Goal: Task Accomplishment & Management: Manage account settings

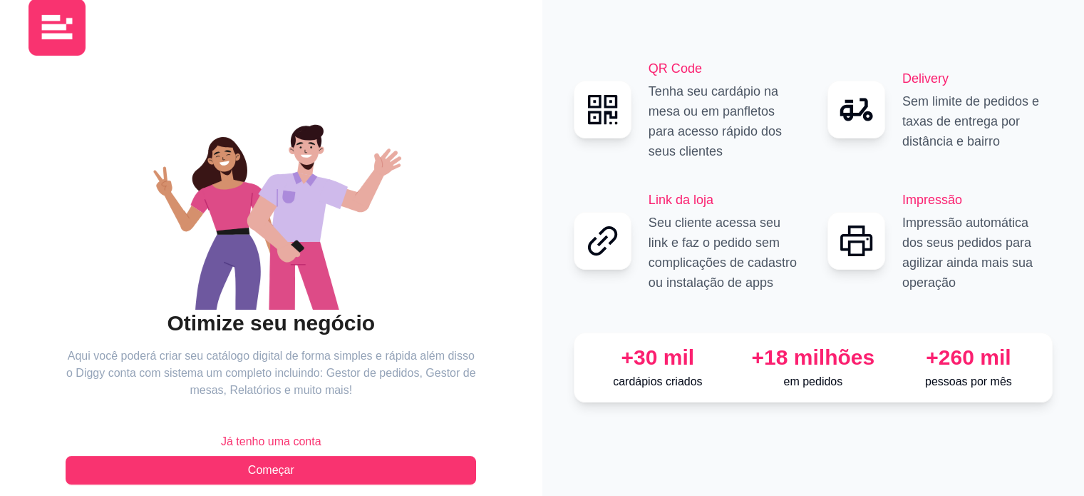
scroll to position [46, 0]
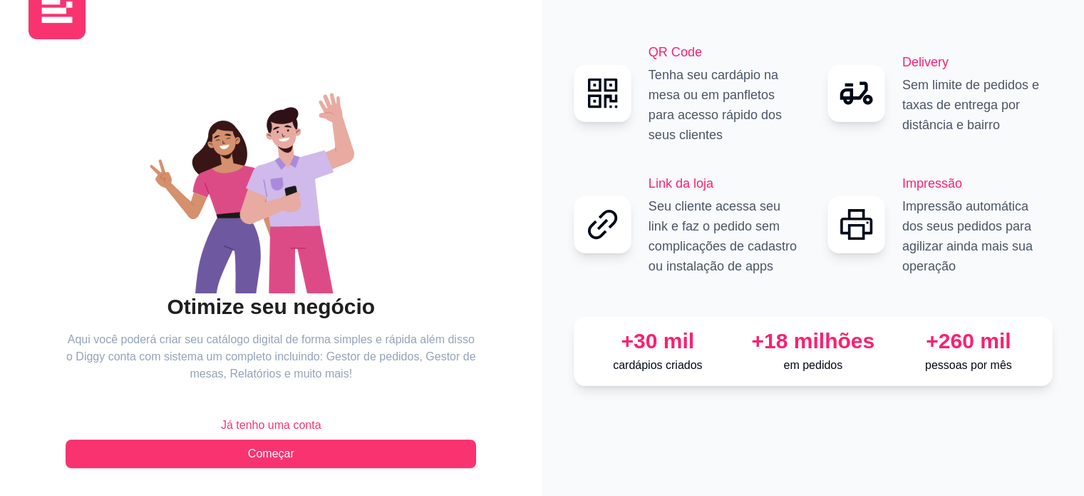
click at [274, 428] on span "Já tenho uma conta" at bounding box center [271, 424] width 101 height 17
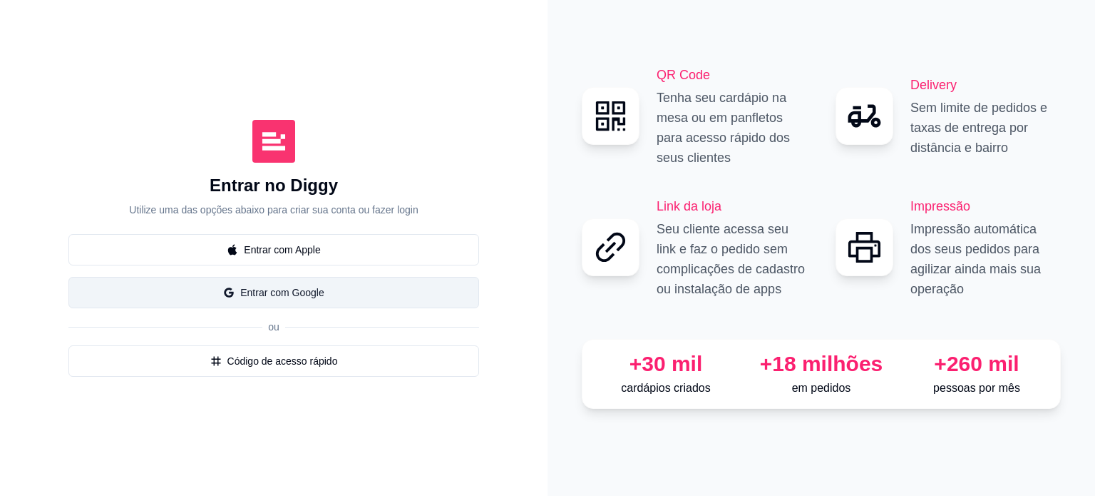
click at [285, 288] on button "Entrar com Google" at bounding box center [273, 292] width 411 height 31
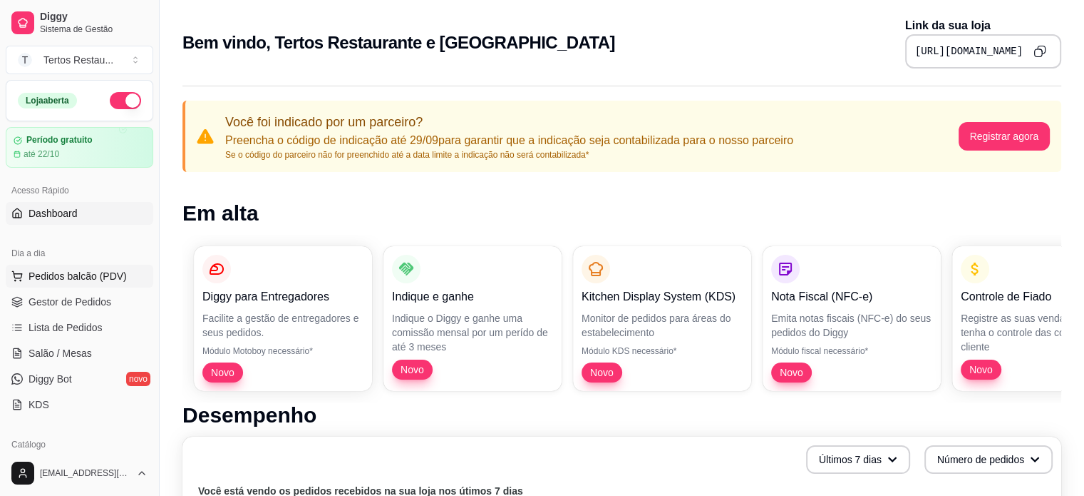
click at [82, 277] on span "Pedidos balcão (PDV)" at bounding box center [78, 276] width 98 height 14
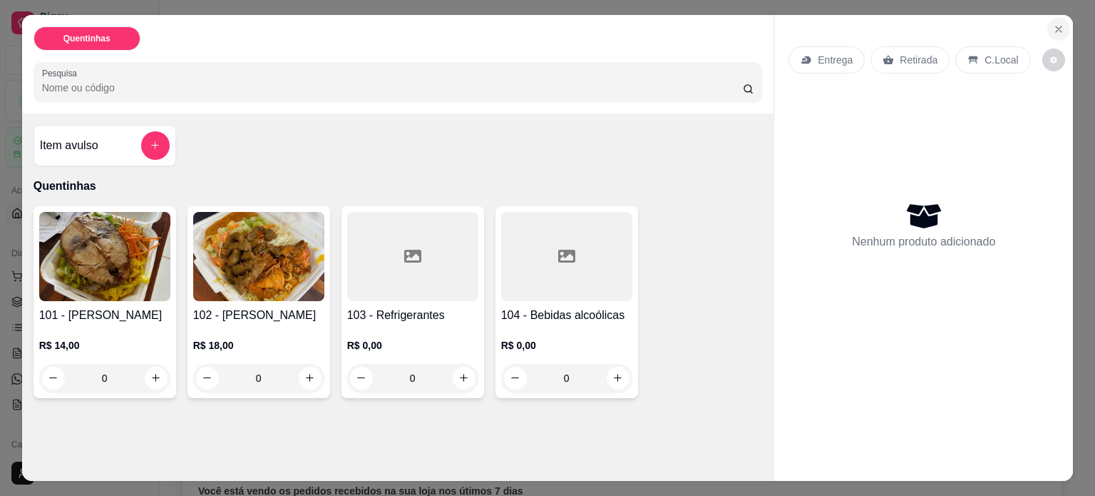
click at [1053, 24] on icon "Close" at bounding box center [1058, 29] width 11 height 11
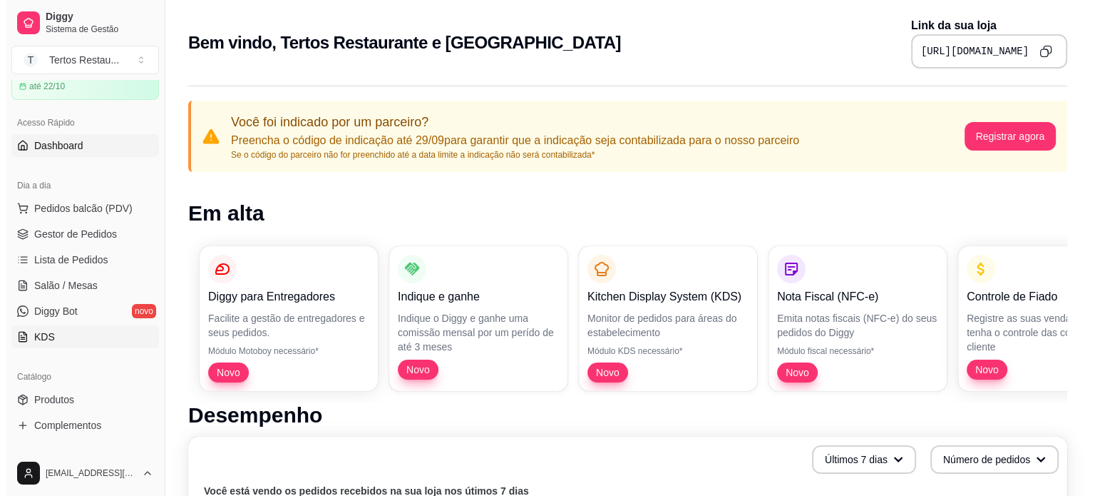
scroll to position [214, 0]
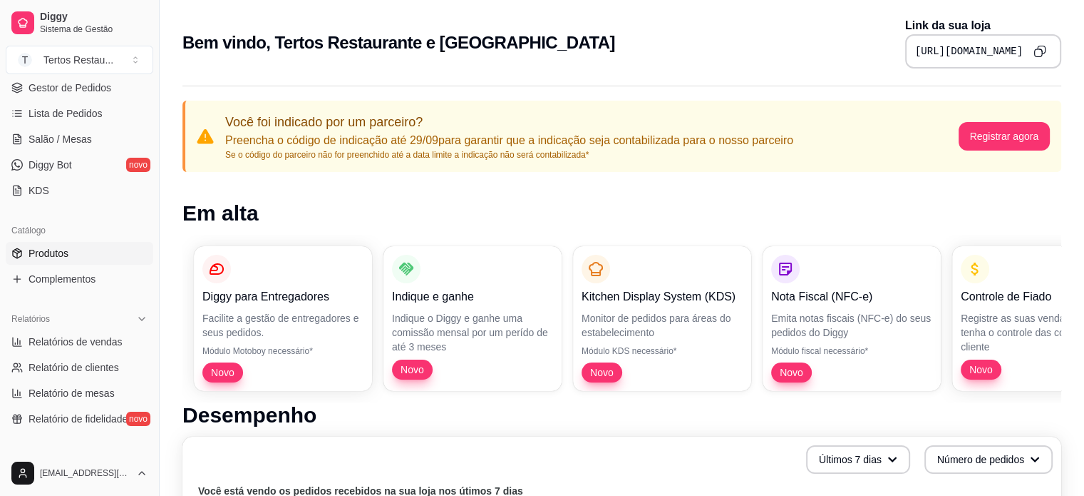
click at [38, 253] on span "Produtos" at bounding box center [49, 253] width 40 height 14
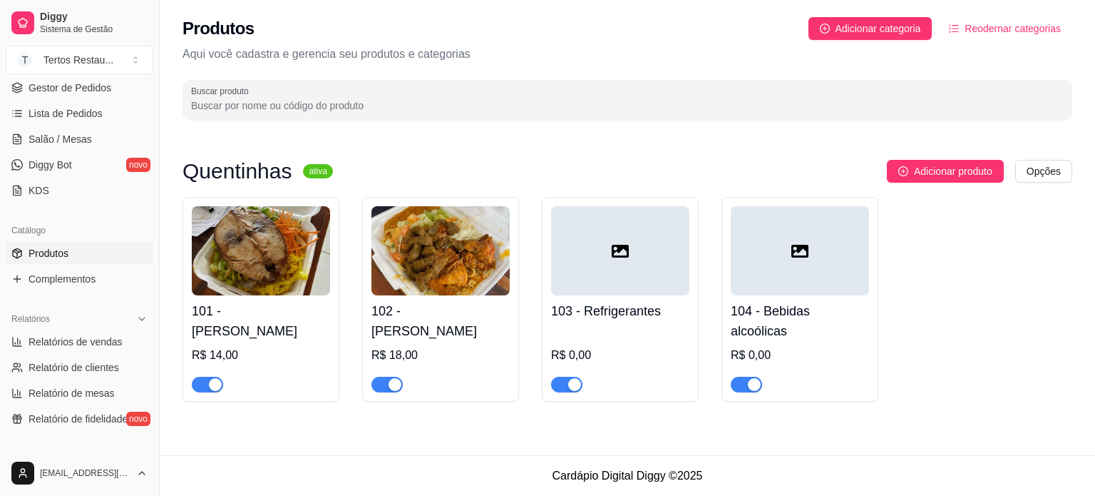
click at [648, 269] on div at bounding box center [620, 250] width 138 height 89
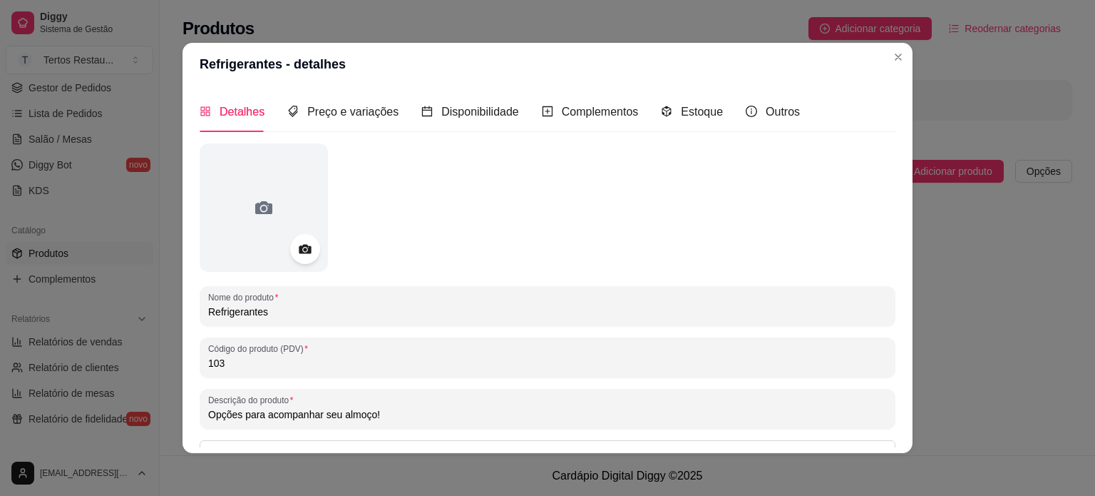
click at [303, 249] on circle at bounding box center [305, 249] width 4 height 4
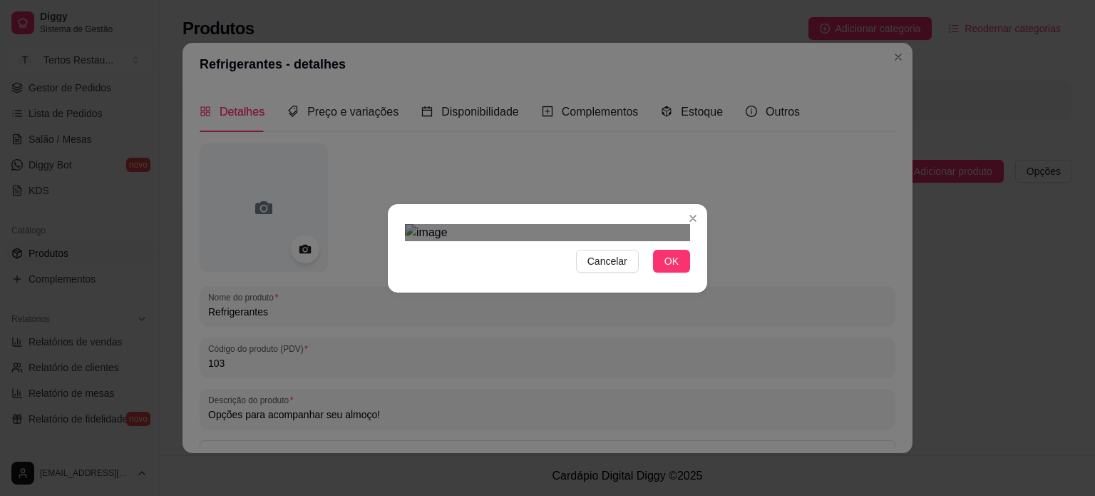
click at [444, 495] on div "Use the arrow keys to move the south west drag handle to change the crop select…" at bounding box center [444, 505] width 0 height 0
click at [558, 285] on div "Use the arrow keys to move the crop selection area" at bounding box center [550, 399] width 228 height 228
click at [672, 269] on span "OK" at bounding box center [671, 261] width 14 height 16
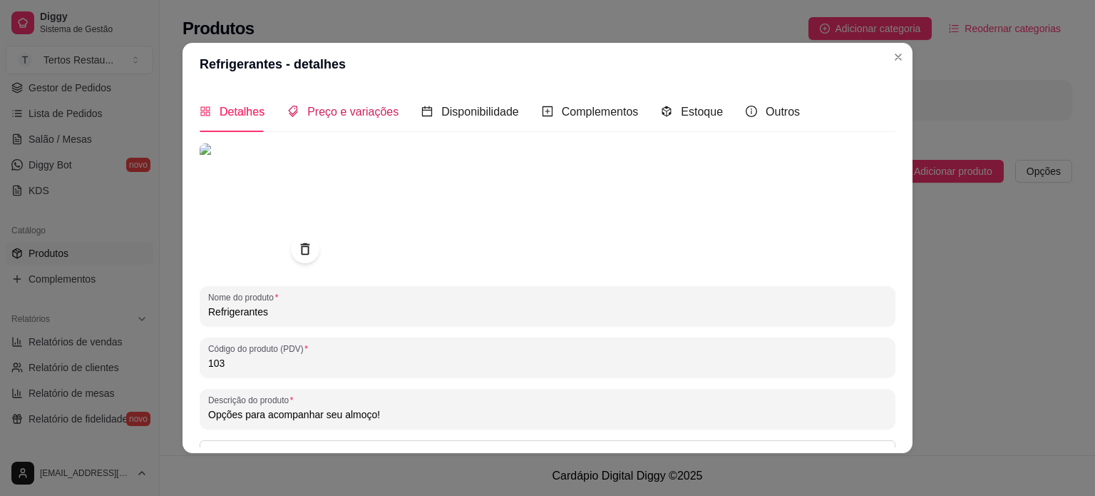
click at [361, 110] on span "Preço e variações" at bounding box center [352, 112] width 91 height 12
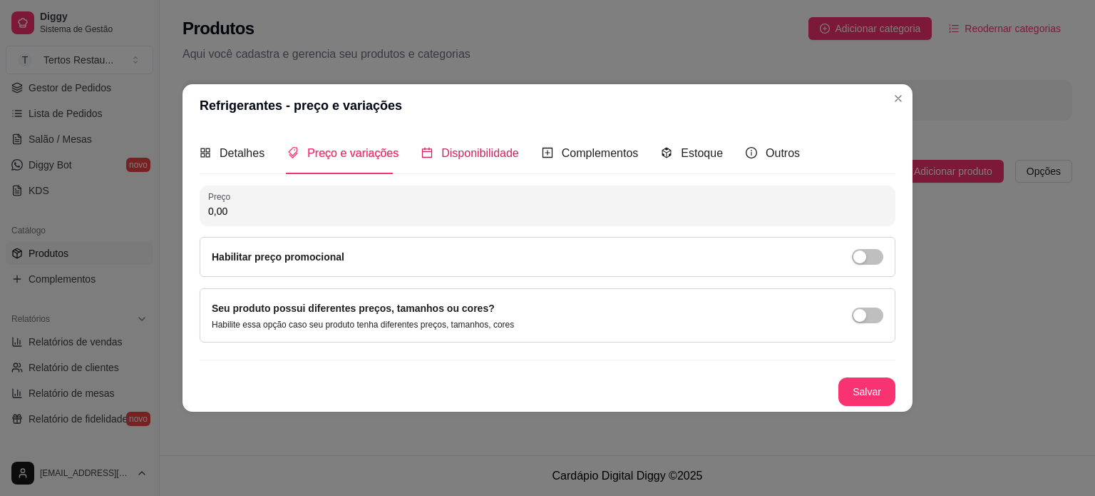
click at [470, 159] on span "Disponibilidade" at bounding box center [480, 153] width 78 height 12
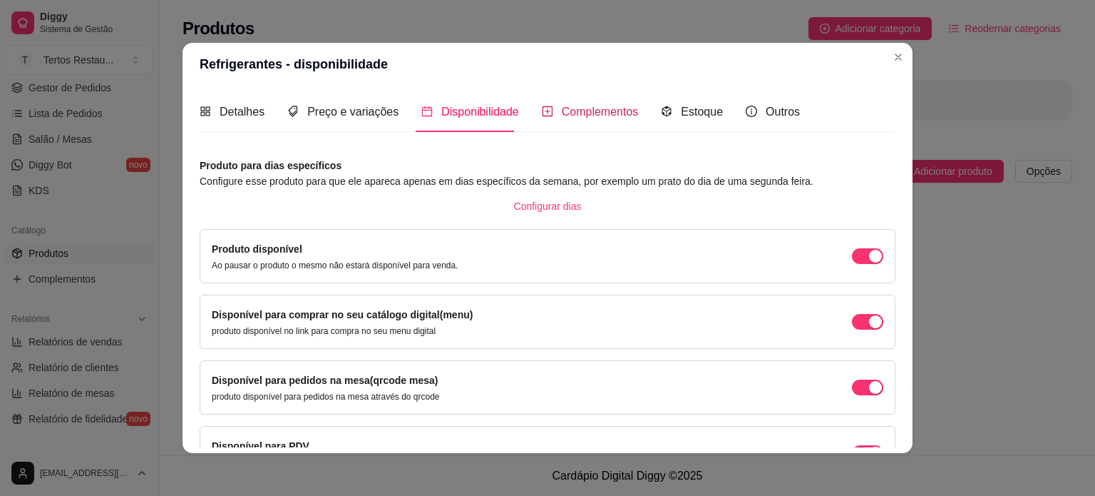
click at [577, 108] on span "Complementos" at bounding box center [600, 112] width 77 height 12
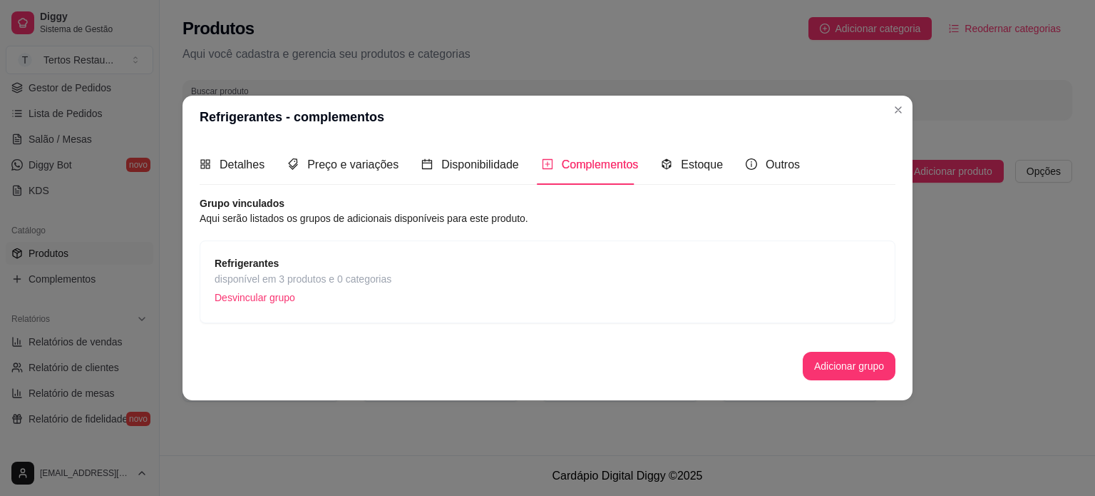
click at [309, 264] on span "Refrigerantes" at bounding box center [303, 263] width 177 height 16
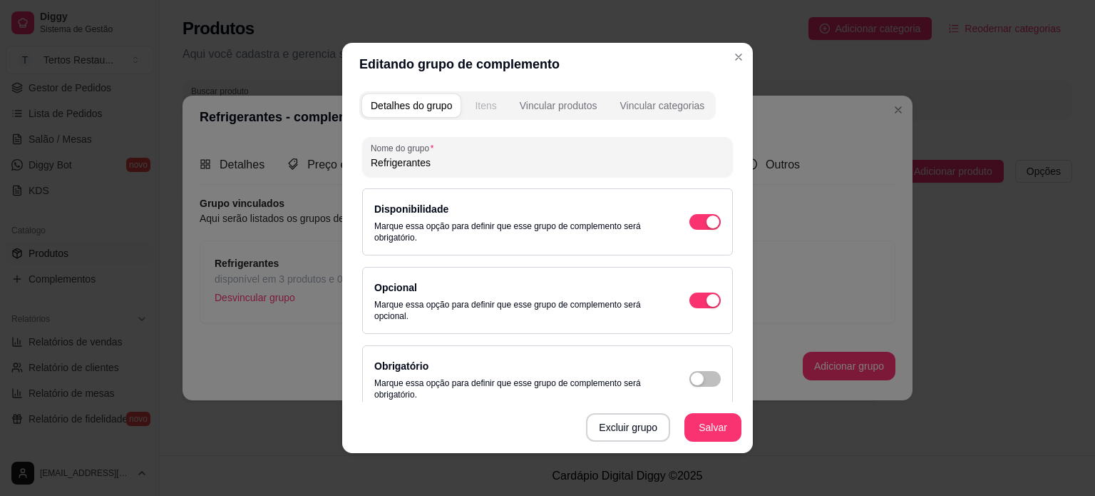
click at [475, 107] on div "Itens" at bounding box center [485, 105] width 21 height 14
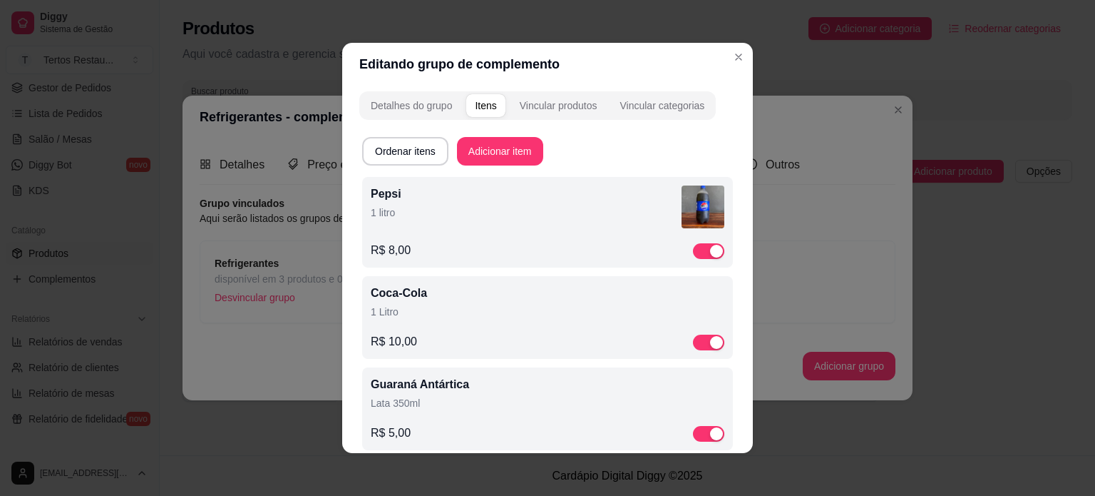
click at [381, 198] on p "Pepsi" at bounding box center [526, 193] width 311 height 17
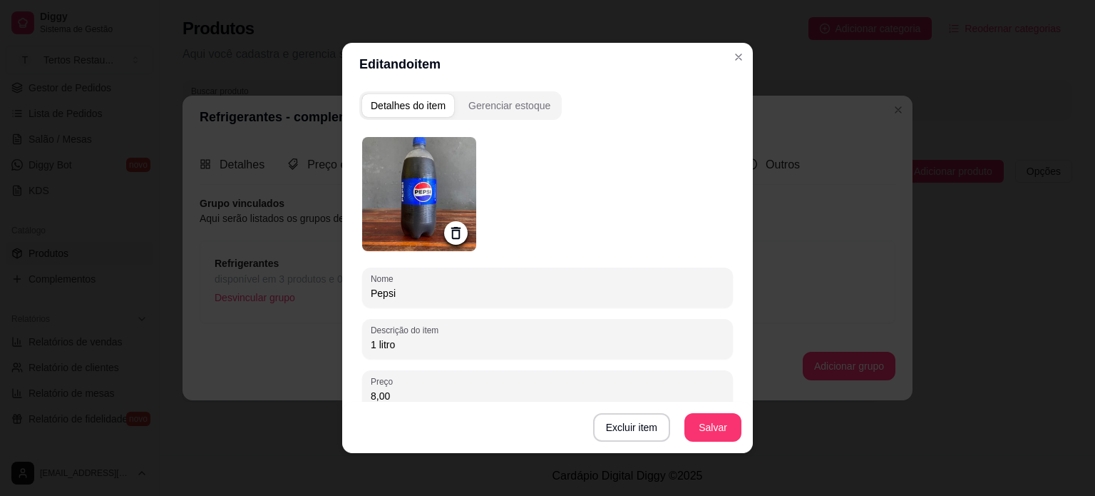
click at [451, 229] on icon at bounding box center [455, 233] width 9 height 12
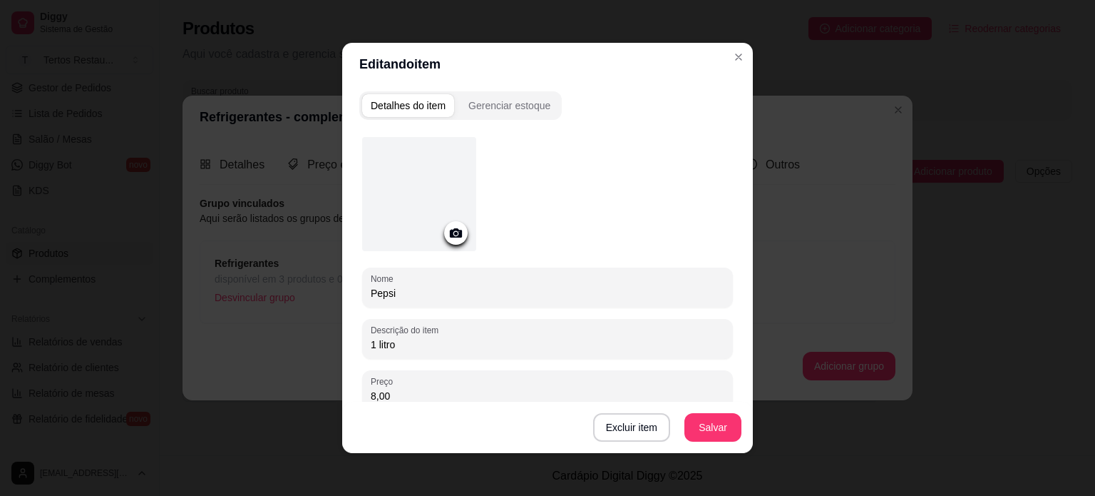
click at [451, 229] on icon at bounding box center [456, 232] width 12 height 9
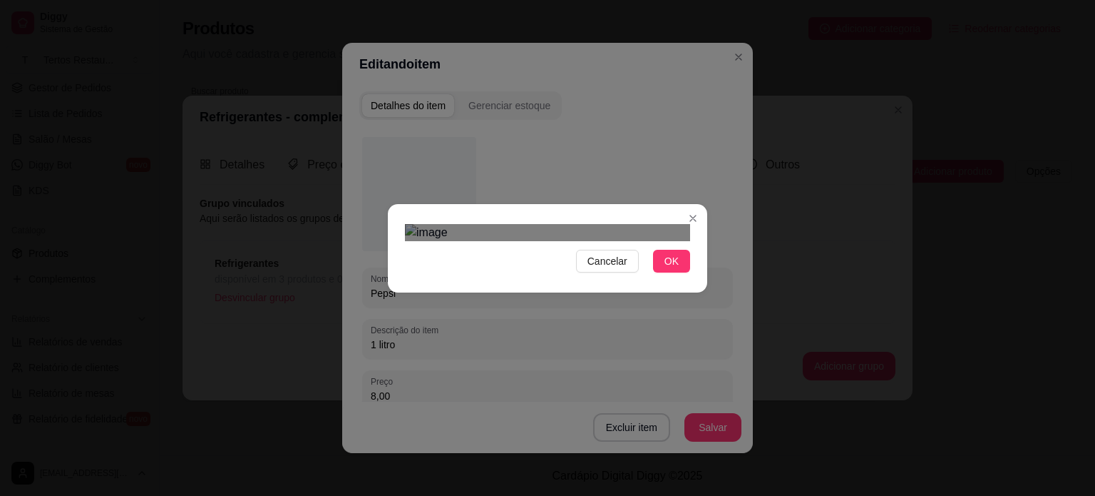
click at [563, 272] on div "Use the arrow keys to move the crop selection area" at bounding box center [551, 400] width 257 height 257
click at [672, 269] on span "OK" at bounding box center [671, 261] width 14 height 16
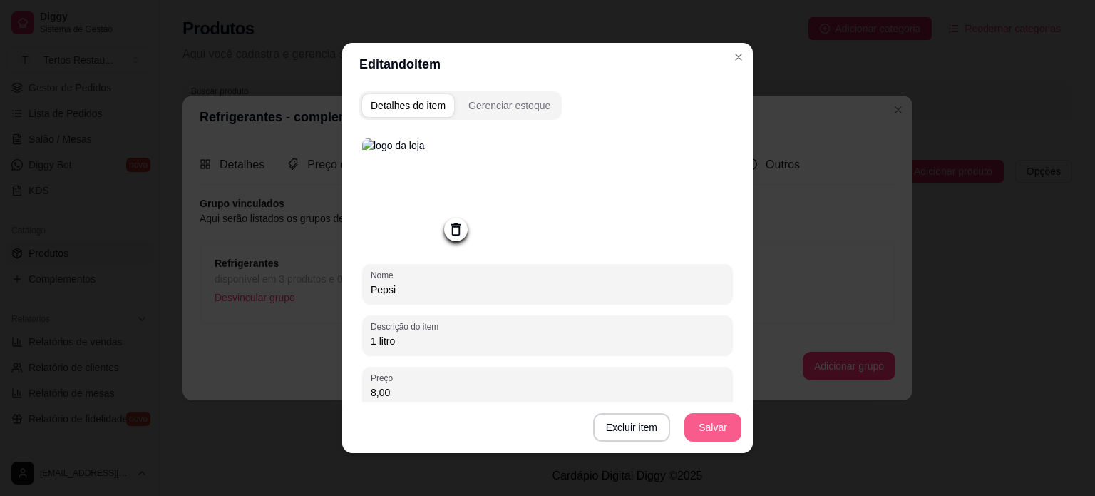
click at [717, 430] on button "Salvar" at bounding box center [712, 427] width 57 height 29
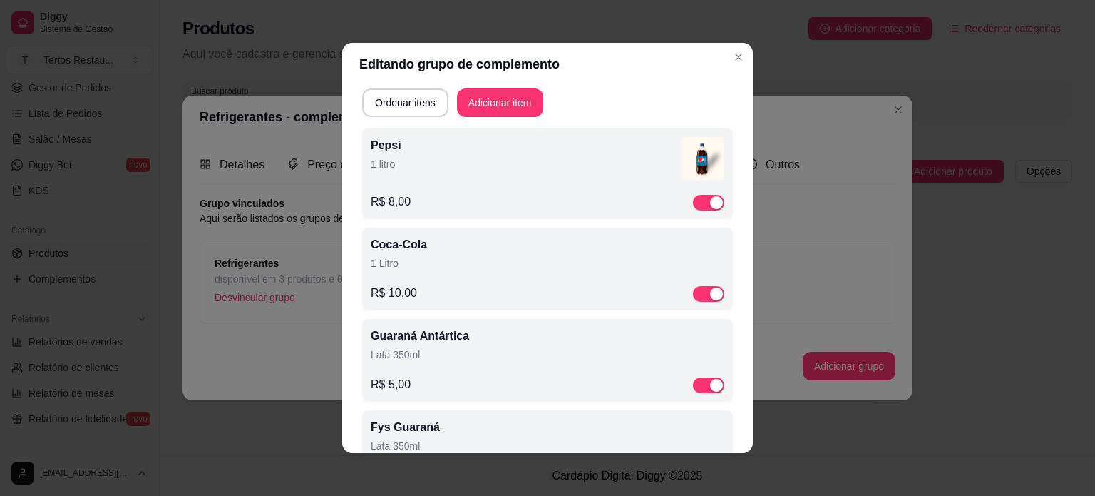
scroll to position [143, 0]
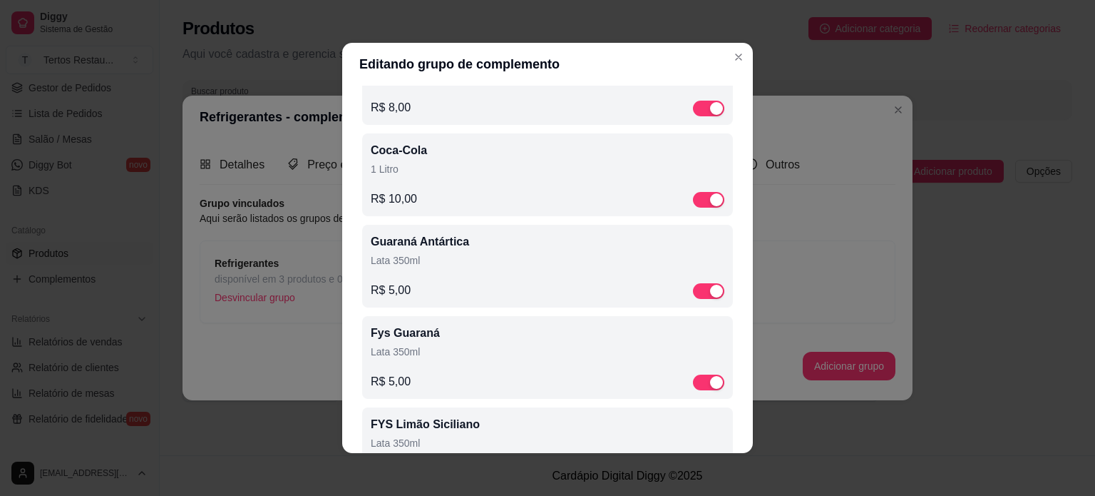
click at [418, 159] on div "Coca-Cola 1 Litro" at bounding box center [548, 162] width 354 height 40
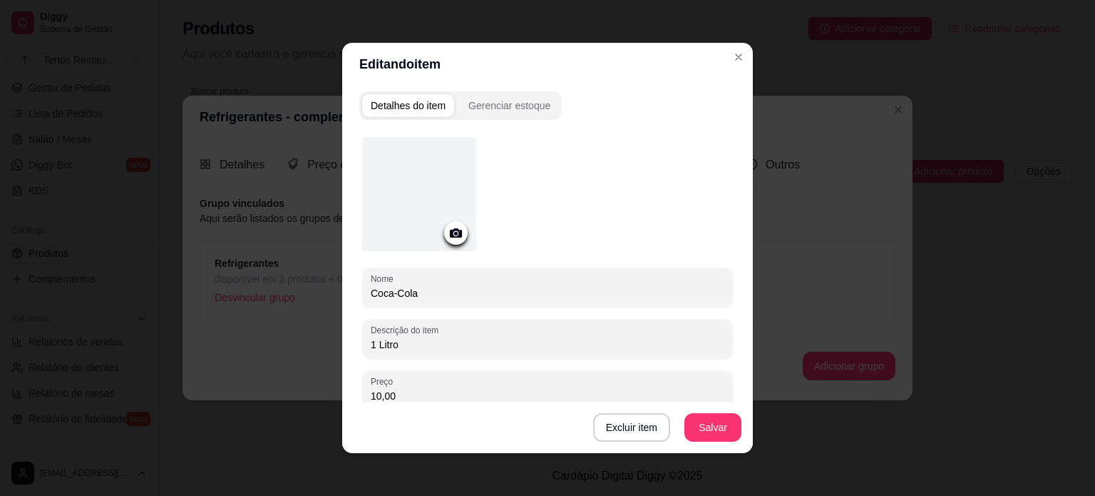
click at [450, 225] on icon at bounding box center [456, 233] width 16 height 16
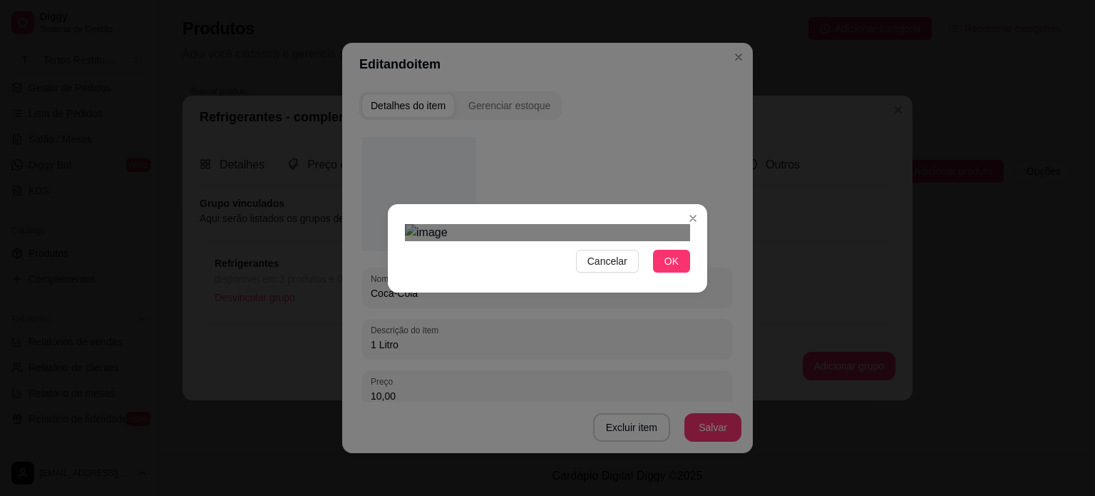
click at [561, 273] on div "Use the arrow keys to move the crop selection area" at bounding box center [551, 385] width 257 height 257
click at [672, 269] on span "OK" at bounding box center [671, 261] width 14 height 16
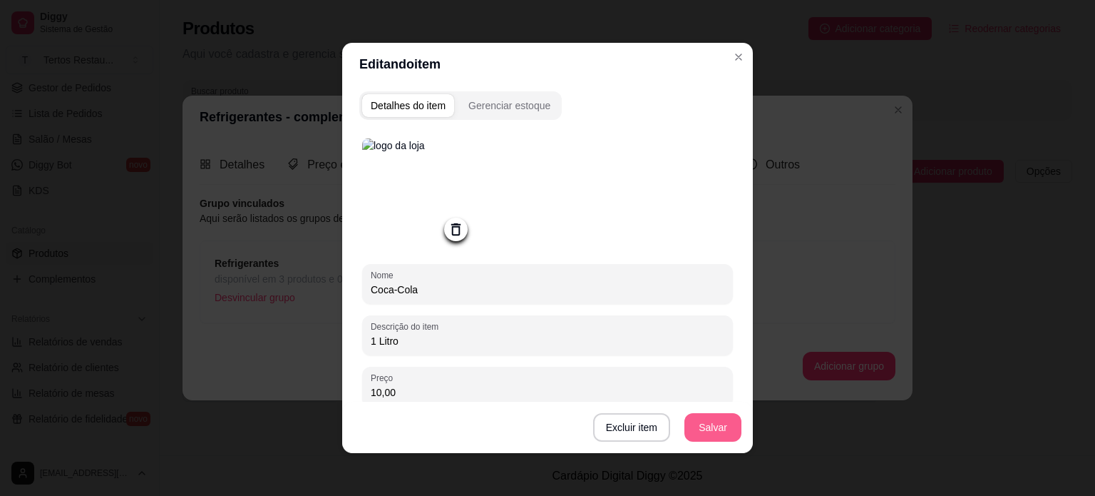
click at [700, 430] on button "Salvar" at bounding box center [712, 427] width 57 height 29
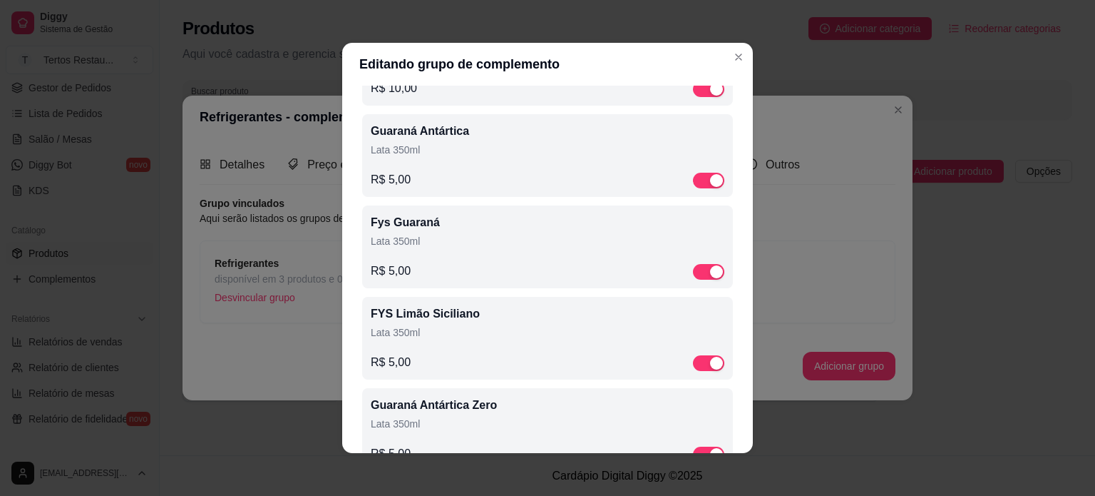
scroll to position [285, 0]
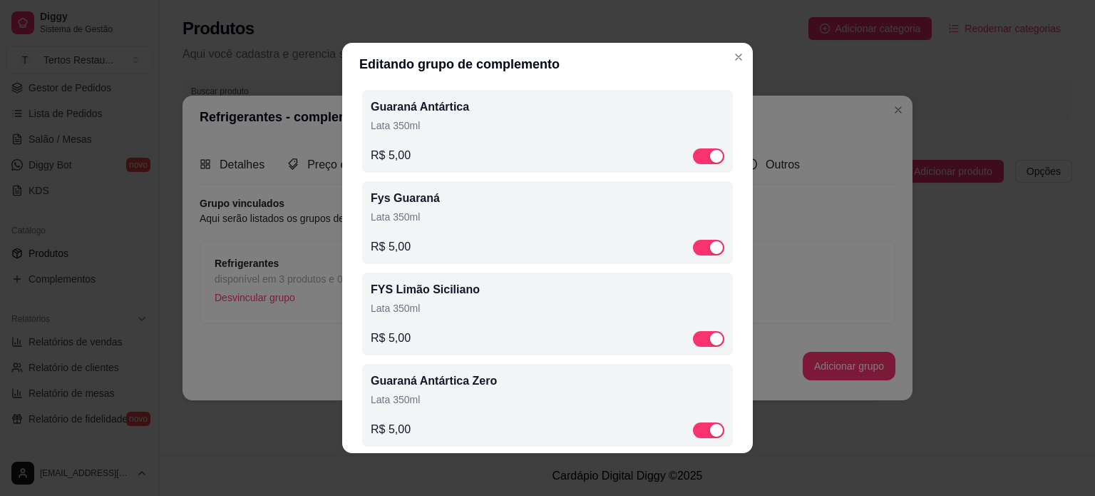
click at [519, 132] on p "Lata 350ml" at bounding box center [548, 125] width 354 height 14
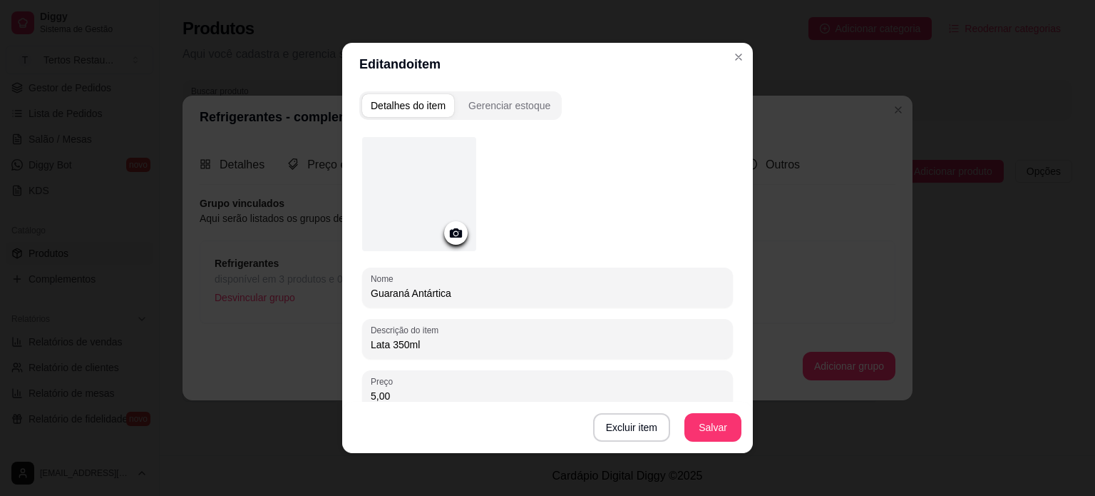
click at [451, 230] on icon at bounding box center [456, 233] width 16 height 16
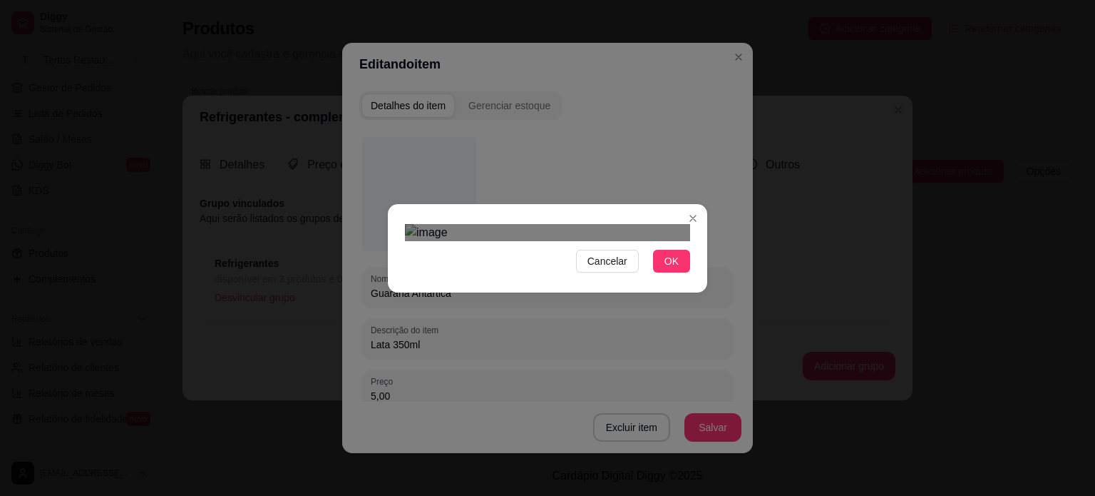
click at [443, 241] on div at bounding box center [547, 232] width 285 height 17
click at [540, 285] on div "Use the arrow keys to move the crop selection area" at bounding box center [548, 398] width 226 height 226
click at [673, 269] on span "OK" at bounding box center [671, 261] width 14 height 16
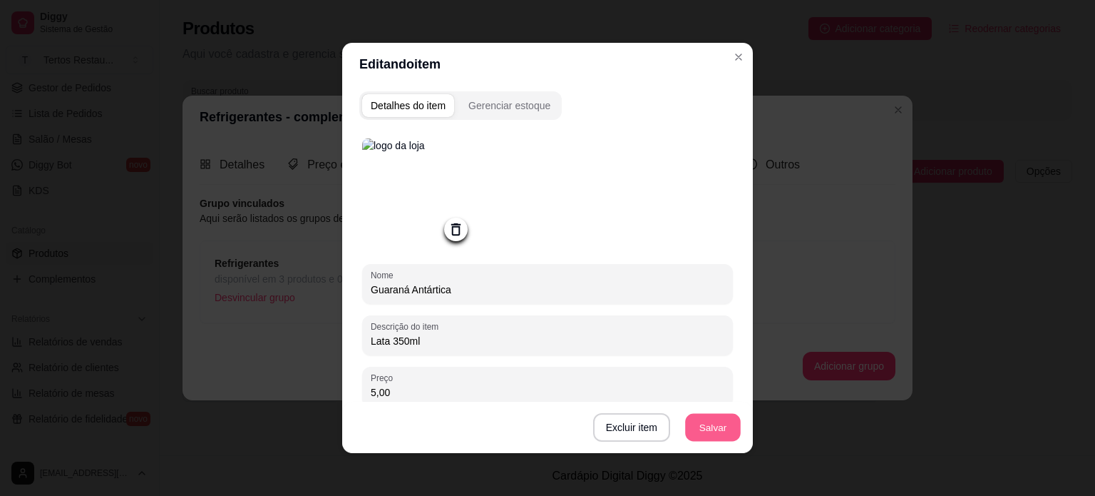
click at [704, 430] on button "Salvar" at bounding box center [713, 428] width 56 height 28
click at [710, 431] on button "Salvar" at bounding box center [712, 427] width 57 height 29
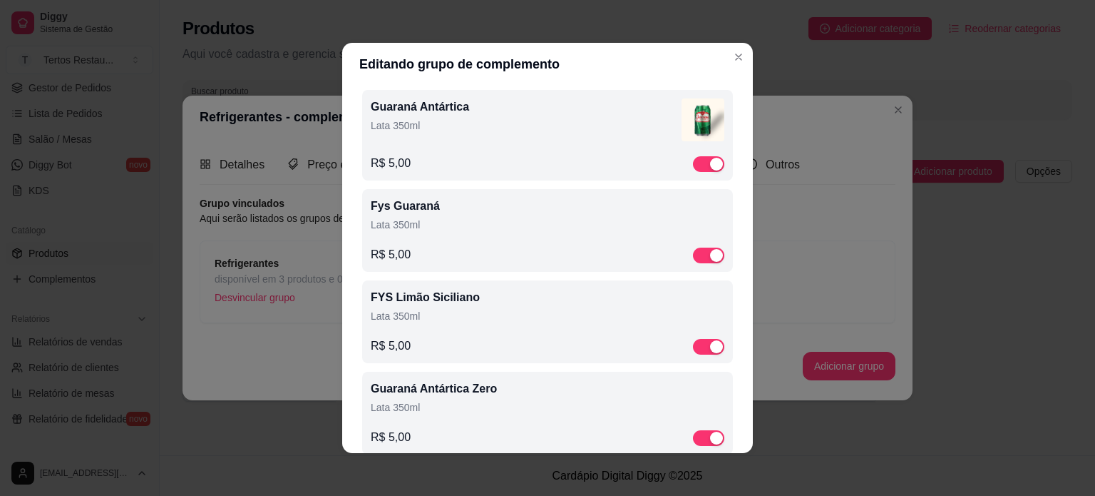
click at [488, 219] on p "Lata 350ml" at bounding box center [548, 224] width 354 height 14
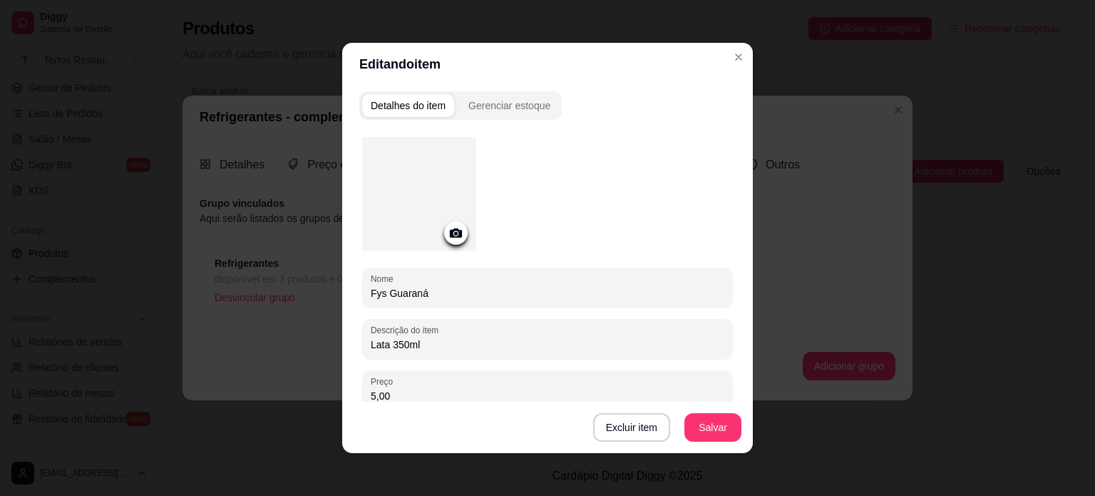
click at [448, 236] on icon at bounding box center [456, 233] width 16 height 16
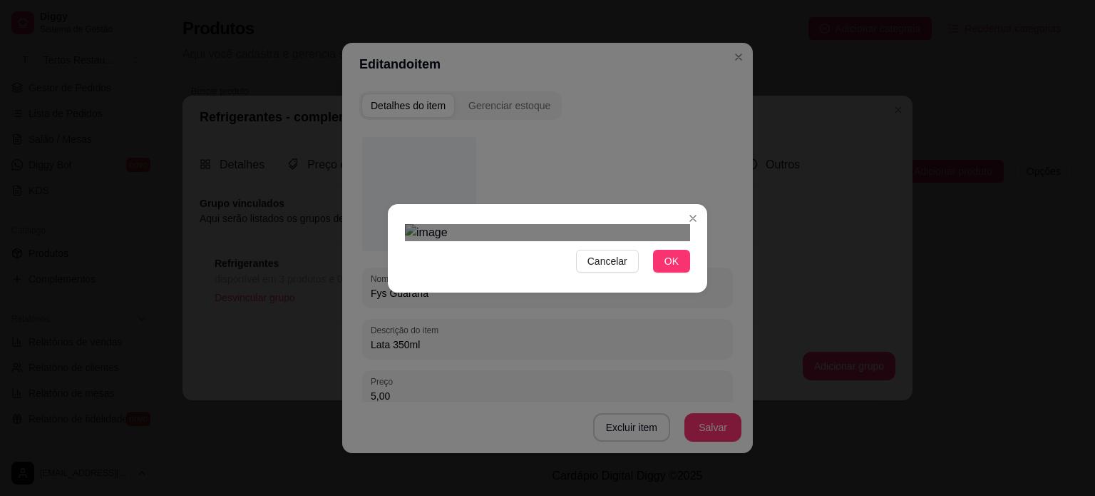
click at [554, 284] on div "Use the arrow keys to move the crop selection area" at bounding box center [550, 402] width 236 height 236
click at [677, 272] on button "OK" at bounding box center [671, 261] width 37 height 23
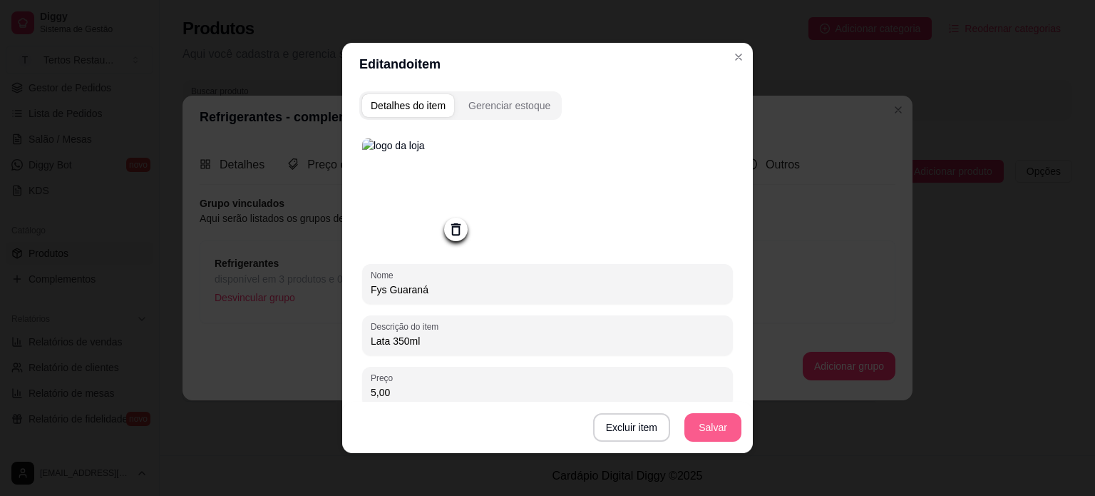
click at [708, 437] on button "Salvar" at bounding box center [712, 427] width 57 height 29
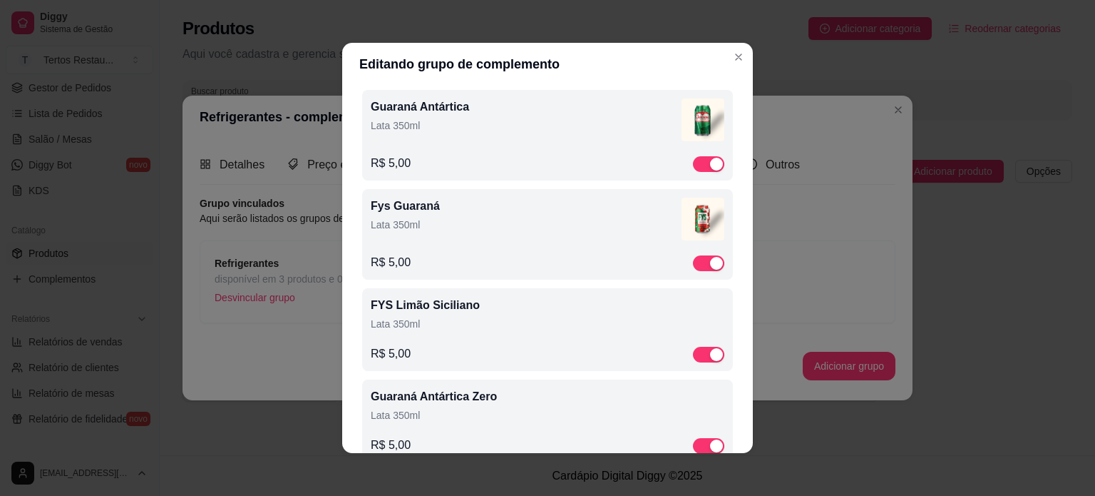
click at [689, 219] on img at bounding box center [703, 218] width 43 height 43
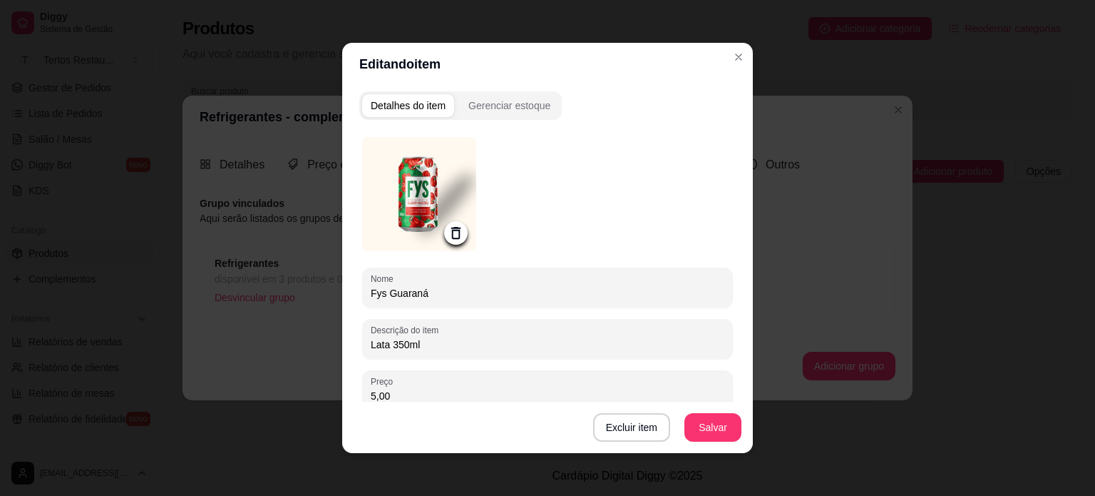
click at [437, 190] on img at bounding box center [419, 194] width 114 height 114
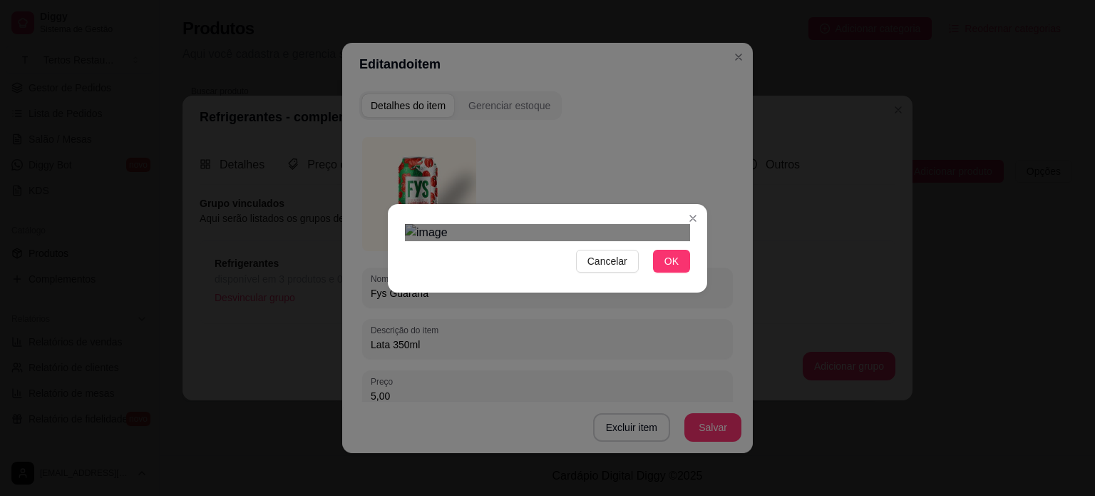
click at [441, 336] on div "Use the arrow keys to move the crop selection area" at bounding box center [561, 379] width 257 height 257
click at [471, 241] on div at bounding box center [547, 232] width 285 height 17
click at [623, 292] on div "Use the arrow keys to move the crop selection area" at bounding box center [552, 399] width 215 height 215
click at [673, 272] on button "OK" at bounding box center [671, 261] width 37 height 23
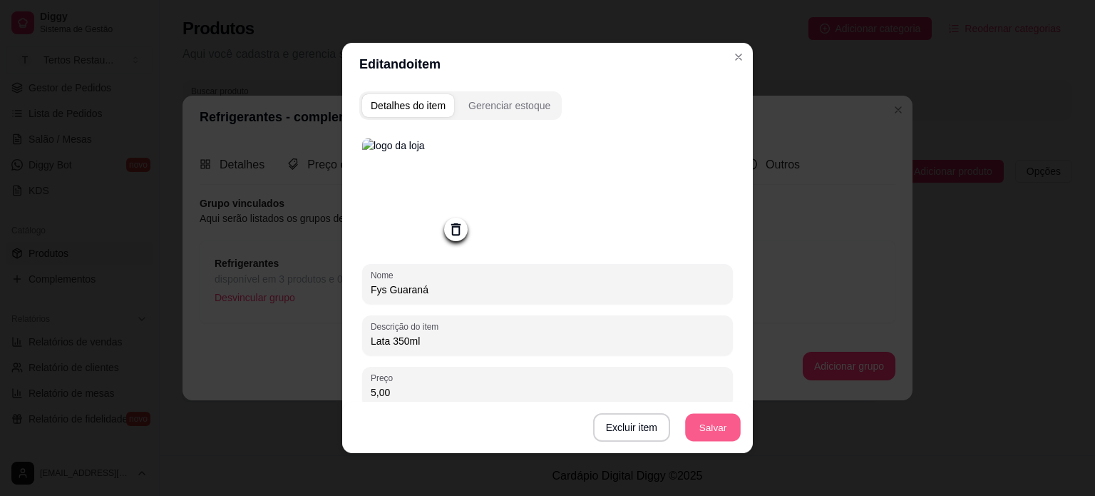
click at [719, 433] on button "Salvar" at bounding box center [713, 428] width 56 height 28
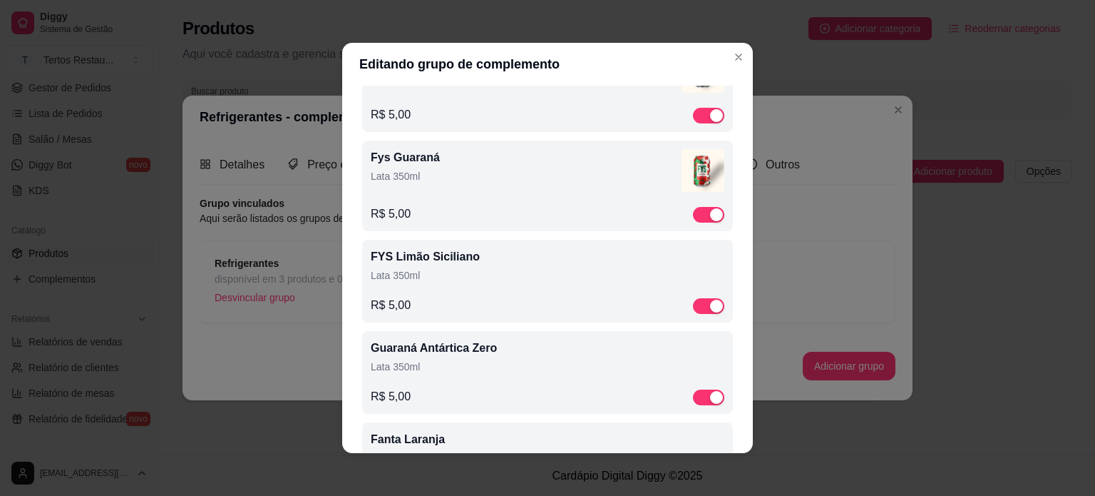
scroll to position [428, 0]
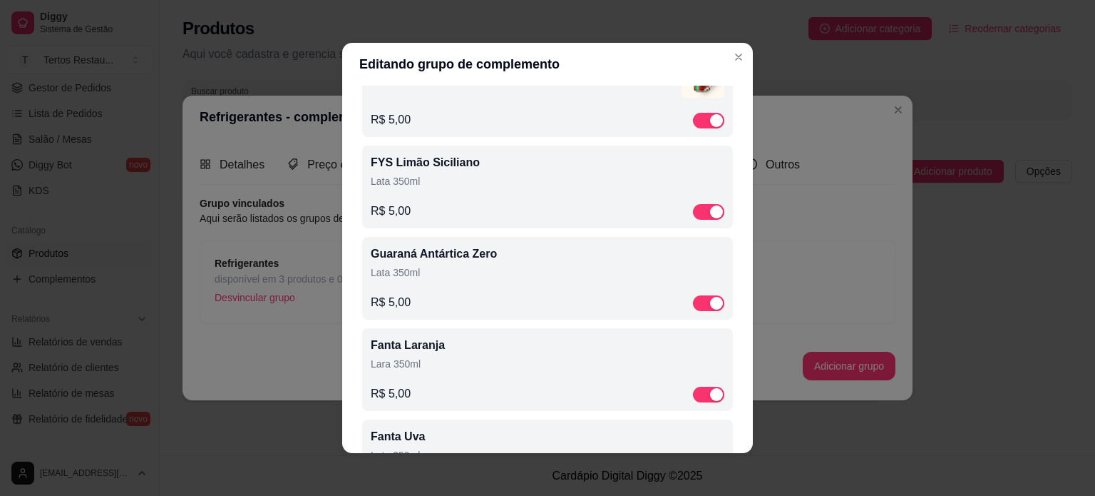
click at [547, 210] on div "R$ 5,00" at bounding box center [548, 210] width 354 height 17
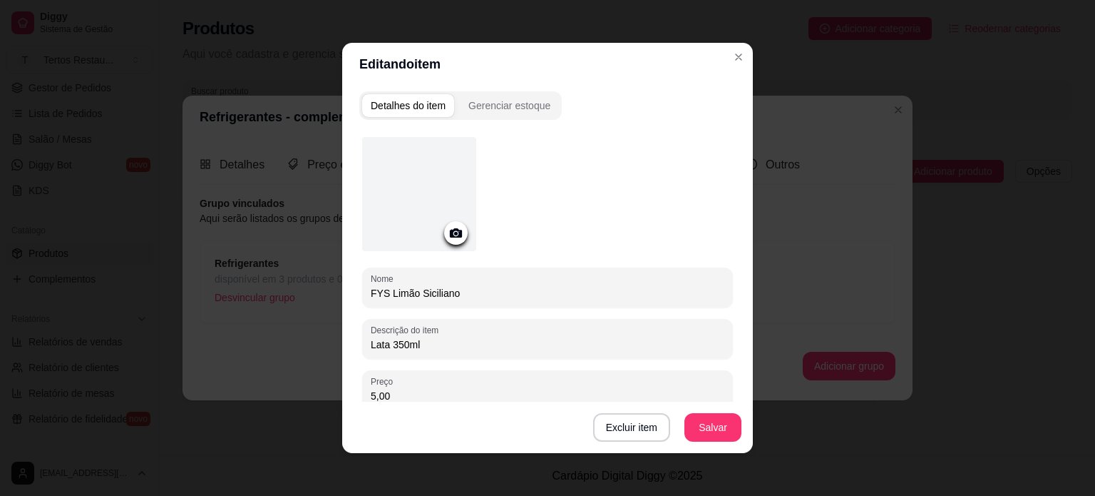
click at [448, 233] on icon at bounding box center [456, 233] width 16 height 16
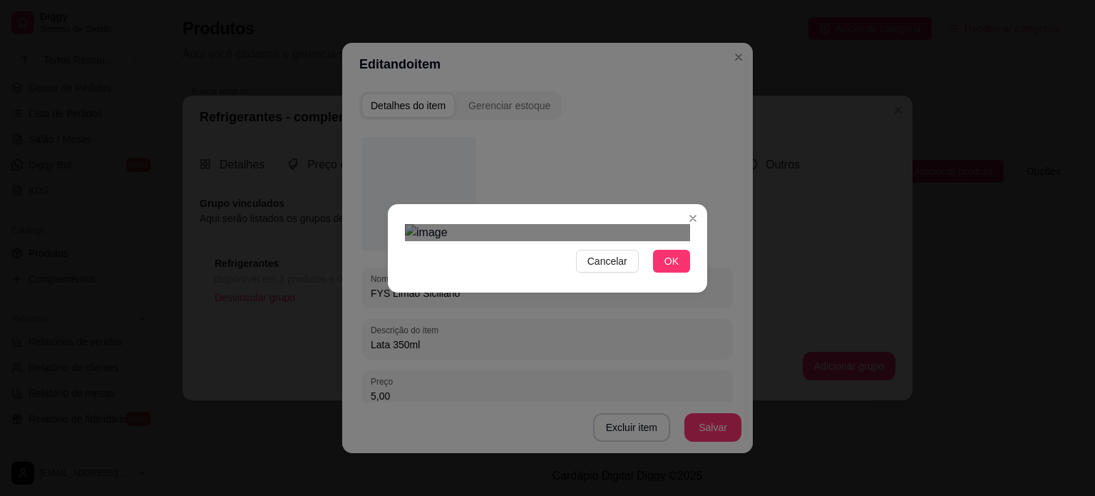
click at [456, 241] on div at bounding box center [547, 232] width 285 height 17
click at [547, 295] on div "Use the arrow keys to move the crop selection area" at bounding box center [553, 403] width 216 height 216
click at [667, 269] on span "OK" at bounding box center [671, 261] width 14 height 16
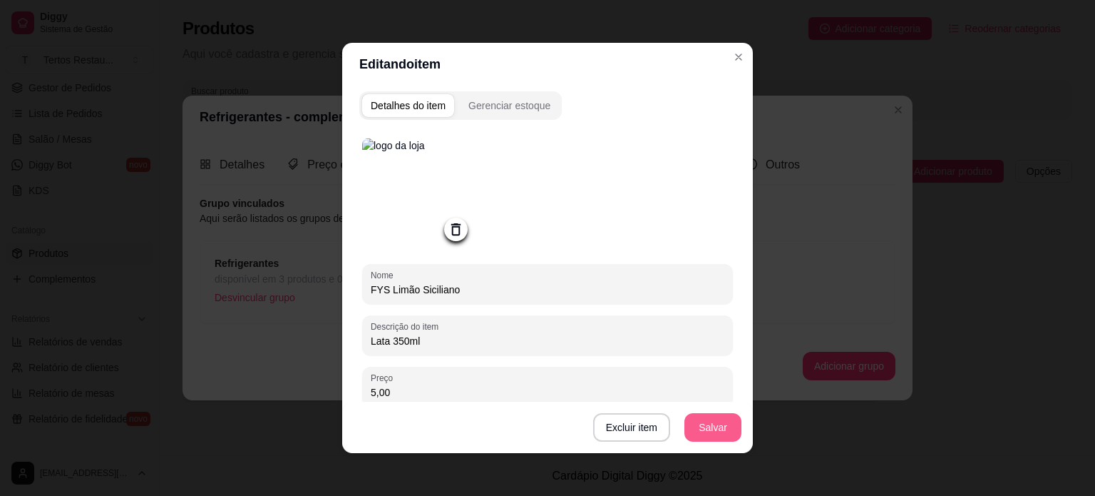
click at [717, 433] on button "Salvar" at bounding box center [712, 427] width 57 height 29
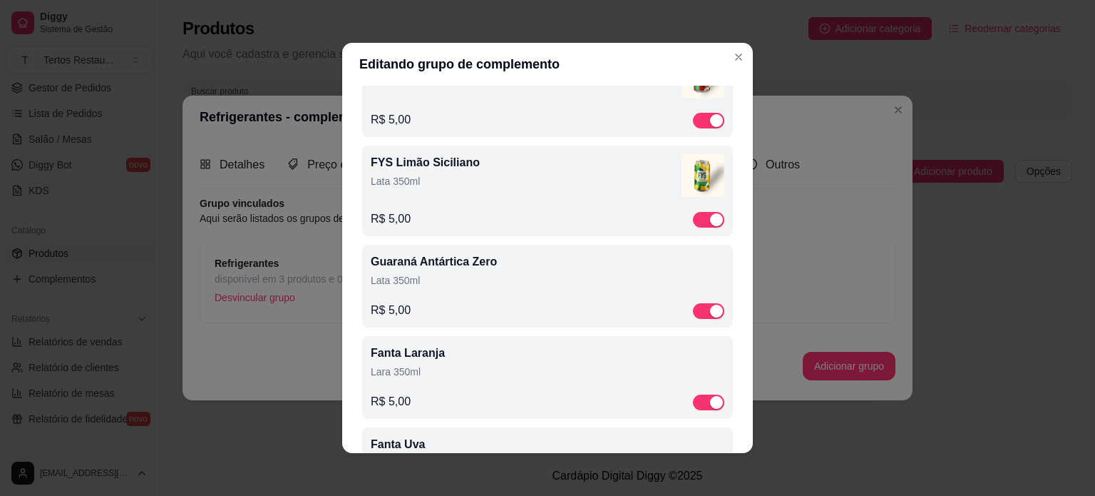
click at [482, 277] on p "Lata 350ml" at bounding box center [548, 280] width 354 height 14
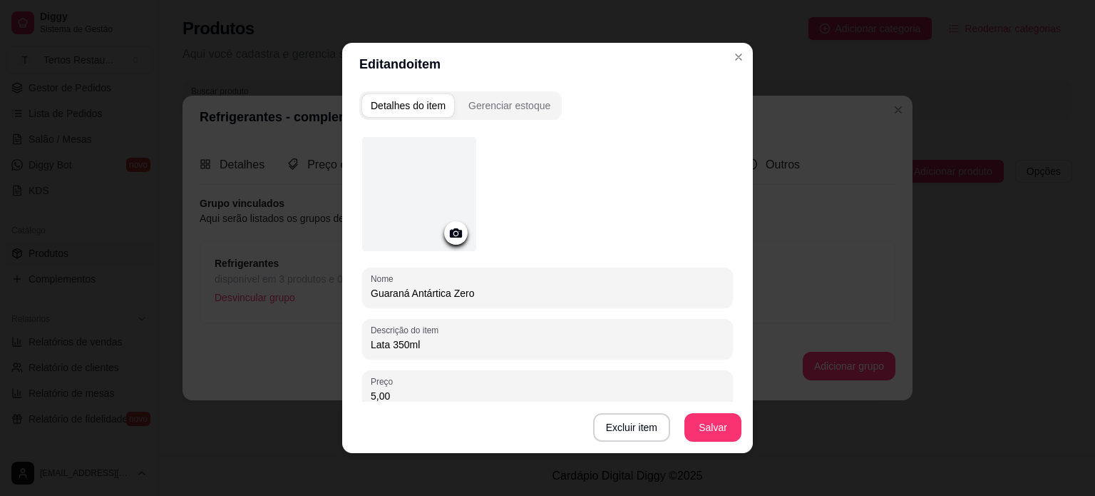
click at [449, 234] on icon at bounding box center [456, 233] width 16 height 16
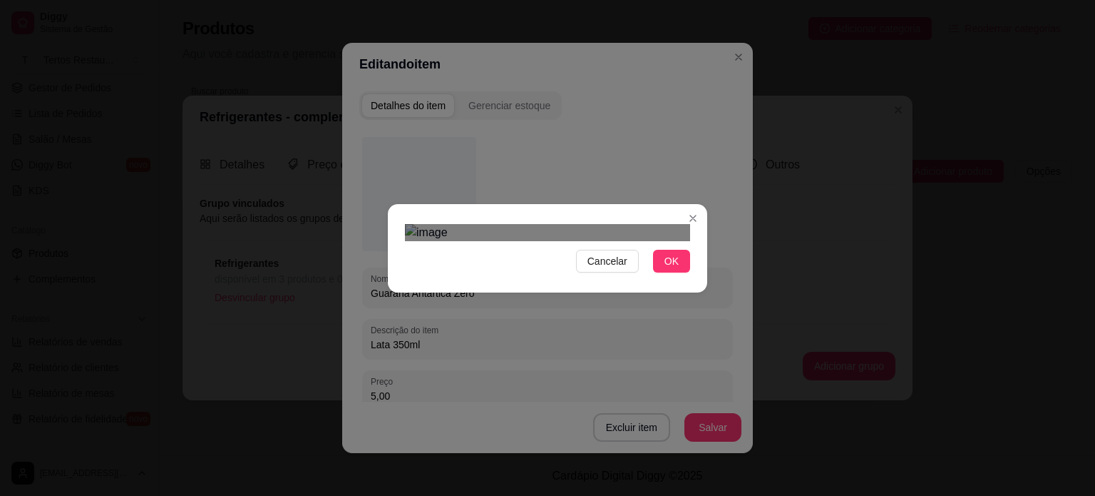
click at [453, 241] on div at bounding box center [547, 232] width 285 height 17
click at [559, 294] on div "Use the arrow keys to move the crop selection area" at bounding box center [551, 403] width 218 height 218
click at [668, 269] on span "OK" at bounding box center [671, 261] width 14 height 16
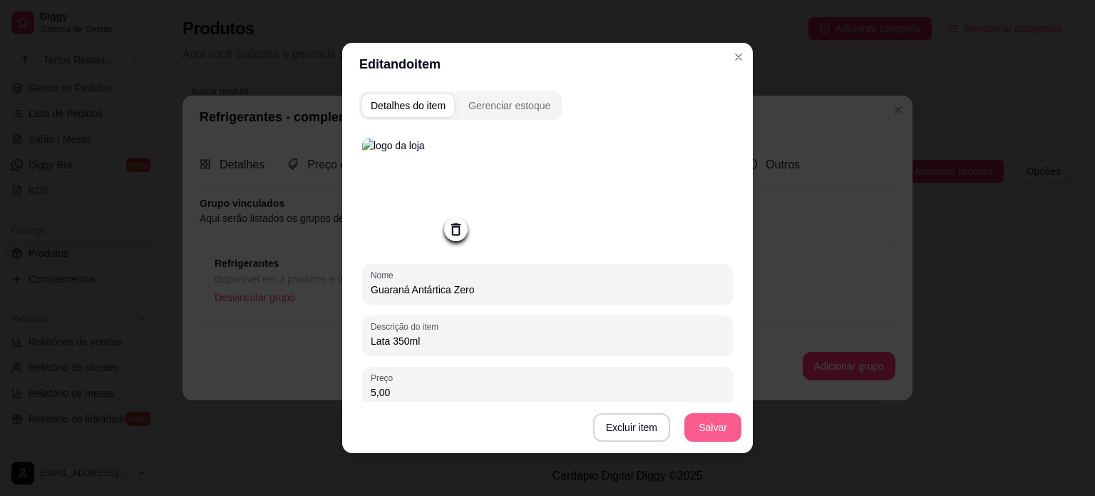
click at [706, 421] on button "Salvar" at bounding box center [712, 427] width 57 height 29
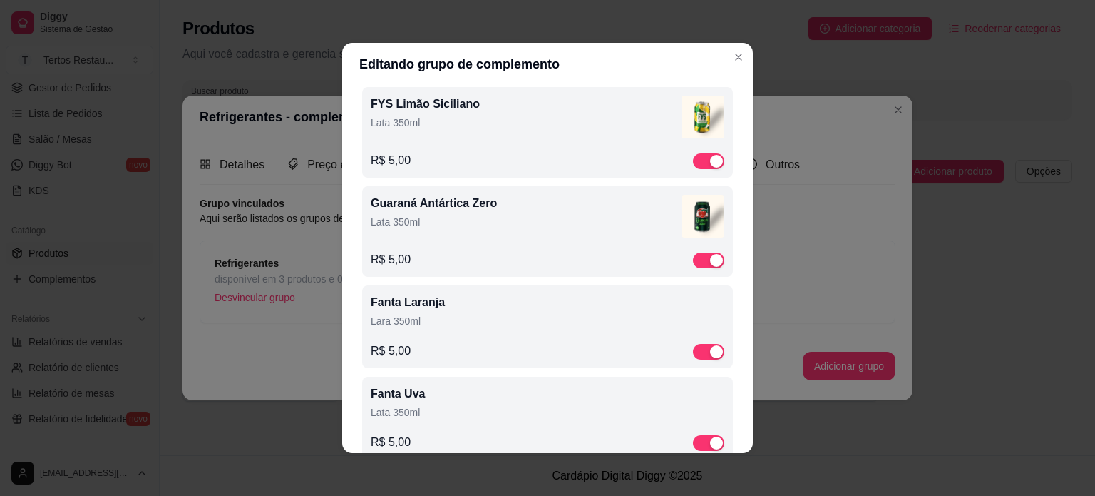
scroll to position [570, 0]
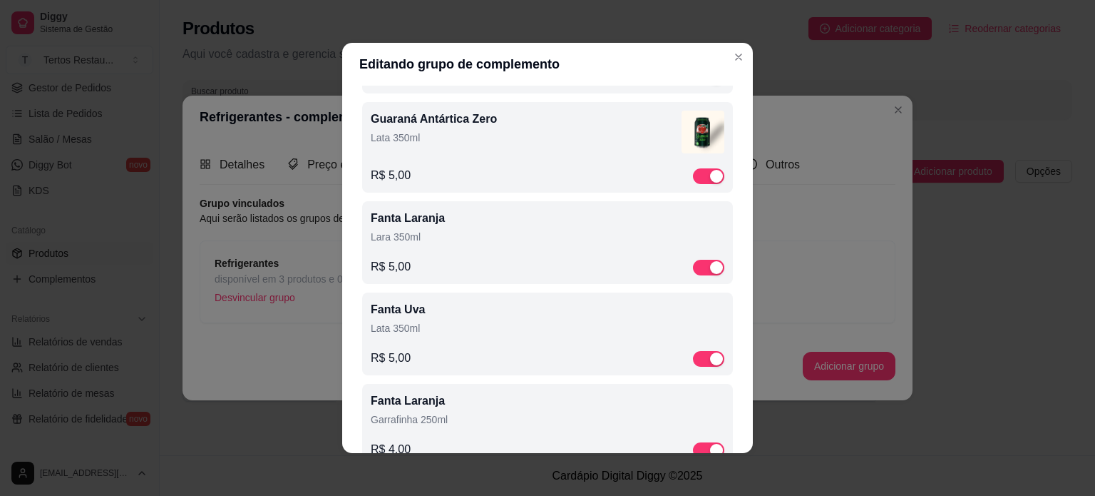
click at [465, 230] on p "Lara 350ml" at bounding box center [548, 237] width 354 height 14
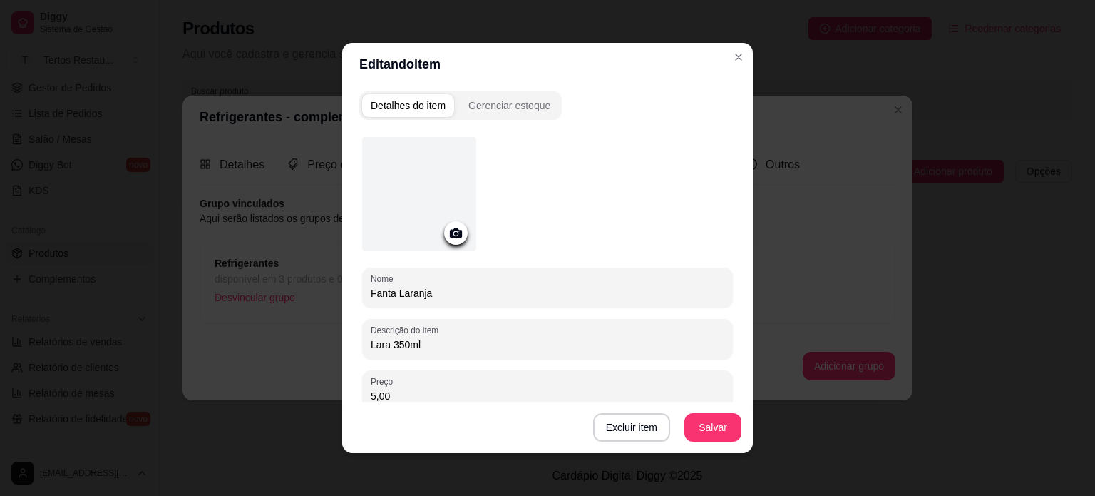
click at [450, 232] on icon at bounding box center [456, 232] width 12 height 9
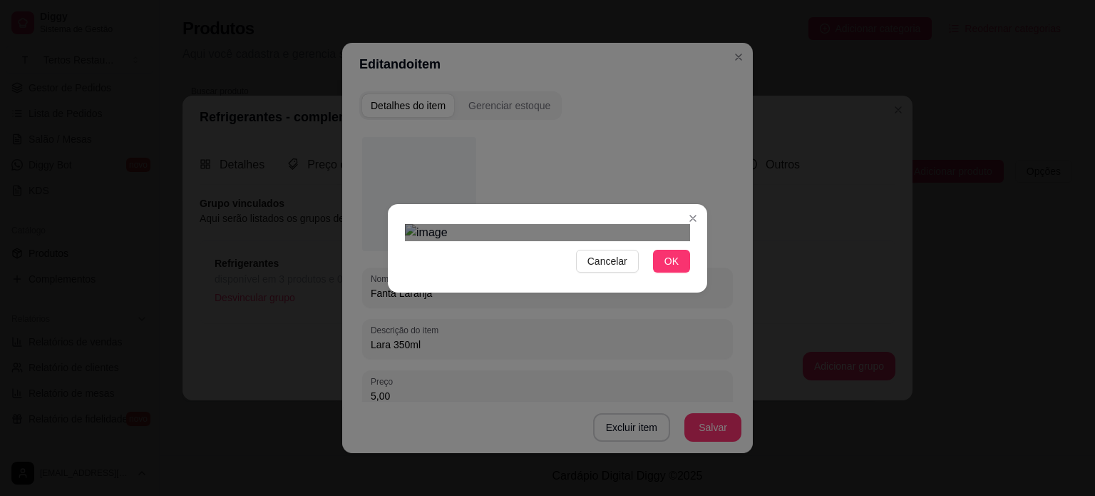
click at [453, 241] on div at bounding box center [547, 232] width 285 height 17
click at [545, 296] on div "Use the arrow keys to move the crop selection area" at bounding box center [552, 403] width 215 height 215
click at [667, 269] on span "OK" at bounding box center [671, 261] width 14 height 16
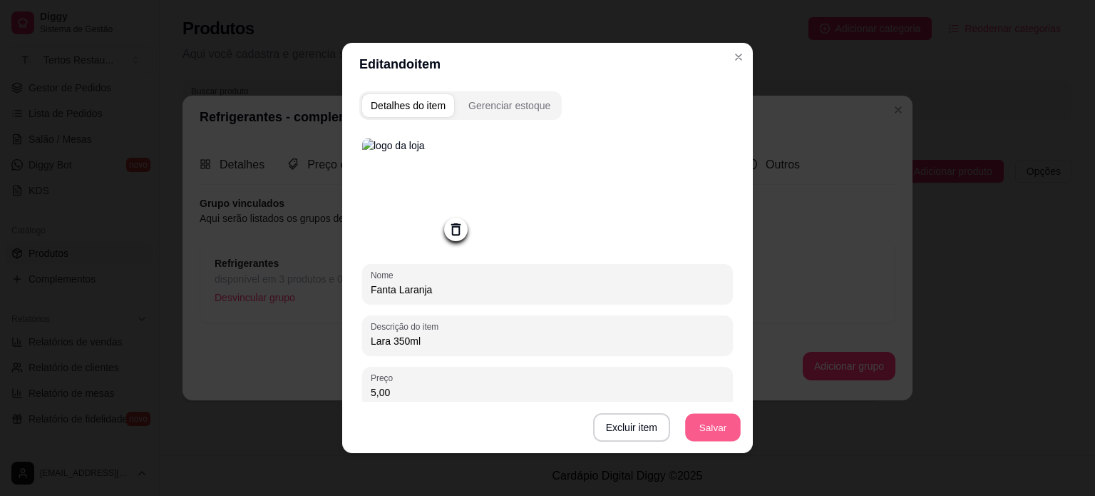
click at [707, 429] on button "Salvar" at bounding box center [713, 428] width 56 height 28
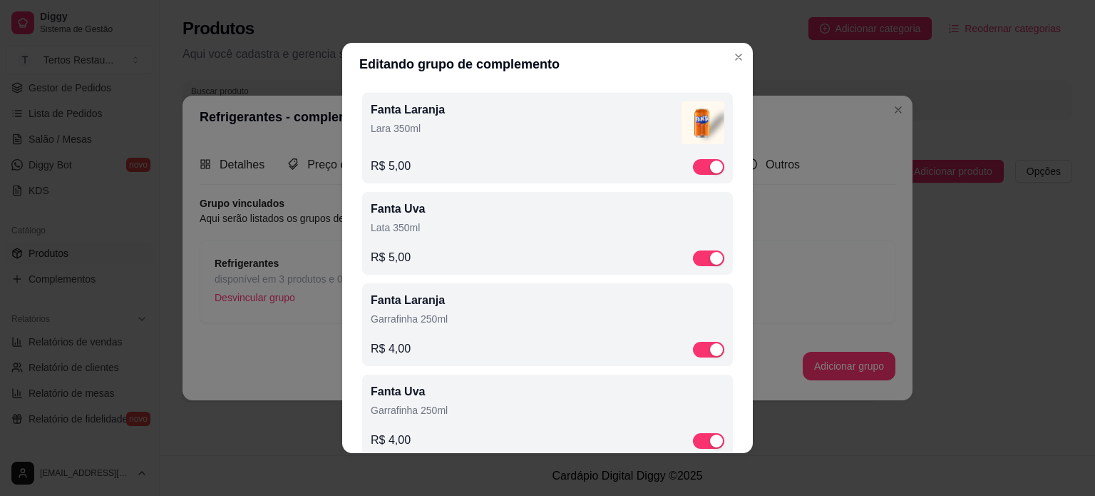
scroll to position [709, 0]
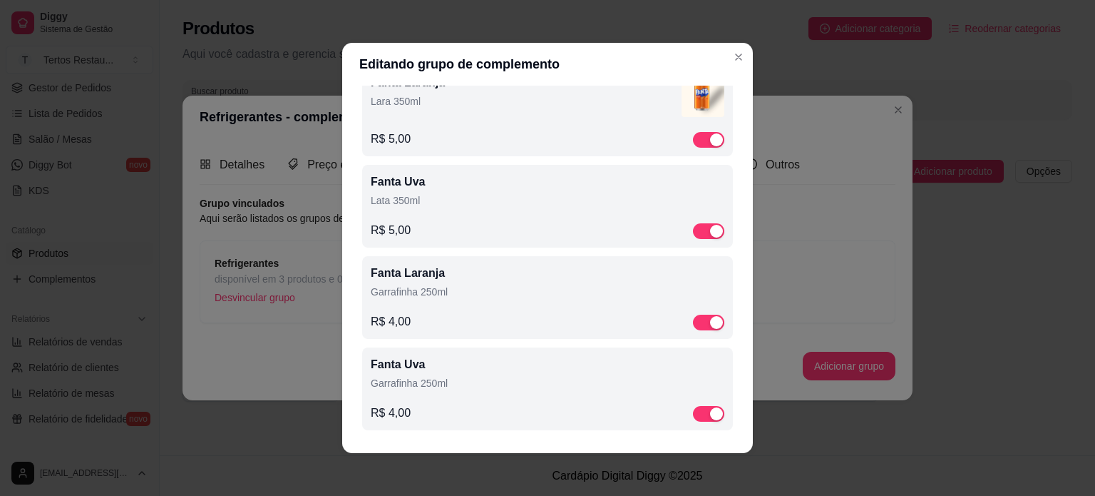
click at [578, 194] on p "Lata 350ml" at bounding box center [548, 200] width 354 height 14
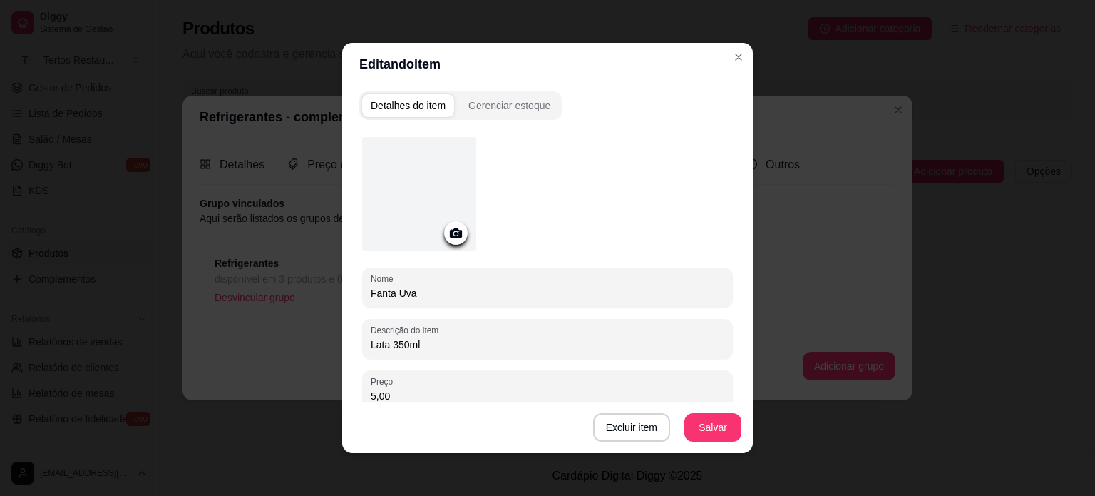
click at [450, 232] on icon at bounding box center [456, 232] width 12 height 9
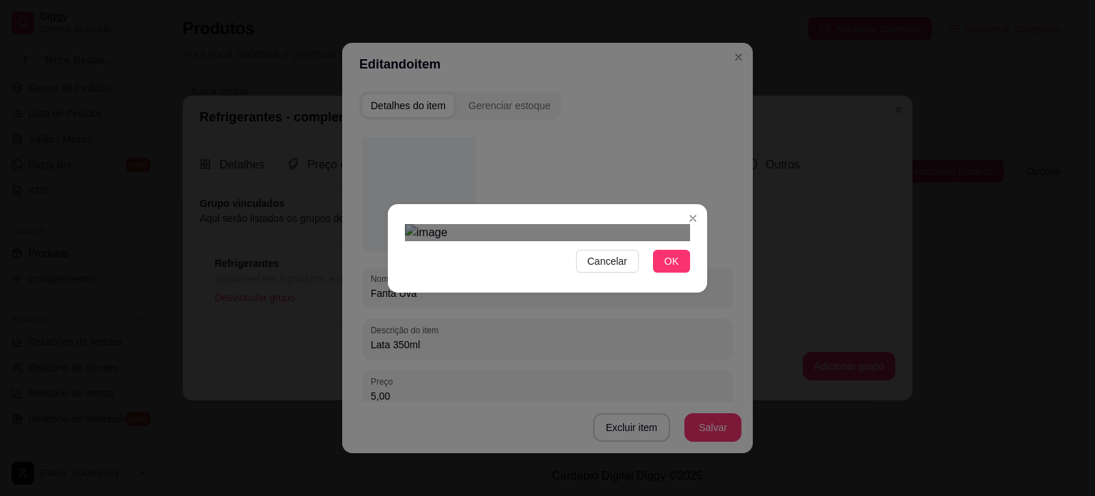
click at [459, 241] on div at bounding box center [547, 232] width 285 height 17
click at [542, 294] on div "Use the arrow keys to move the crop selection area" at bounding box center [553, 399] width 210 height 210
click at [664, 269] on span "OK" at bounding box center [671, 261] width 14 height 16
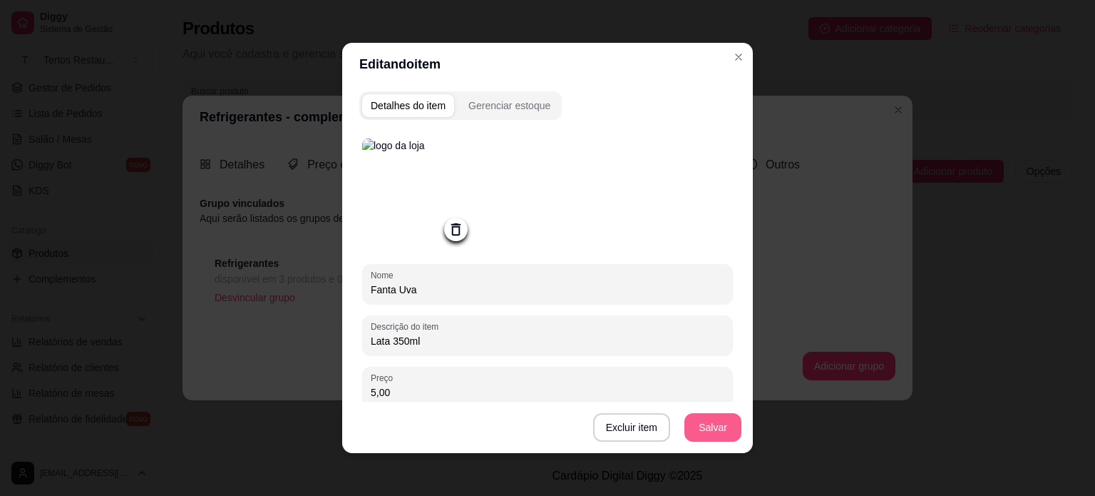
click at [712, 430] on button "Salvar" at bounding box center [712, 427] width 57 height 29
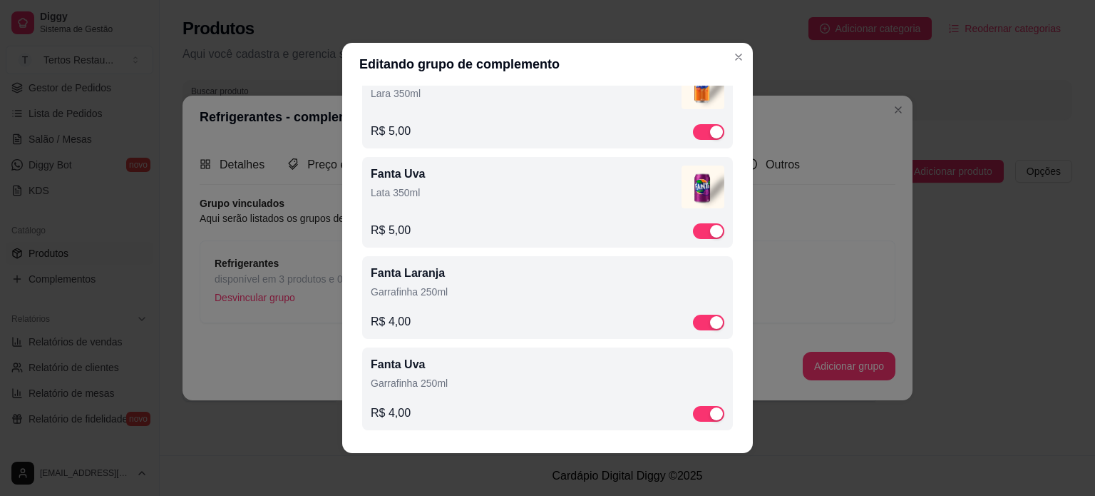
scroll to position [716, 0]
click at [504, 309] on div "Fanta Laranja Garrafinha 250ml R$ 4,00" at bounding box center [548, 298] width 354 height 66
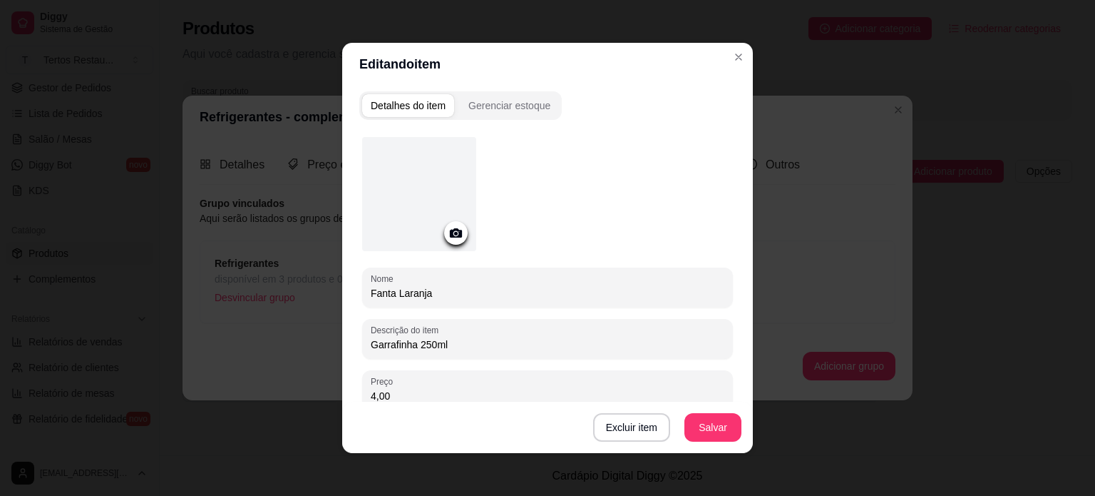
click at [454, 232] on circle at bounding box center [456, 234] width 4 height 4
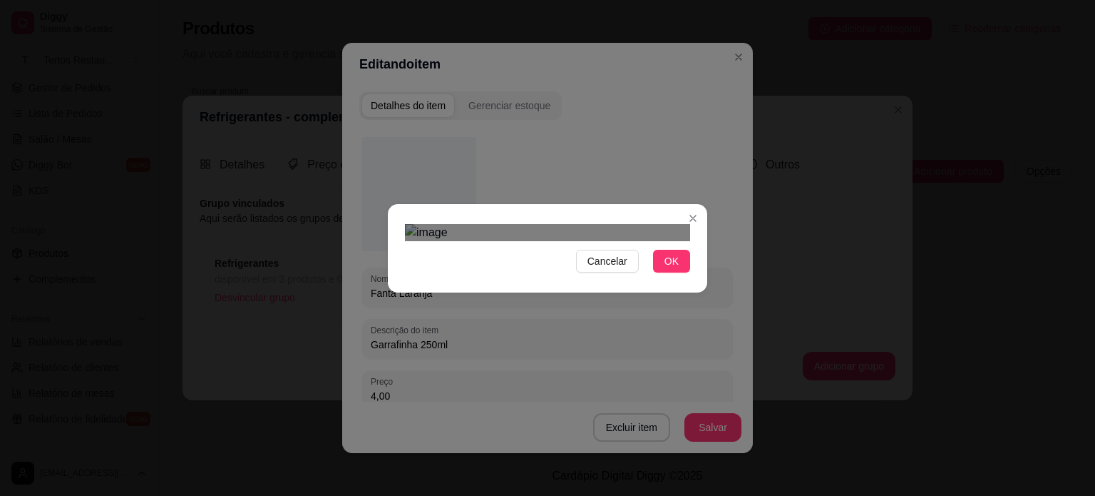
click at [453, 241] on div at bounding box center [547, 232] width 285 height 17
click at [561, 301] on div "Use the arrow keys to move the crop selection area" at bounding box center [551, 409] width 216 height 216
click at [664, 269] on span "OK" at bounding box center [671, 261] width 14 height 16
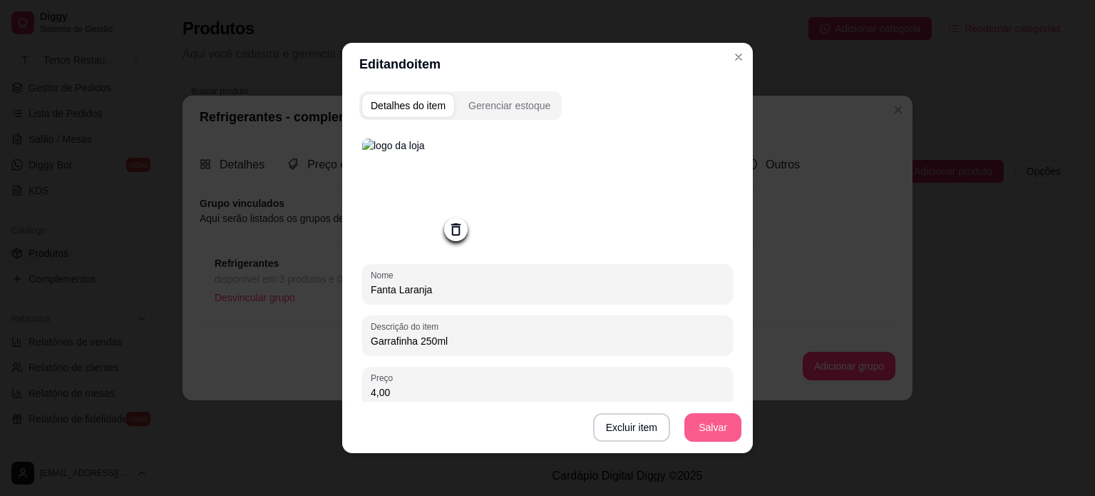
click at [704, 431] on button "Salvar" at bounding box center [712, 427] width 57 height 29
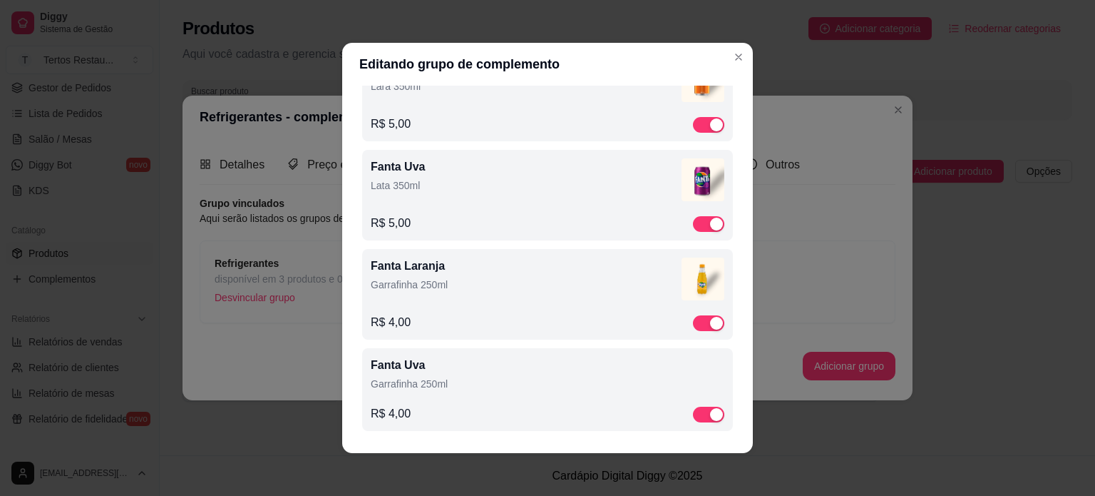
scroll to position [722, 0]
click at [585, 384] on p "Garrafinha 250ml" at bounding box center [548, 383] width 354 height 14
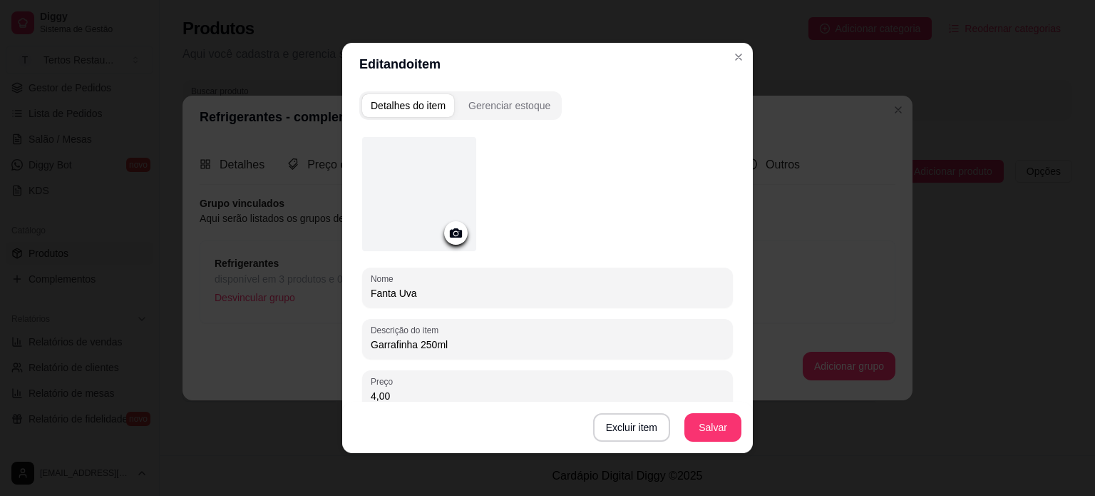
click at [453, 230] on icon at bounding box center [456, 232] width 12 height 9
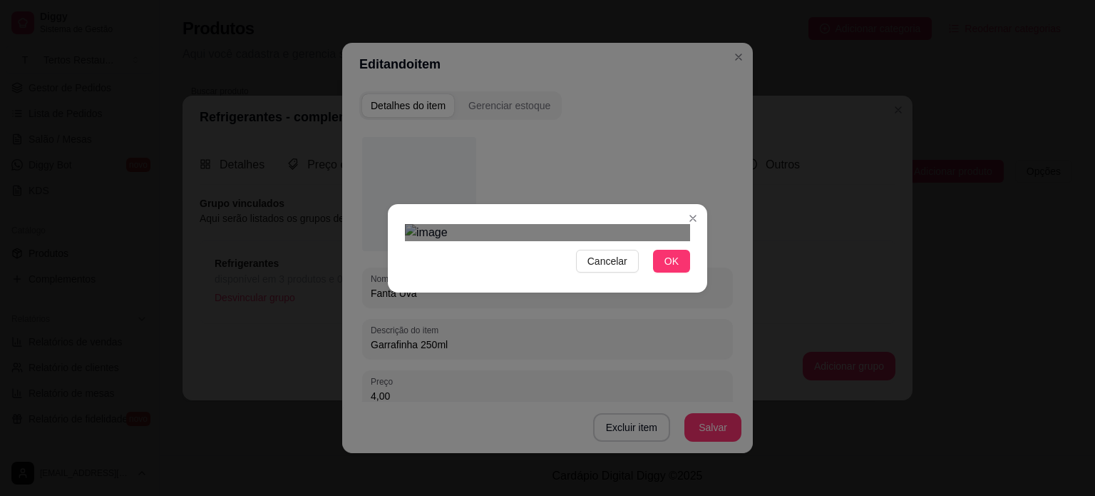
click at [450, 241] on div at bounding box center [547, 232] width 285 height 17
click at [545, 301] on div "Use the arrow keys to move the crop selection area" at bounding box center [546, 411] width 221 height 221
click at [664, 269] on span "OK" at bounding box center [671, 261] width 14 height 16
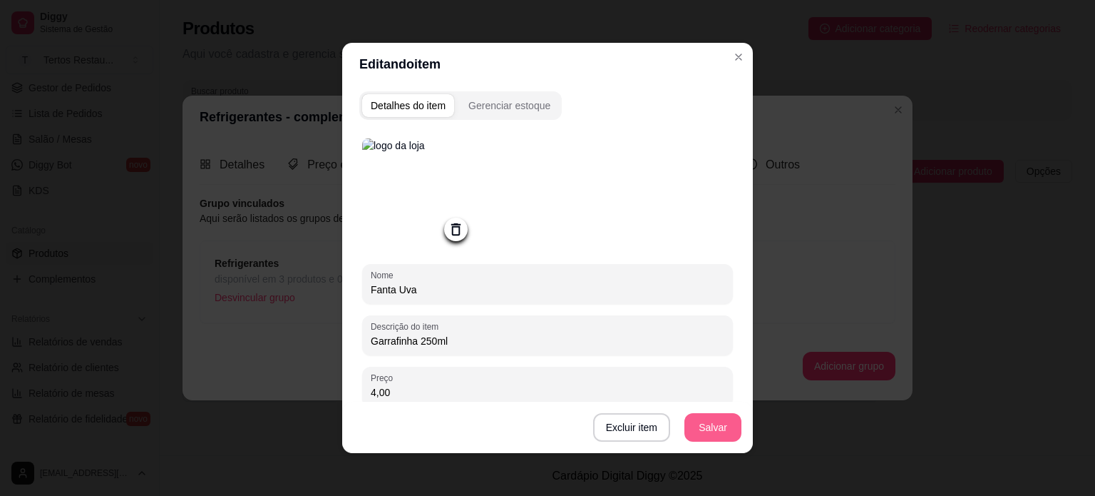
click at [713, 425] on button "Salvar" at bounding box center [712, 427] width 57 height 29
click at [715, 427] on button "Salvar" at bounding box center [712, 427] width 57 height 29
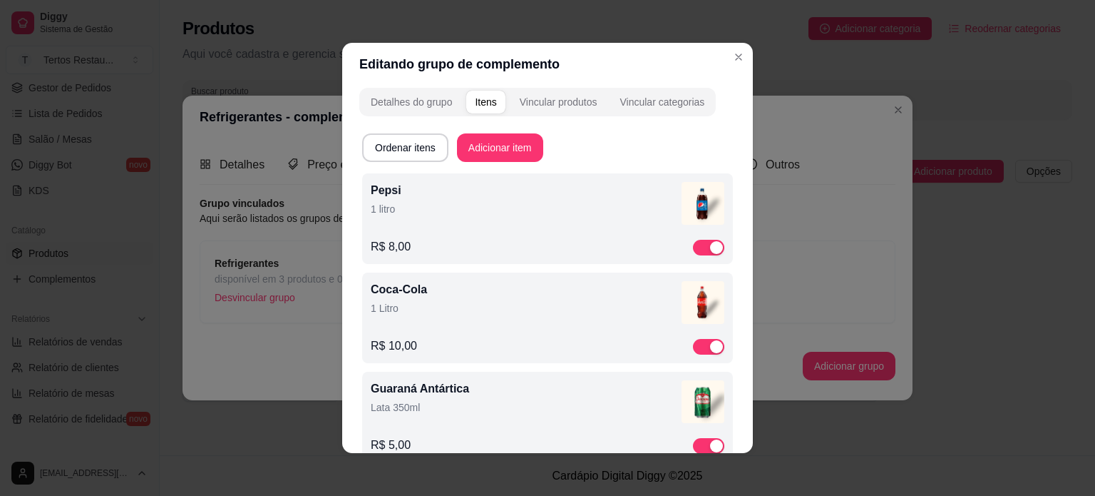
scroll to position [0, 0]
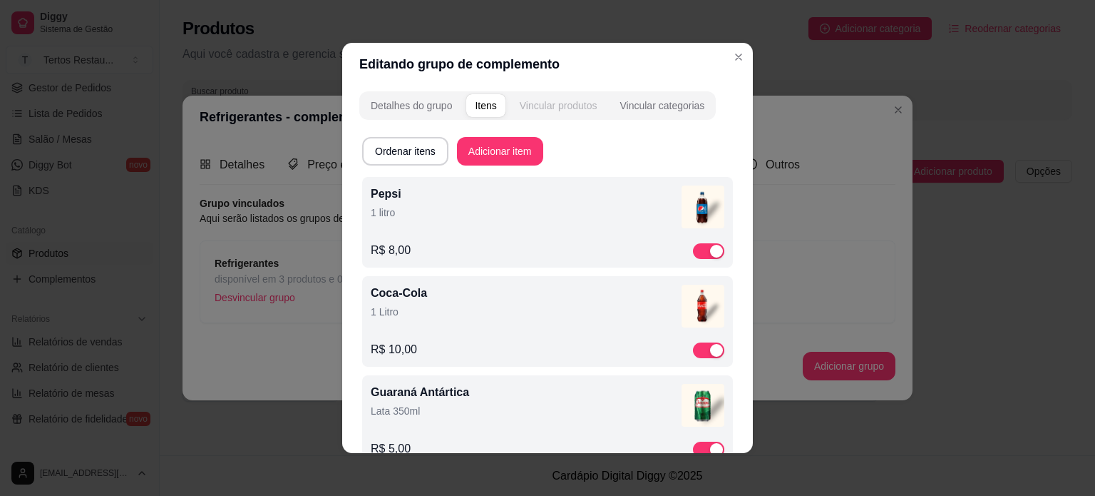
click at [548, 107] on div "Vincular produtos" at bounding box center [559, 105] width 78 height 14
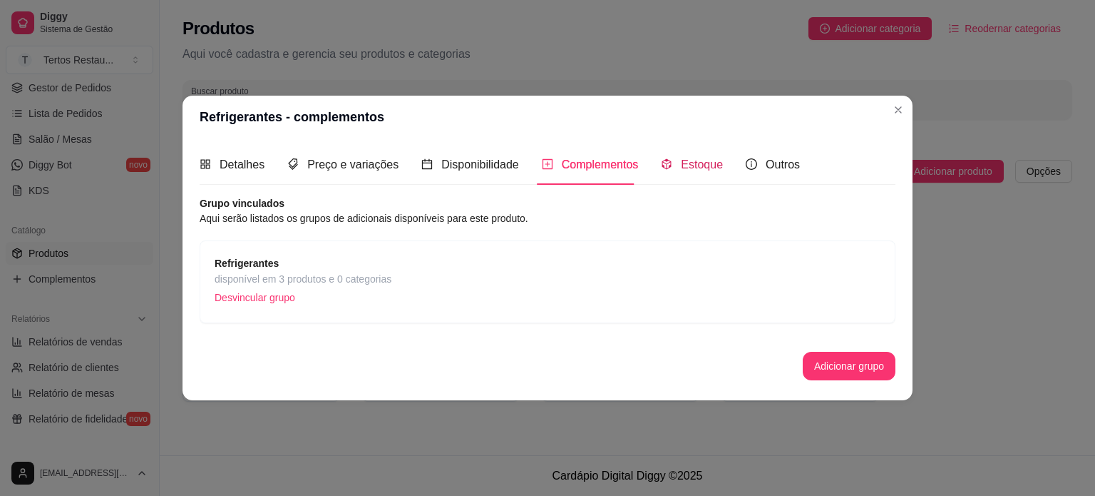
click at [696, 162] on span "Estoque" at bounding box center [702, 164] width 42 height 12
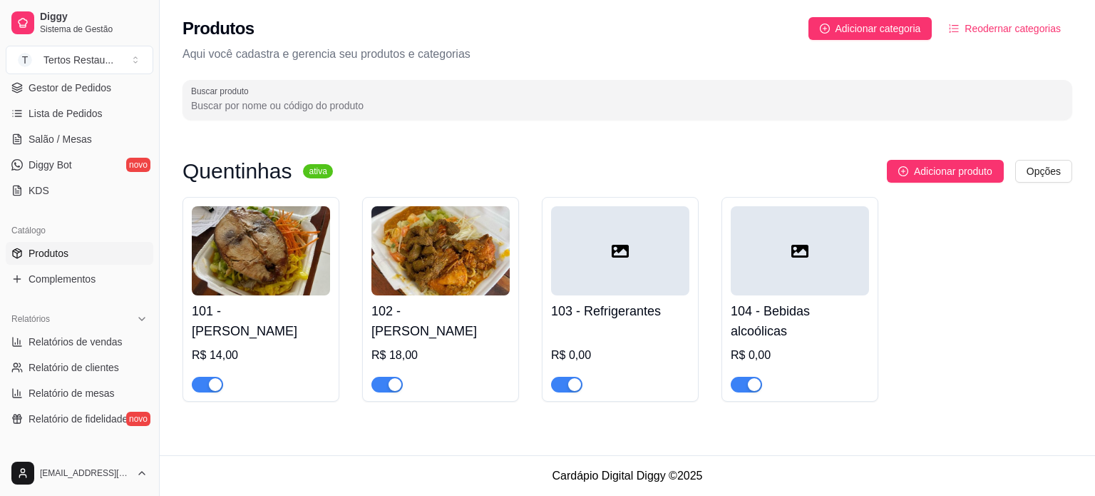
click at [391, 240] on img at bounding box center [440, 250] width 138 height 89
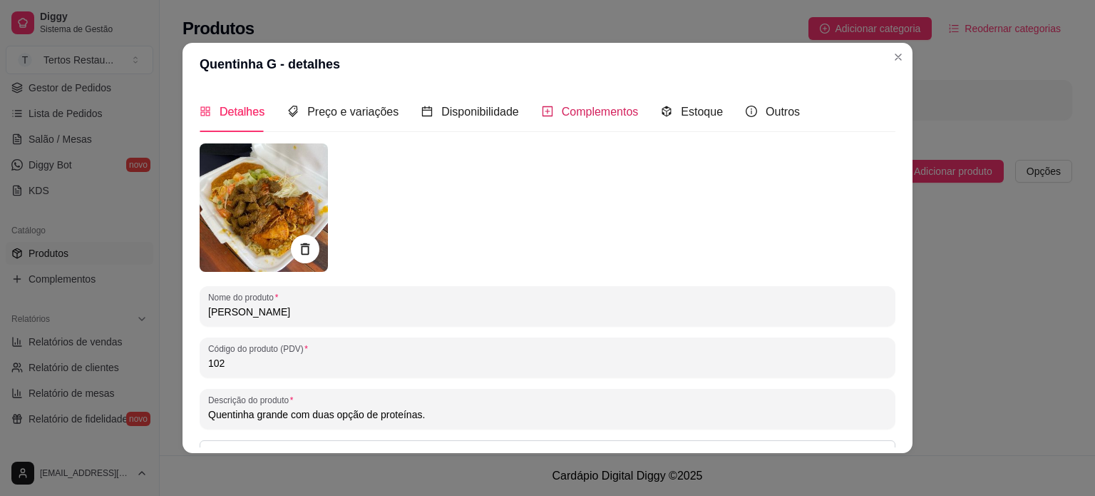
click at [581, 109] on span "Complementos" at bounding box center [600, 112] width 77 height 12
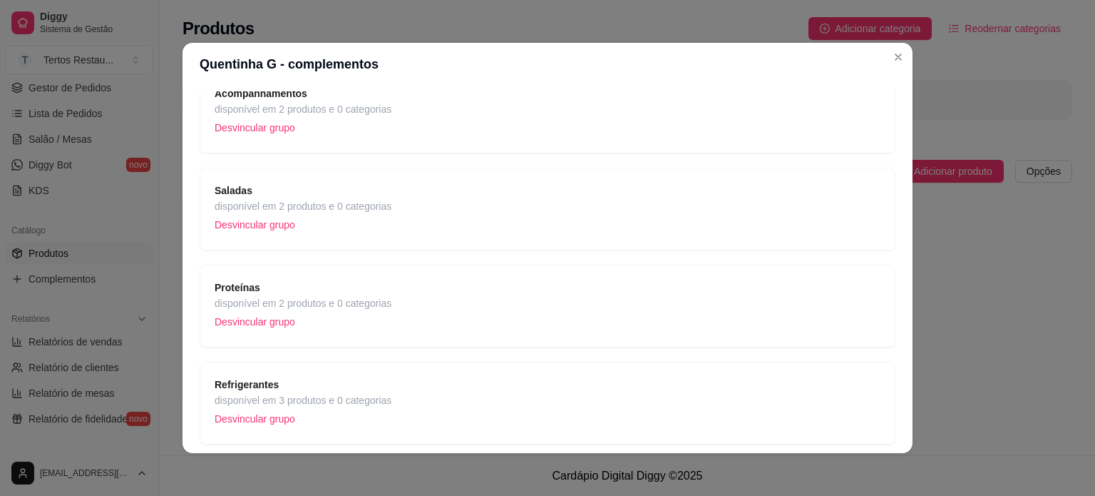
scroll to position [266, 0]
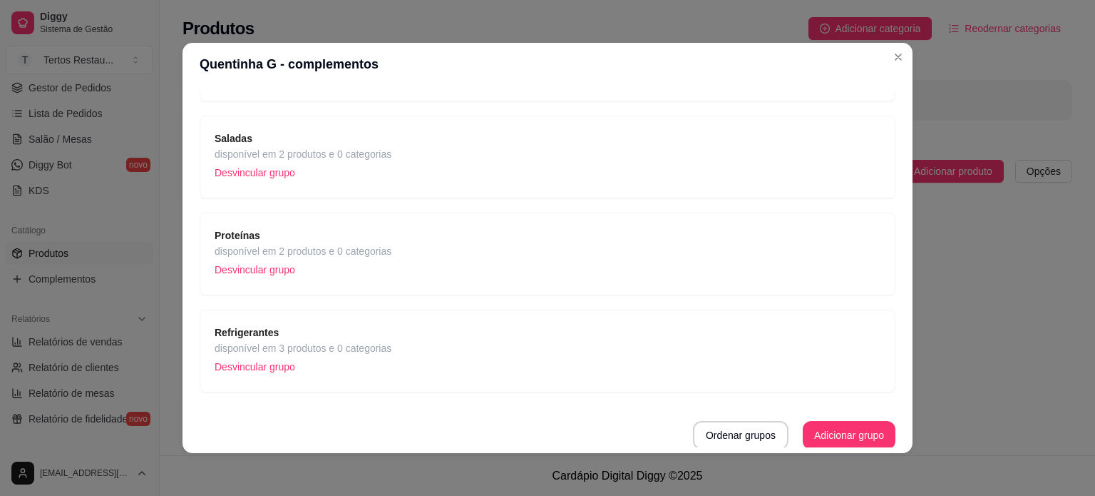
click at [251, 243] on span "disponível em 2 produtos e 0 categorias" at bounding box center [303, 251] width 177 height 16
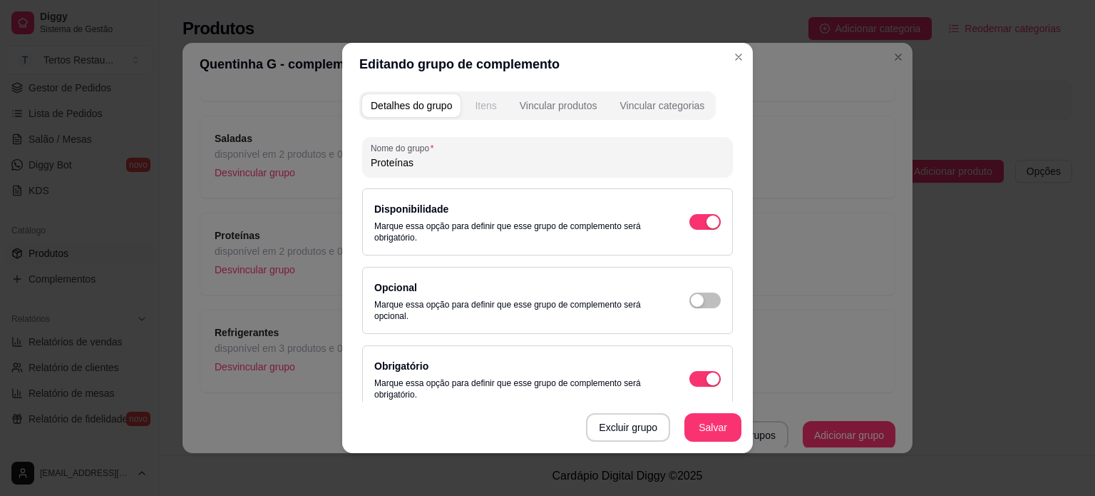
click at [486, 100] on div "Itens" at bounding box center [485, 105] width 21 height 14
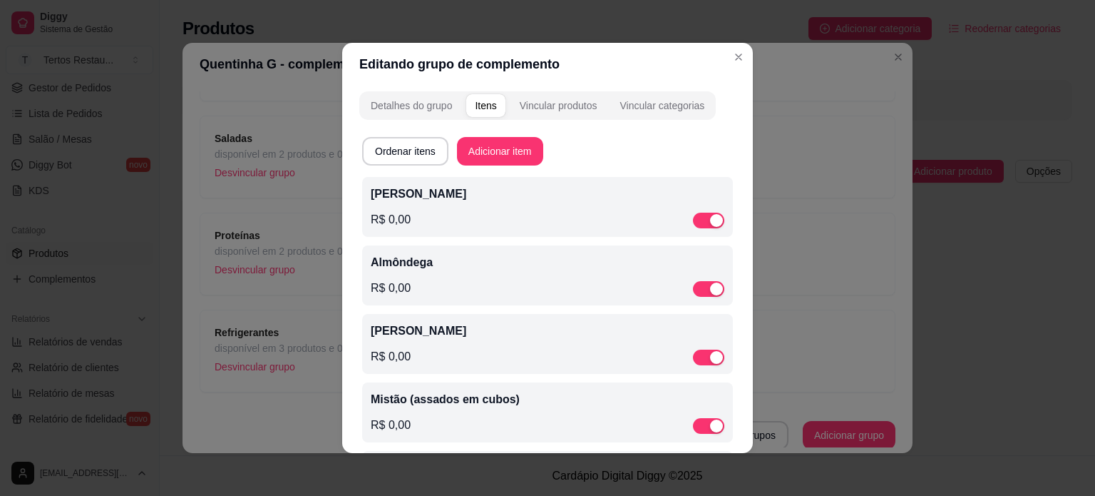
drag, startPoint x: 362, startPoint y: 193, endPoint x: 459, endPoint y: 190, distance: 97.0
click at [459, 190] on div "Frango Crocante R$ 0,00" at bounding box center [547, 207] width 371 height 60
click at [401, 108] on div "Detalhes do grupo" at bounding box center [411, 105] width 81 height 14
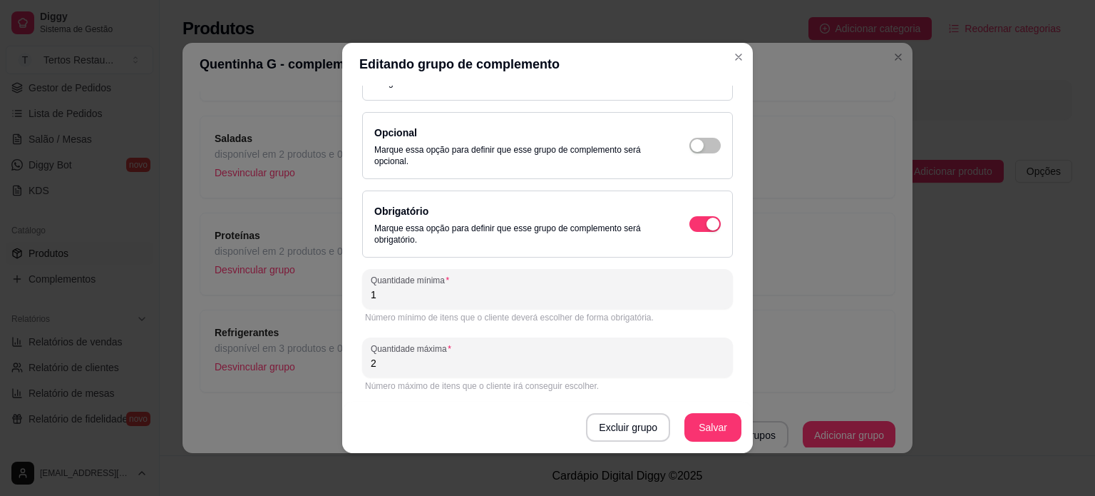
scroll to position [3, 0]
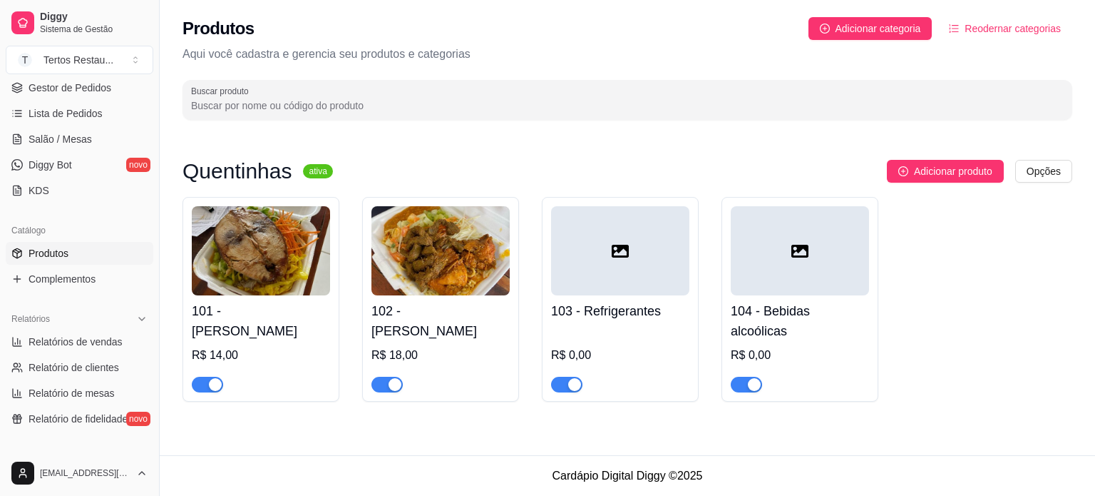
click at [617, 256] on icon at bounding box center [620, 251] width 17 height 13
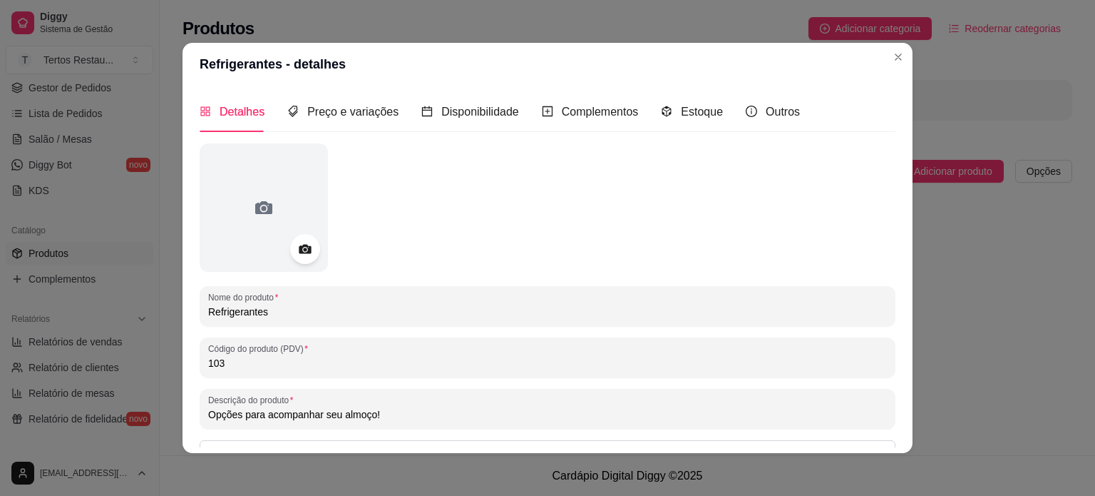
click at [303, 254] on icon at bounding box center [305, 249] width 16 height 16
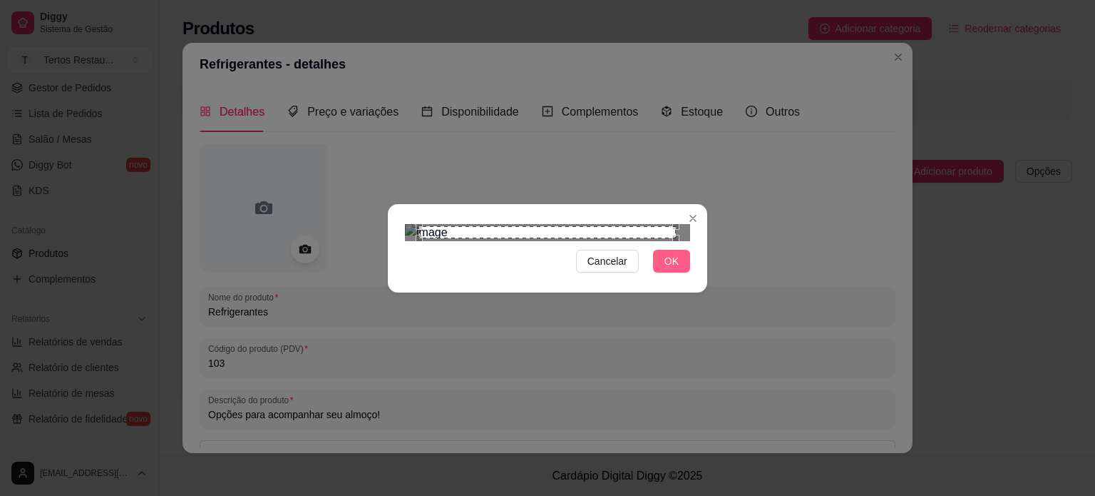
click at [664, 269] on span "OK" at bounding box center [671, 261] width 14 height 16
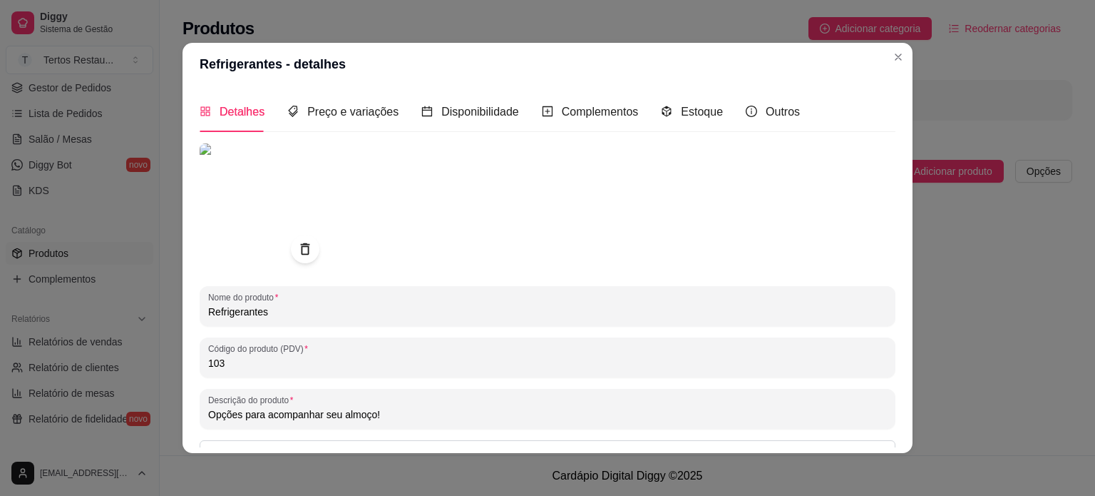
scroll to position [163, 0]
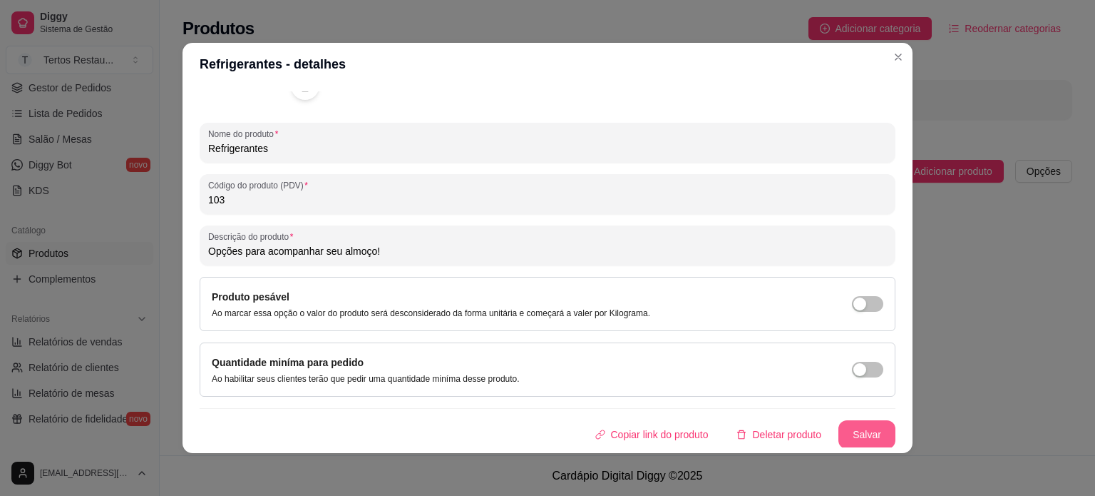
click at [848, 440] on button "Salvar" at bounding box center [866, 434] width 57 height 29
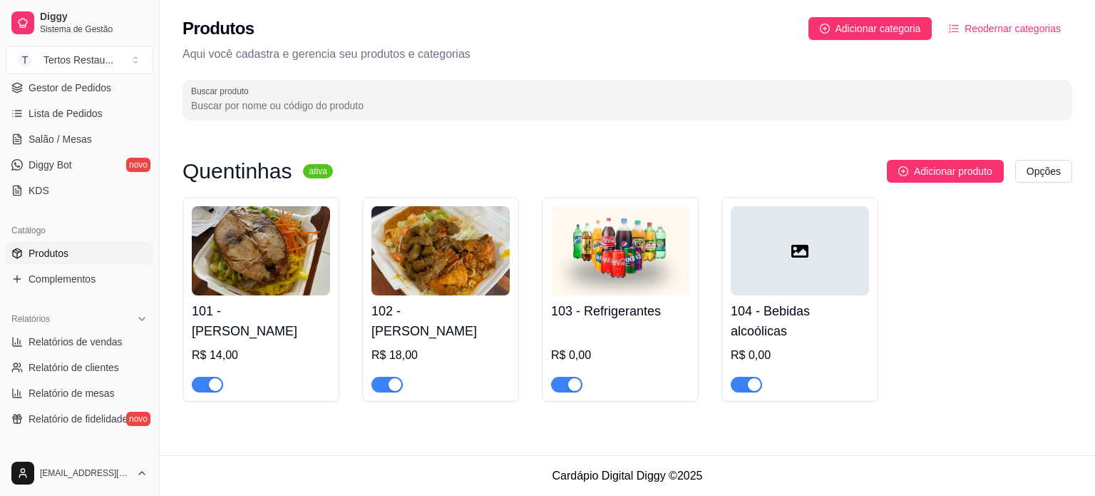
click at [829, 286] on div at bounding box center [800, 250] width 138 height 89
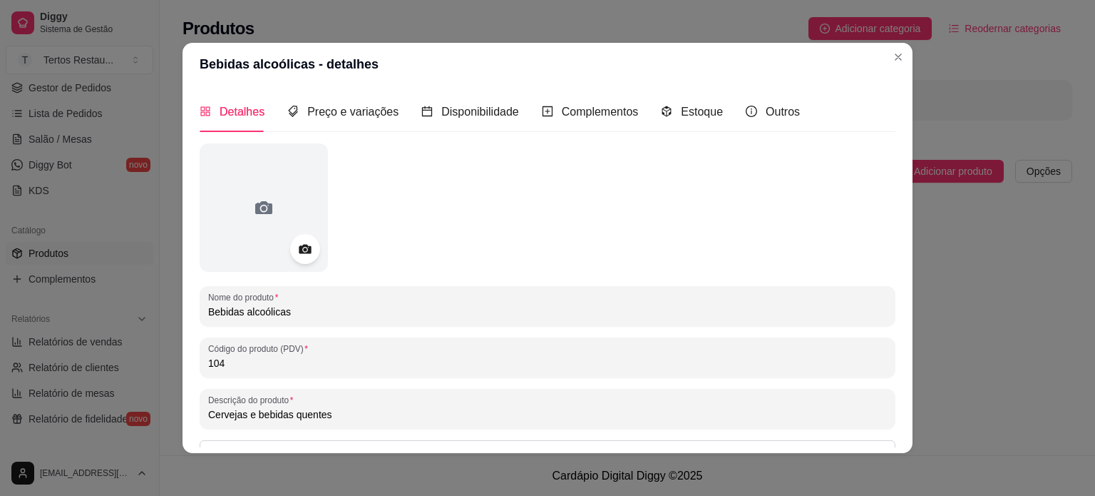
click at [299, 247] on icon at bounding box center [305, 249] width 16 height 16
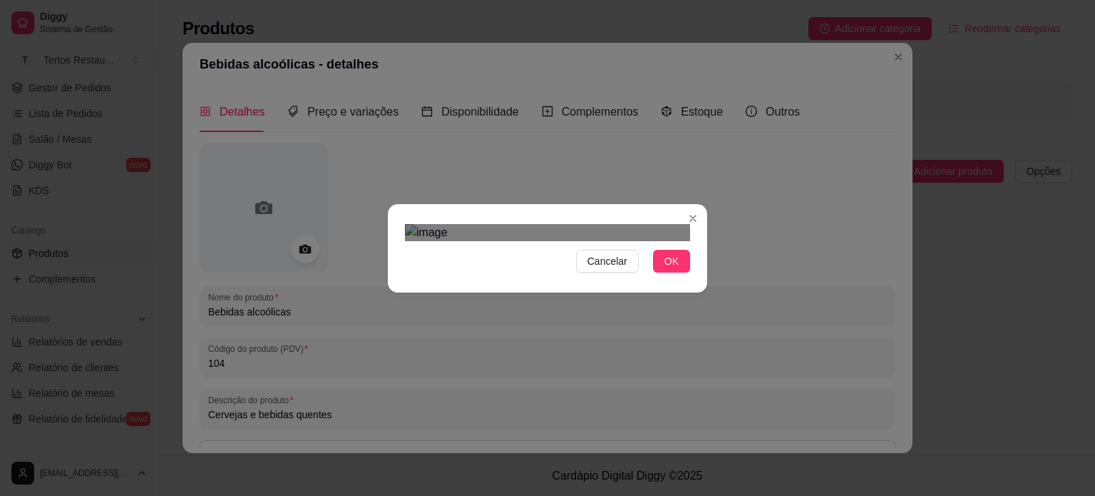
click at [453, 241] on div at bounding box center [547, 232] width 285 height 17
click at [561, 282] on div "Use the arrow keys to move the crop selection area" at bounding box center [552, 389] width 215 height 215
click at [669, 269] on span "OK" at bounding box center [671, 261] width 14 height 16
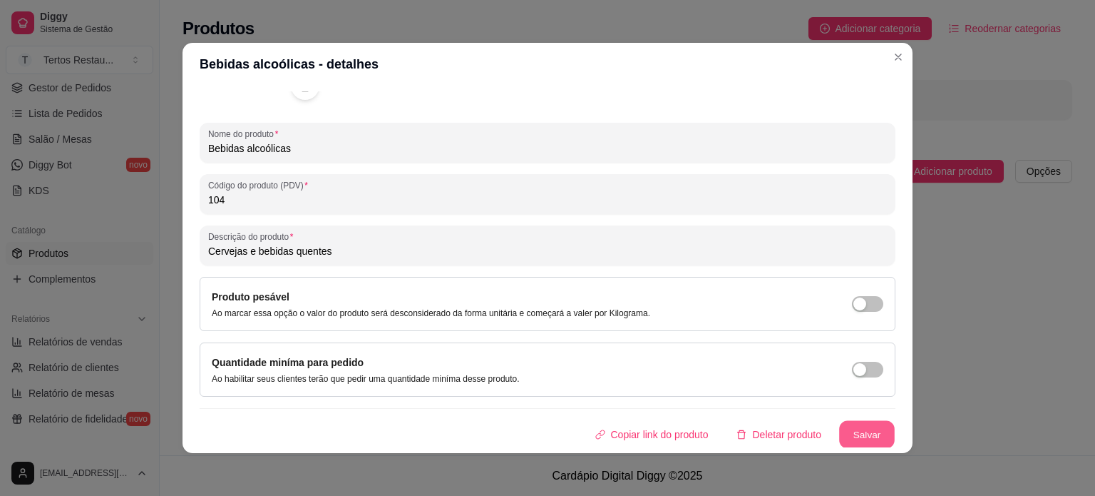
click at [857, 441] on button "Salvar" at bounding box center [867, 435] width 56 height 28
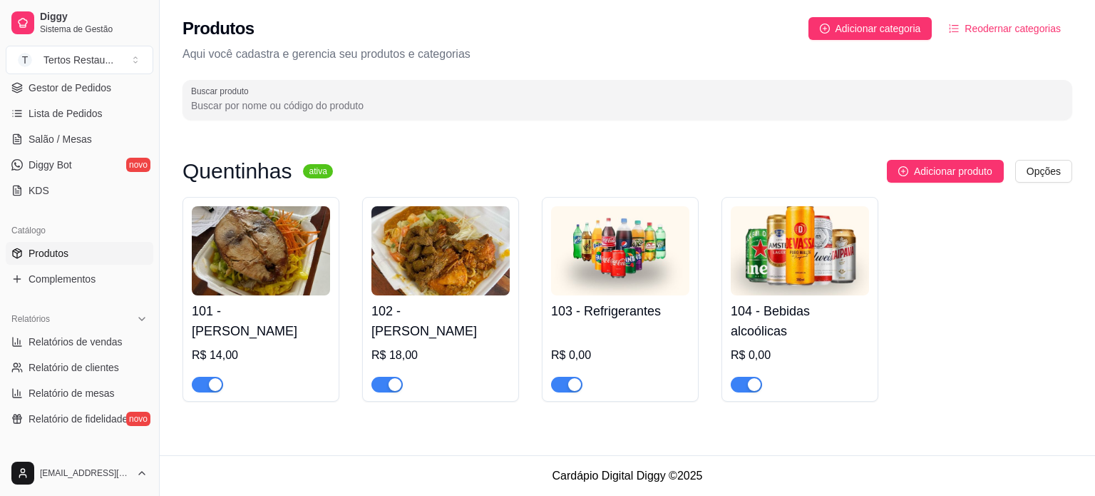
click at [831, 256] on img at bounding box center [800, 250] width 138 height 89
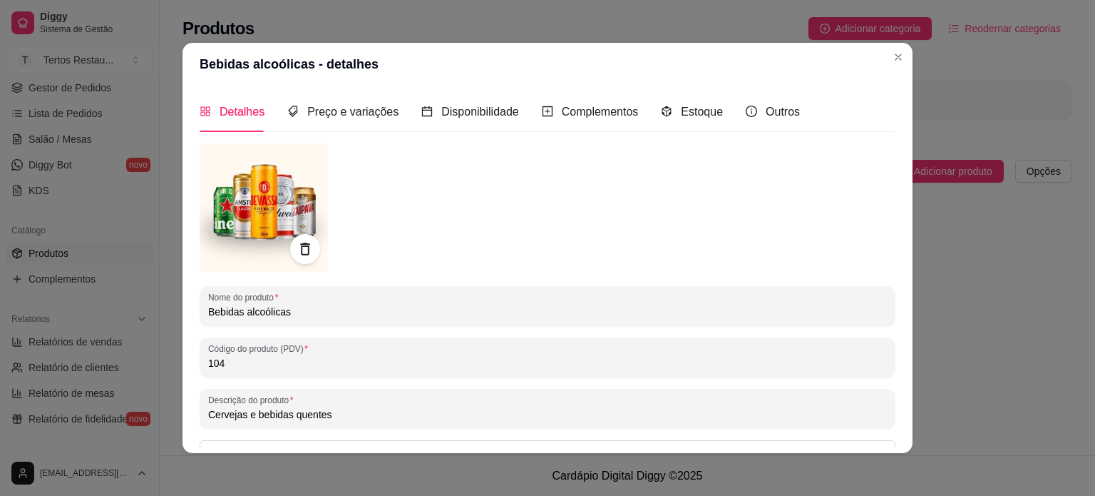
click at [305, 259] on div at bounding box center [305, 249] width 30 height 30
click at [300, 250] on icon at bounding box center [304, 248] width 9 height 12
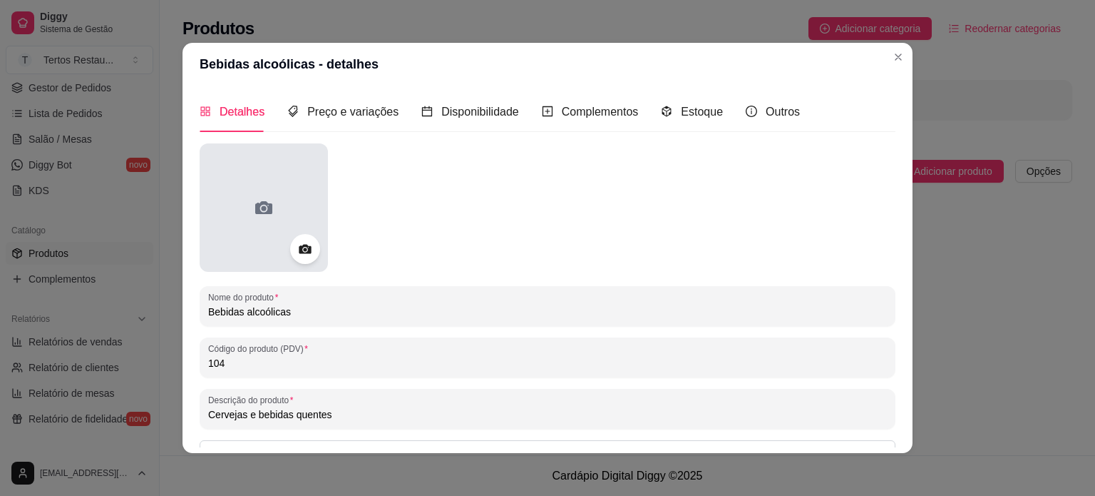
click at [288, 207] on div at bounding box center [264, 207] width 128 height 128
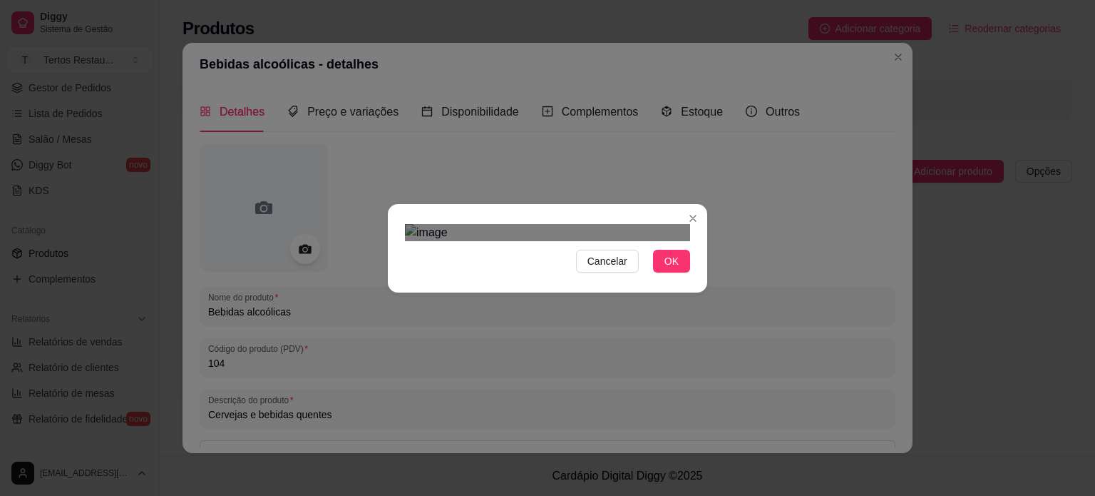
click at [565, 294] on div "Use the arrow keys to move the crop selection area" at bounding box center [554, 390] width 257 height 257
click at [666, 269] on span "OK" at bounding box center [671, 261] width 14 height 16
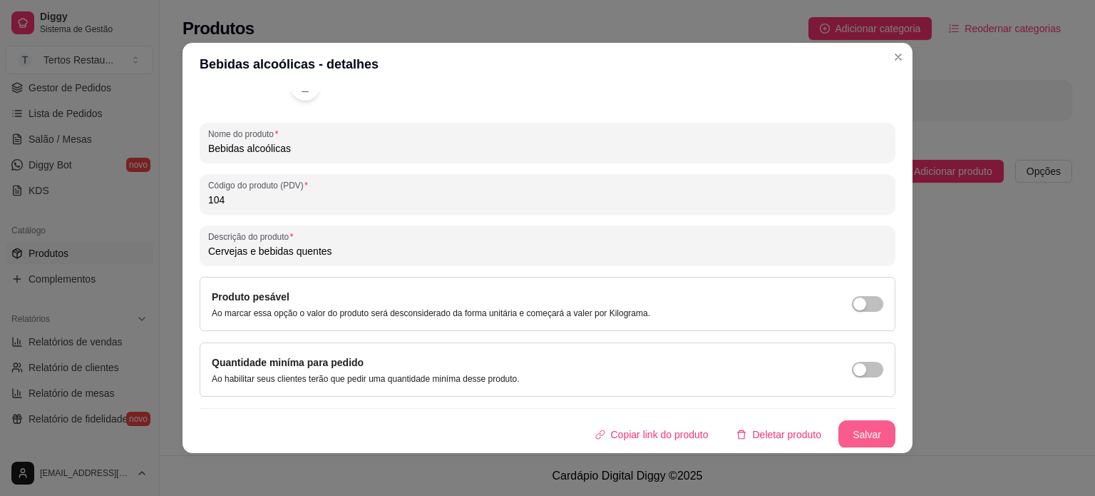
click at [856, 426] on button "Salvar" at bounding box center [866, 434] width 57 height 29
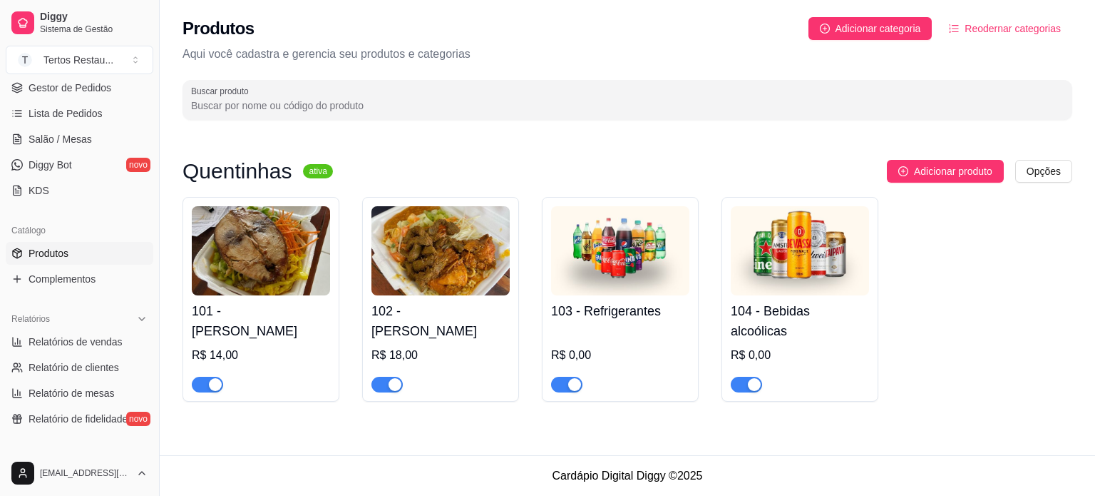
click at [422, 244] on img at bounding box center [440, 250] width 138 height 89
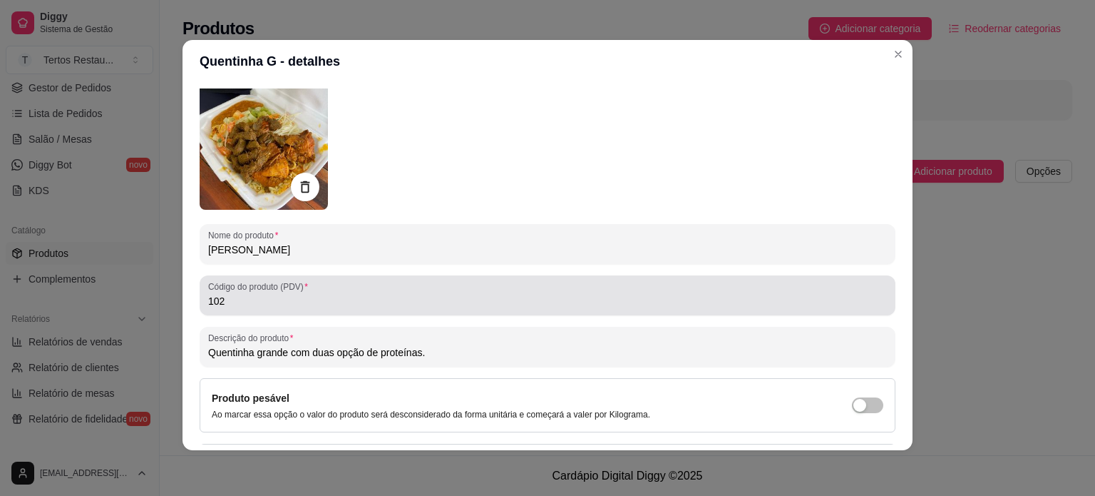
scroll to position [0, 0]
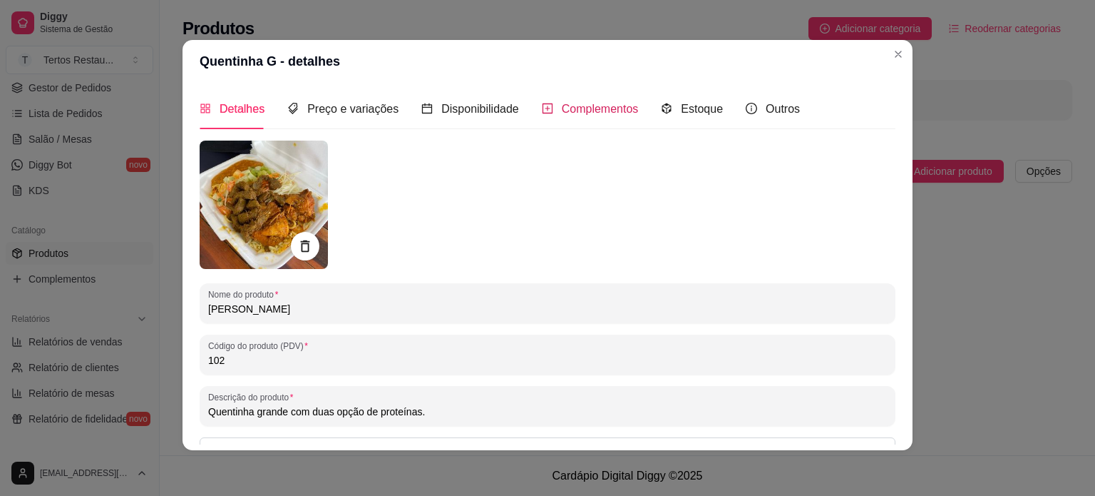
click at [595, 108] on span "Complementos" at bounding box center [600, 109] width 77 height 12
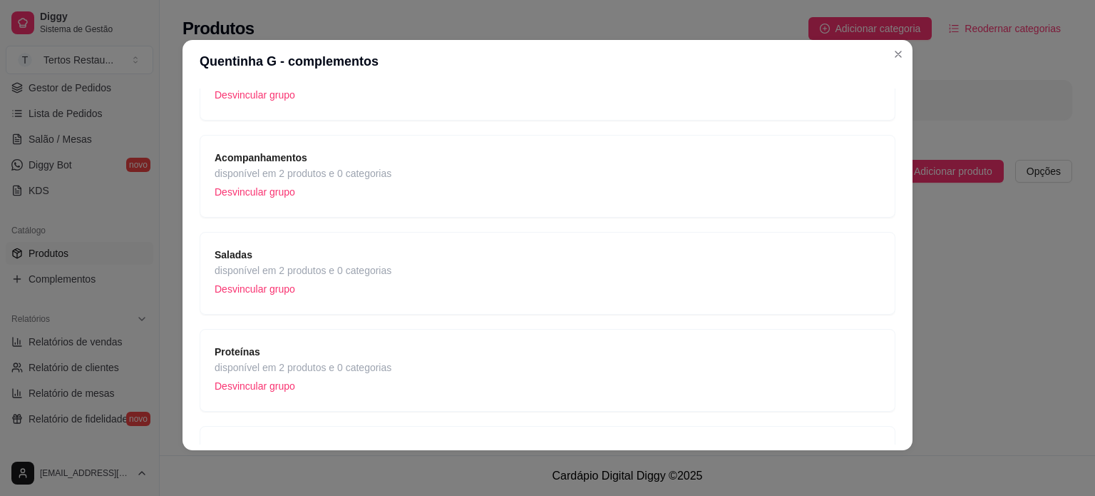
scroll to position [266, 0]
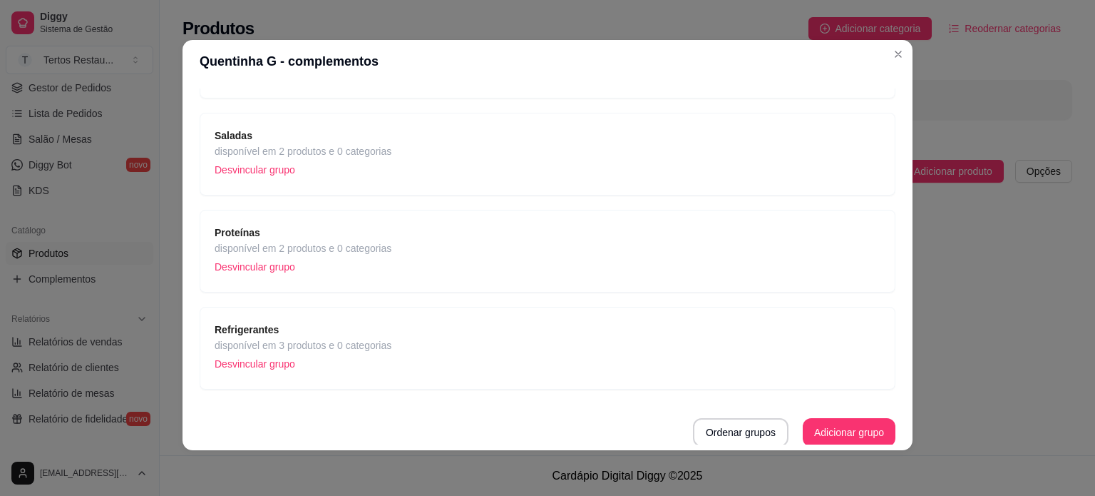
click at [303, 349] on span "disponível em 3 produtos e 0 categorias" at bounding box center [303, 345] width 177 height 16
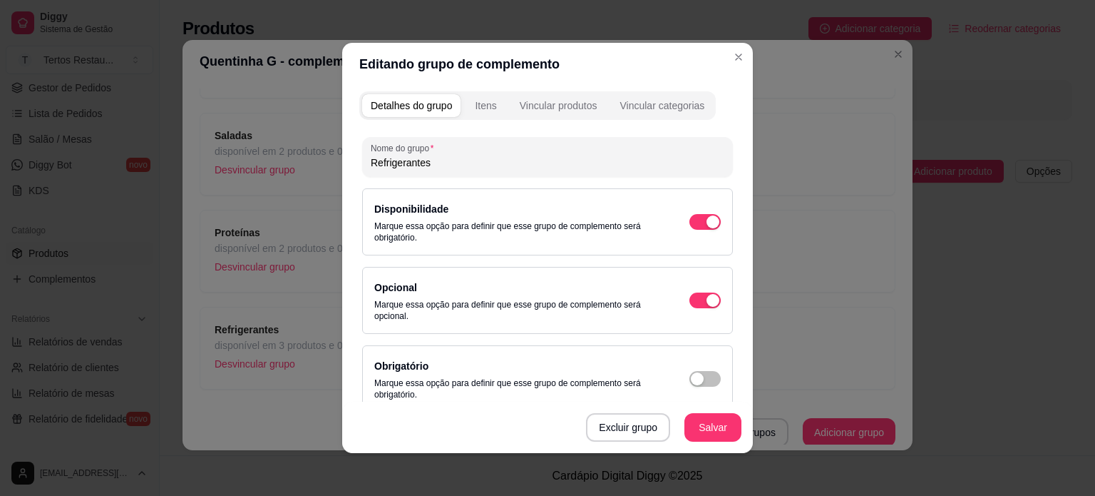
drag, startPoint x: 579, startPoint y: 54, endPoint x: 627, endPoint y: 85, distance: 56.8
click at [627, 85] on section "Editando grupo de complemento Detalhes do grupo Itens Vincular produtos Vincula…" at bounding box center [547, 248] width 411 height 410
click at [558, 108] on div "Vincular produtos" at bounding box center [559, 105] width 78 height 14
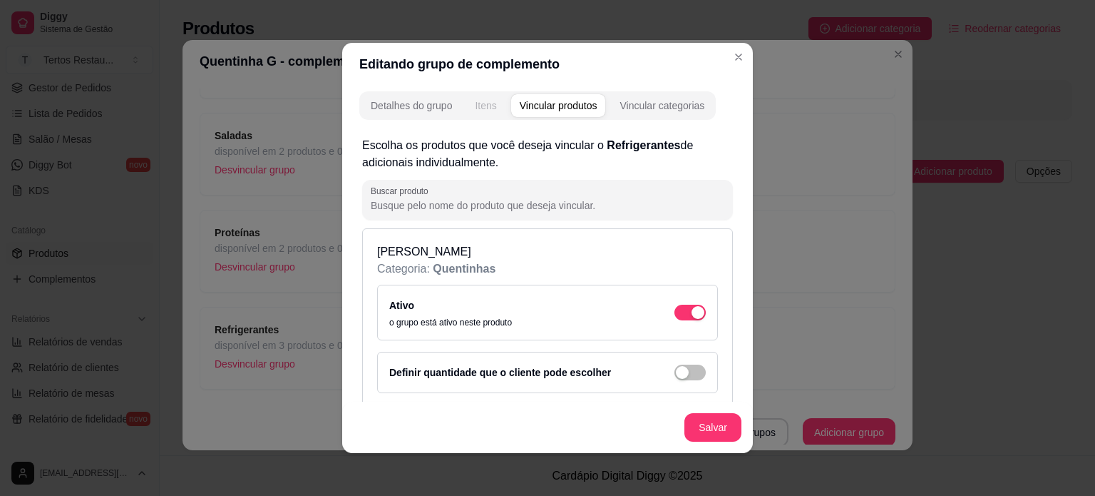
click at [475, 103] on div "Itens" at bounding box center [485, 105] width 21 height 14
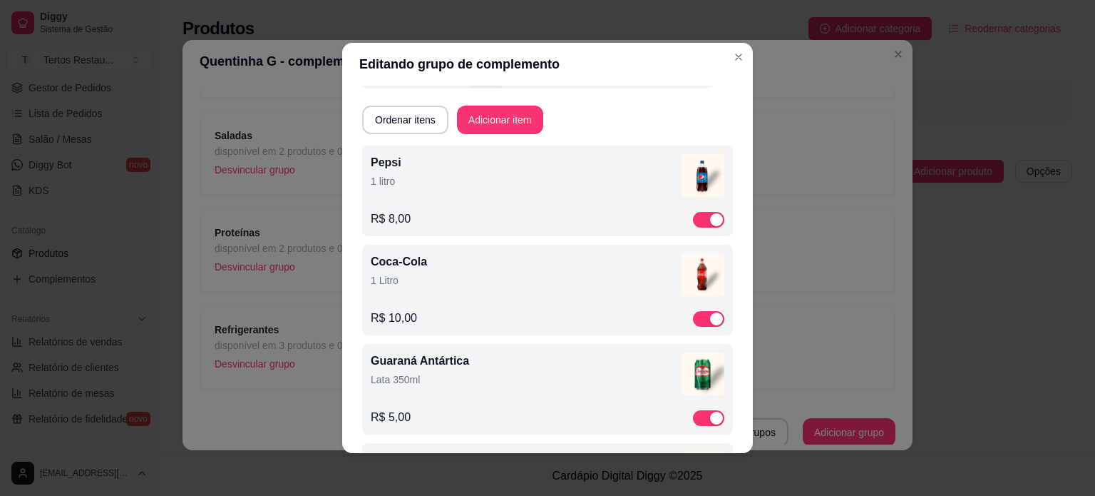
scroll to position [0, 0]
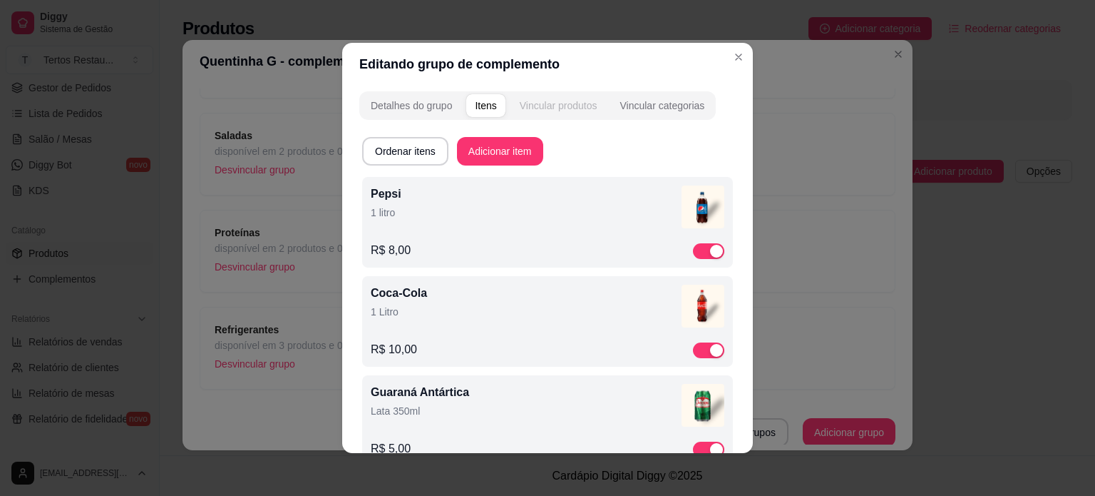
click at [560, 105] on div "Vincular produtos" at bounding box center [559, 105] width 78 height 14
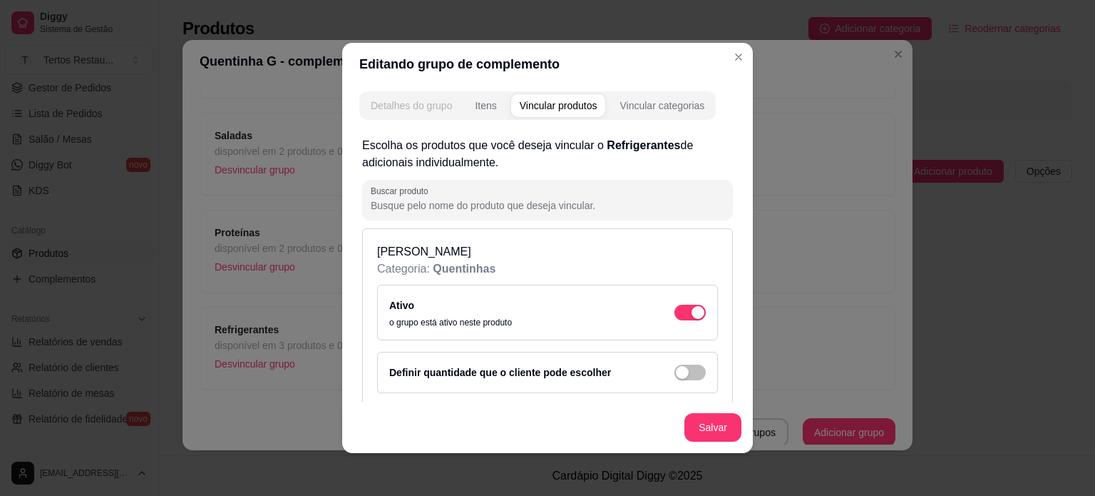
click at [422, 102] on div "Detalhes do grupo" at bounding box center [411, 105] width 81 height 14
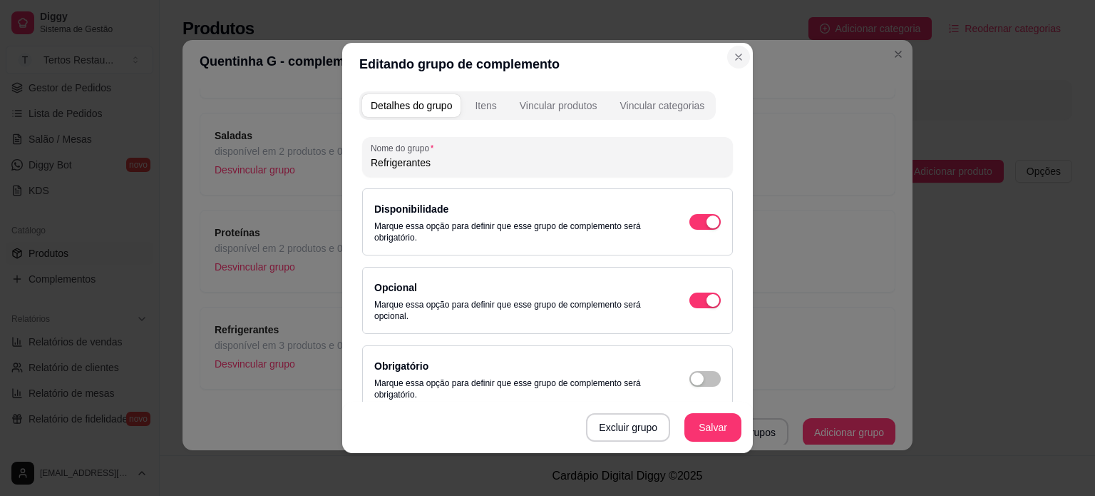
click at [719, 58] on header "Editando grupo de complemento" at bounding box center [547, 64] width 411 height 43
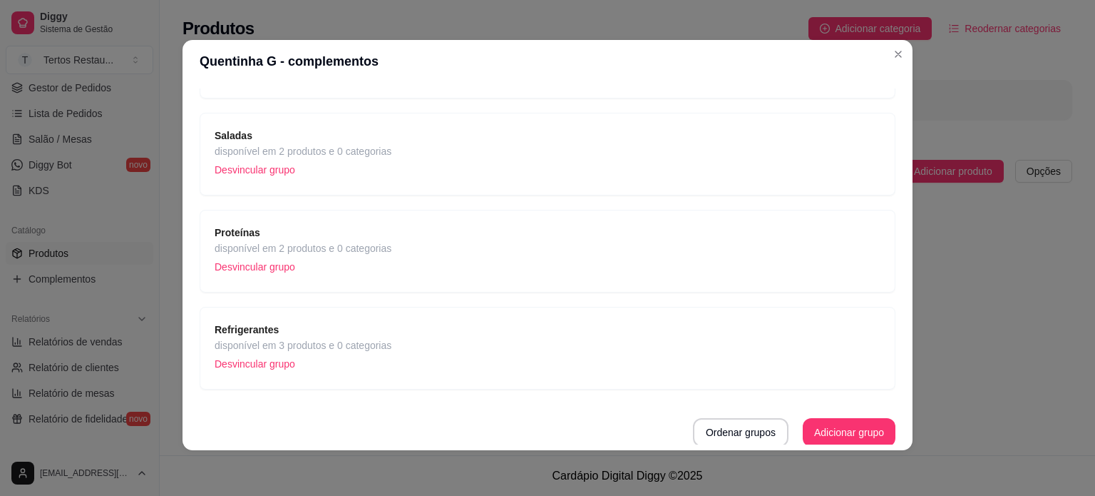
click at [376, 250] on span "disponível em 2 produtos e 0 categorias" at bounding box center [303, 248] width 177 height 16
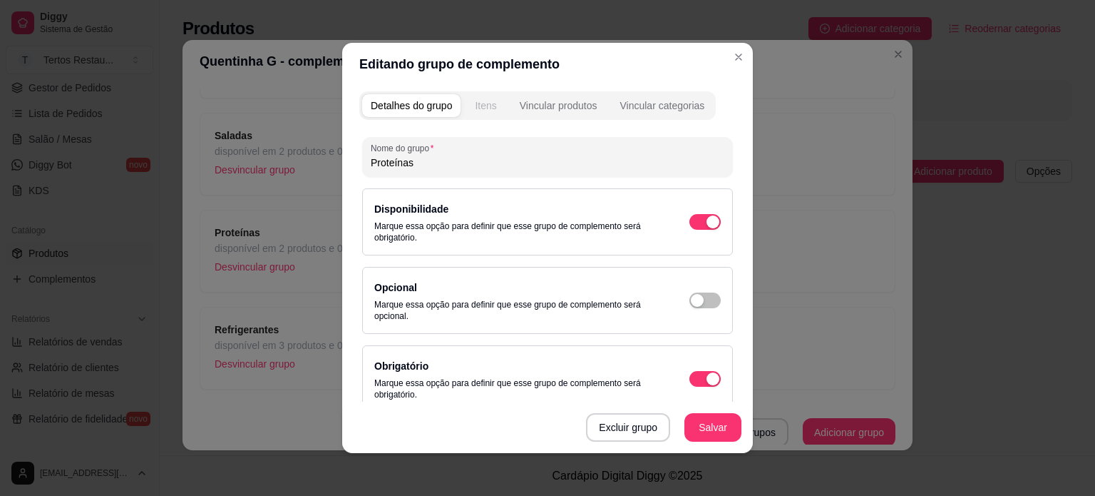
click at [483, 111] on div "Itens" at bounding box center [485, 105] width 21 height 14
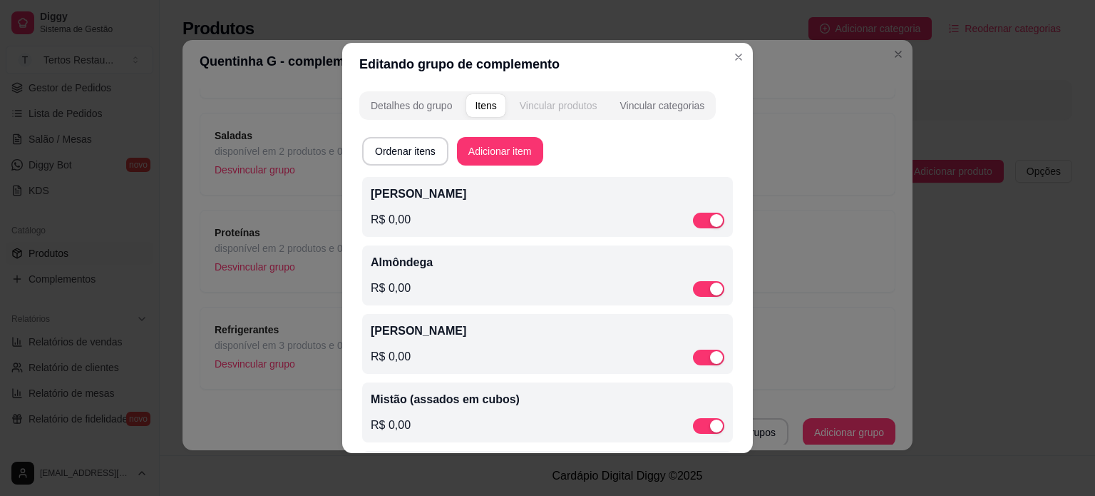
click at [544, 106] on div "Vincular produtos" at bounding box center [559, 105] width 78 height 14
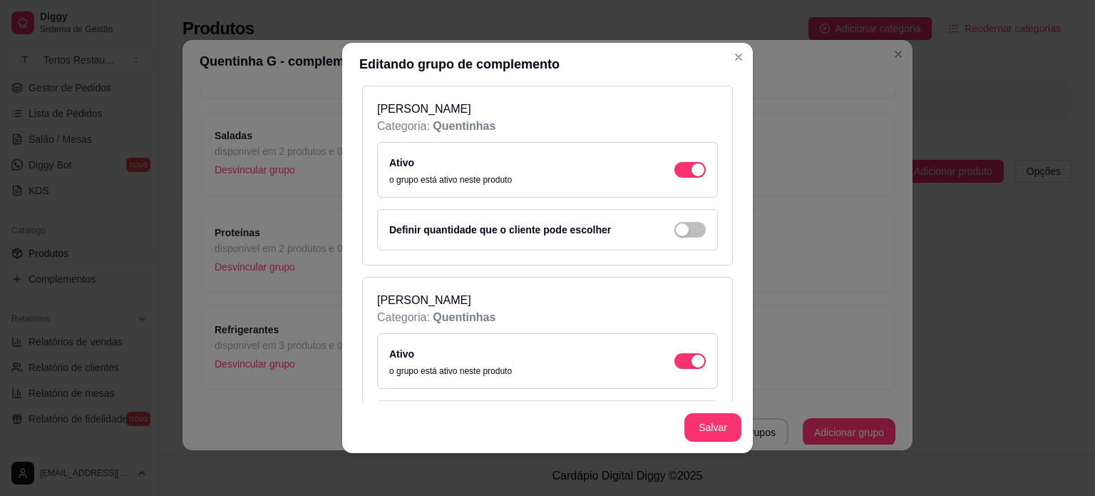
scroll to position [71, 0]
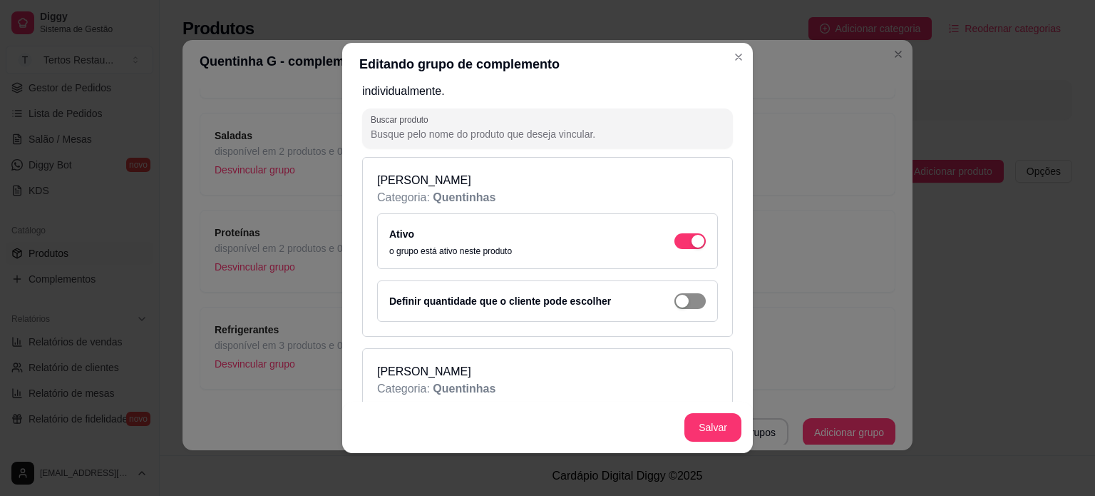
click at [676, 302] on div "button" at bounding box center [682, 300] width 13 height 13
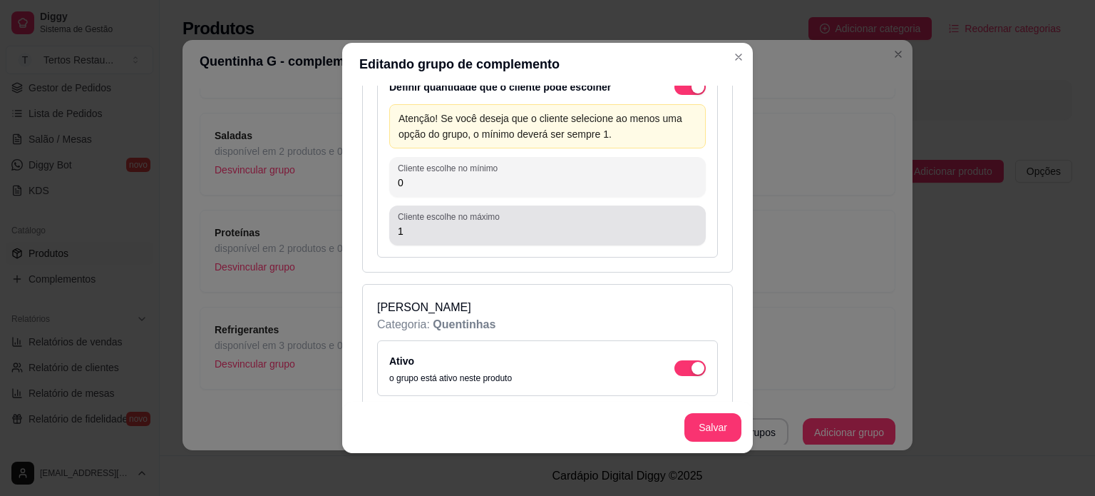
scroll to position [143, 0]
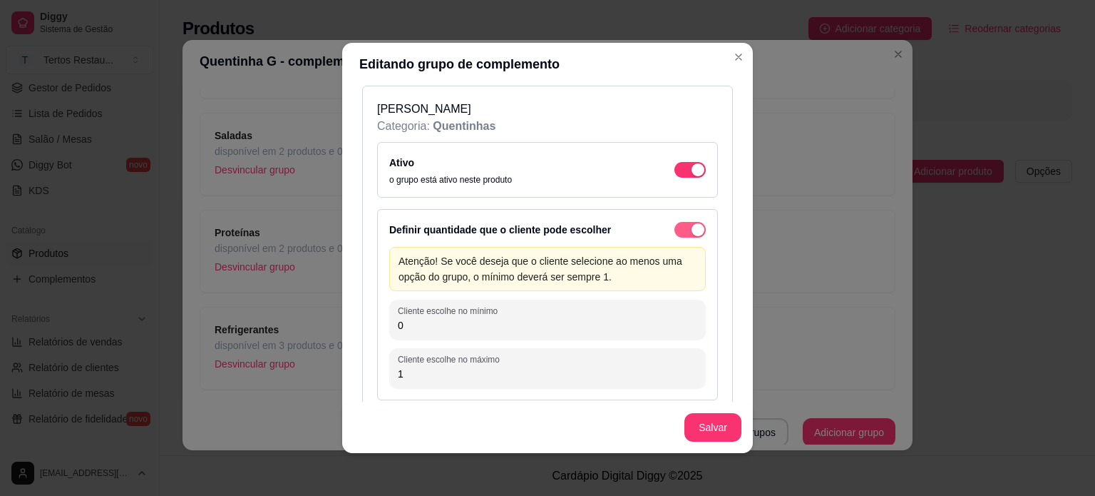
click at [692, 232] on div "button" at bounding box center [698, 229] width 13 height 13
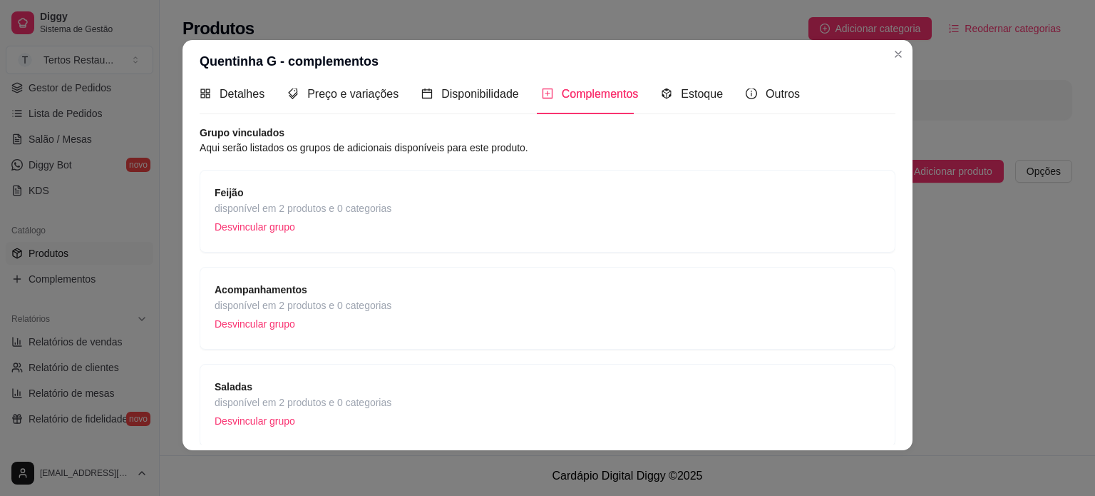
scroll to position [0, 0]
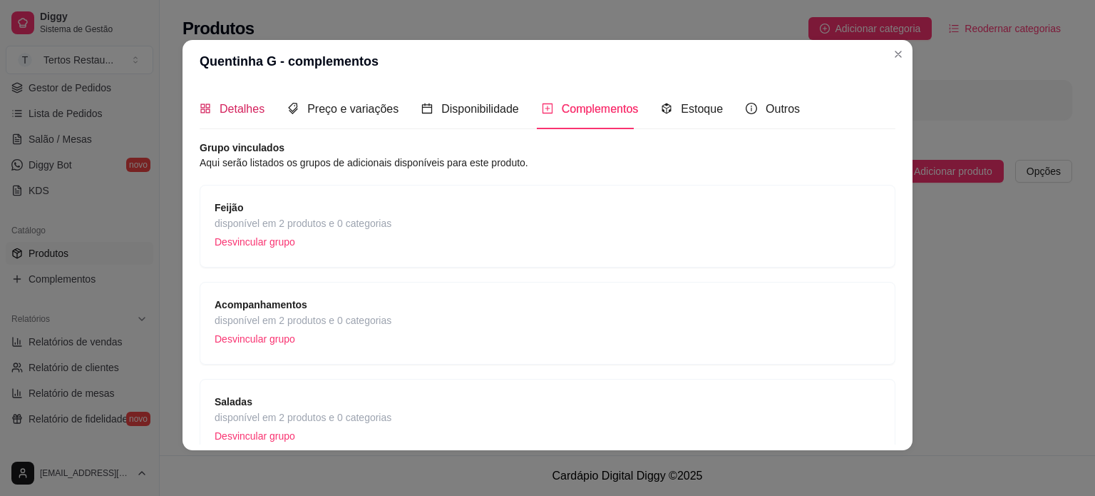
click at [220, 108] on span "Detalhes" at bounding box center [242, 109] width 45 height 12
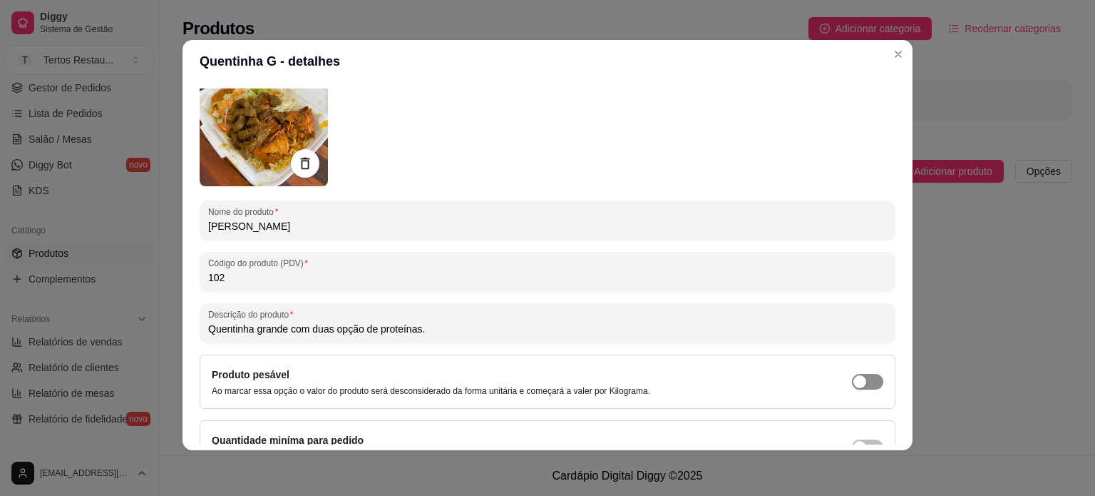
scroll to position [163, 0]
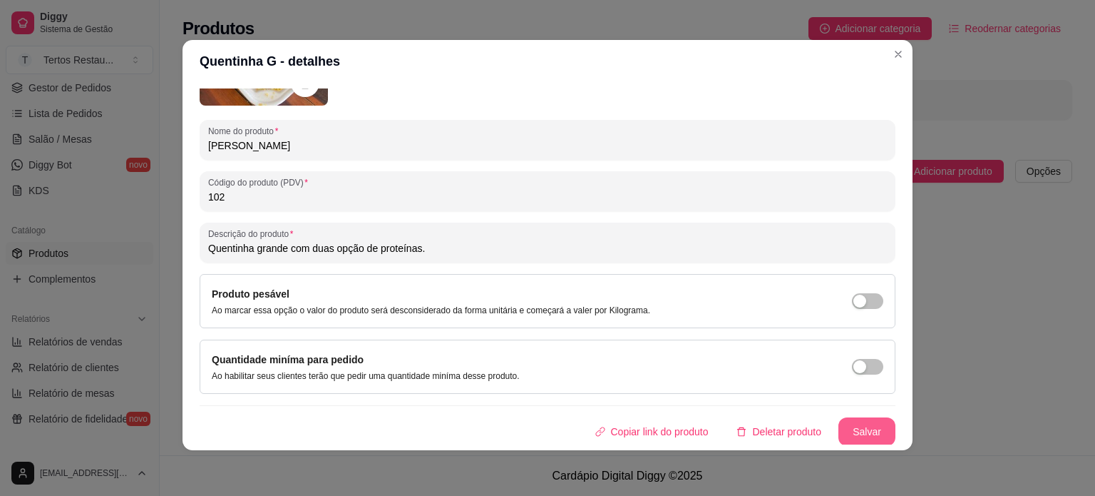
click at [861, 426] on button "Salvar" at bounding box center [866, 431] width 57 height 29
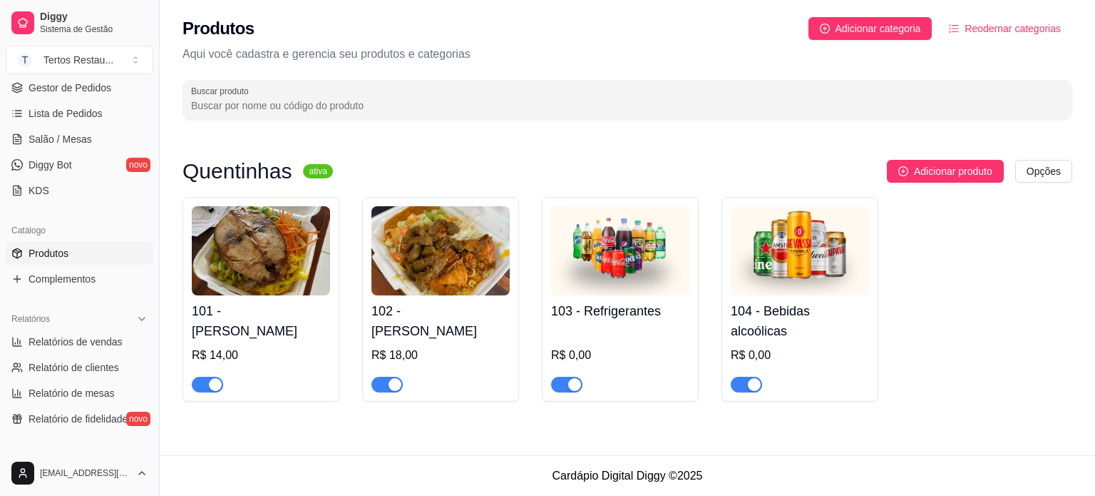
click at [764, 254] on img at bounding box center [800, 250] width 138 height 89
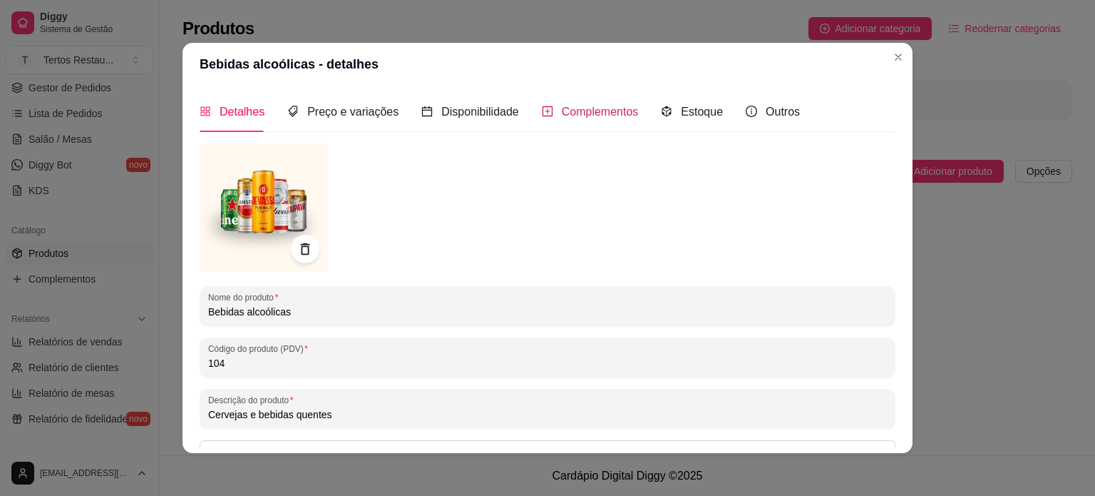
click at [604, 113] on span "Complementos" at bounding box center [600, 112] width 77 height 12
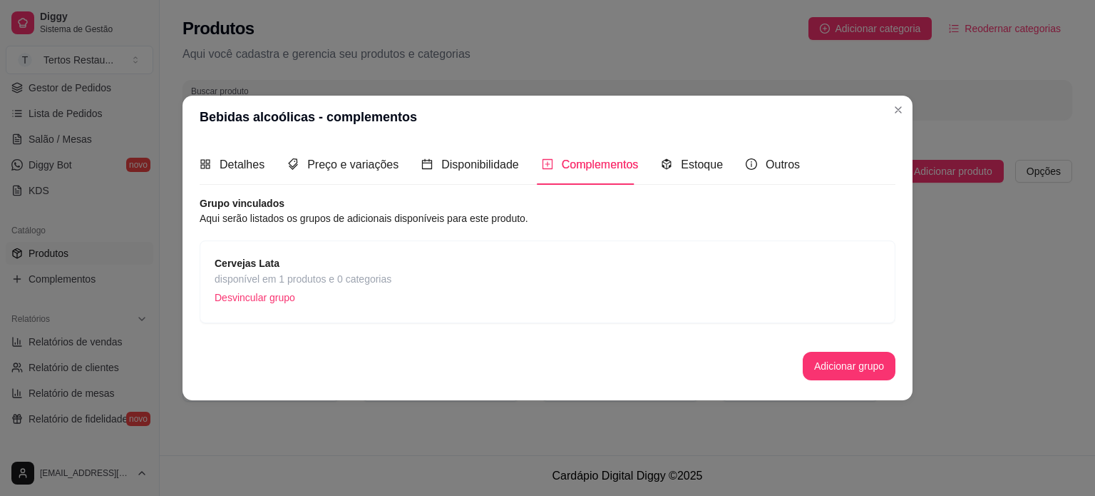
click at [300, 276] on span "disponível em 1 produtos e 0 categorias" at bounding box center [303, 279] width 177 height 16
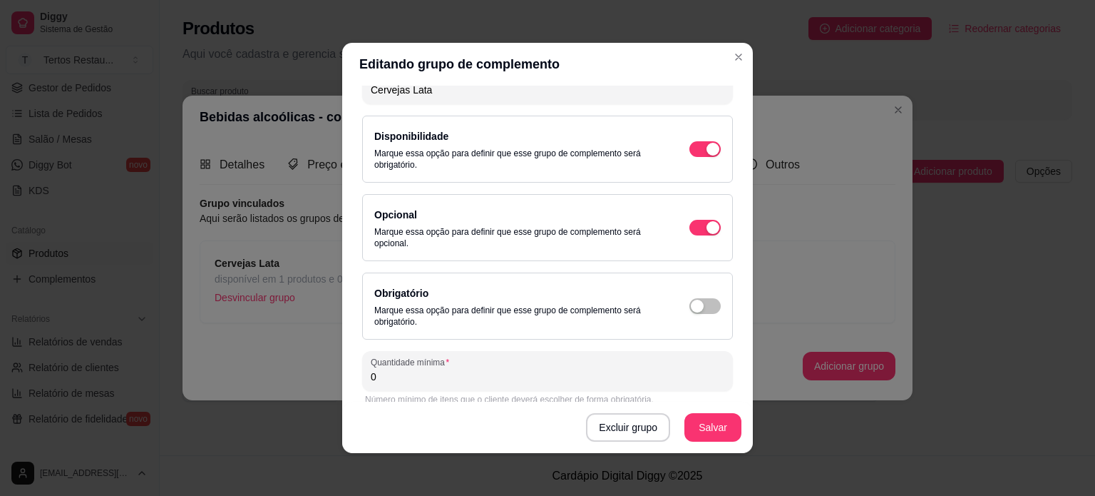
scroll to position [0, 0]
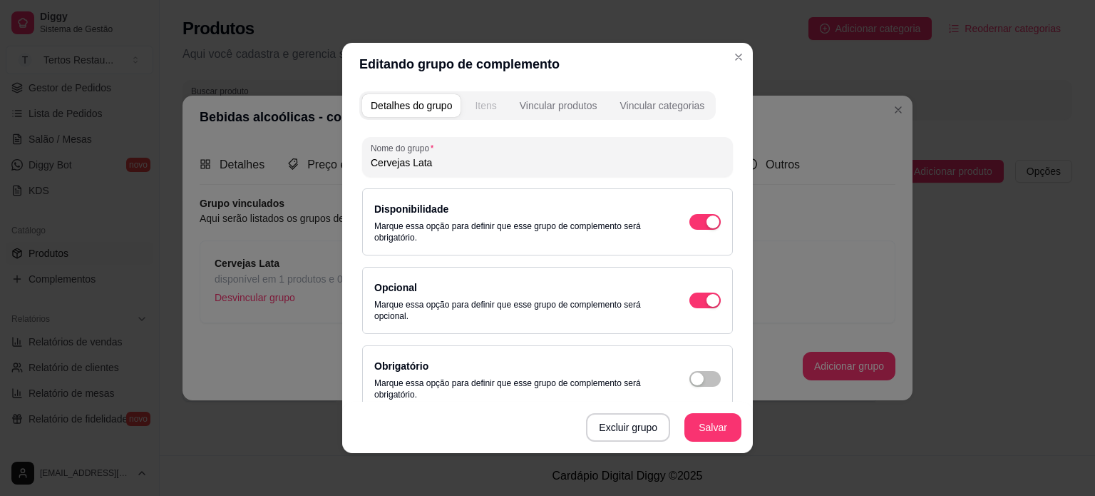
click at [475, 108] on div "Itens" at bounding box center [485, 105] width 21 height 14
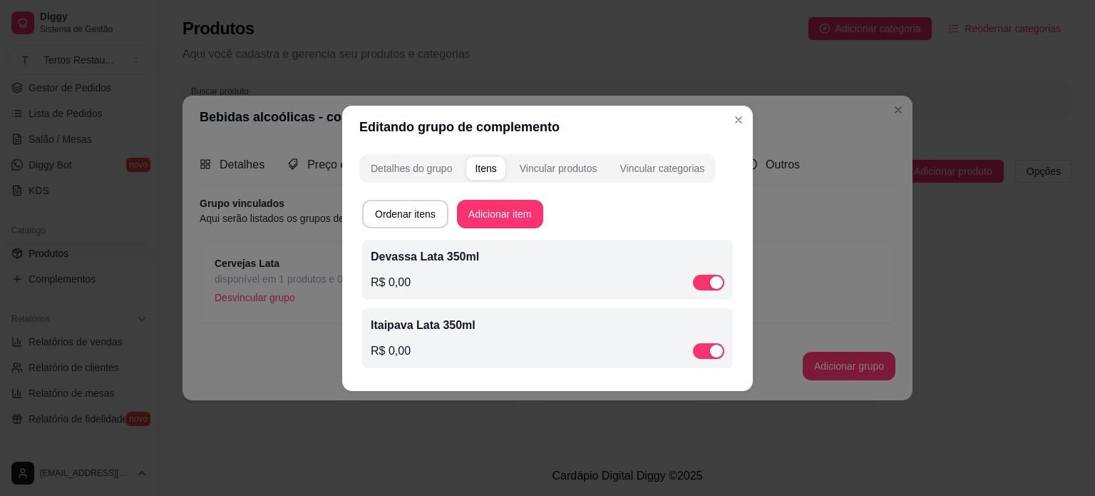
click at [463, 253] on p "Devassa Lata 350ml" at bounding box center [548, 256] width 354 height 17
click at [488, 328] on p "Itaipava Lata 350ml" at bounding box center [548, 325] width 354 height 17
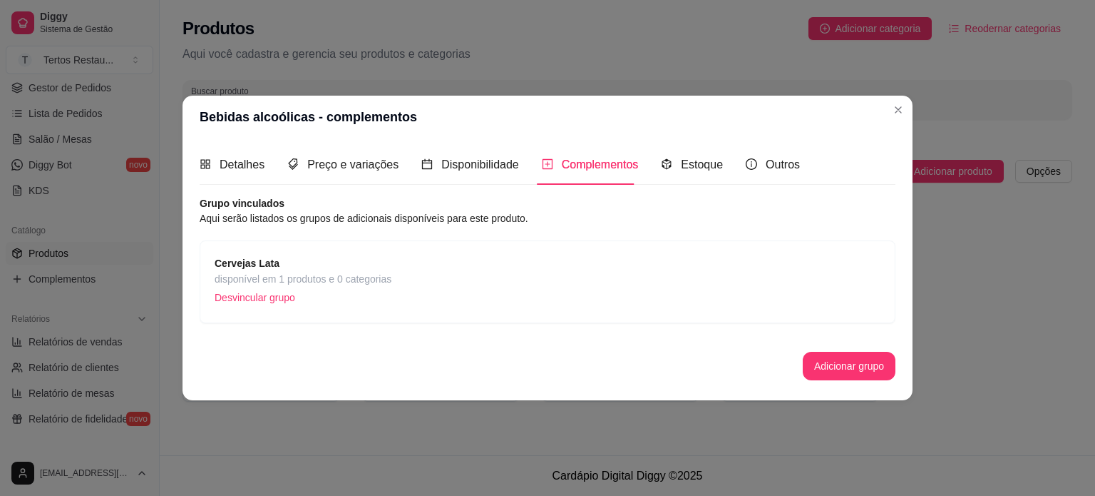
click at [612, 165] on span "Complementos" at bounding box center [600, 164] width 77 height 12
click at [331, 281] on span "disponível em 1 produtos e 0 categorias" at bounding box center [303, 279] width 177 height 16
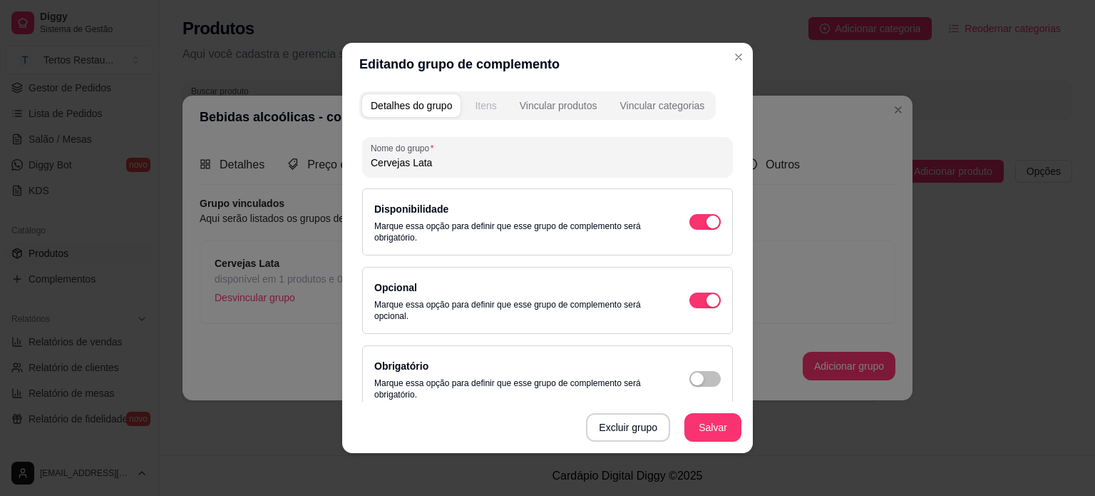
click at [484, 108] on div "Itens" at bounding box center [485, 105] width 21 height 14
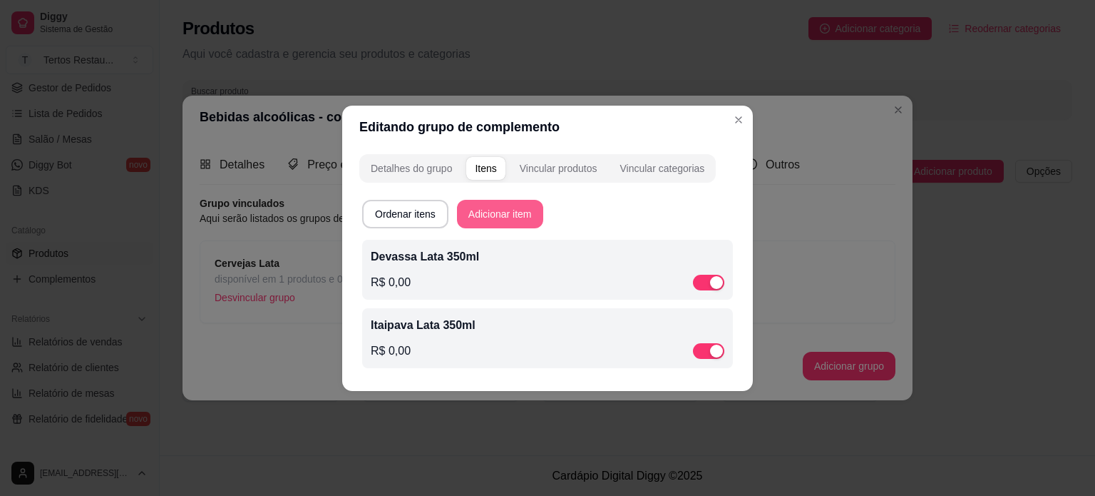
click at [518, 213] on button "Adicionar item" at bounding box center [500, 214] width 86 height 29
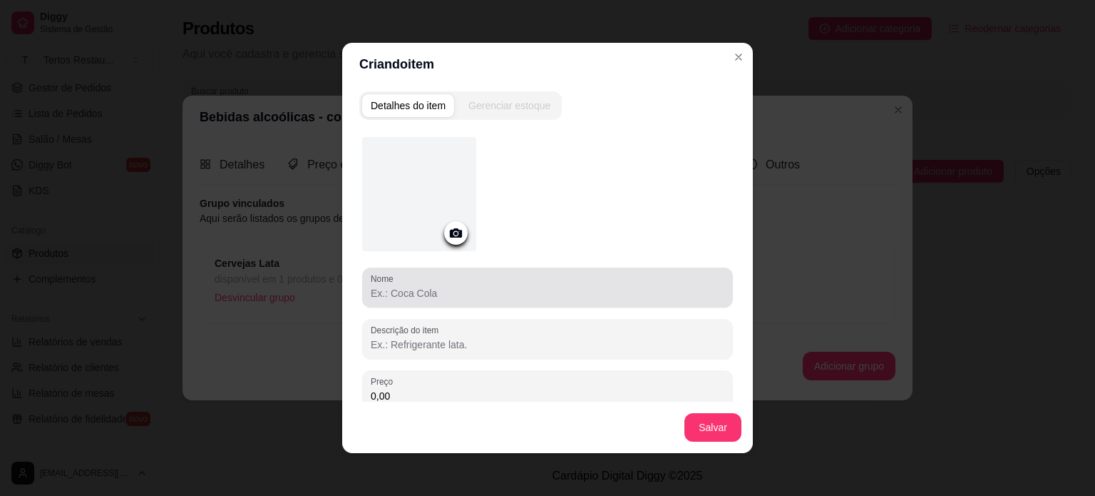
click at [397, 290] on input "Nome" at bounding box center [548, 293] width 354 height 14
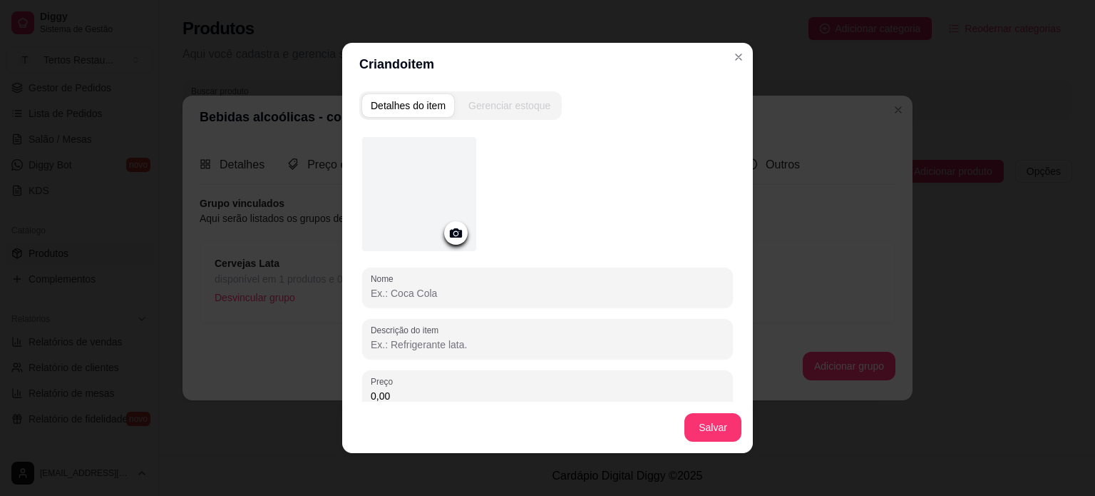
paste input "budweiser"
drag, startPoint x: 373, startPoint y: 293, endPoint x: 362, endPoint y: 293, distance: 10.7
click at [362, 293] on div "Nome budweiser" at bounding box center [547, 287] width 371 height 40
click at [420, 292] on input "Budweiser" at bounding box center [548, 293] width 354 height 14
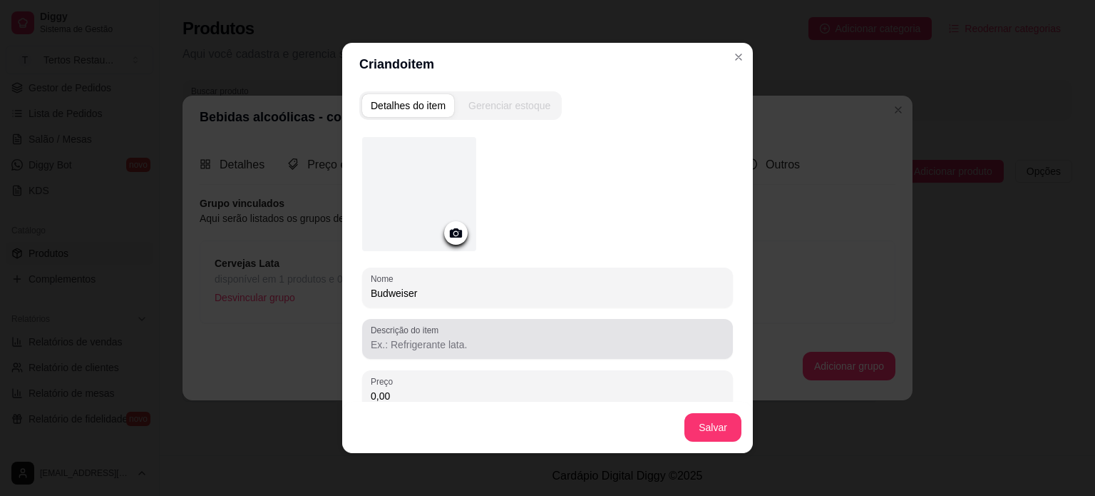
type input "Budweiser"
click at [429, 345] on input "Descrição do item" at bounding box center [548, 344] width 354 height 14
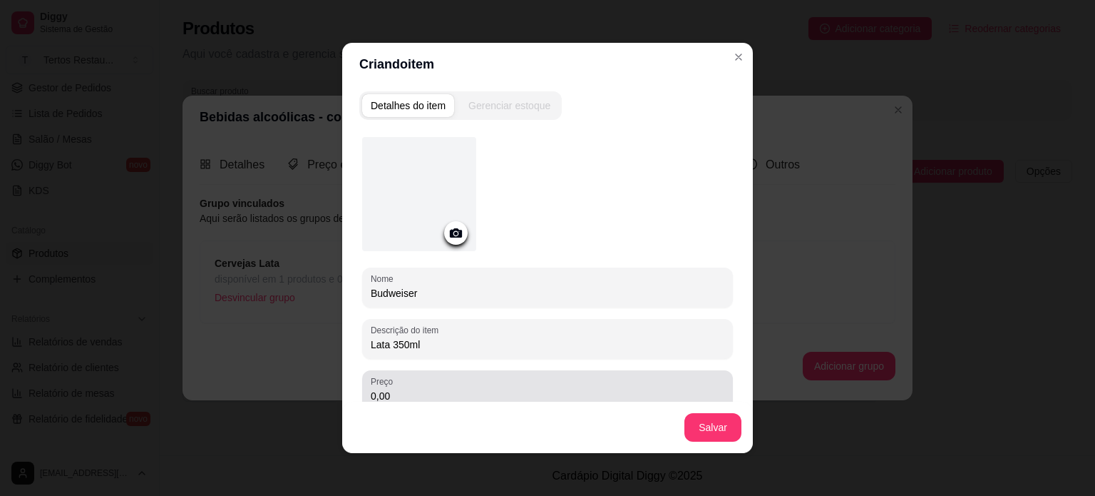
type input "Lata 350ml"
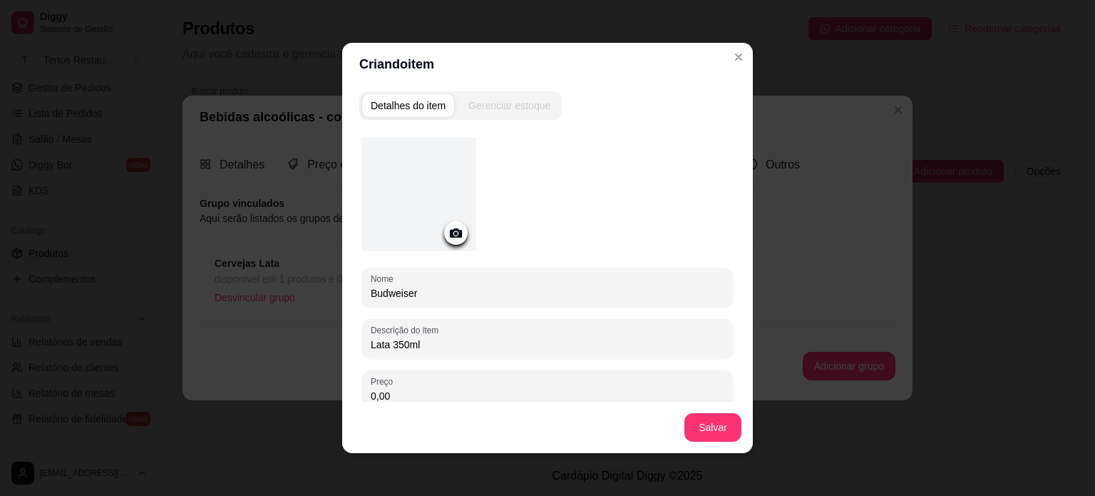
click at [403, 399] on input "0,00" at bounding box center [548, 396] width 354 height 14
type input "5,00"
click at [706, 421] on button "Salvar" at bounding box center [713, 428] width 56 height 28
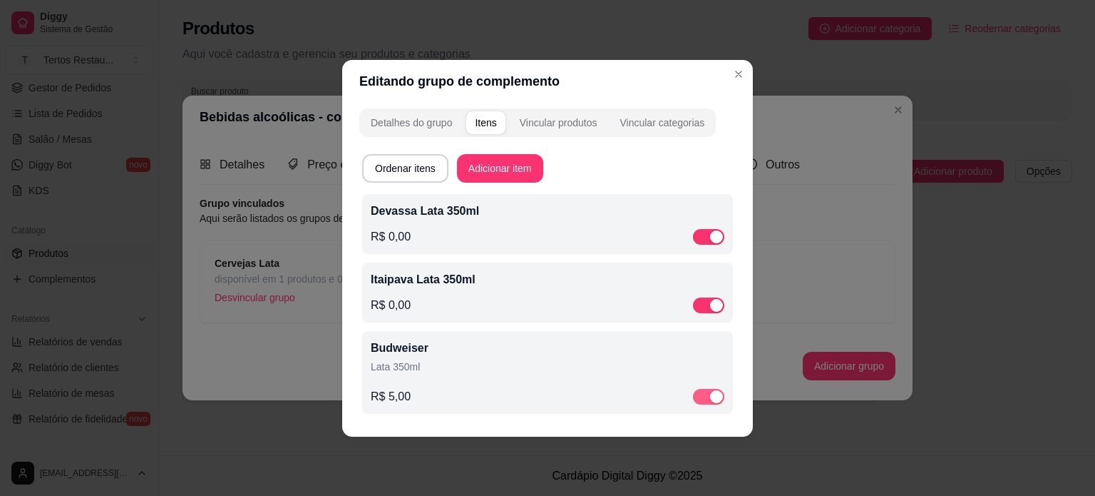
click at [716, 396] on div "button" at bounding box center [716, 396] width 13 height 13
click at [481, 359] on p "Lata 350ml" at bounding box center [548, 366] width 354 height 14
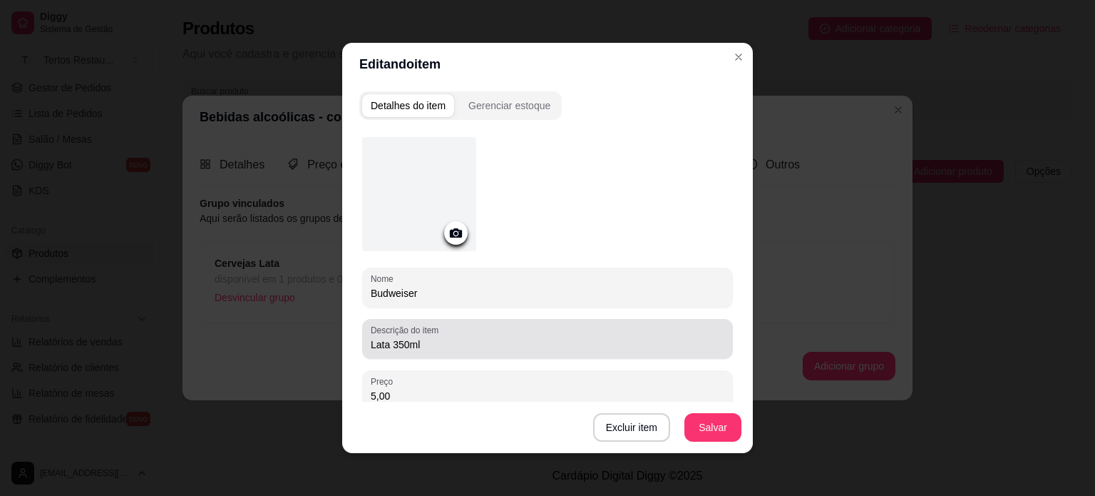
click at [404, 351] on div "Lata 350ml" at bounding box center [548, 338] width 354 height 29
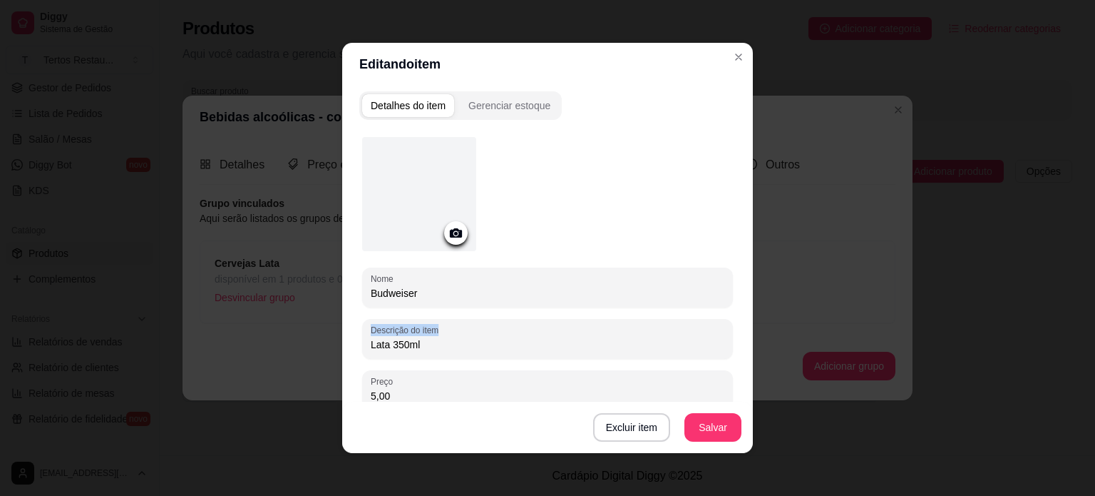
click at [404, 351] on div "Lata 350ml" at bounding box center [548, 338] width 354 height 29
drag, startPoint x: 394, startPoint y: 345, endPoint x: 355, endPoint y: 344, distance: 38.5
click at [359, 344] on div "Nome Budweiser Descrição do item Lata 350ml Preço 5,00 Pode repetir esse item H…" at bounding box center [547, 374] width 376 height 493
click at [427, 292] on input "Budweiser" at bounding box center [548, 293] width 354 height 14
paste input "Lata 350ml"
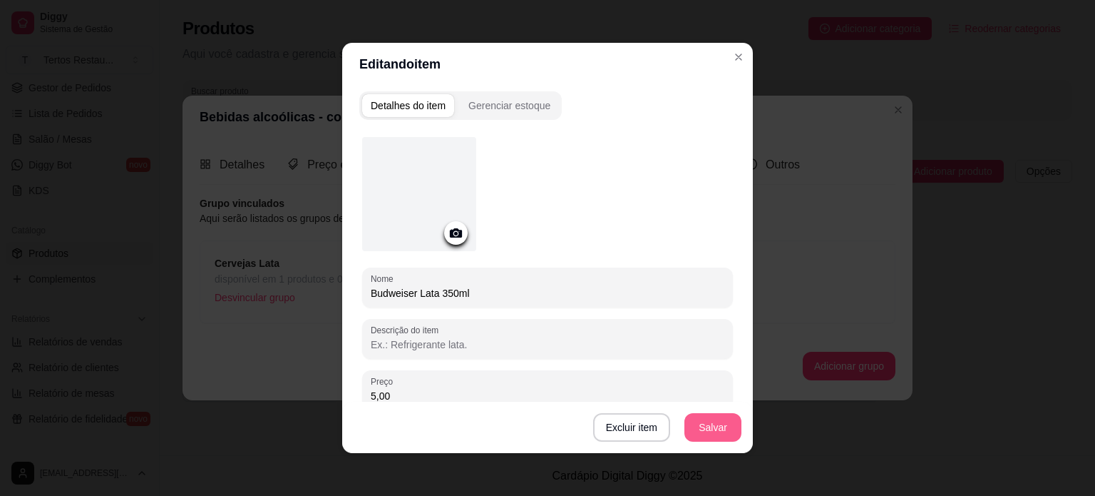
type input "Budweiser Lata 350ml"
click at [724, 428] on button "Salvar" at bounding box center [712, 427] width 57 height 29
click at [454, 232] on circle at bounding box center [456, 234] width 4 height 4
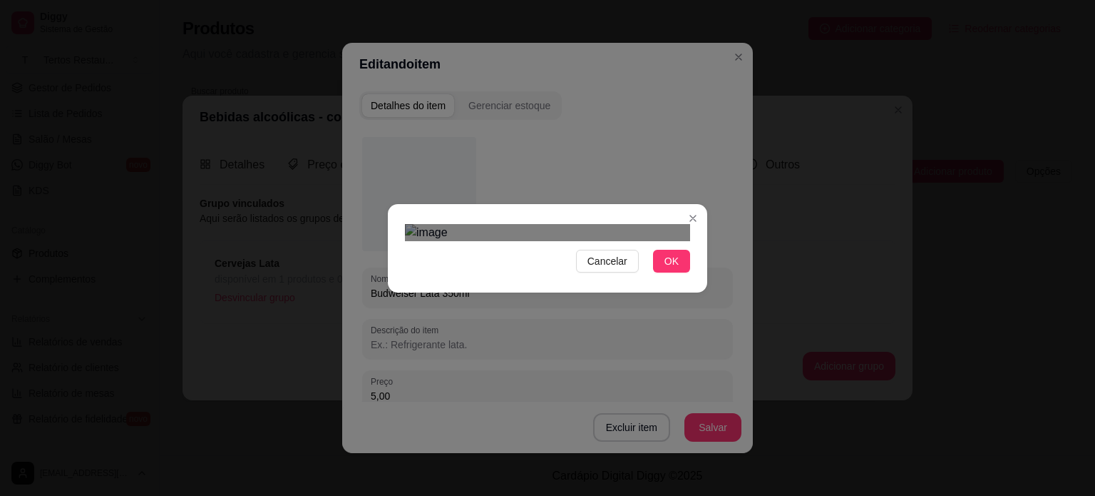
click at [551, 298] on div "Use the arrow keys to move the crop selection area" at bounding box center [547, 380] width 257 height 257
click at [449, 478] on div "Use the arrow keys to move the south west drag handle to change the crop select…" at bounding box center [449, 478] width 0 height 0
click at [532, 262] on div "Use the arrow keys to move the crop selection area" at bounding box center [549, 373] width 223 height 223
click at [670, 269] on span "OK" at bounding box center [671, 261] width 14 height 16
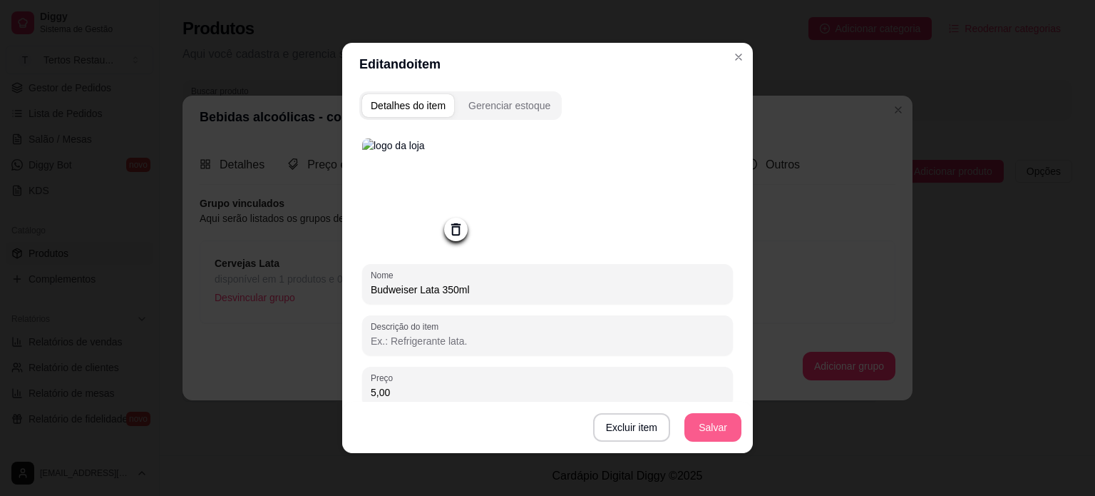
click at [704, 427] on button "Salvar" at bounding box center [712, 427] width 57 height 29
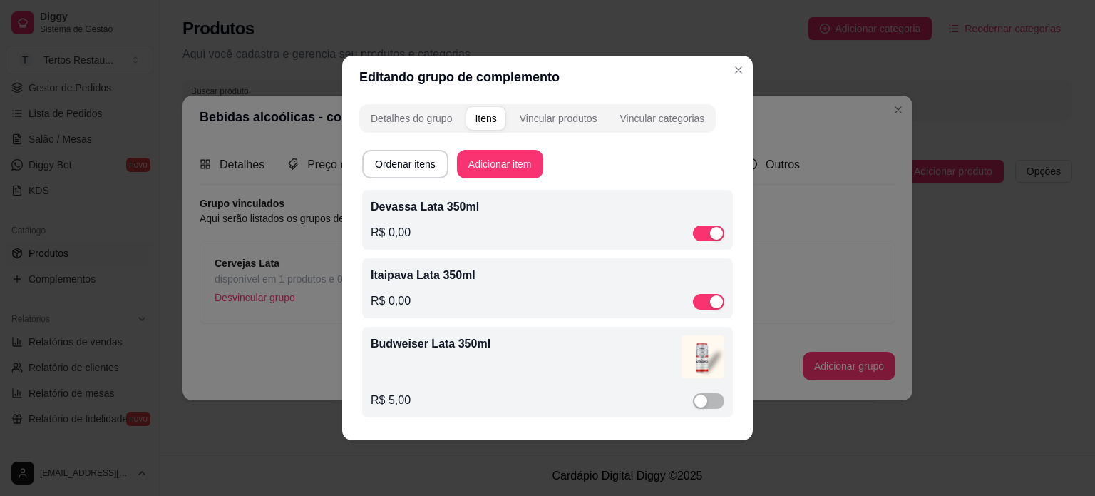
click at [560, 281] on p "Itaipava Lata 350ml" at bounding box center [548, 275] width 354 height 17
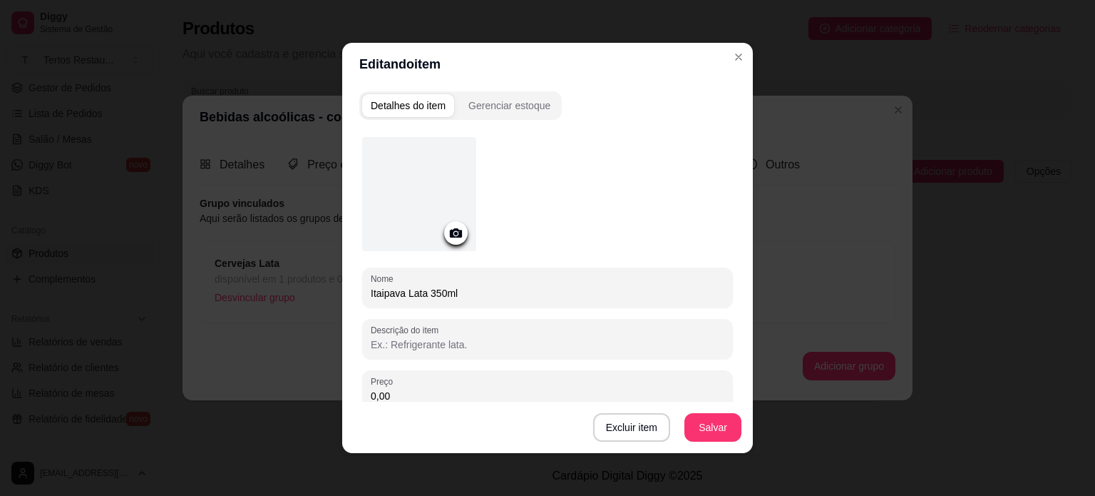
click at [454, 233] on circle at bounding box center [456, 234] width 4 height 4
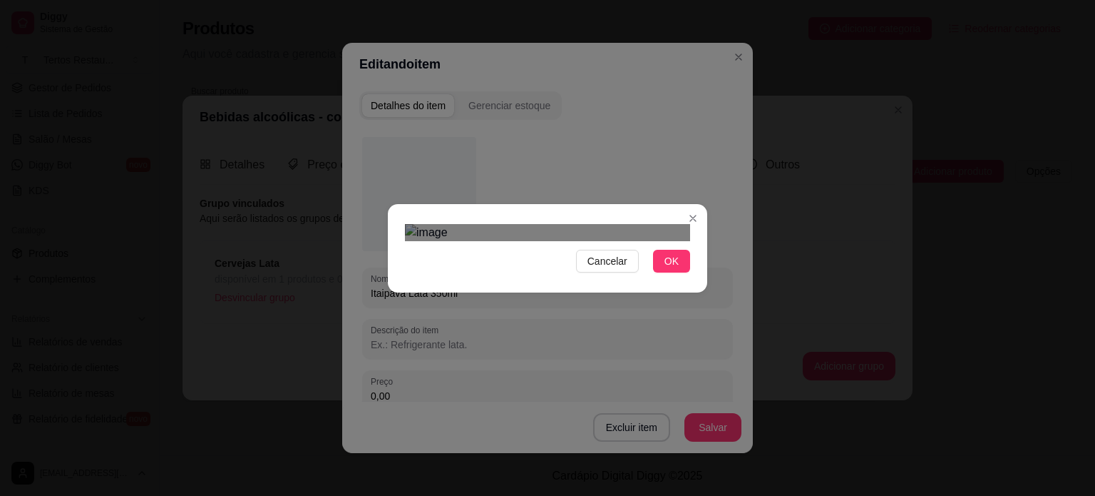
click at [442, 332] on div "Use the arrow keys to move the crop selection area" at bounding box center [559, 391] width 234 height 234
click at [582, 274] on div "Use the arrow keys to move the crop selection area" at bounding box center [552, 391] width 234 height 234
click at [668, 269] on span "OK" at bounding box center [671, 261] width 14 height 16
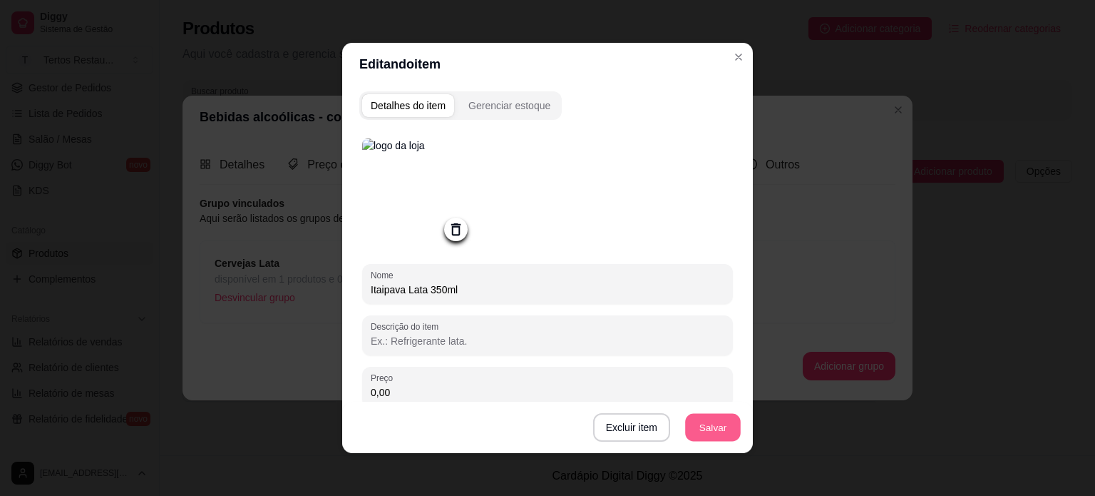
click at [716, 419] on button "Salvar" at bounding box center [713, 428] width 56 height 28
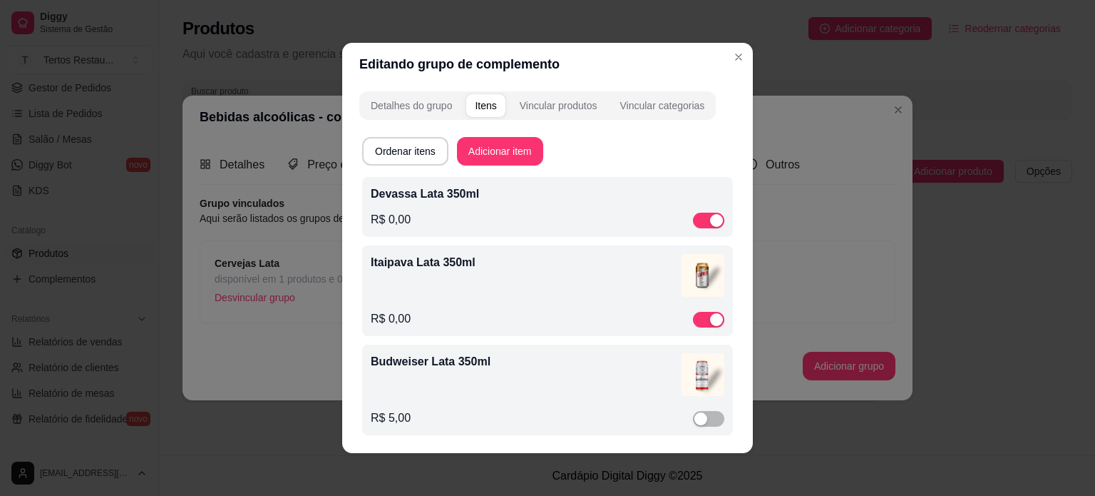
click at [511, 213] on div "R$ 0,00" at bounding box center [548, 219] width 354 height 17
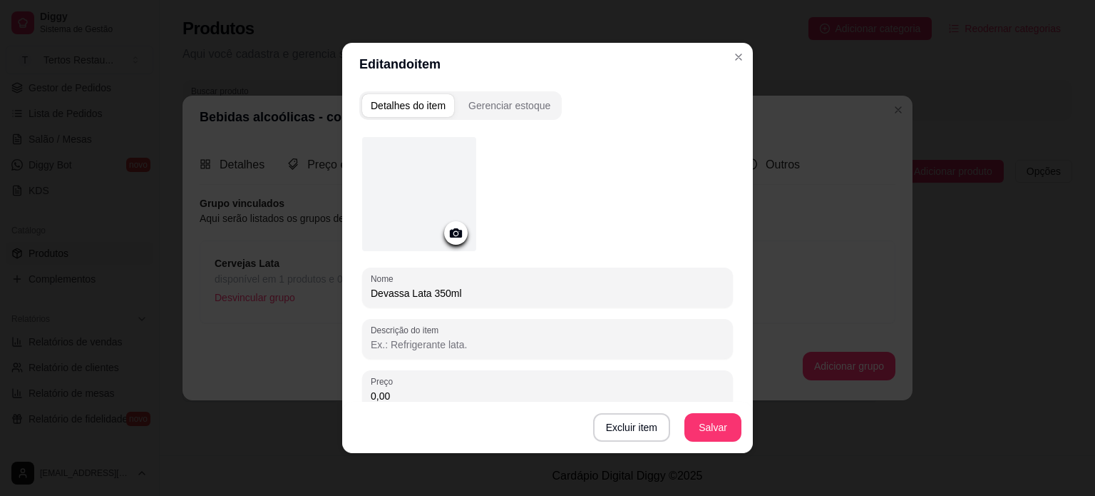
click at [450, 229] on icon at bounding box center [456, 232] width 12 height 9
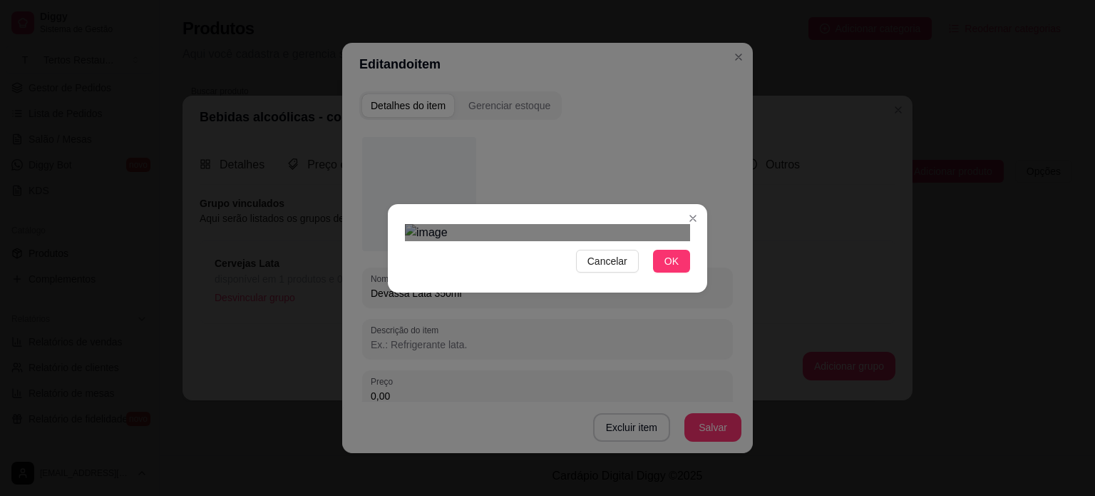
click at [476, 241] on div at bounding box center [547, 232] width 285 height 17
click at [542, 274] on div "Use the arrow keys to move the crop selection area" at bounding box center [561, 371] width 195 height 195
click at [445, 241] on div at bounding box center [547, 232] width 285 height 17
click at [544, 276] on div "Use the arrow keys to move the crop selection area" at bounding box center [558, 379] width 207 height 207
click at [667, 269] on span "OK" at bounding box center [671, 261] width 14 height 16
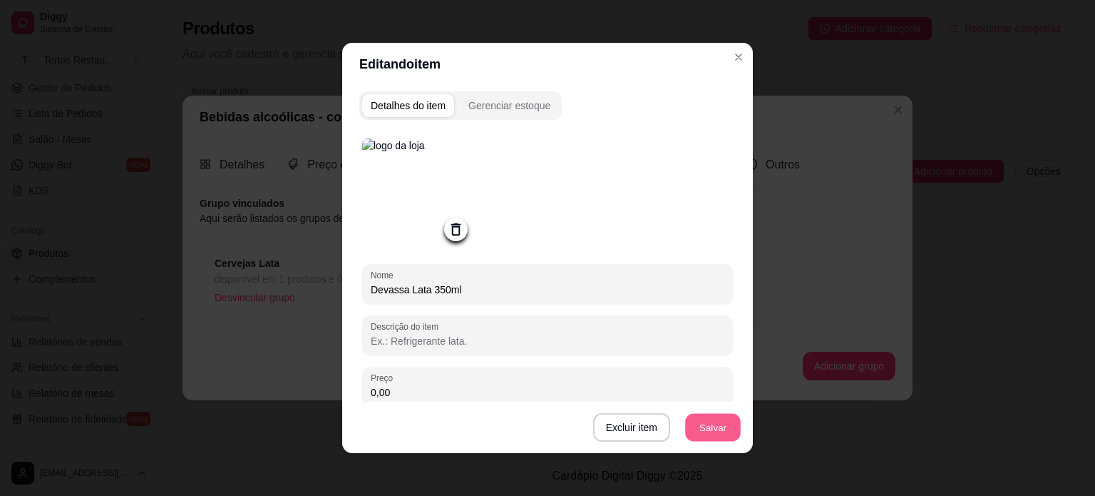
click at [716, 422] on button "Salvar" at bounding box center [713, 428] width 56 height 28
click at [708, 424] on button "Salvar" at bounding box center [712, 427] width 57 height 29
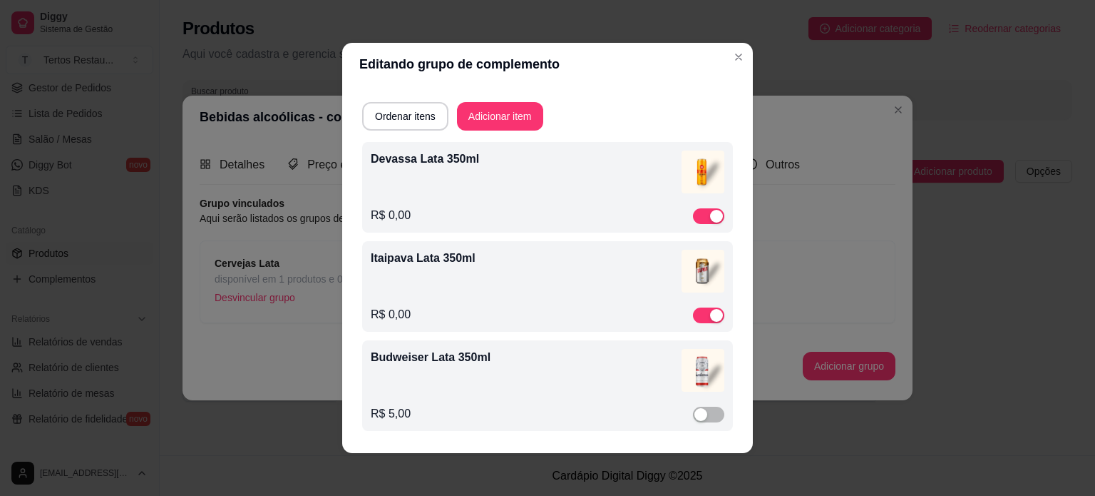
scroll to position [3, 0]
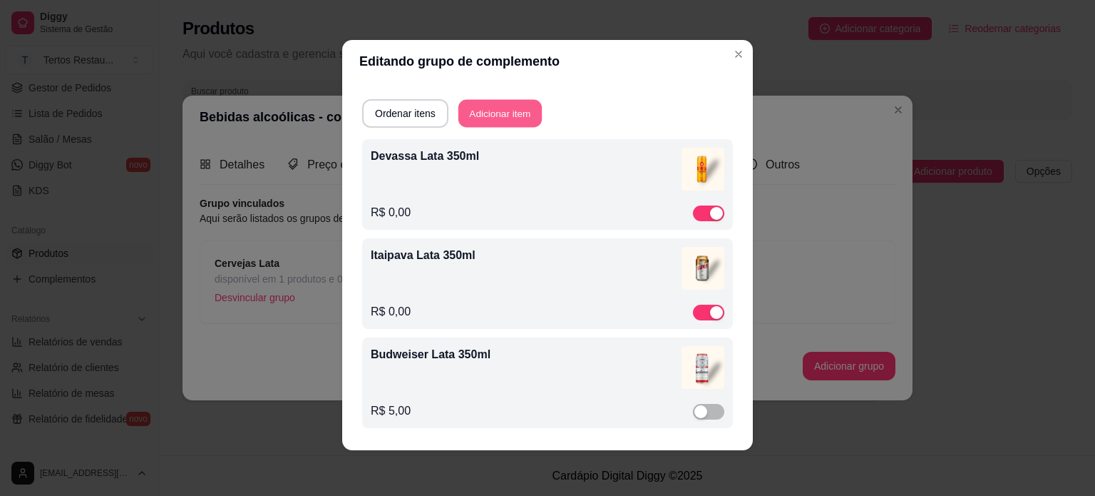
click at [506, 114] on button "Adicionar item" at bounding box center [499, 114] width 83 height 28
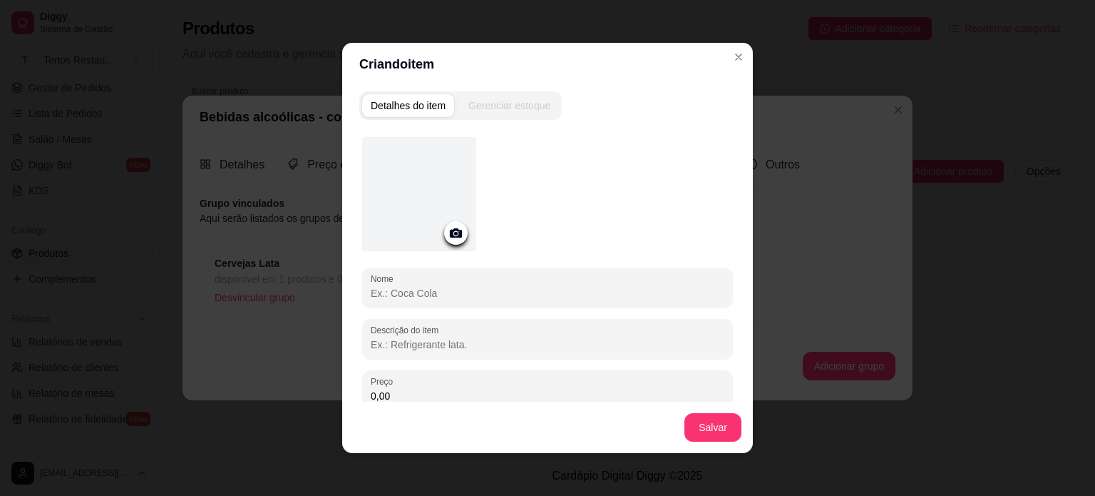
click at [423, 294] on input "Nome" at bounding box center [548, 293] width 354 height 14
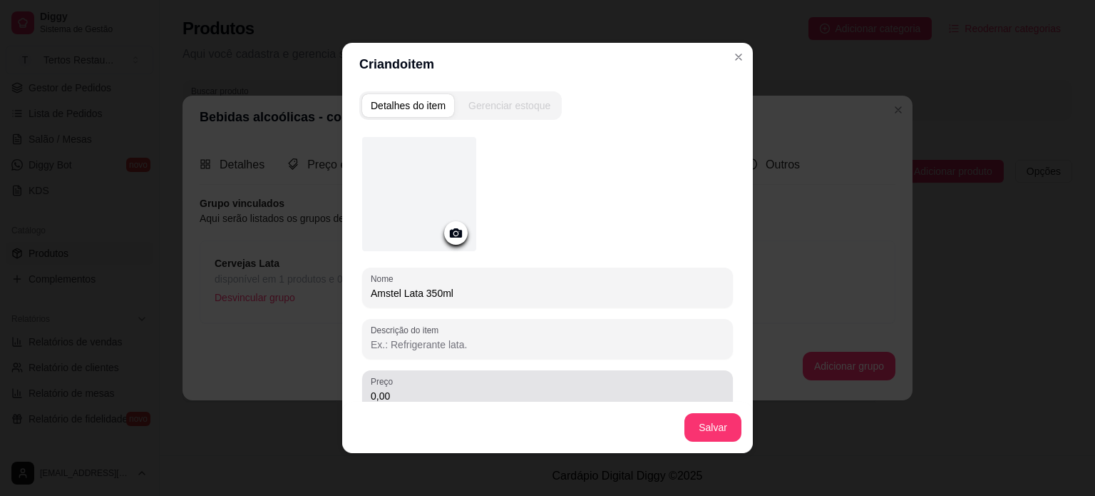
type input "Amstel Lata 350ml"
click at [395, 394] on input "0,00" at bounding box center [548, 396] width 354 height 14
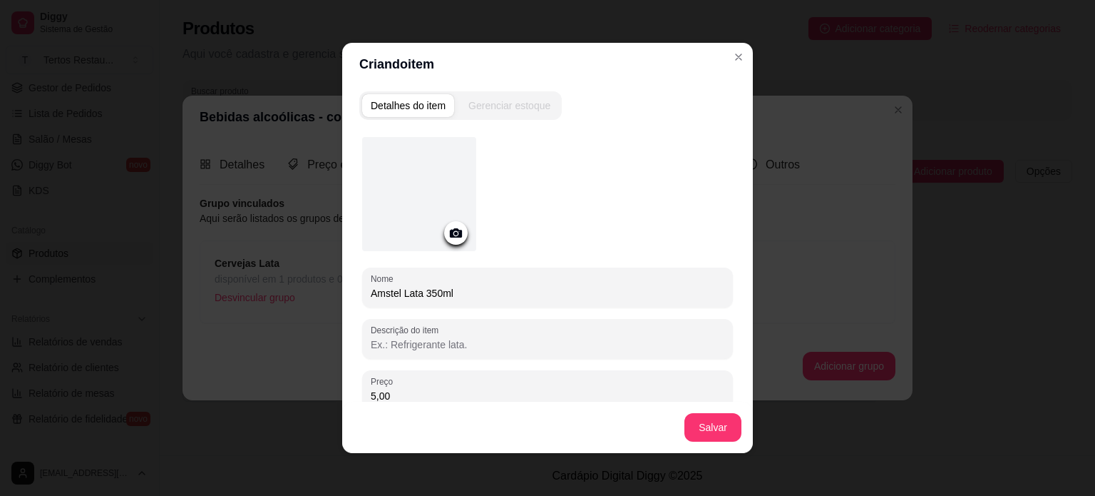
type input "5,00"
click at [396, 180] on div at bounding box center [419, 194] width 114 height 114
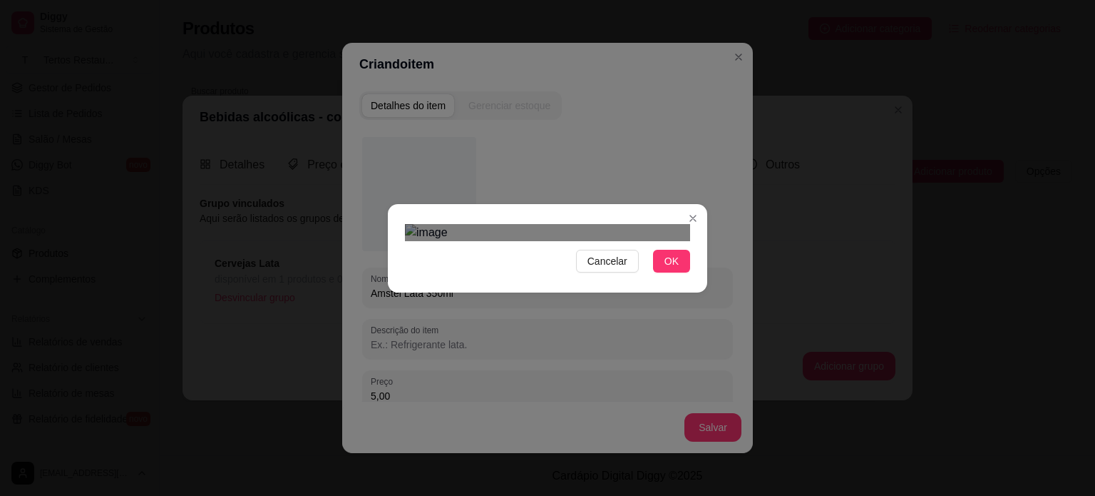
click at [461, 488] on div "Use the arrow keys to move the south west drag handle to change the crop select…" at bounding box center [461, 488] width 0 height 0
click at [535, 272] on div "Use the arrow keys to move the crop selection area" at bounding box center [553, 392] width 241 height 241
click at [675, 272] on button "OK" at bounding box center [671, 261] width 37 height 23
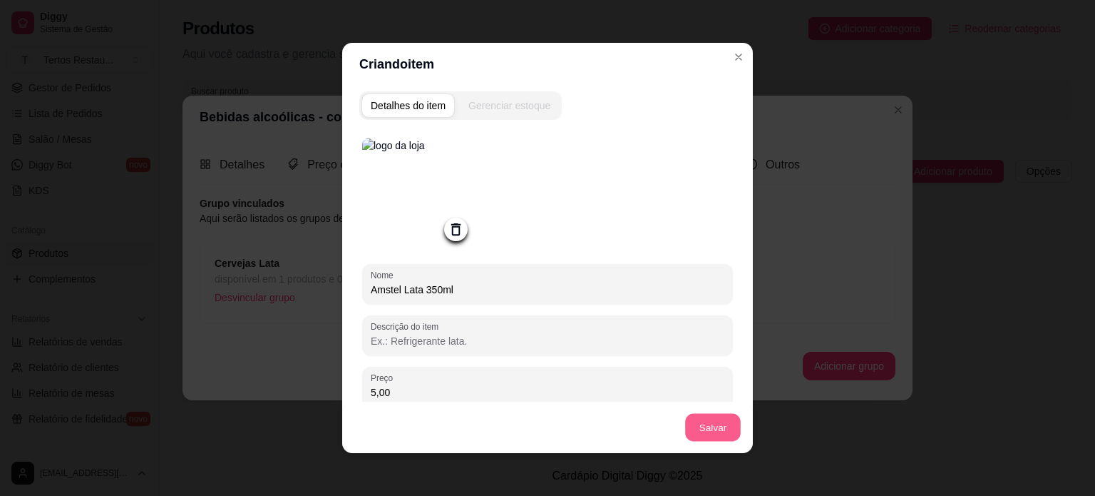
click at [715, 428] on button "Salvar" at bounding box center [713, 428] width 56 height 28
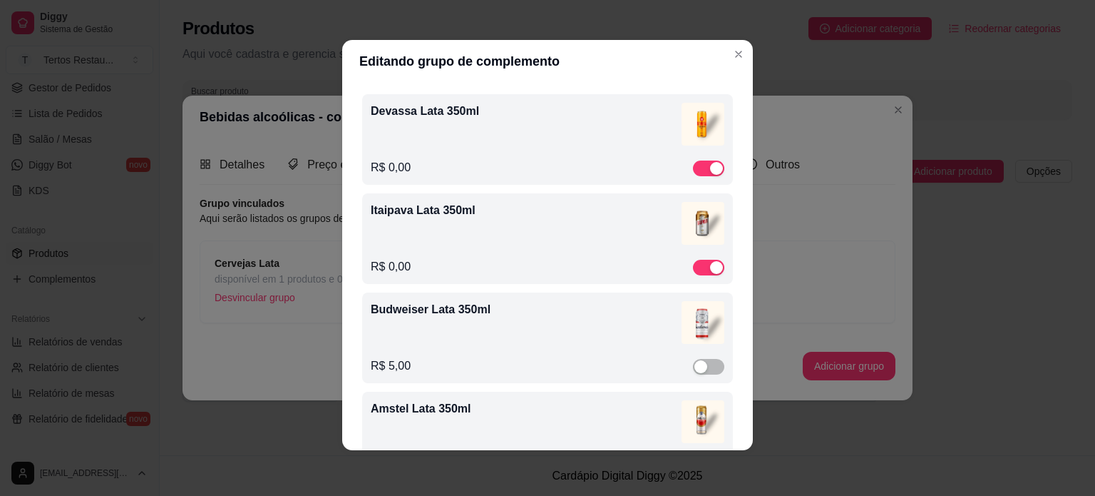
scroll to position [134, 0]
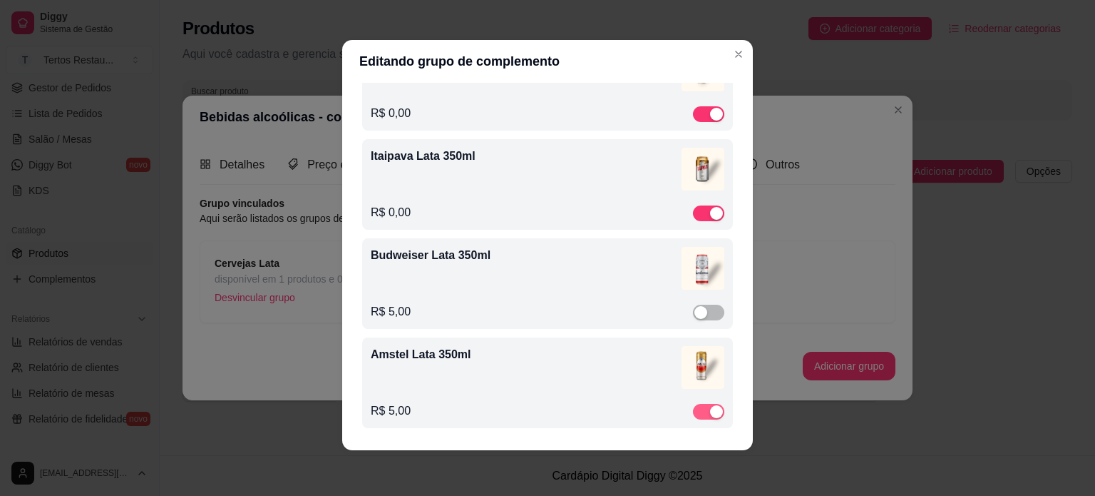
click at [710, 407] on div "button" at bounding box center [716, 411] width 13 height 13
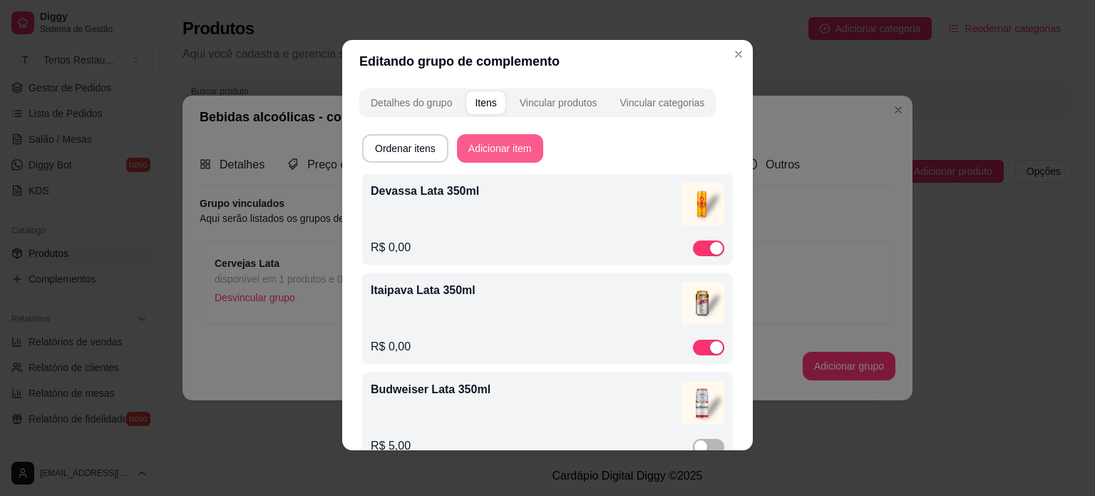
click at [501, 148] on button "Adicionar item" at bounding box center [500, 148] width 86 height 29
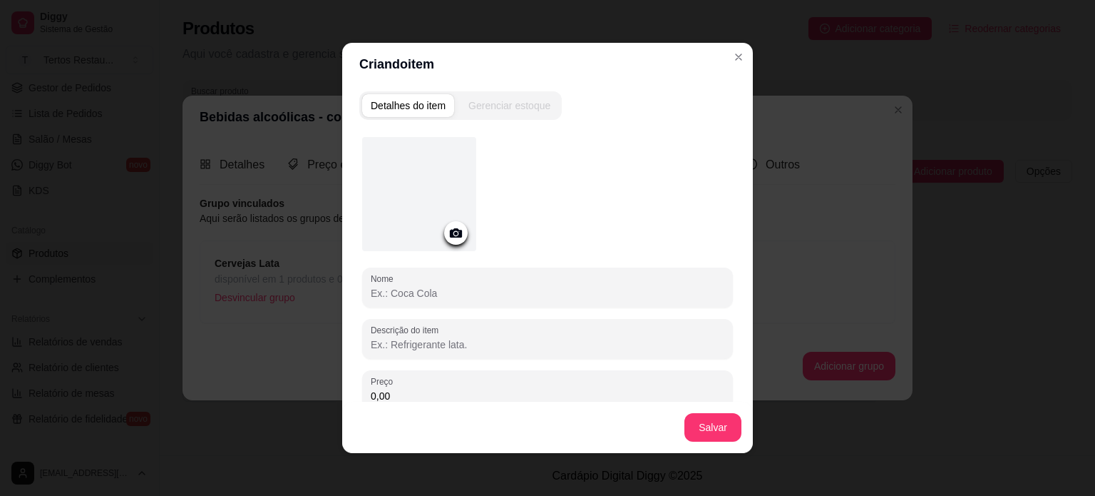
click at [448, 236] on icon at bounding box center [456, 233] width 16 height 16
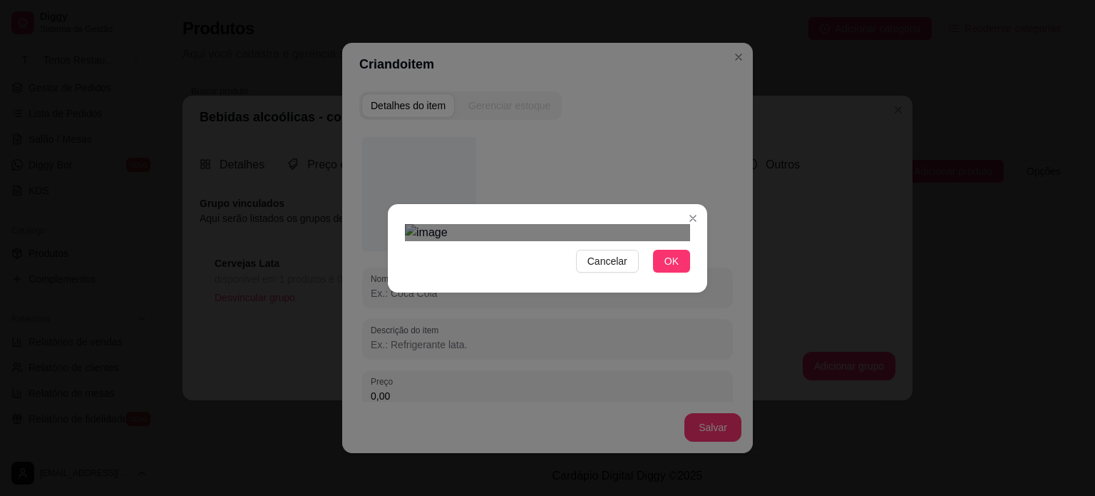
click at [461, 241] on div at bounding box center [547, 232] width 285 height 17
click at [511, 279] on div "Use the arrow keys to move the crop selection area" at bounding box center [544, 383] width 209 height 209
click at [661, 272] on button "OK" at bounding box center [671, 261] width 37 height 23
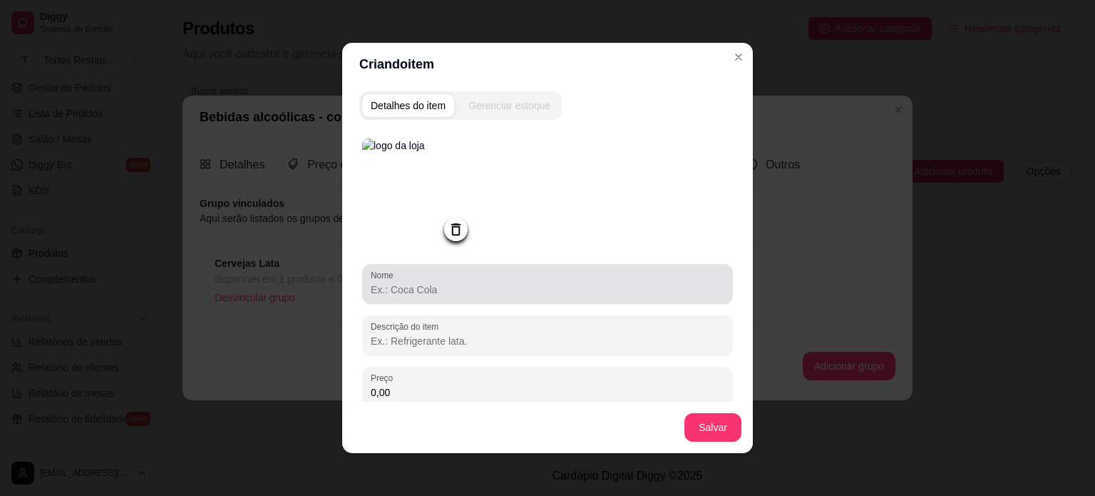
click at [431, 302] on div "Nome" at bounding box center [547, 284] width 371 height 40
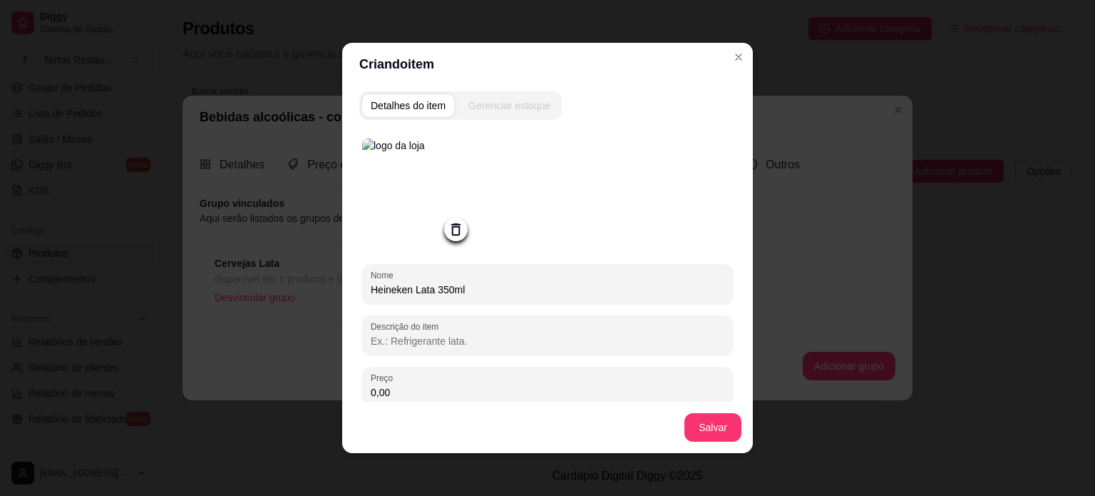
type input "Heineken Lata 350ml"
click at [699, 424] on button "Salvar" at bounding box center [713, 428] width 56 height 28
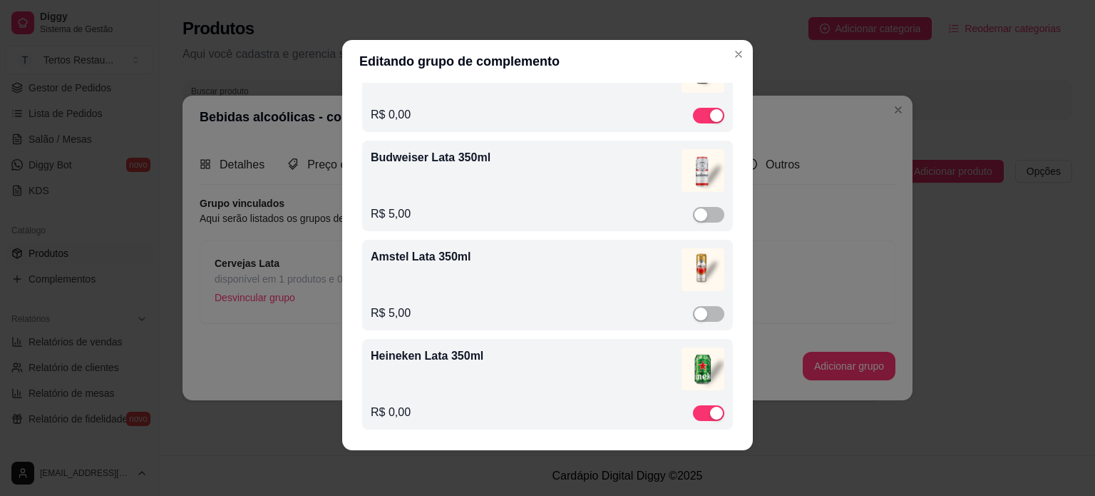
scroll to position [234, 0]
click at [431, 387] on div "Heineken Lata 350ml" at bounding box center [548, 369] width 354 height 48
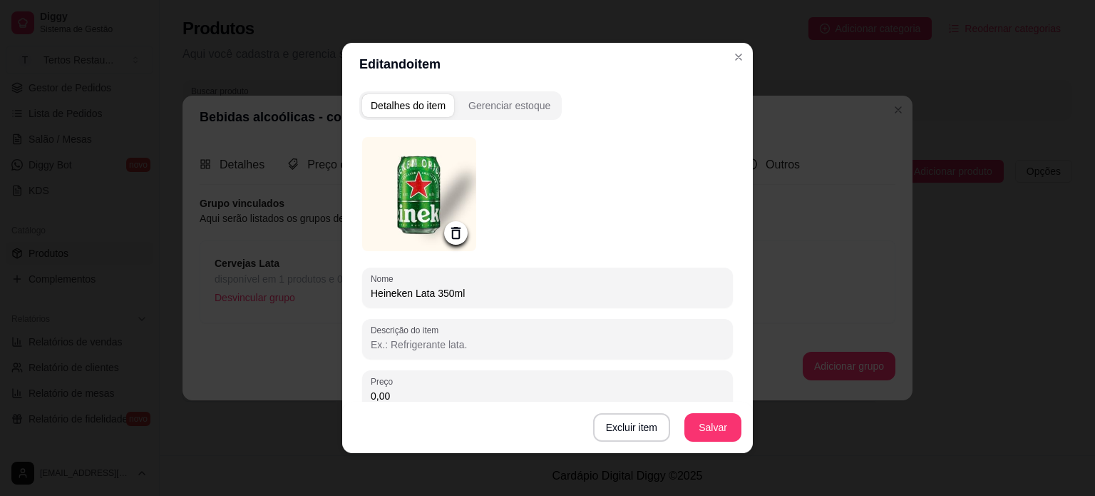
drag, startPoint x: 390, startPoint y: 394, endPoint x: 361, endPoint y: 394, distance: 29.2
click at [362, 394] on div "Preço 0,00" at bounding box center [547, 390] width 371 height 40
type input "7,00"
click at [697, 426] on button "Salvar" at bounding box center [713, 428] width 56 height 28
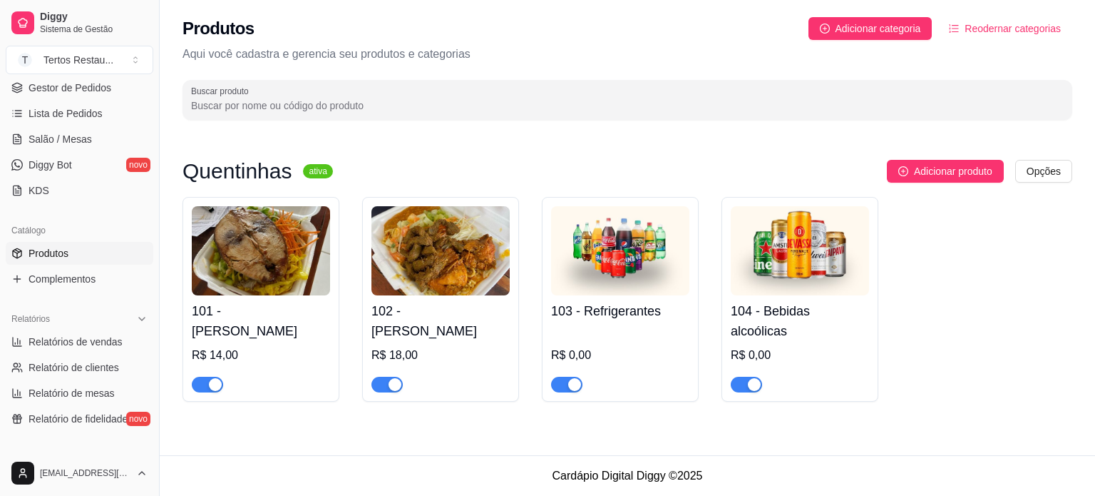
click at [220, 248] on img at bounding box center [261, 250] width 138 height 89
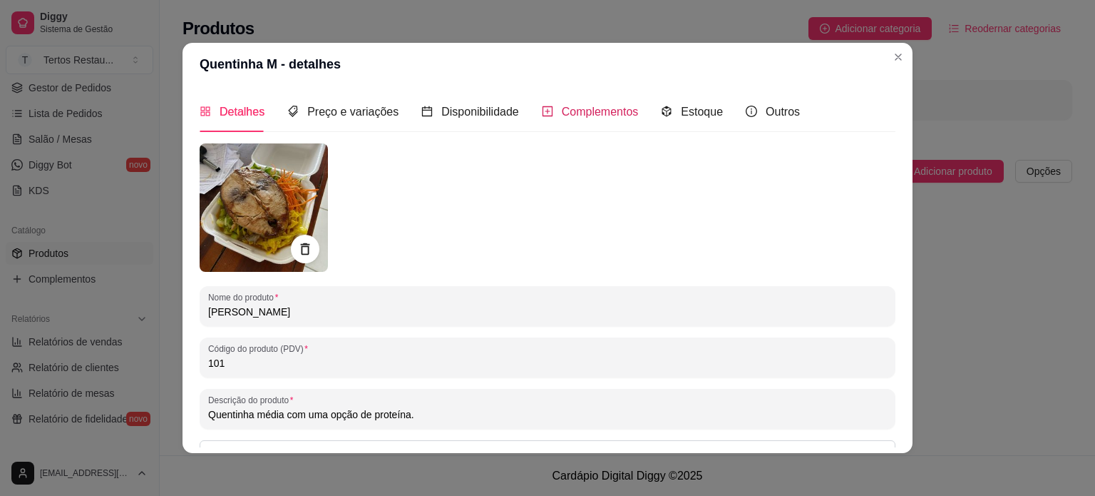
click at [607, 113] on span "Complementos" at bounding box center [600, 112] width 77 height 12
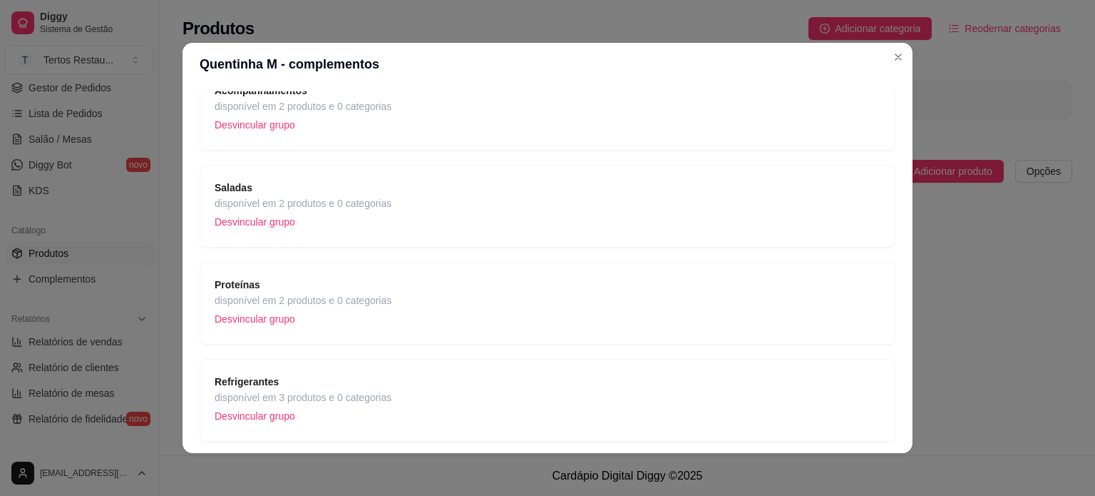
scroll to position [266, 0]
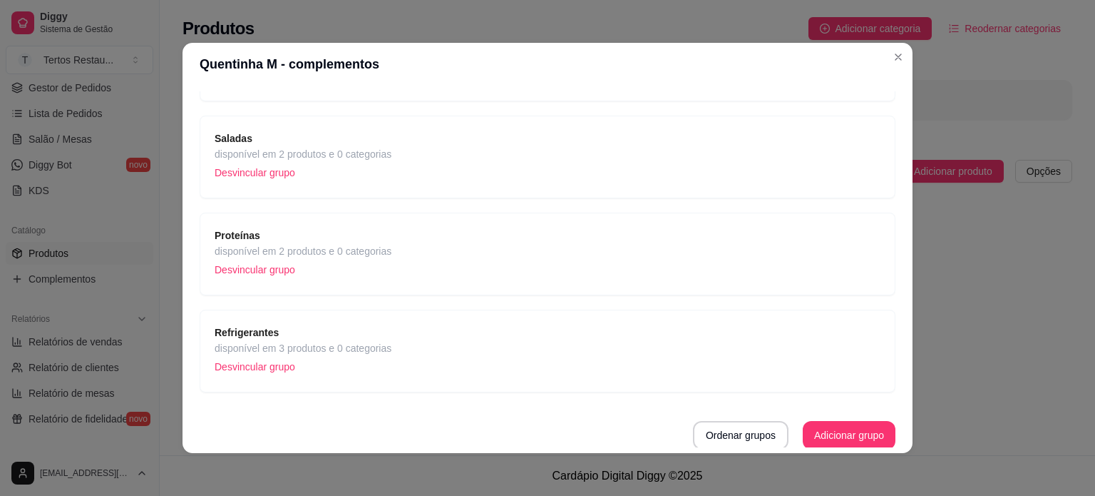
click at [265, 250] on span "disponível em 2 produtos e 0 categorias" at bounding box center [303, 251] width 177 height 16
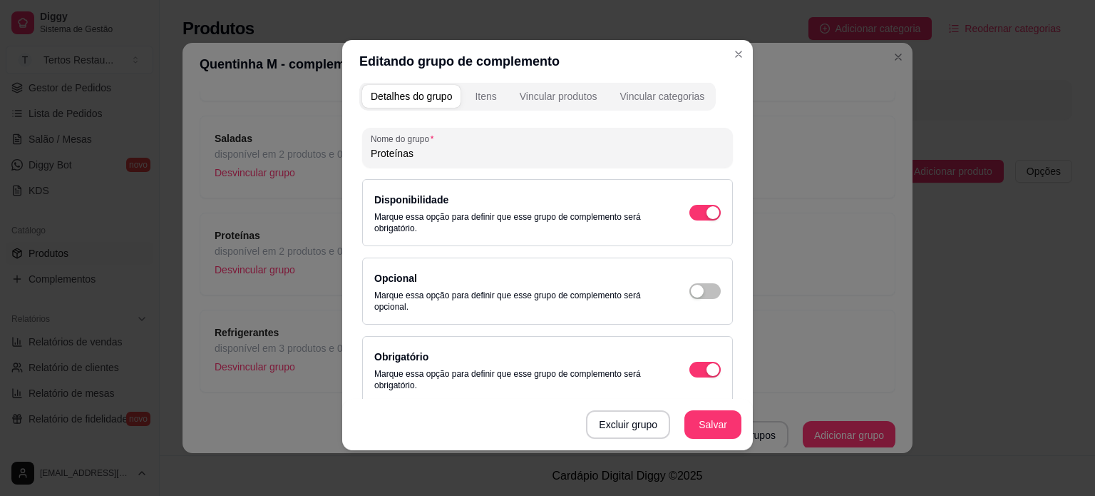
scroll to position [0, 0]
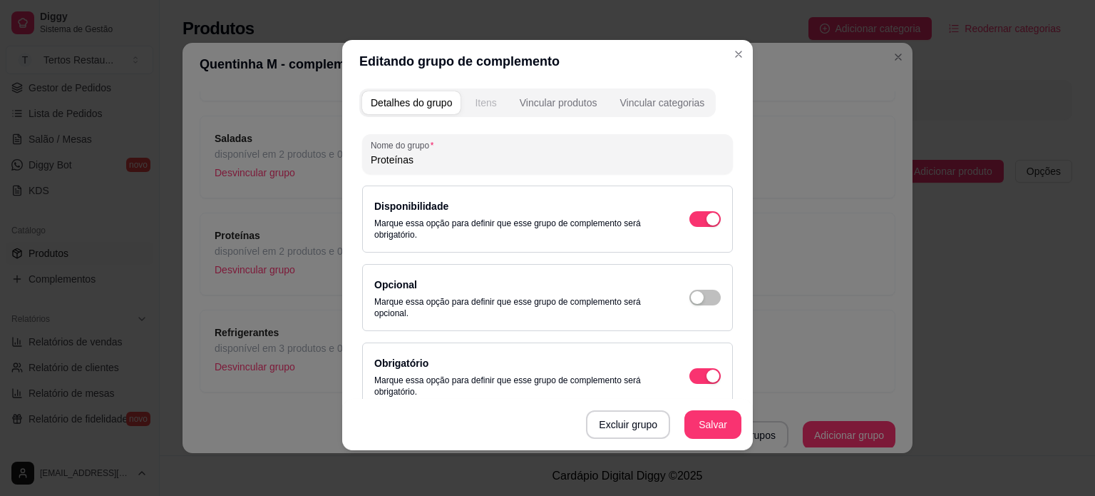
click at [479, 101] on div "Itens" at bounding box center [485, 103] width 21 height 14
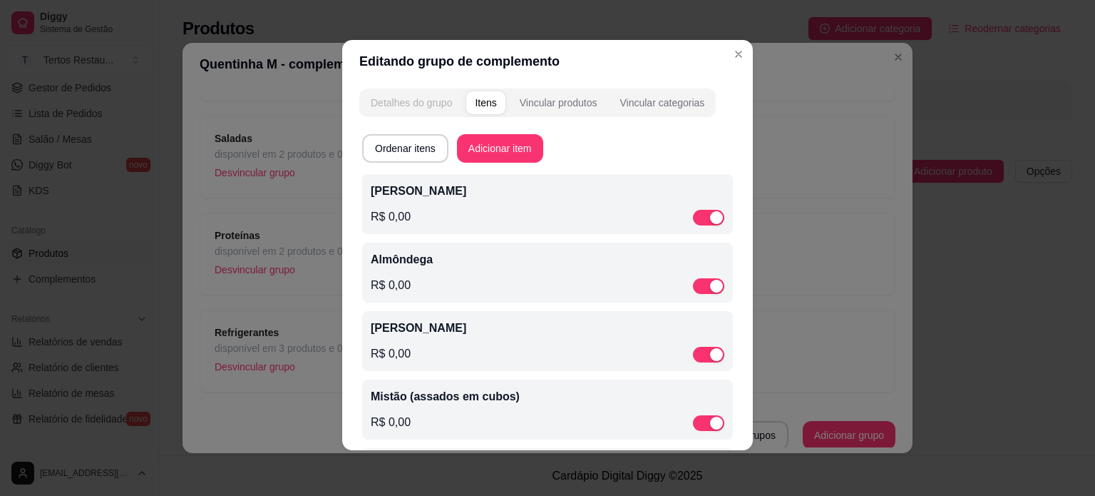
click at [422, 99] on div "Detalhes do grupo" at bounding box center [411, 103] width 81 height 14
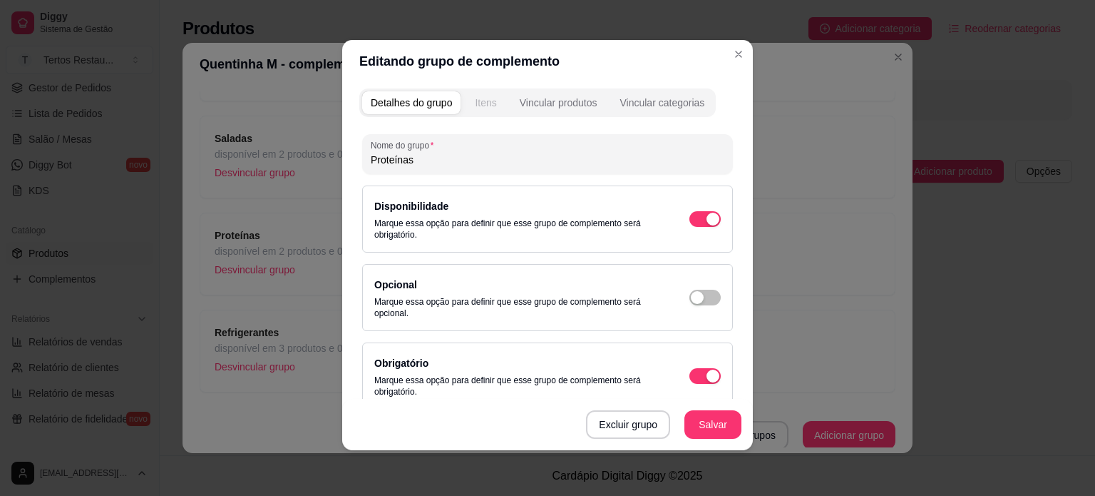
click at [475, 105] on div "Itens" at bounding box center [485, 103] width 21 height 14
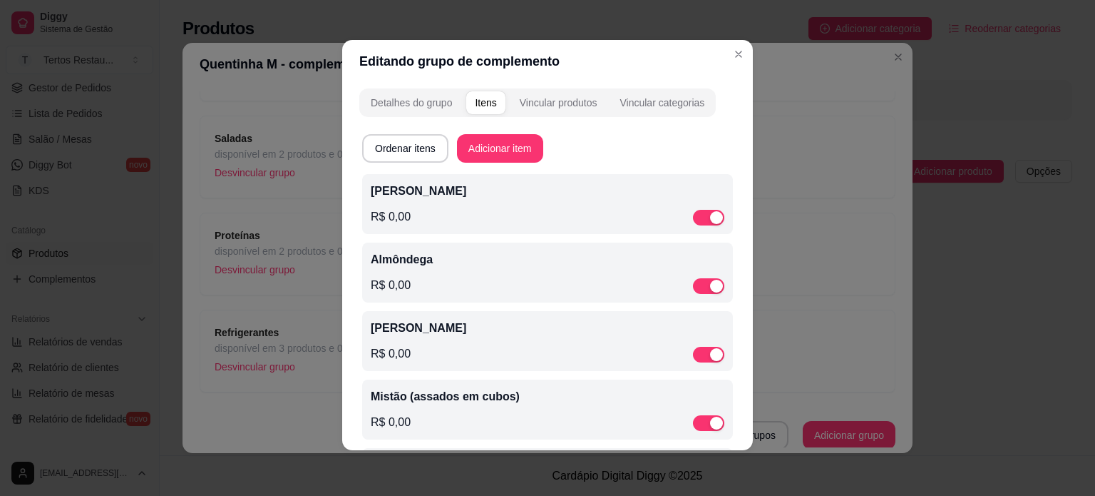
drag, startPoint x: 464, startPoint y: 188, endPoint x: 320, endPoint y: 188, distance: 144.0
click at [320, 188] on div "Editando grupo de complemento Detalhes do grupo Itens Vincular produtos Vincula…" at bounding box center [547, 248] width 1095 height 496
copy p "Frango Crocante"
drag, startPoint x: 431, startPoint y: 261, endPoint x: 366, endPoint y: 259, distance: 64.9
click at [371, 259] on p "Almôndega" at bounding box center [548, 259] width 354 height 17
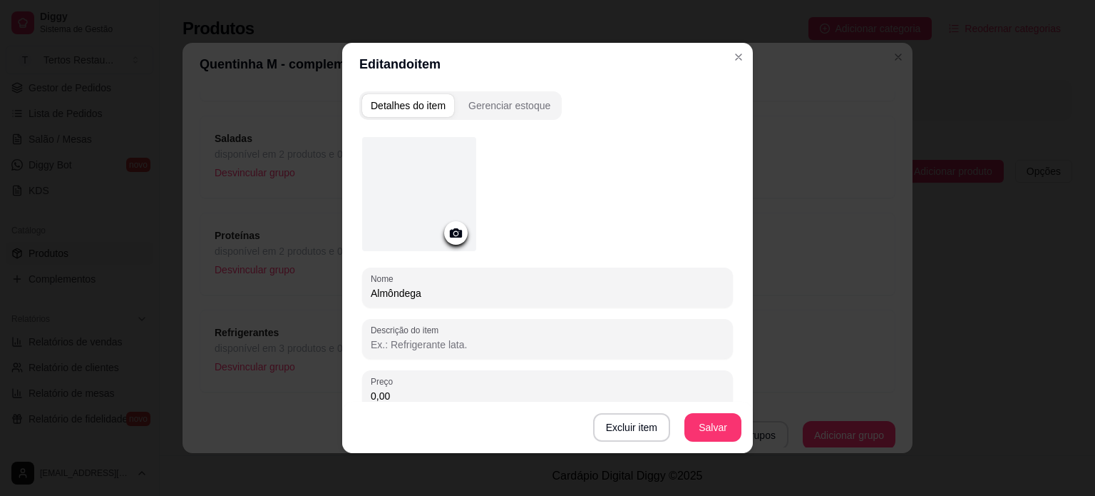
copy p "Almôndega"
drag, startPoint x: 422, startPoint y: 292, endPoint x: 349, endPoint y: 292, distance: 73.4
click at [349, 292] on div "Detalhes do item Gerenciar estoque Nome Almôndega Descrição do item Preço 0,00 …" at bounding box center [547, 269] width 411 height 367
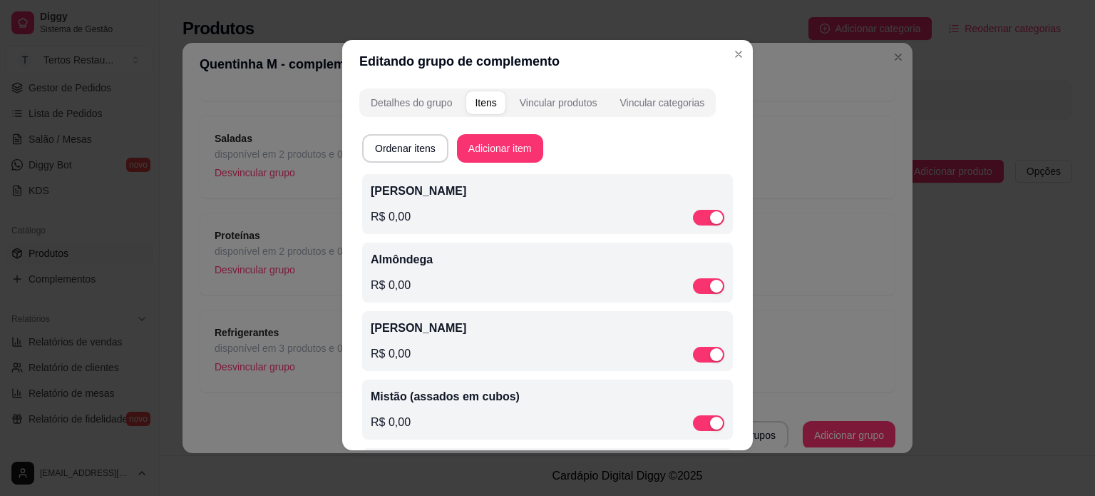
drag, startPoint x: 464, startPoint y: 328, endPoint x: 357, endPoint y: 329, distance: 106.9
click at [362, 329] on div "Costela Torrada R$ 0,00" at bounding box center [547, 341] width 371 height 60
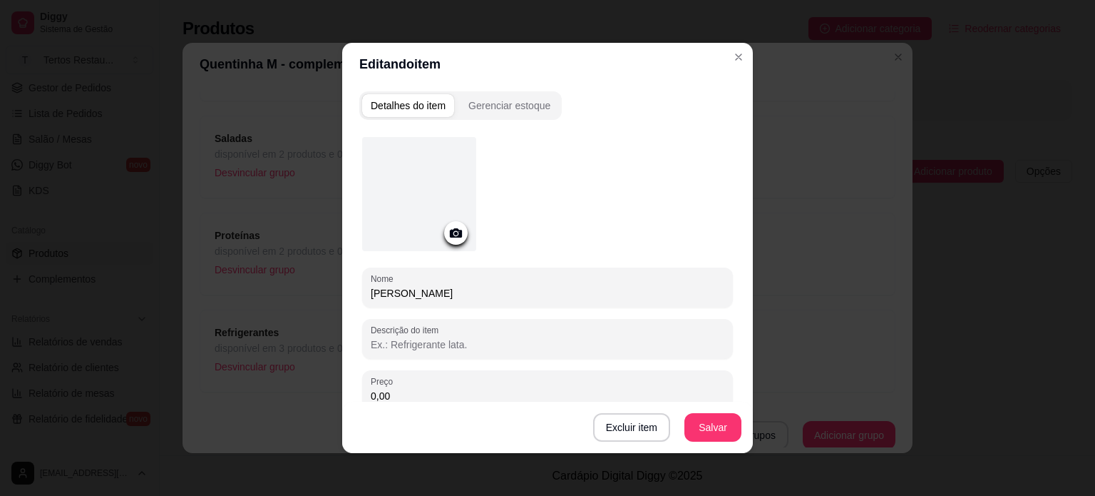
drag, startPoint x: 471, startPoint y: 295, endPoint x: 350, endPoint y: 293, distance: 121.2
click at [350, 293] on div "Detalhes do item Gerenciar estoque Nome Costela Torrada Descrição do item Preço…" at bounding box center [547, 269] width 411 height 367
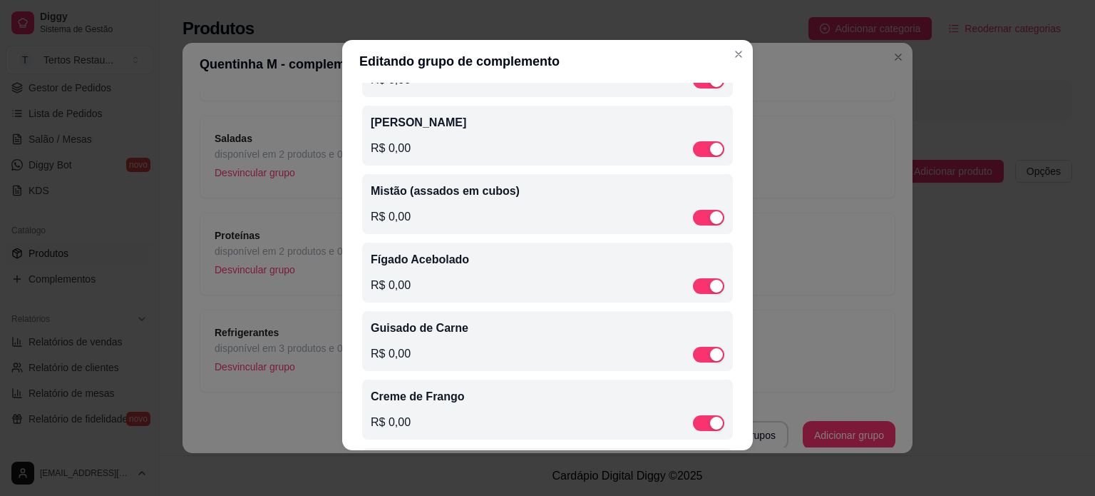
scroll to position [214, 0]
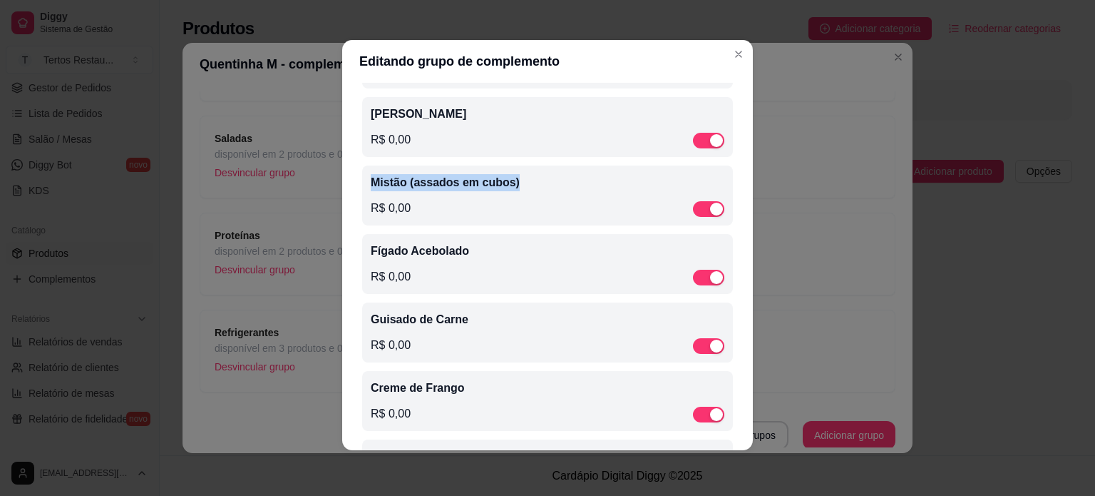
drag, startPoint x: 362, startPoint y: 187, endPoint x: 508, endPoint y: 182, distance: 146.2
click at [508, 182] on div "Mistão (assados em cubos) R$ 0,00" at bounding box center [547, 195] width 371 height 60
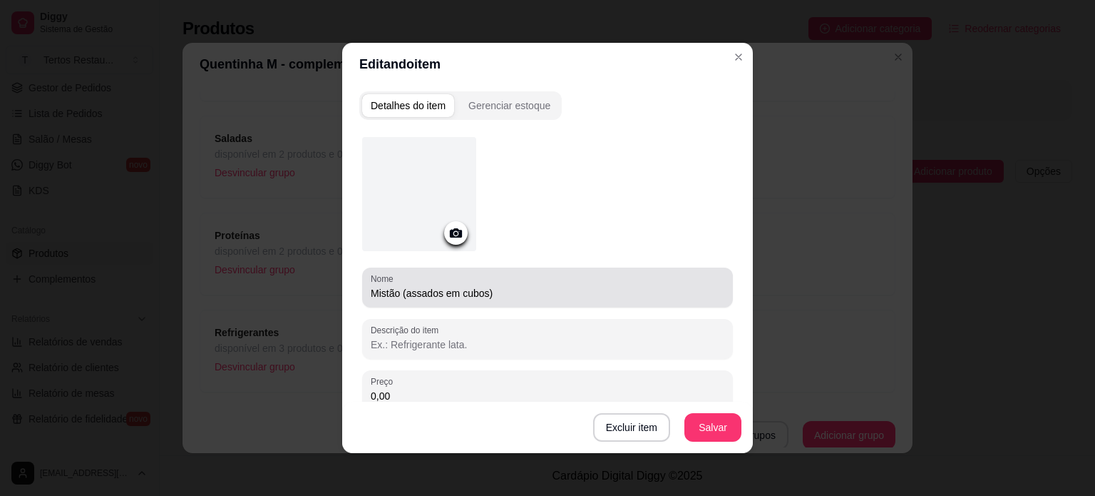
click at [451, 294] on input "Mistão (assados em cubos)" at bounding box center [548, 293] width 354 height 14
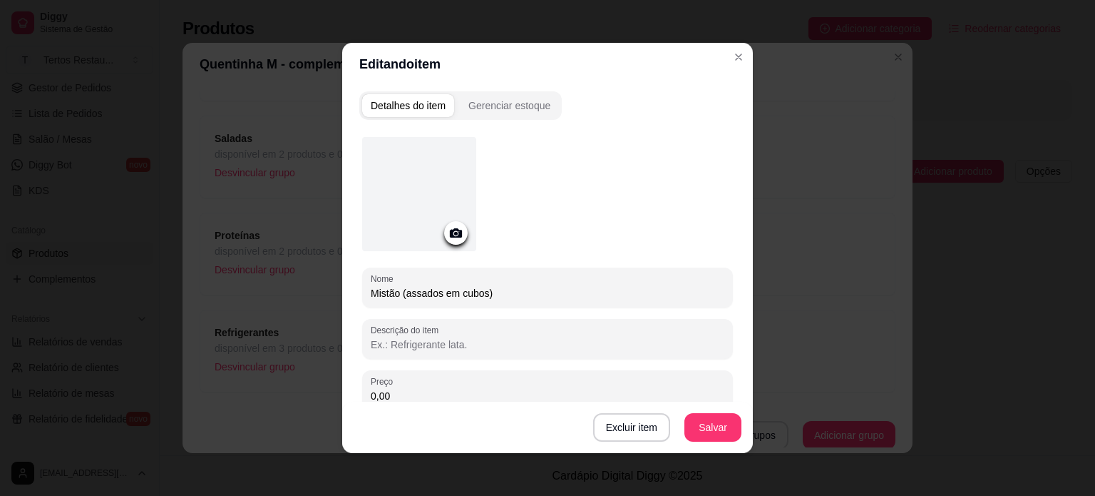
click at [451, 294] on input "Mistão (assados em cubos)" at bounding box center [548, 293] width 354 height 14
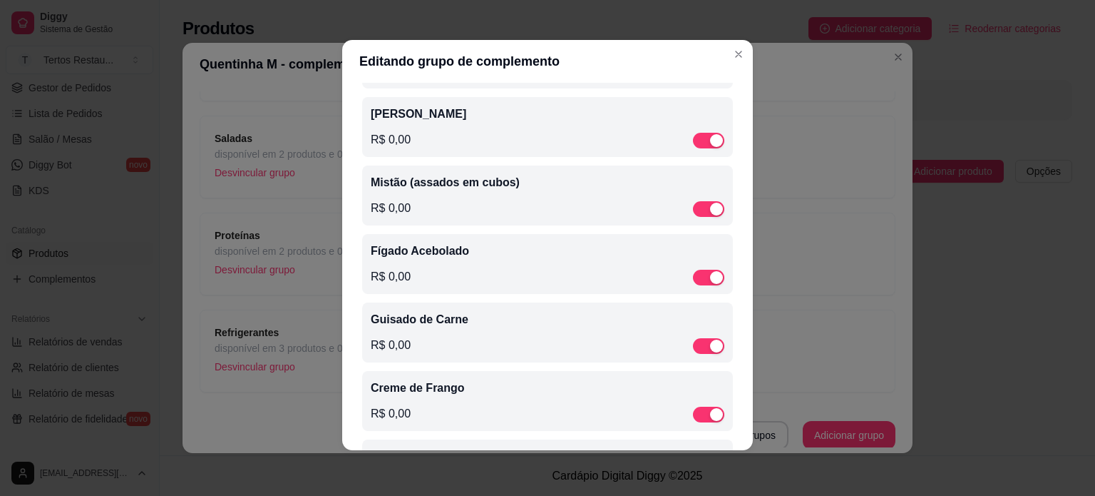
click at [393, 257] on p "Fígado Acebolado" at bounding box center [548, 250] width 354 height 17
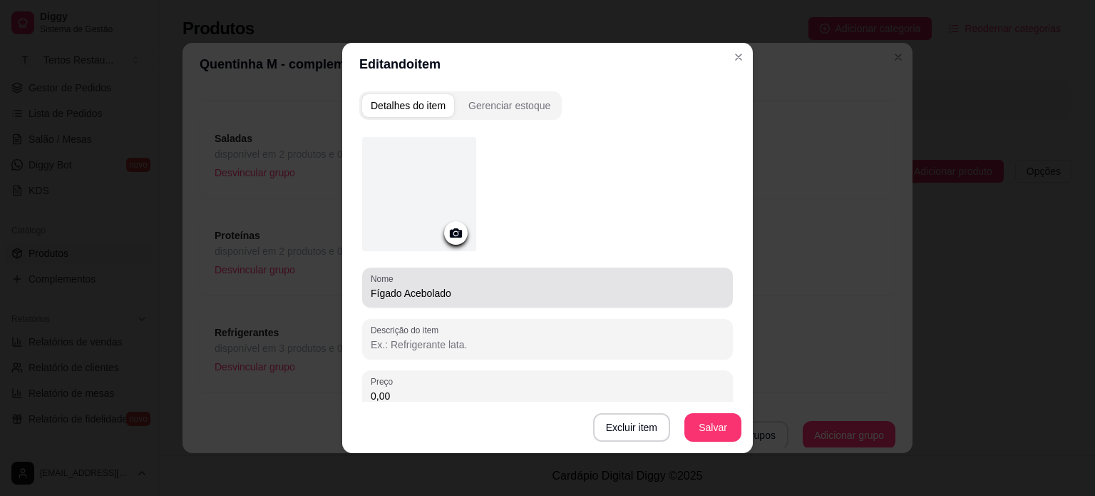
click at [411, 290] on input "Fígado Acebolado" at bounding box center [548, 293] width 354 height 14
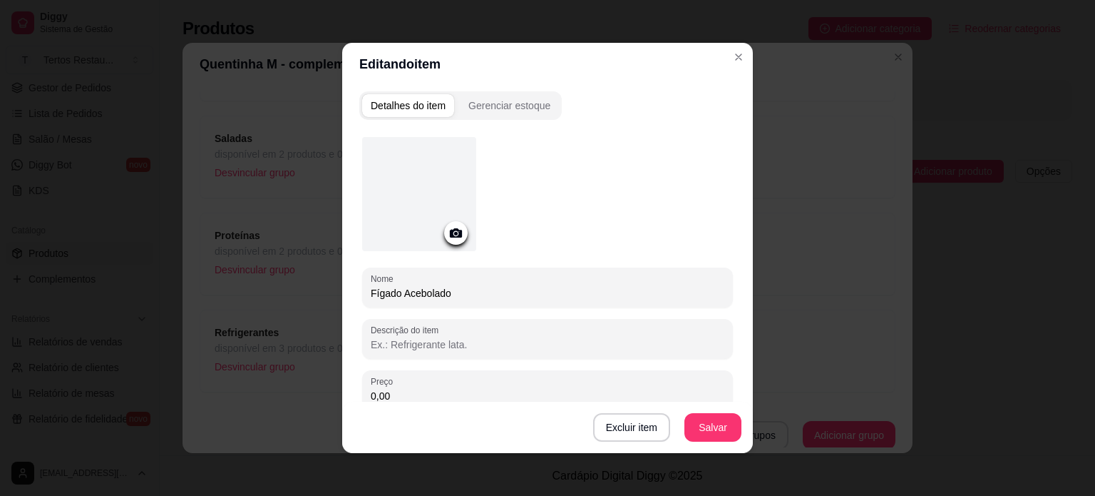
click at [411, 290] on input "Fígado Acebolado" at bounding box center [548, 293] width 354 height 14
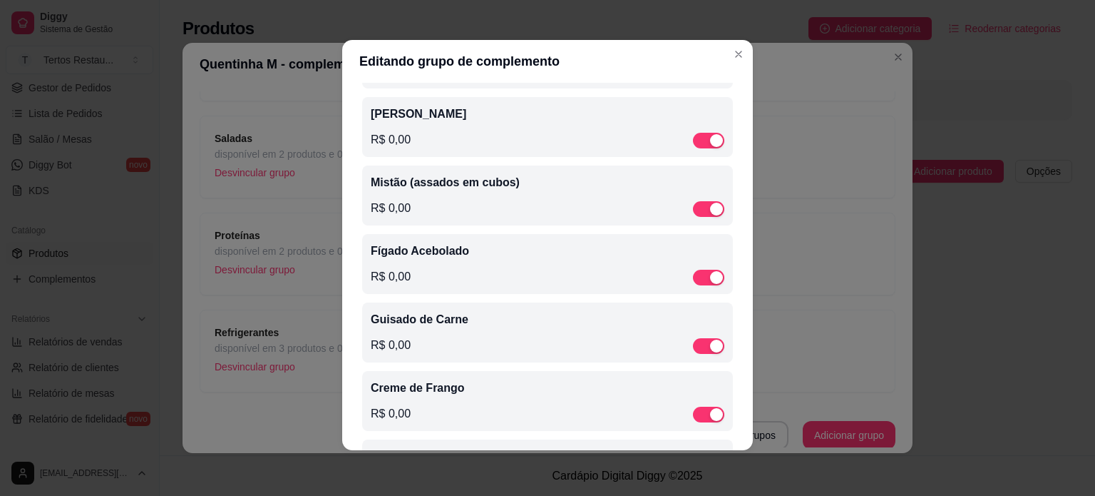
click at [414, 328] on p "Guisado de Carne" at bounding box center [548, 319] width 354 height 17
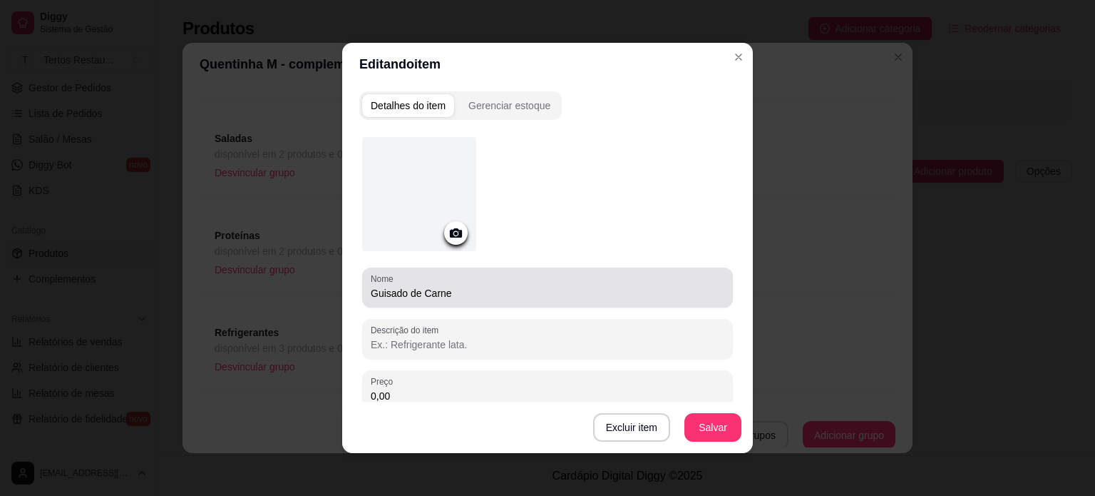
click at [405, 294] on input "Guisado de Carne" at bounding box center [548, 293] width 354 height 14
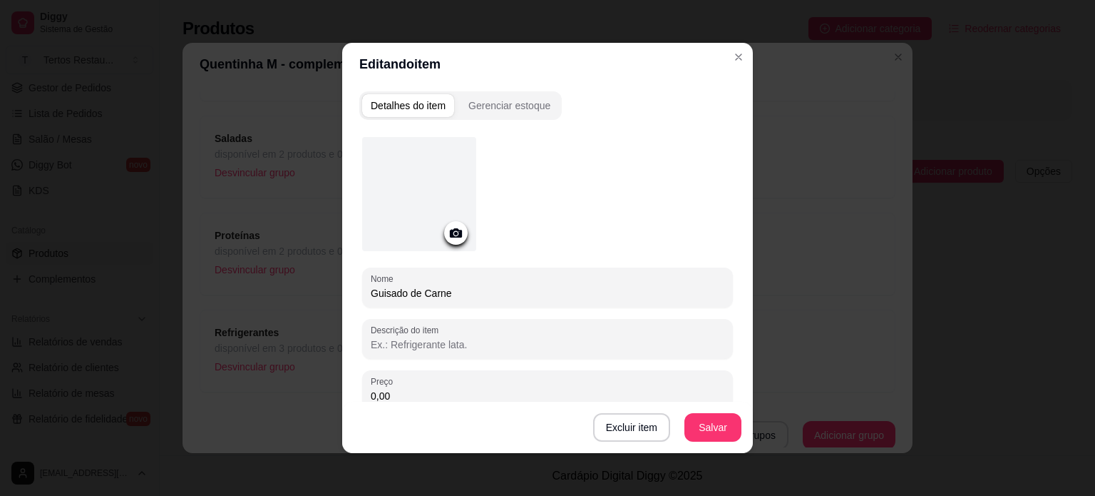
click at [405, 294] on input "Guisado de Carne" at bounding box center [548, 293] width 354 height 14
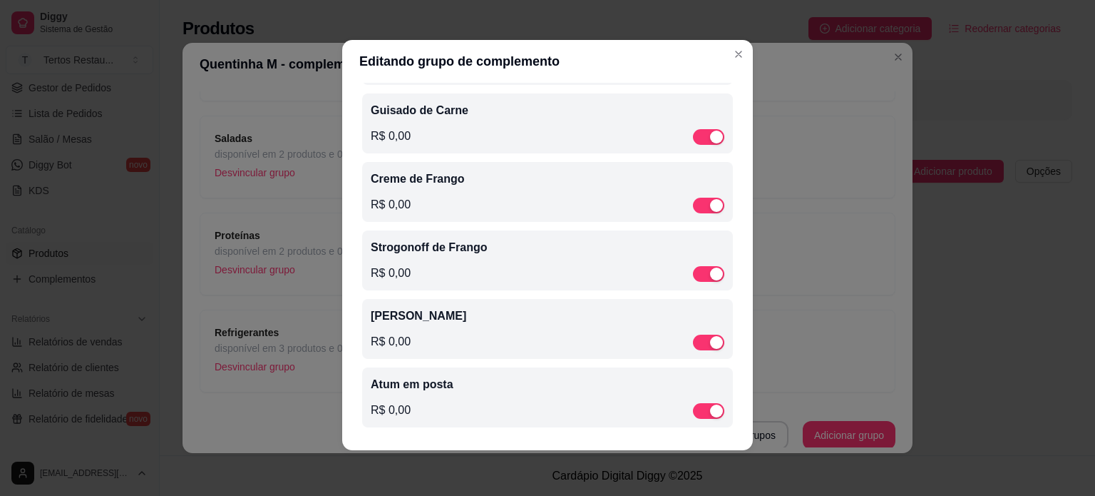
scroll to position [433, 0]
click at [417, 178] on p "Creme de Frango" at bounding box center [548, 178] width 354 height 17
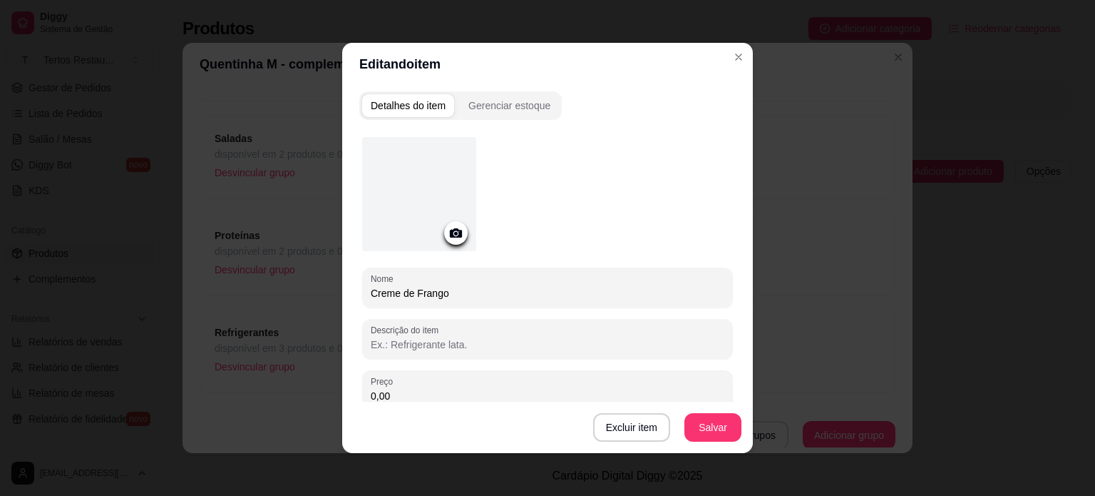
click at [411, 297] on input "Creme de Frango" at bounding box center [548, 293] width 354 height 14
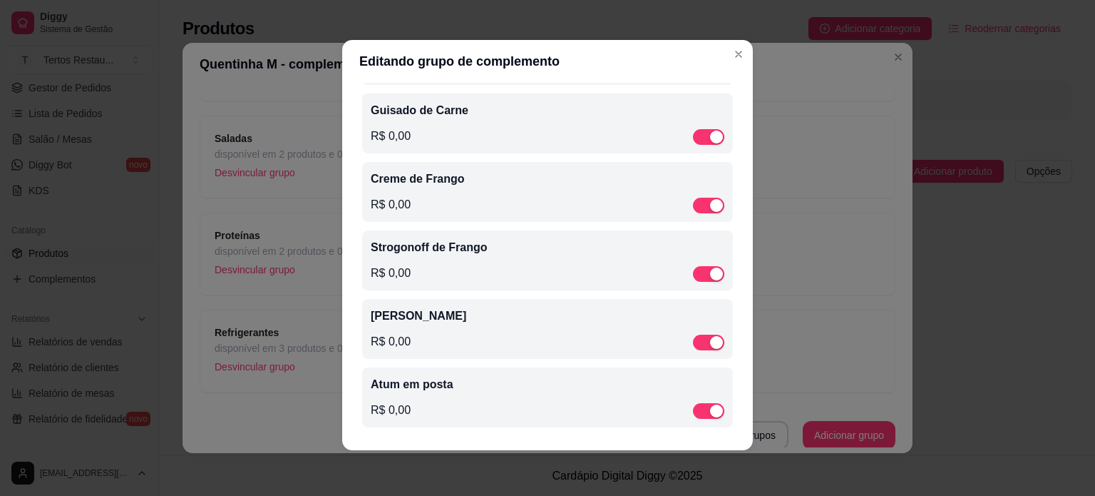
click at [428, 249] on p "Strogonoff de Frango" at bounding box center [548, 247] width 354 height 17
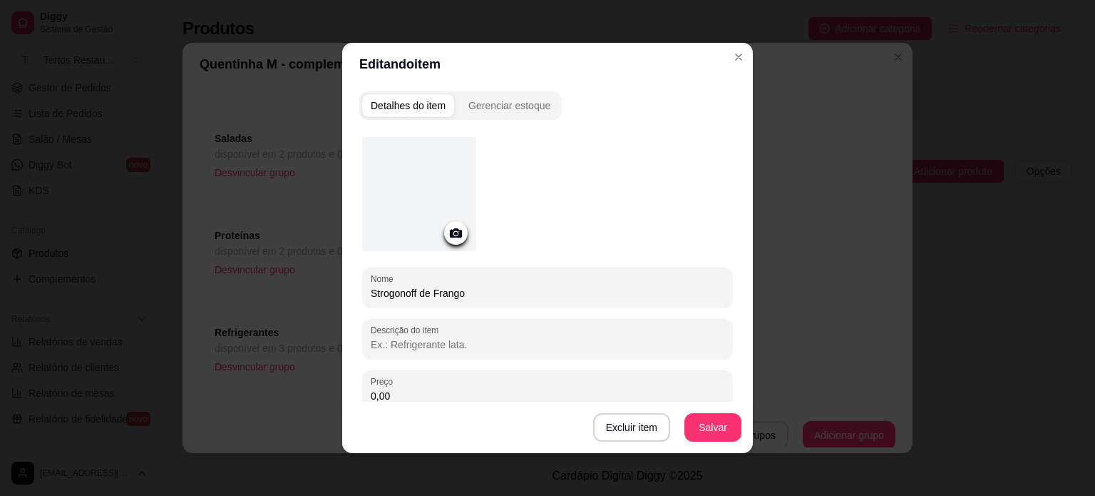
click at [393, 298] on input "Strogonoff de Frango" at bounding box center [548, 293] width 354 height 14
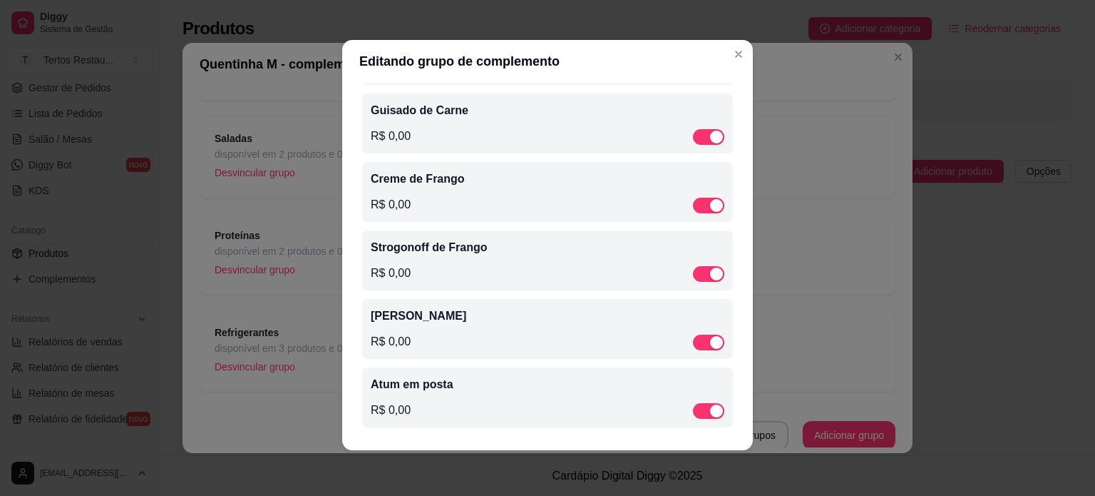
click at [405, 316] on p "Galinha Torrada" at bounding box center [548, 315] width 354 height 17
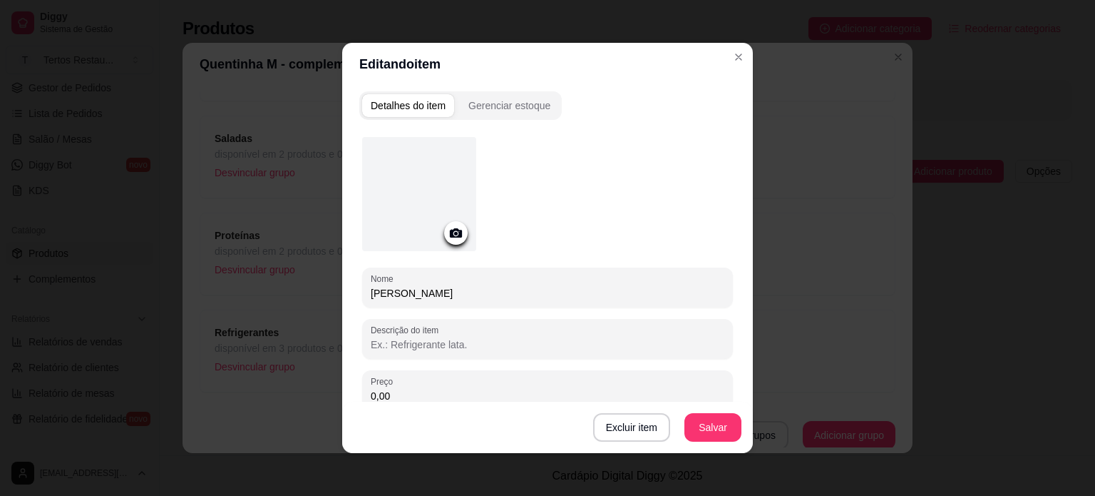
click at [394, 293] on input "Galinha Torrada" at bounding box center [548, 293] width 354 height 14
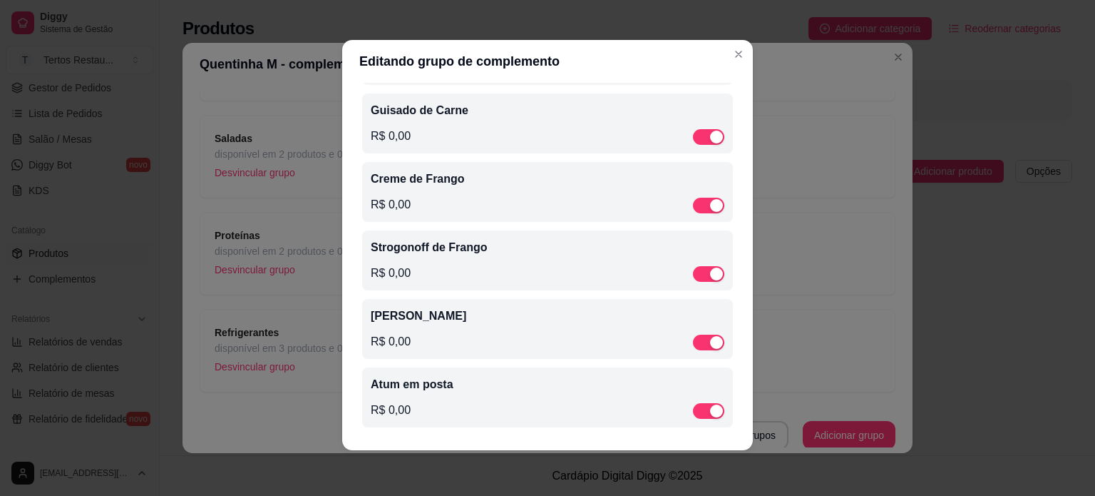
click at [419, 387] on p "Atum em posta" at bounding box center [548, 384] width 354 height 17
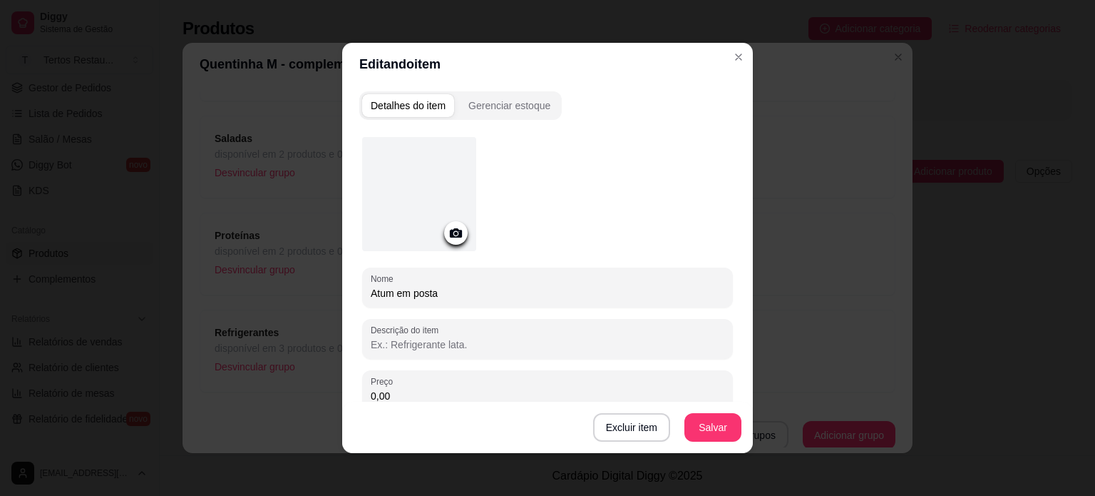
click at [399, 294] on input "Atum em posta" at bounding box center [548, 293] width 354 height 14
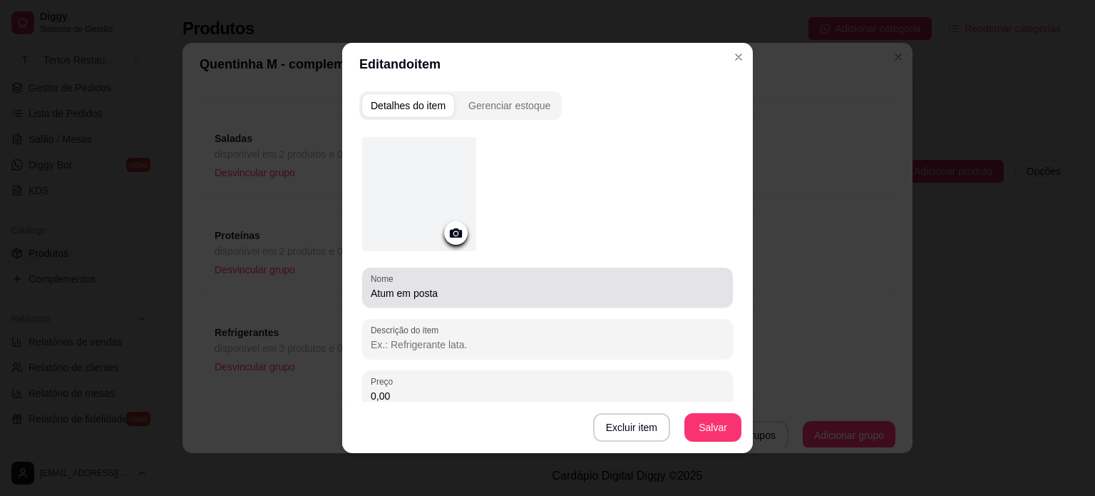
click at [468, 296] on input "Atum em posta" at bounding box center [548, 293] width 354 height 14
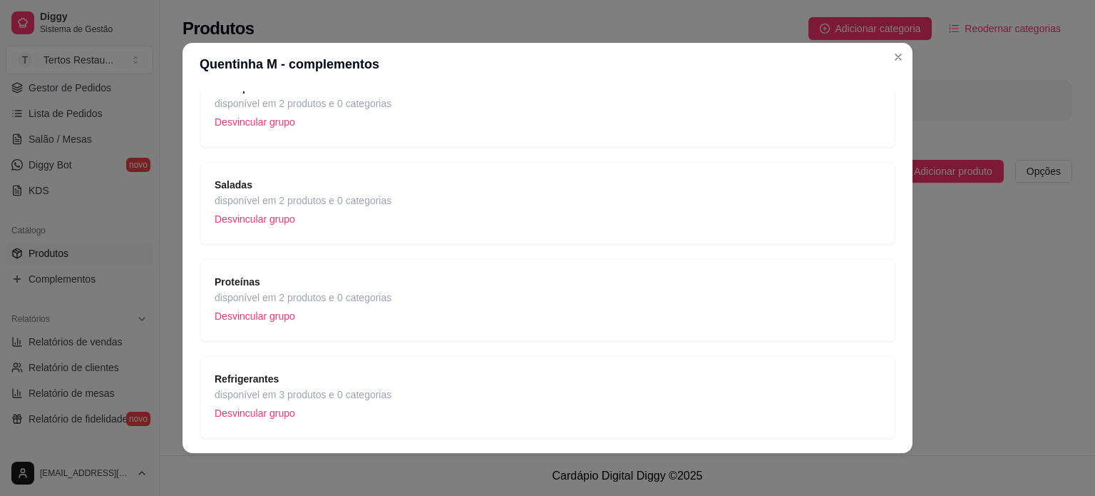
scroll to position [195, 0]
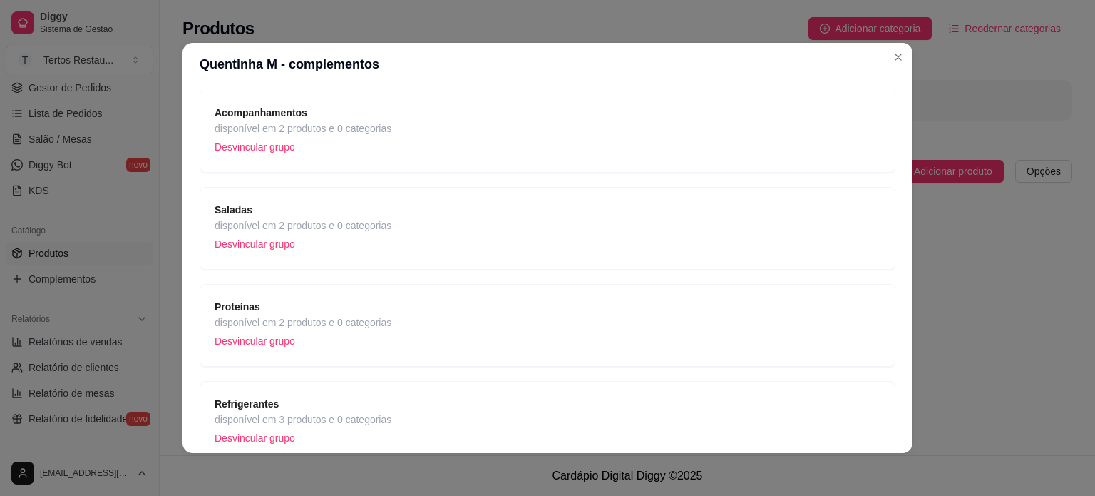
click at [279, 342] on p "Desvincular grupo" at bounding box center [303, 340] width 177 height 21
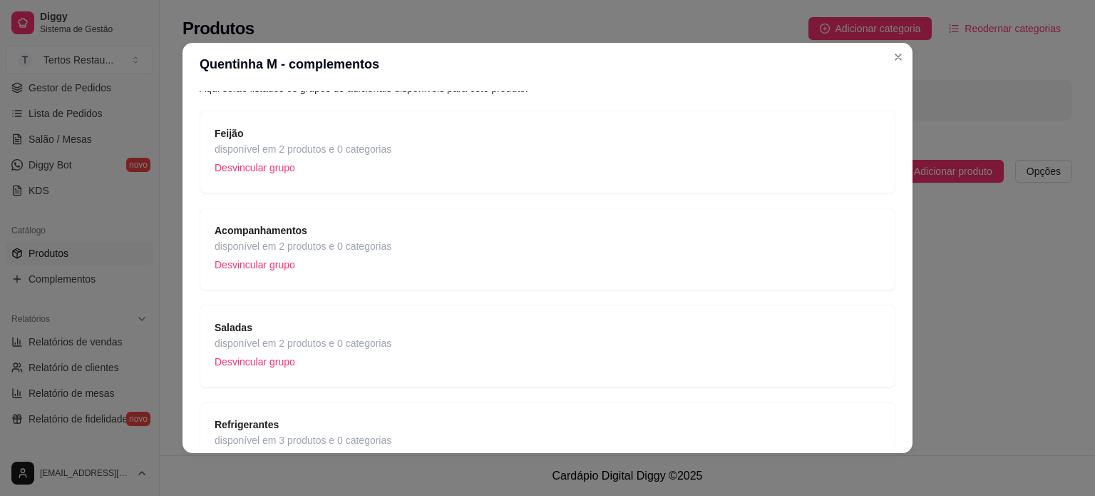
scroll to position [170, 0]
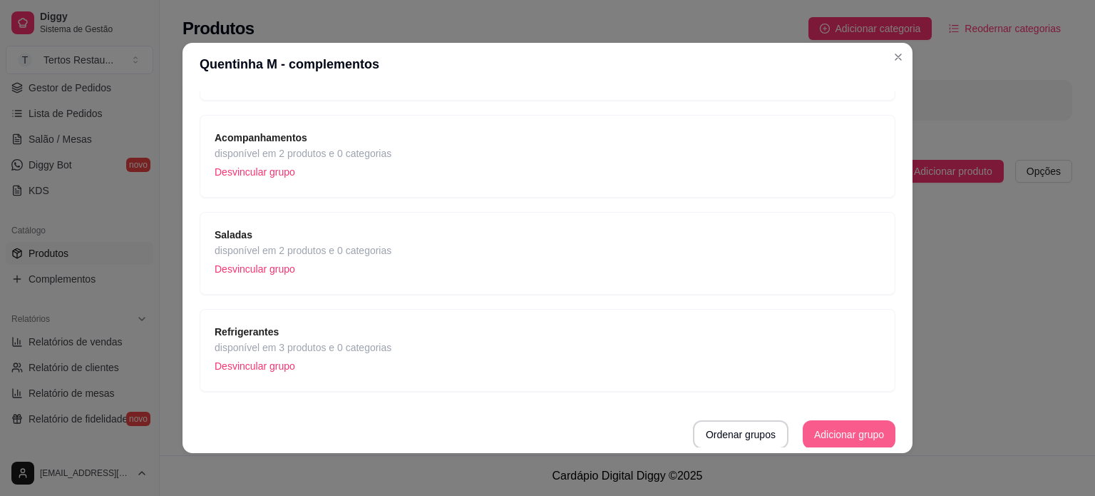
click at [838, 428] on button "Adicionar grupo" at bounding box center [849, 434] width 93 height 29
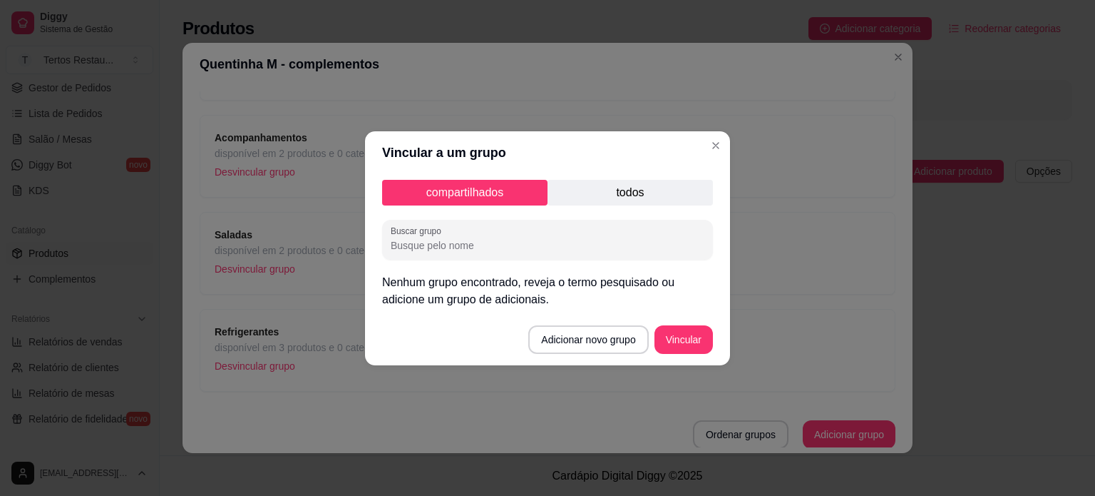
click at [425, 246] on input "Buscar grupo" at bounding box center [548, 245] width 314 height 14
click at [593, 343] on button "Adicionar novo grupo" at bounding box center [588, 339] width 116 height 28
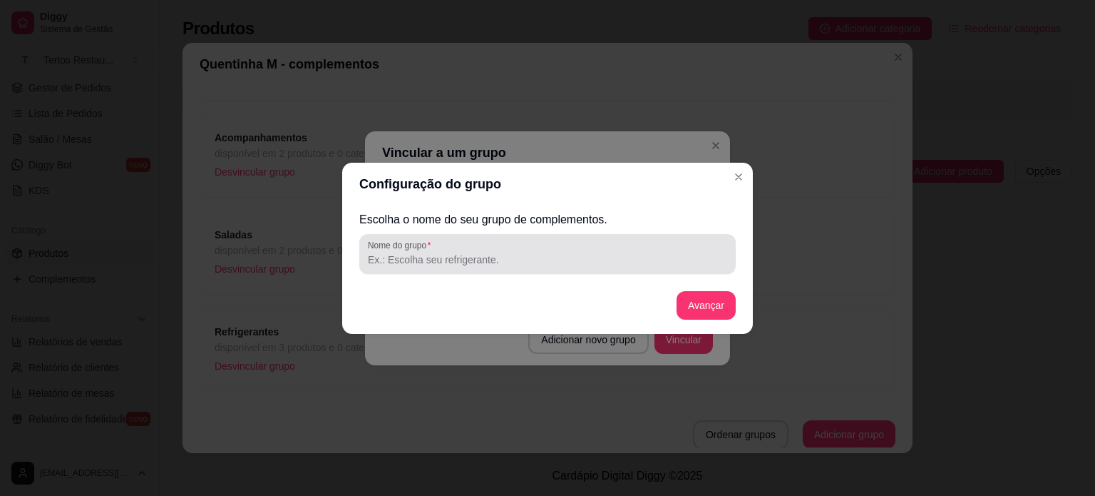
click at [438, 267] on div at bounding box center [547, 254] width 359 height 29
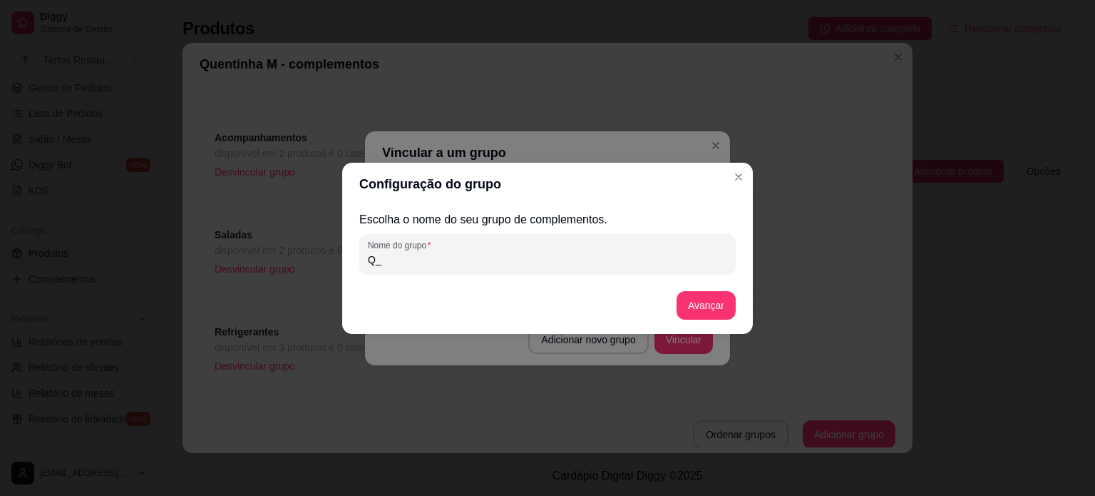
type input "Q"
type input "Proteínas - M"
click at [700, 303] on button "Avançar" at bounding box center [706, 305] width 58 height 28
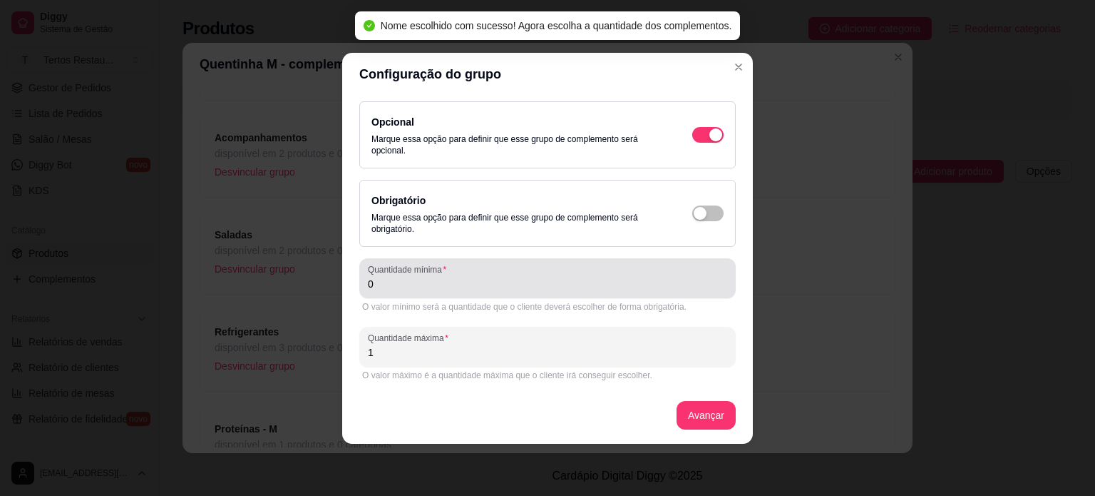
click at [394, 292] on div "Quantidade mínima 0" at bounding box center [547, 278] width 376 height 40
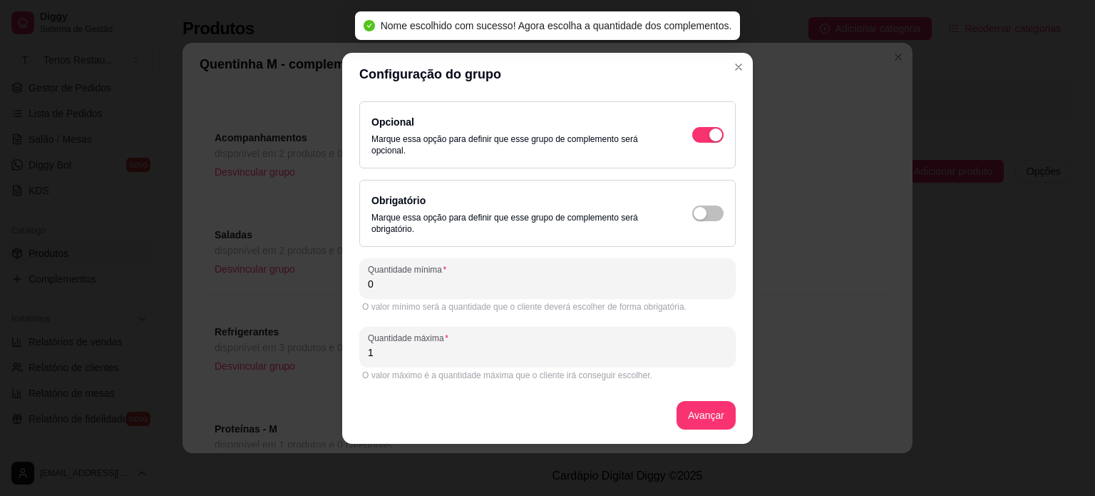
drag, startPoint x: 391, startPoint y: 289, endPoint x: 356, endPoint y: 284, distance: 35.2
click at [356, 284] on div "Opcional Marque essa opção para definir que esse grupo de complemento será opci…" at bounding box center [547, 270] width 411 height 348
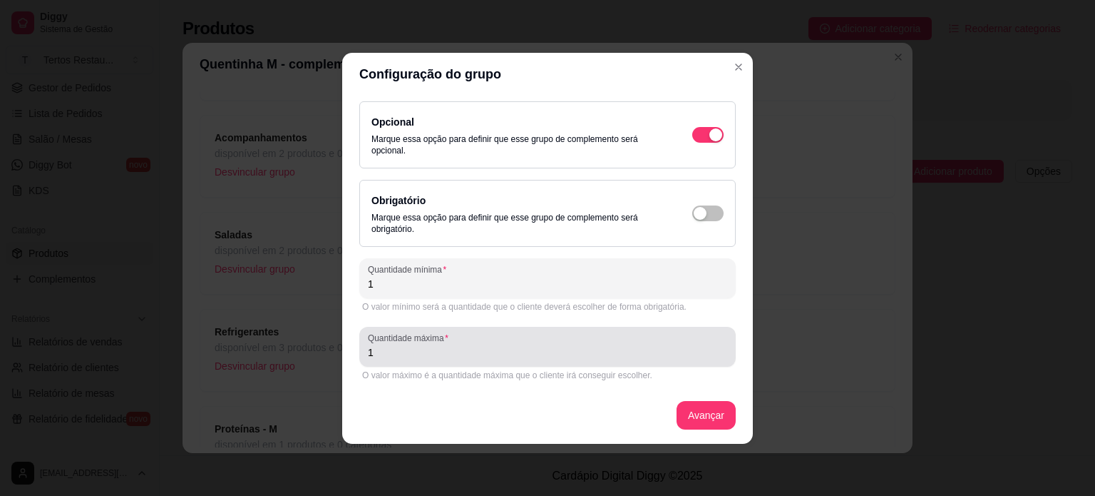
type input "1"
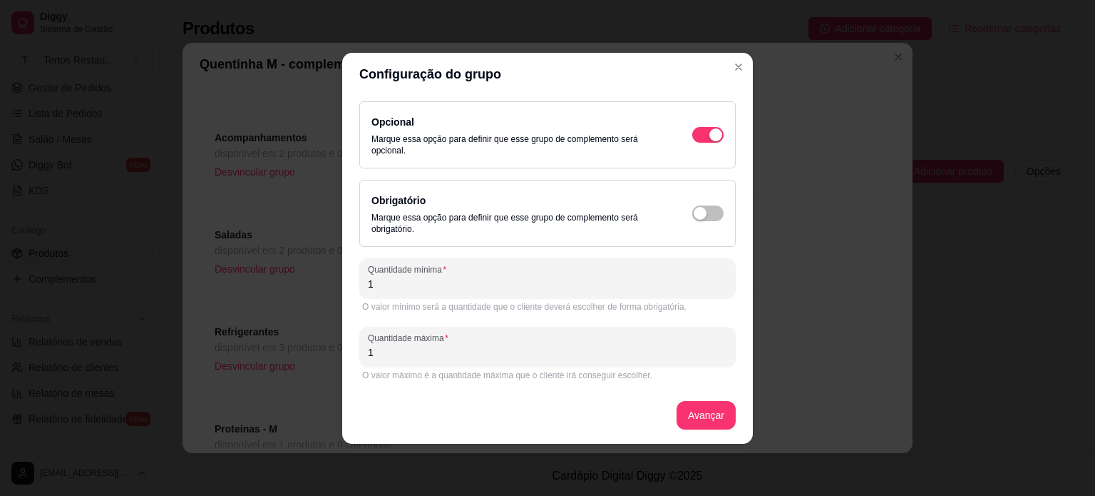
drag, startPoint x: 379, startPoint y: 348, endPoint x: 365, endPoint y: 347, distance: 14.3
click at [365, 347] on div "Quantidade máxima 1" at bounding box center [547, 347] width 376 height 40
click at [707, 414] on button "Avançar" at bounding box center [706, 415] width 58 height 28
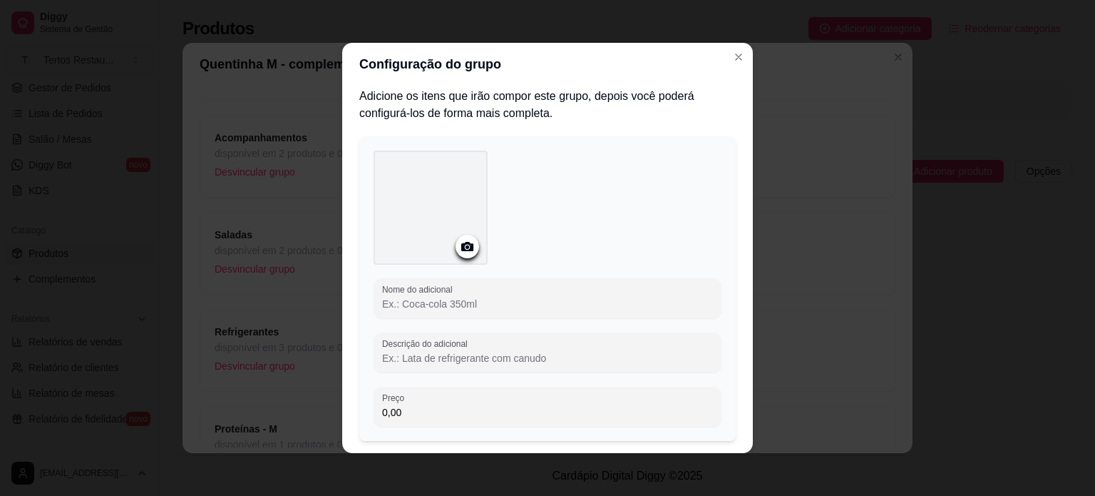
scroll to position [0, 0]
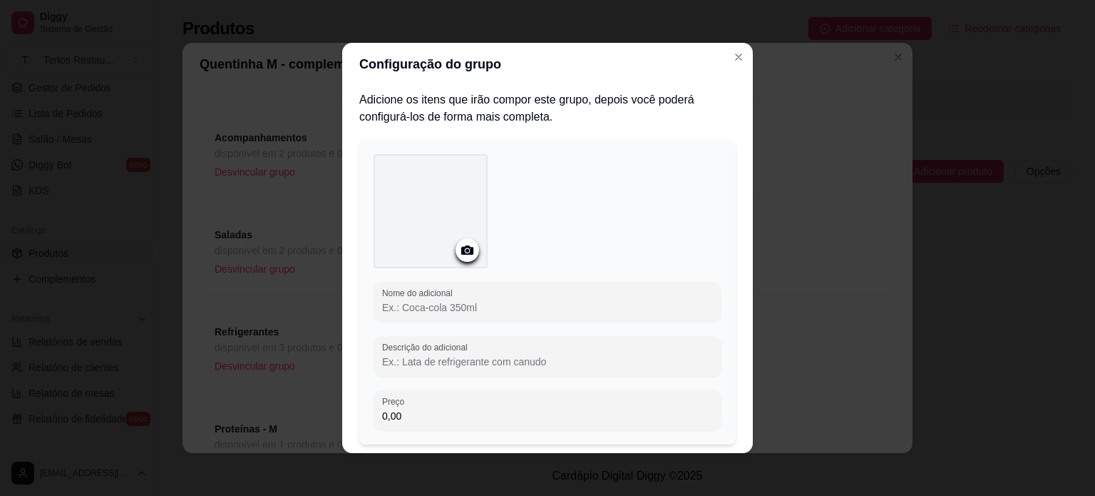
click at [461, 313] on input "Nome do adicional" at bounding box center [547, 307] width 331 height 14
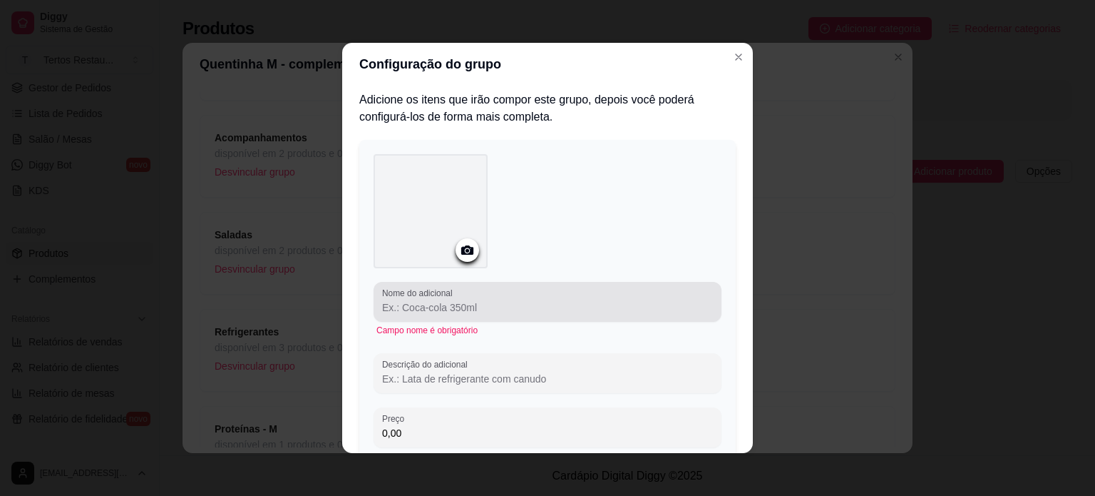
click at [414, 310] on input "Nome do adicional" at bounding box center [547, 307] width 331 height 14
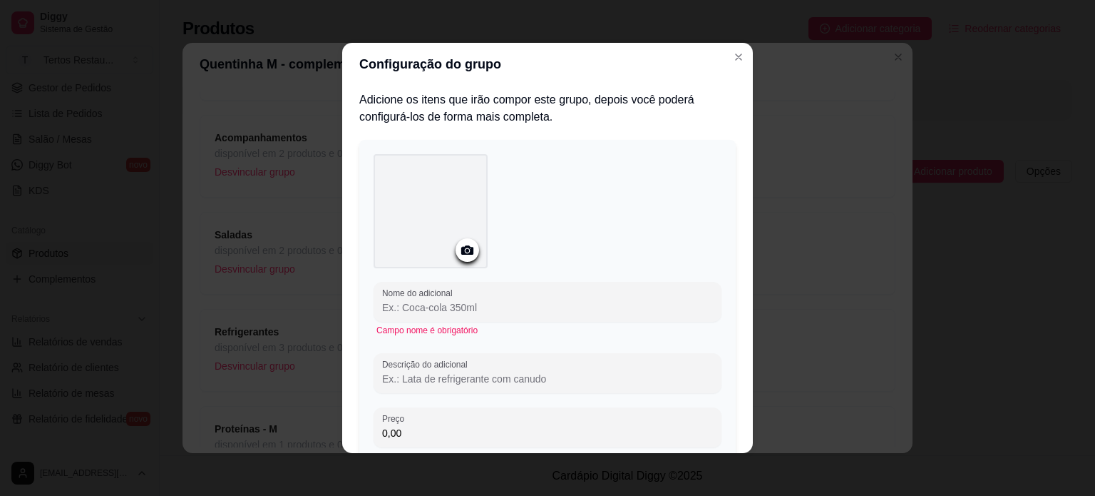
paste input "Frango Crocante"
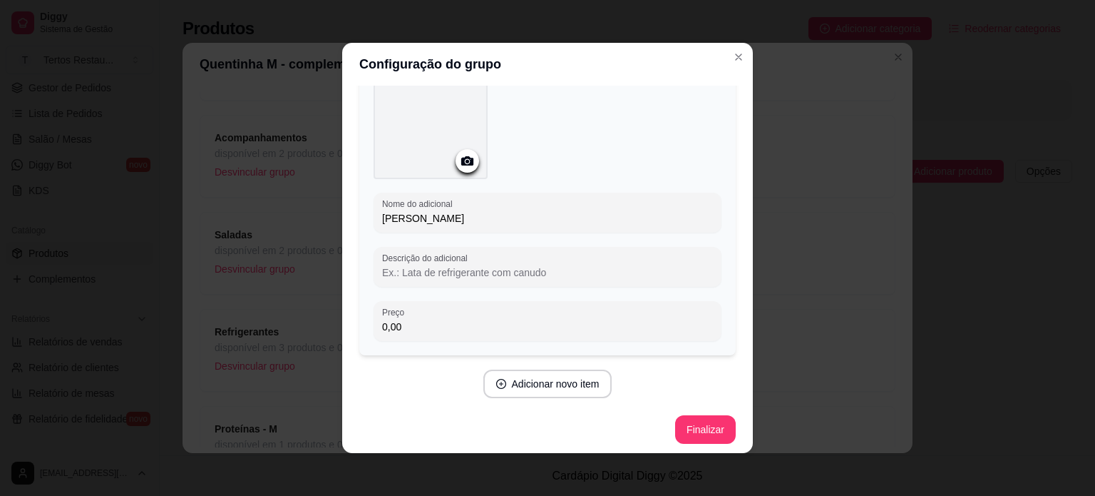
scroll to position [93, 0]
type input "Frango Crocante"
click at [535, 376] on button "Adicionar novo item" at bounding box center [547, 380] width 125 height 28
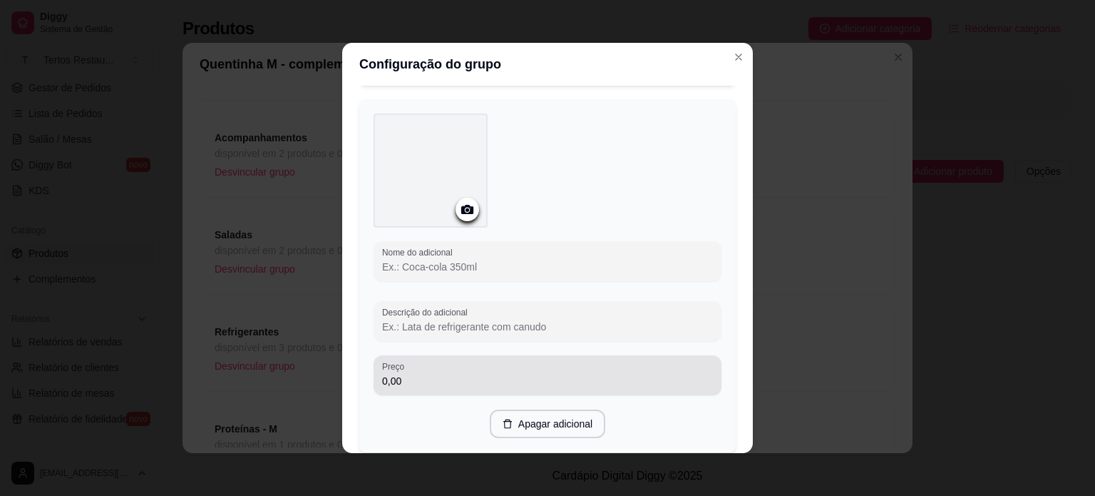
scroll to position [449, 0]
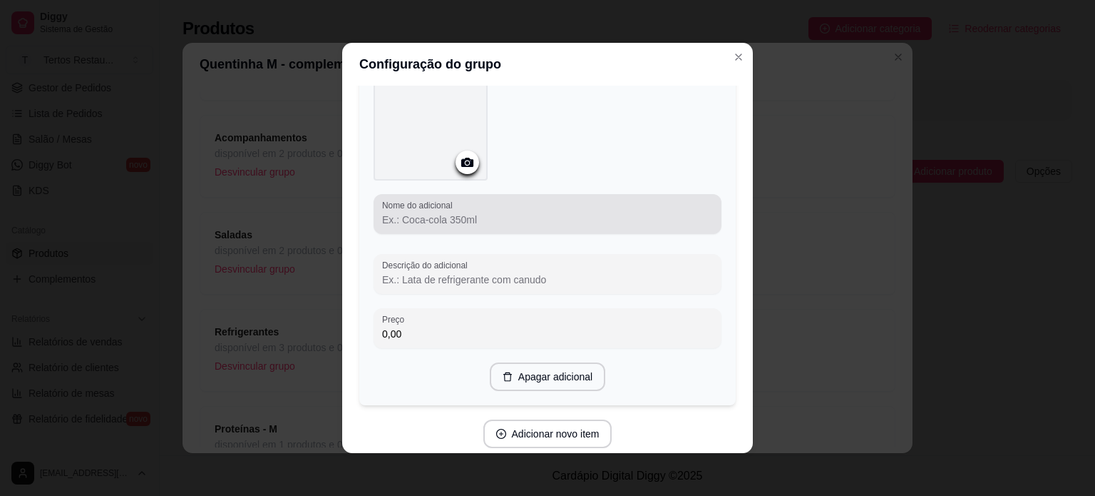
click at [441, 223] on input "Nome do adicional" at bounding box center [547, 219] width 331 height 14
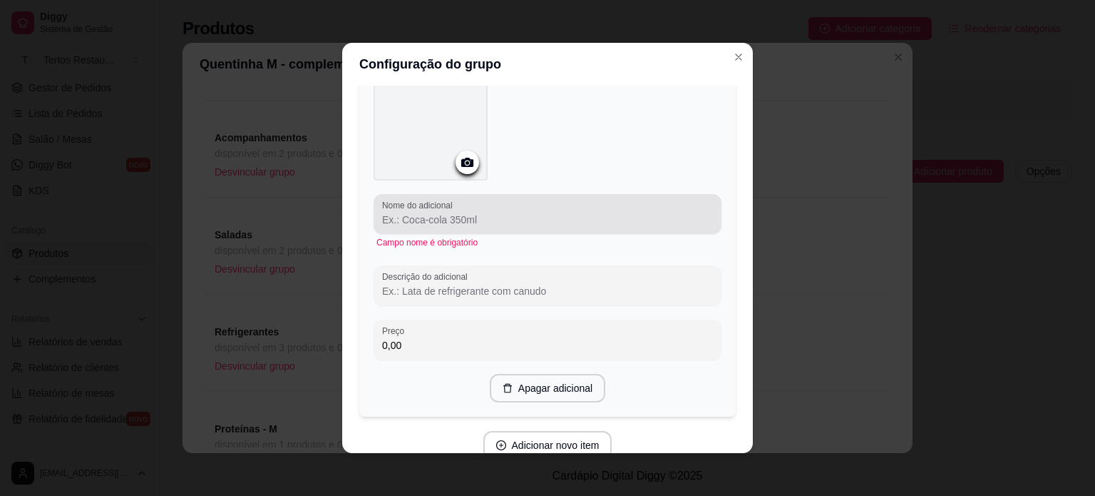
click at [489, 224] on input "Nome do adicional" at bounding box center [547, 219] width 331 height 14
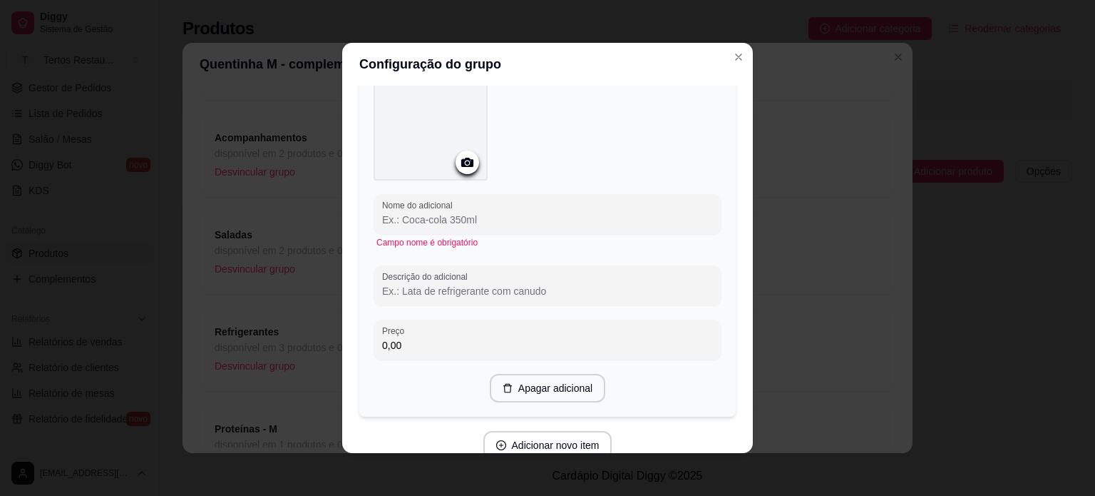
paste input "Almôndega"
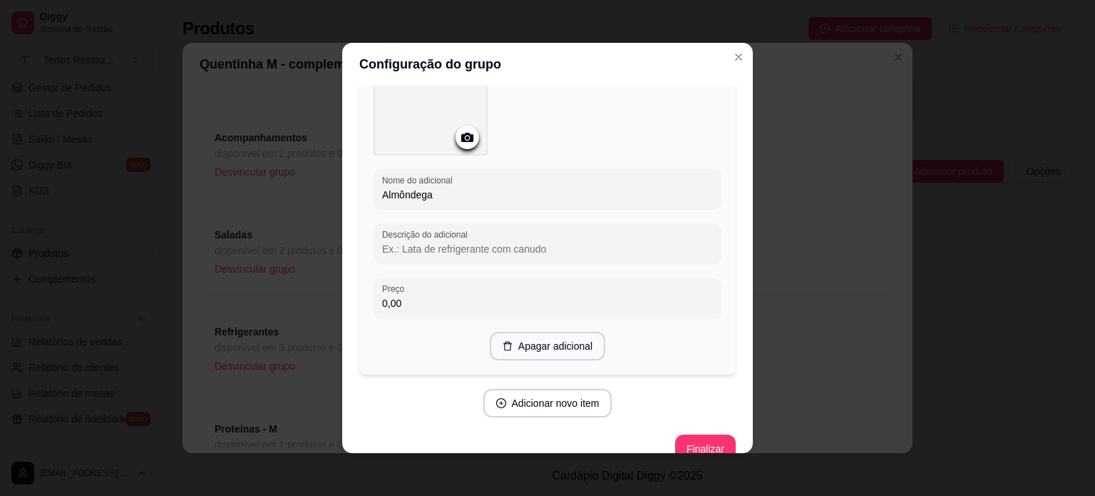
scroll to position [496, 0]
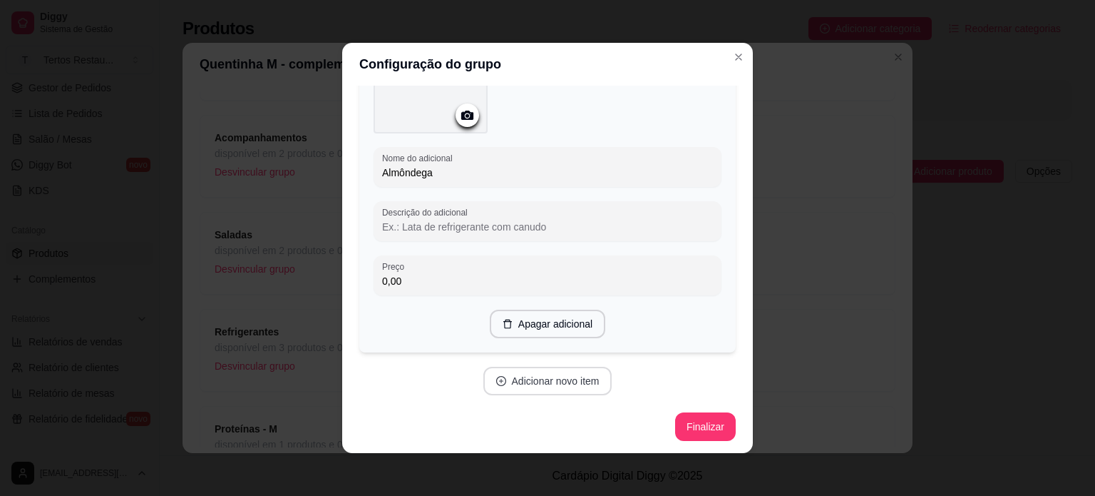
type input "Almôndega"
click at [530, 374] on button "Adicionar novo item" at bounding box center [547, 381] width 125 height 28
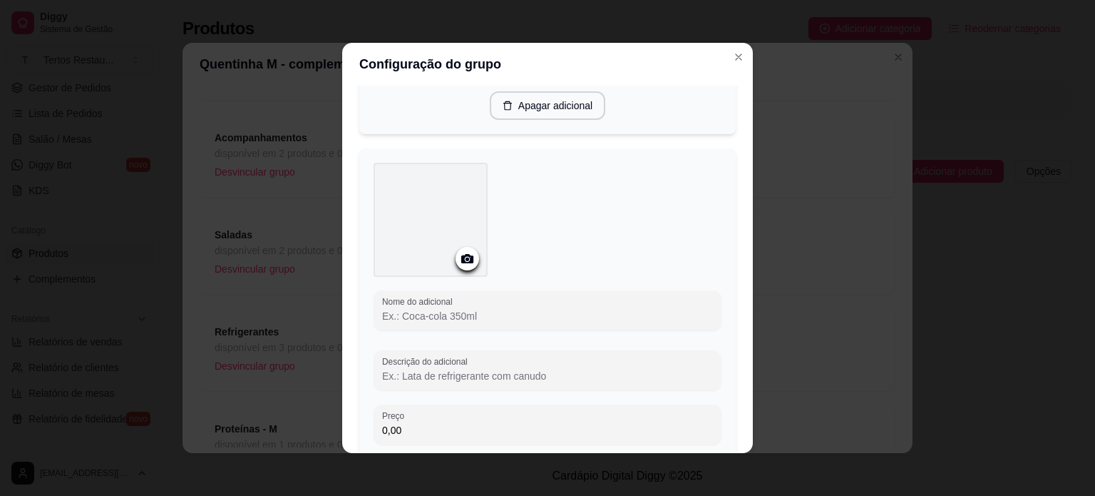
scroll to position [781, 0]
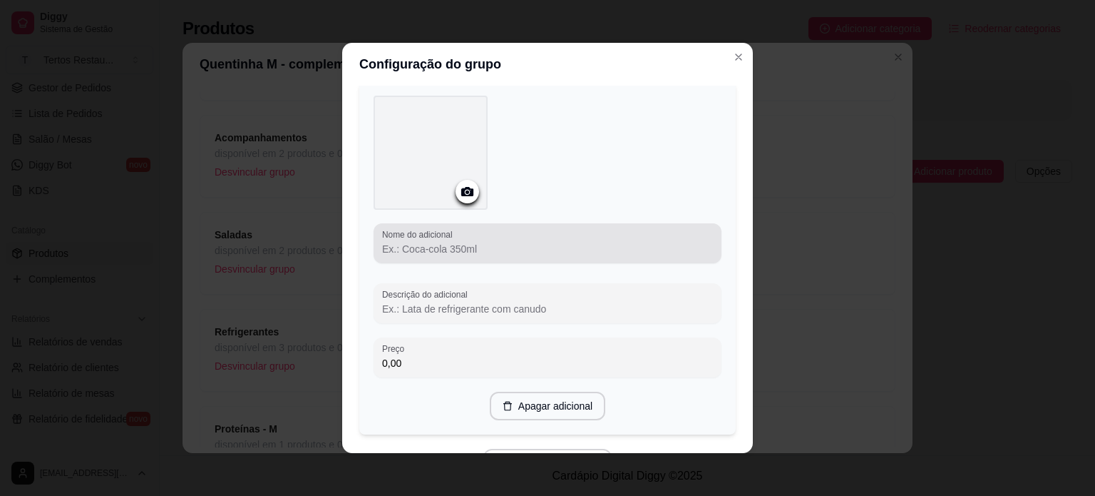
click at [439, 250] on input "Nome do adicional" at bounding box center [547, 249] width 331 height 14
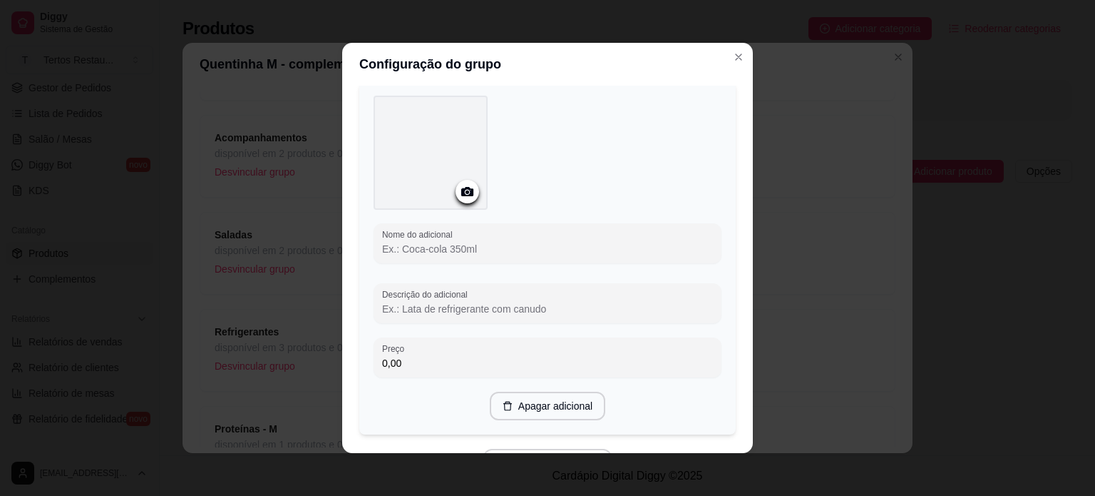
paste input "Costela Torrada"
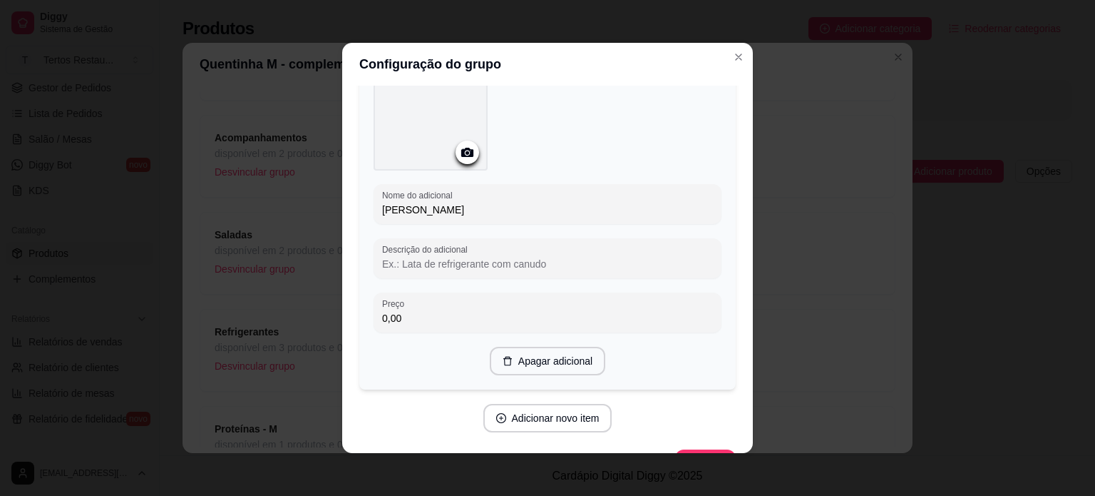
scroll to position [856, 0]
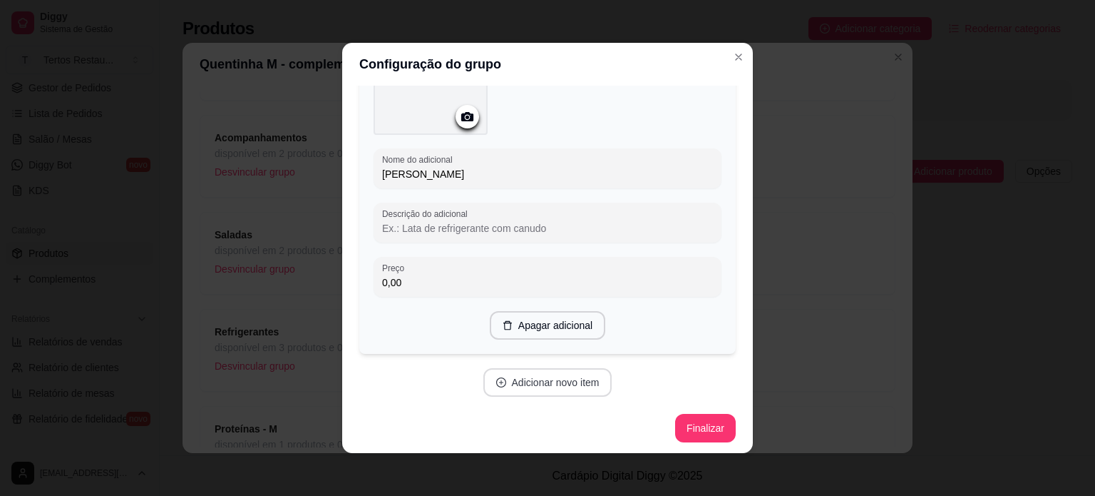
type input "Costela Torrada"
click at [515, 380] on button "Adicionar novo item" at bounding box center [547, 383] width 125 height 28
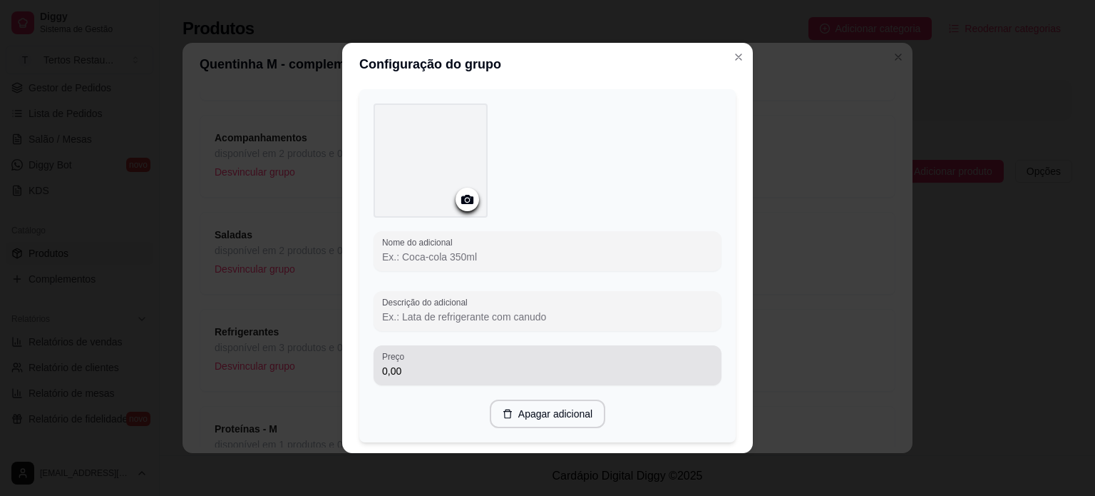
scroll to position [1141, 0]
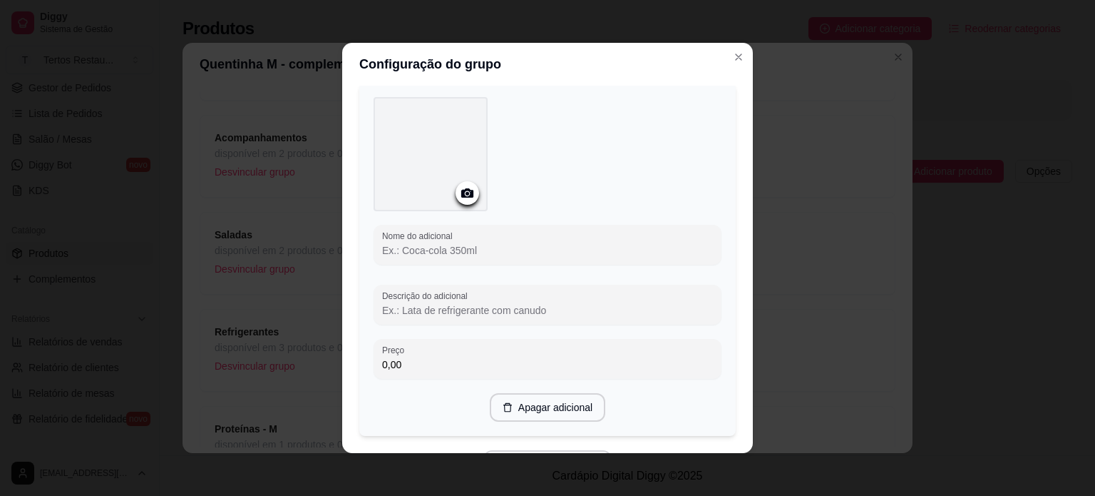
click at [441, 247] on input "Nome do adicional" at bounding box center [547, 250] width 331 height 14
paste input "Mistão (assados em cubos)"
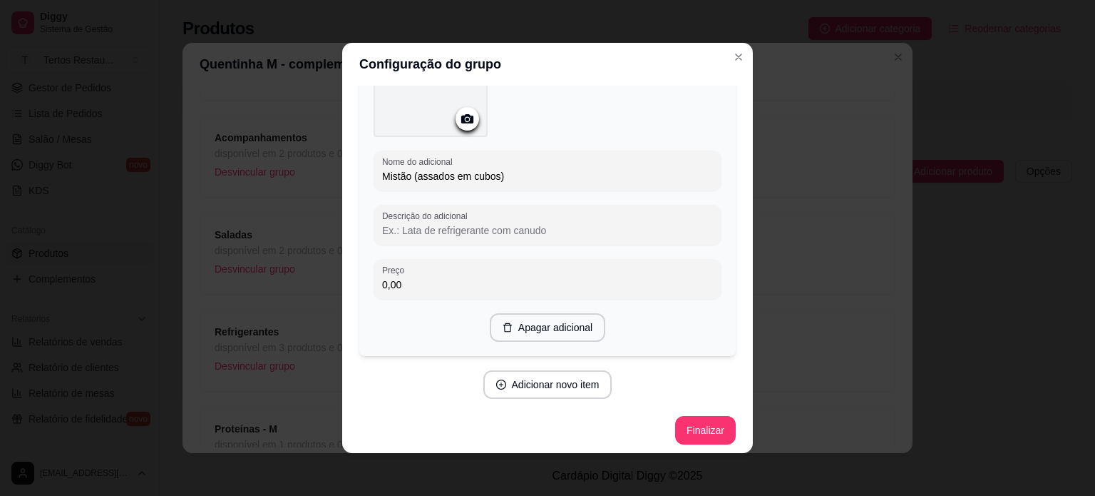
scroll to position [1217, 0]
type input "Mistão (assados em cubos)"
click at [519, 381] on button "Adicionar novo item" at bounding box center [547, 383] width 129 height 29
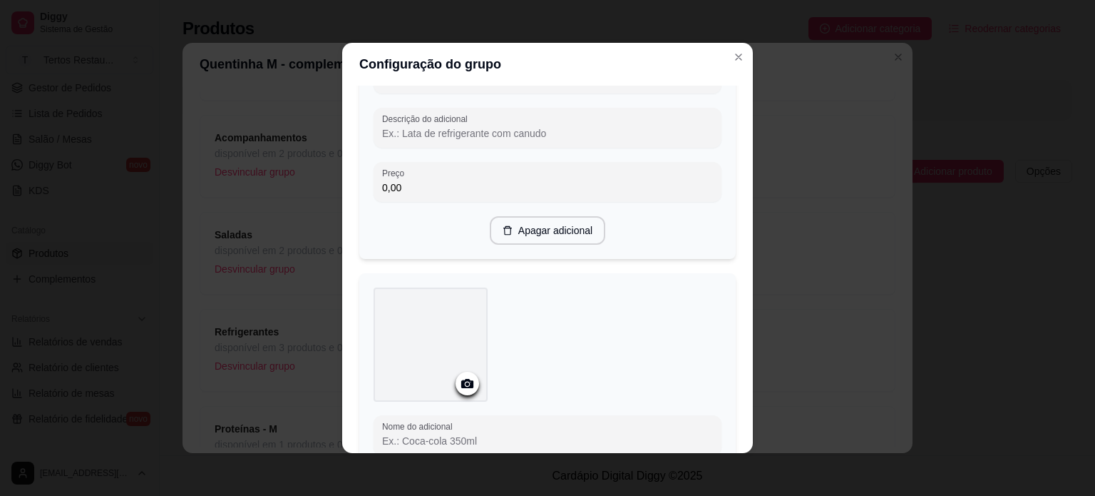
scroll to position [1502, 0]
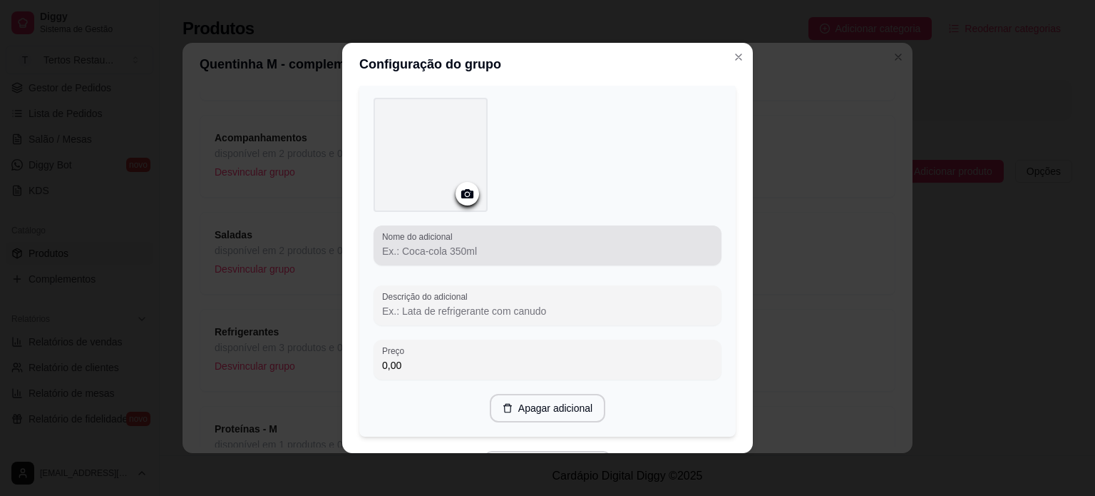
click at [473, 250] on input "Nome do adicional" at bounding box center [547, 251] width 331 height 14
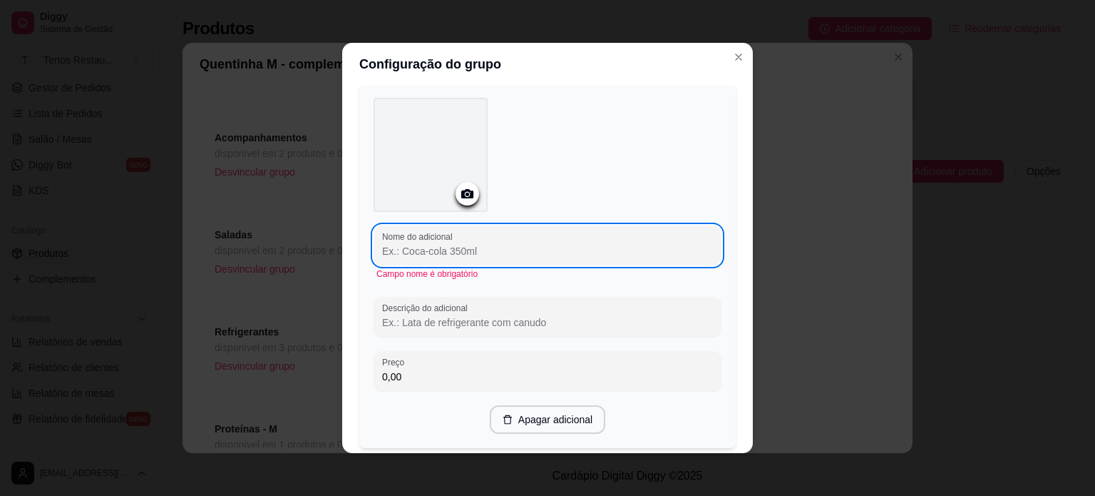
paste input "Fígado Acebolado"
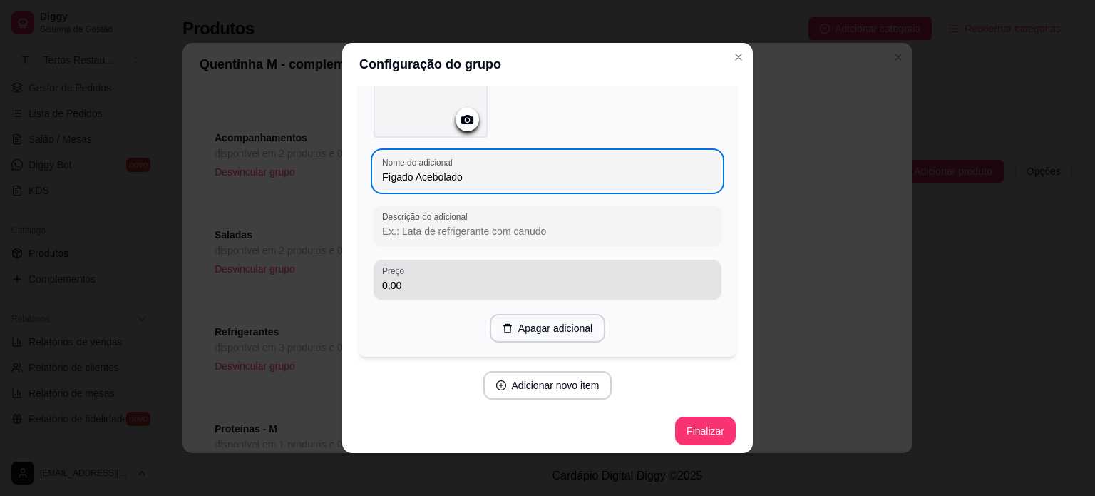
scroll to position [1577, 0]
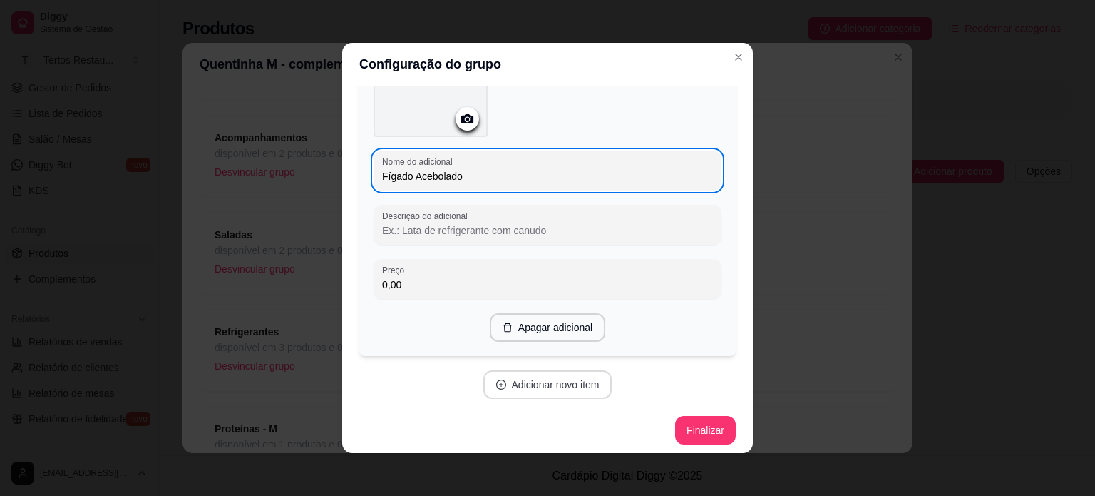
type input "Fígado Acebolado"
click at [520, 376] on button "Adicionar novo item" at bounding box center [547, 384] width 129 height 29
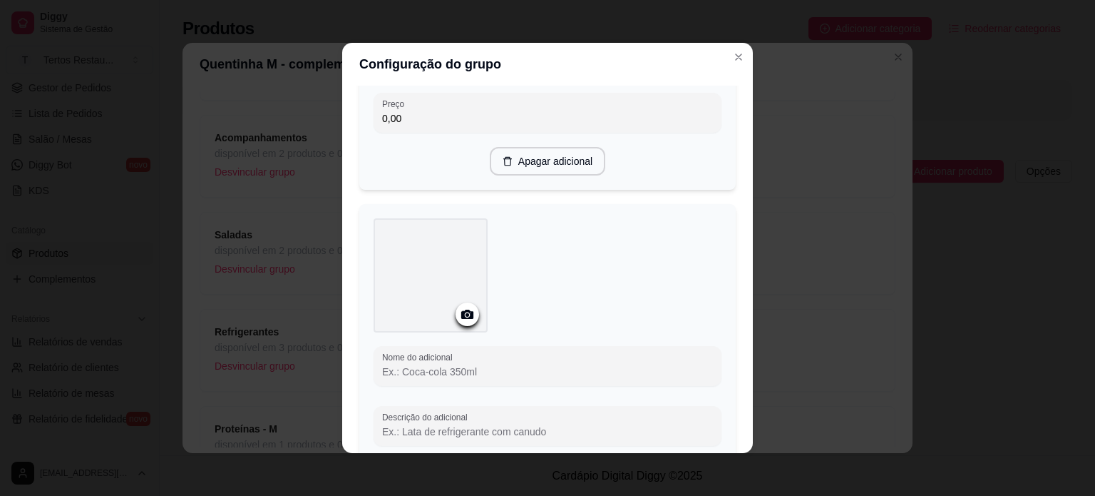
scroll to position [1934, 0]
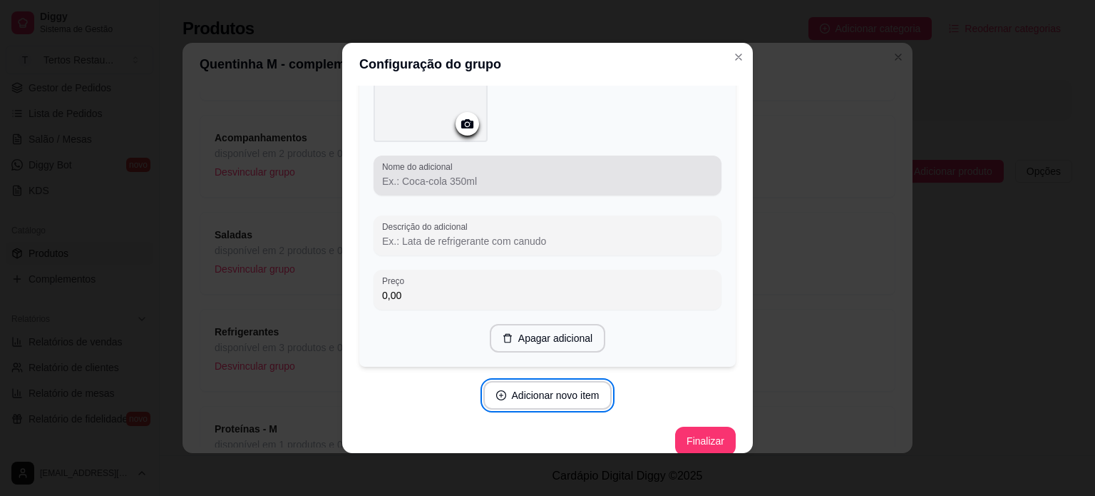
click at [484, 177] on input "Nome do adicional" at bounding box center [547, 181] width 331 height 14
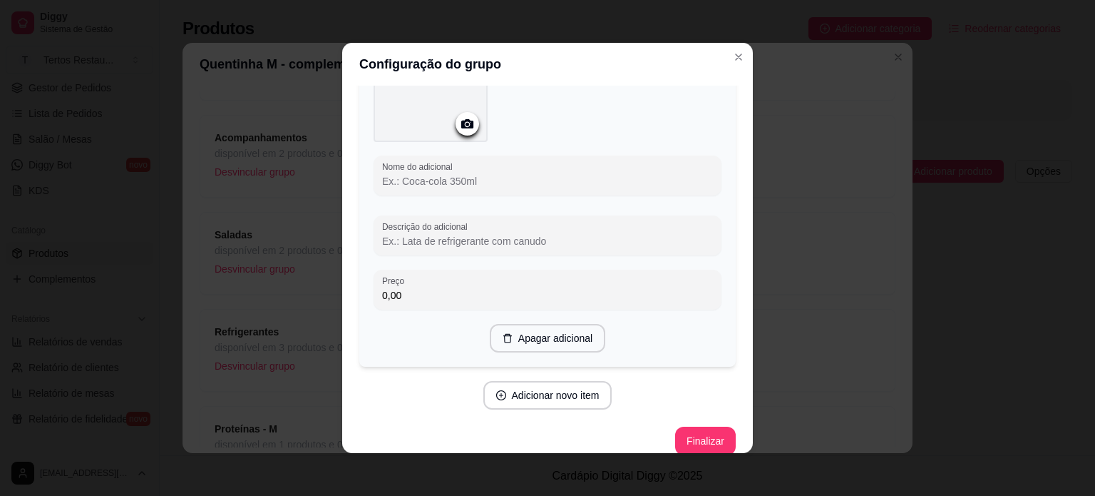
paste input "Guisado de Carne"
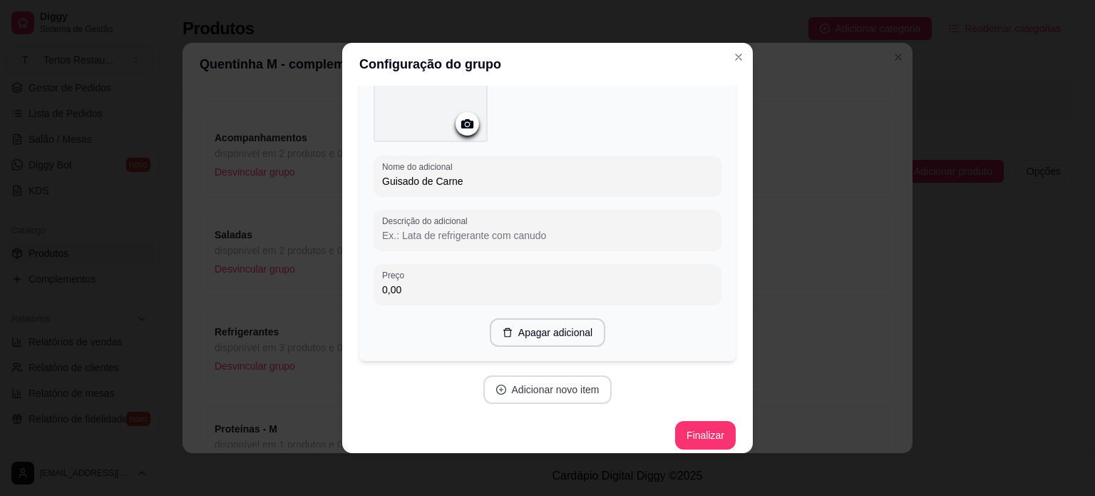
type input "Guisado de Carne"
click at [533, 385] on button "Adicionar novo item" at bounding box center [547, 389] width 129 height 29
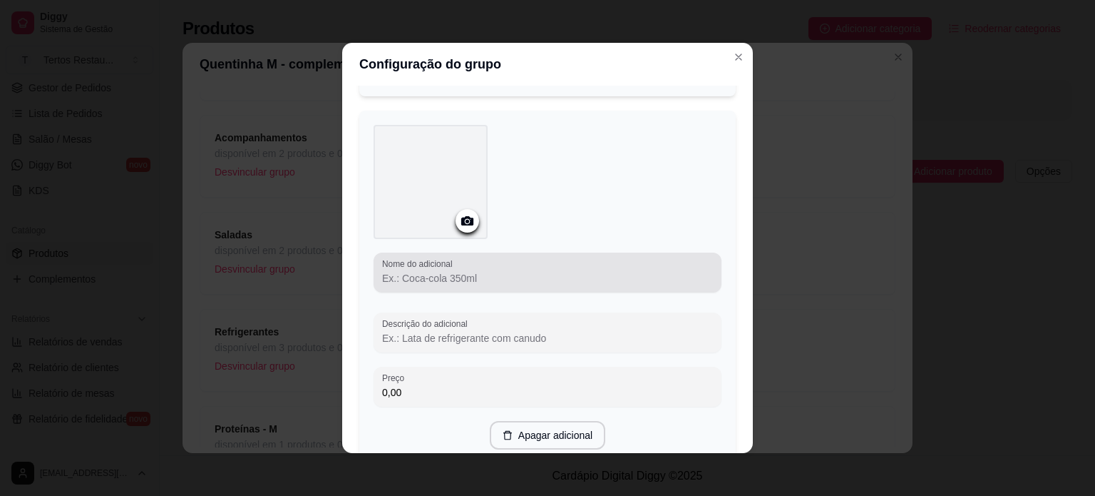
scroll to position [2219, 0]
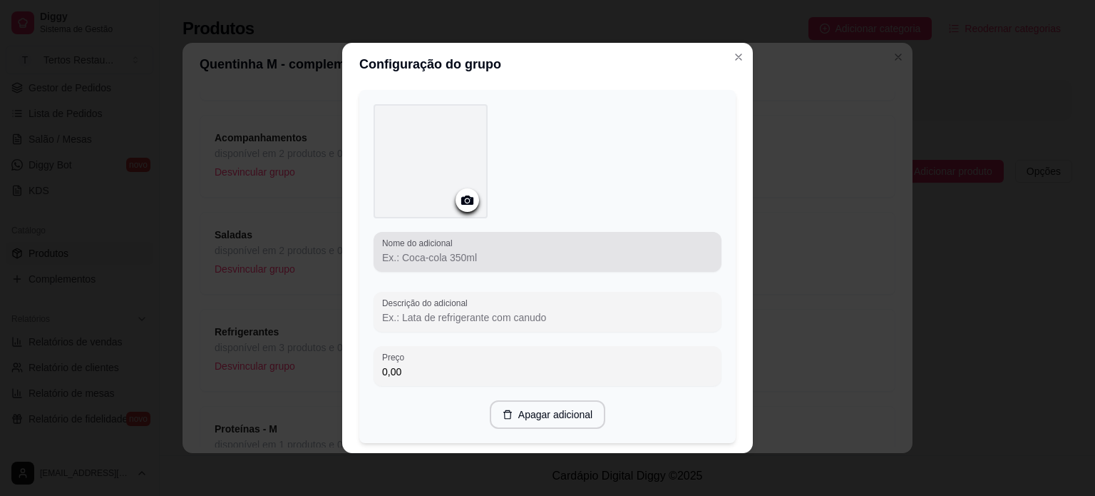
click at [469, 250] on input "Nome do adicional" at bounding box center [547, 257] width 331 height 14
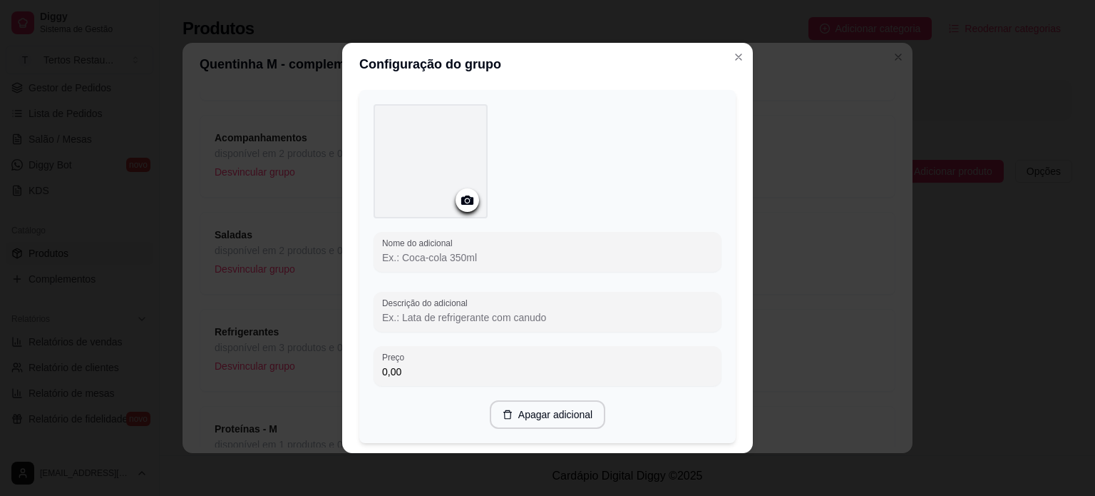
paste input "Creme de Frango"
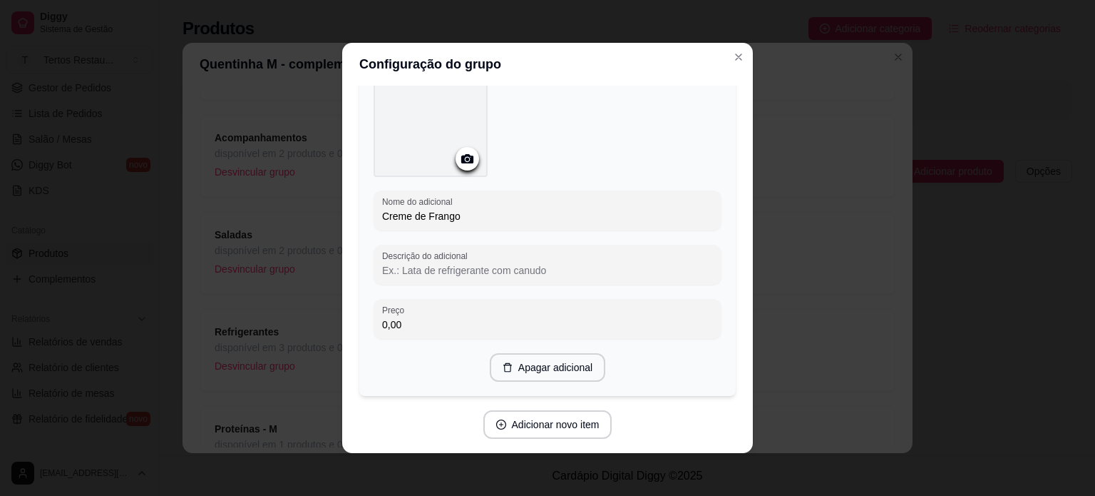
scroll to position [2299, 0]
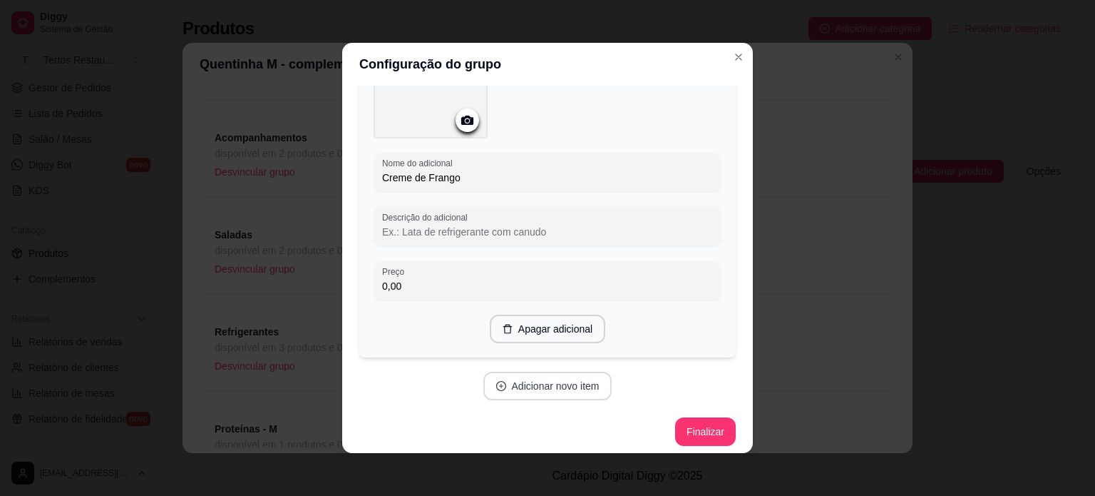
type input "Creme de Frango"
click at [515, 376] on button "Adicionar novo item" at bounding box center [547, 385] width 129 height 29
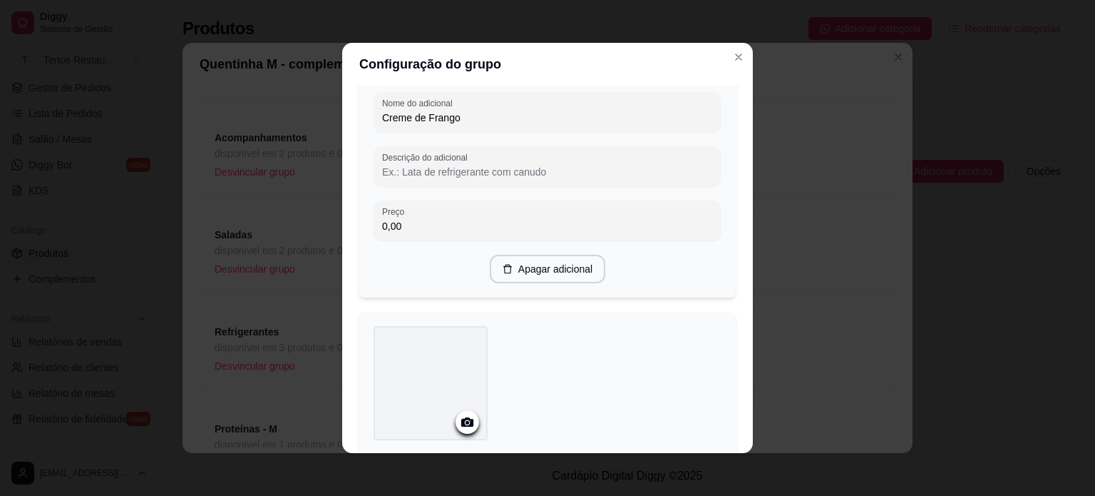
scroll to position [2655, 0]
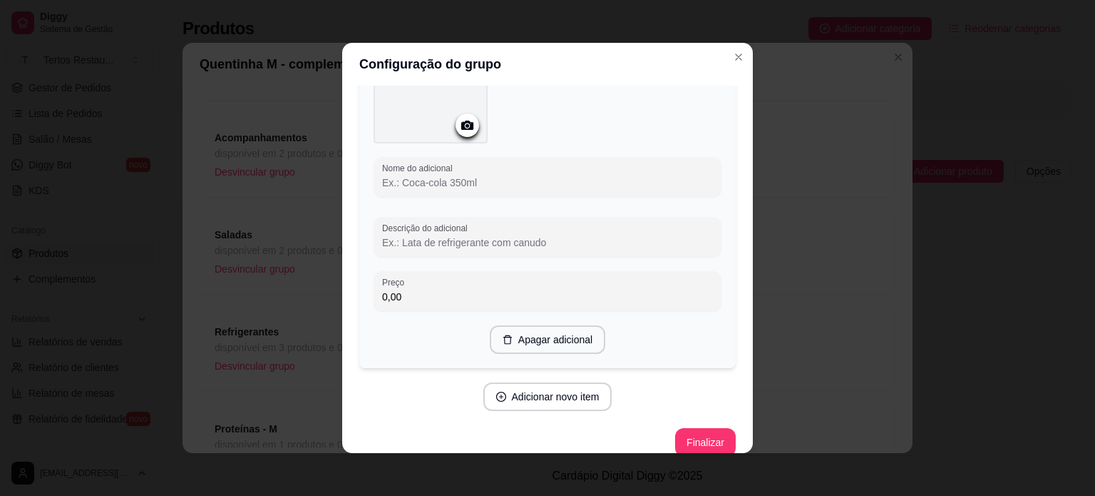
click at [474, 180] on input "Nome do adicional" at bounding box center [547, 182] width 331 height 14
paste input "Strogonoff de Frango"
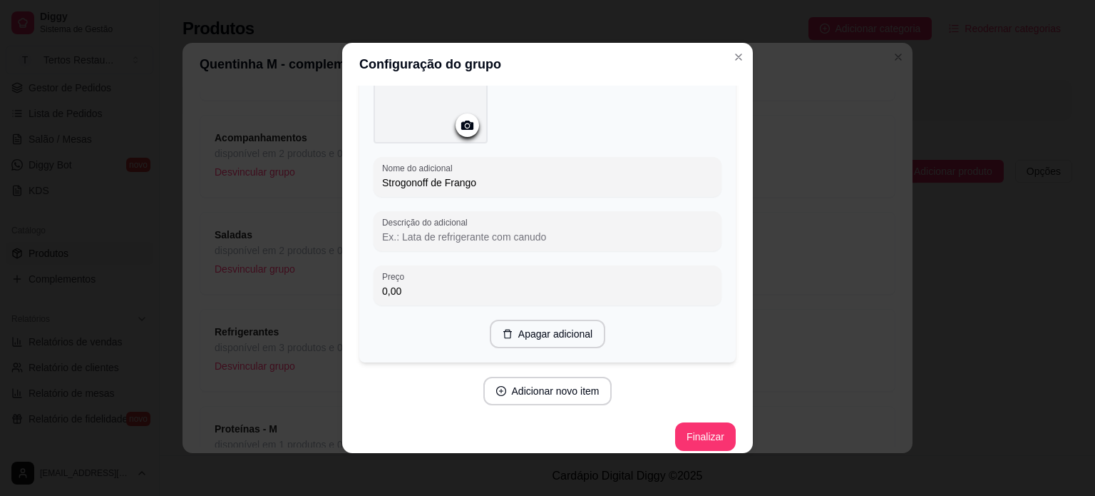
type input "Strogonoff de Frango"
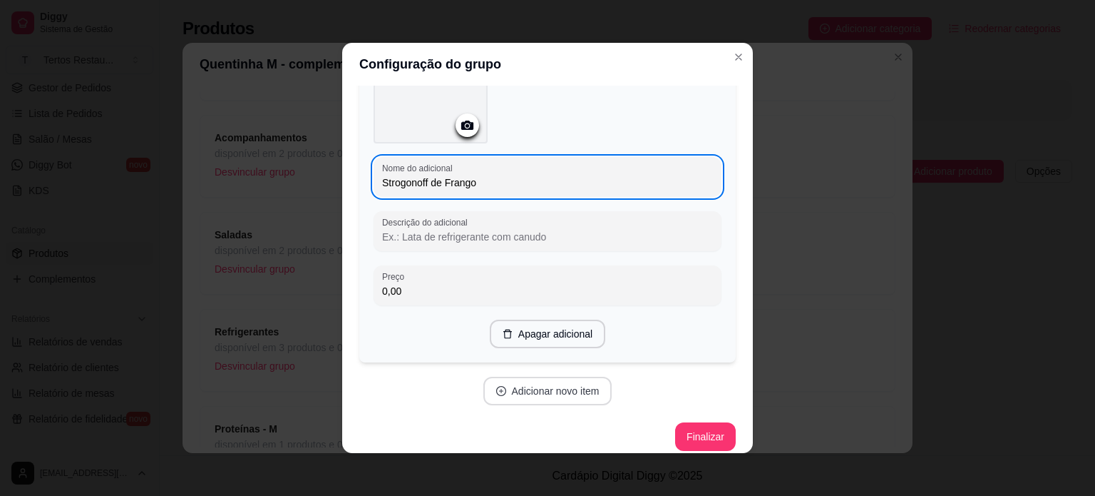
click at [525, 389] on button "Adicionar novo item" at bounding box center [547, 390] width 129 height 29
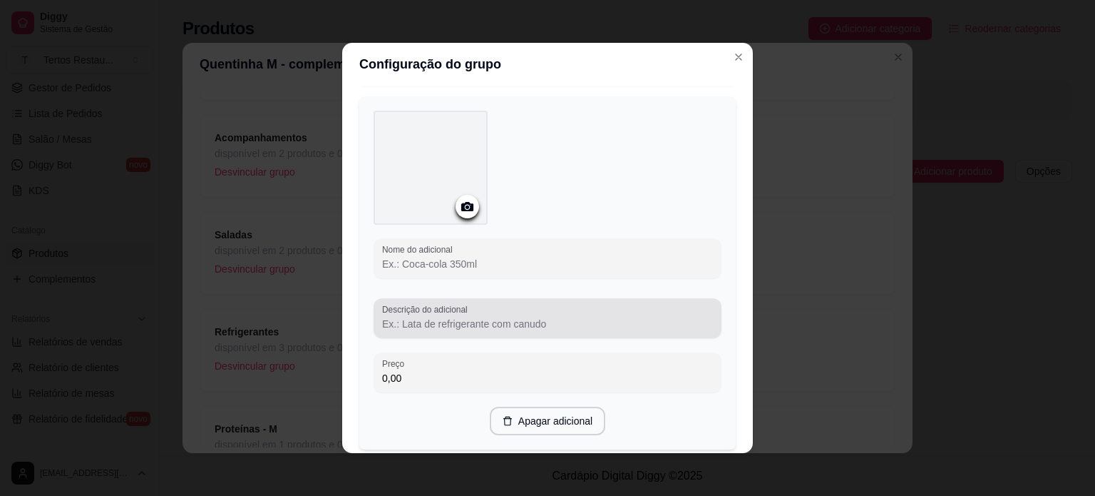
scroll to position [2940, 0]
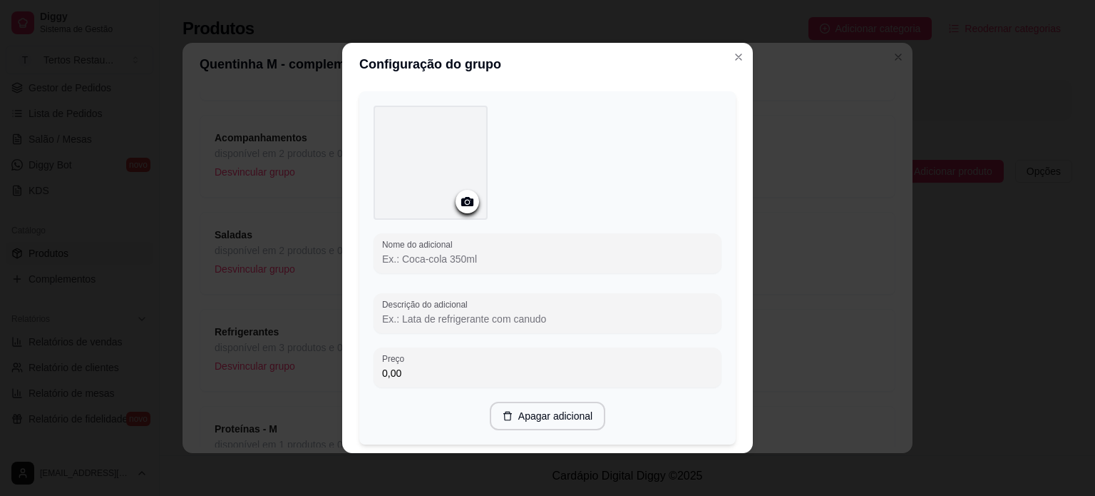
click at [488, 260] on div "Nome do adicional" at bounding box center [548, 253] width 348 height 40
paste input "Galinha Torrada"
type input "Galinha Torrada"
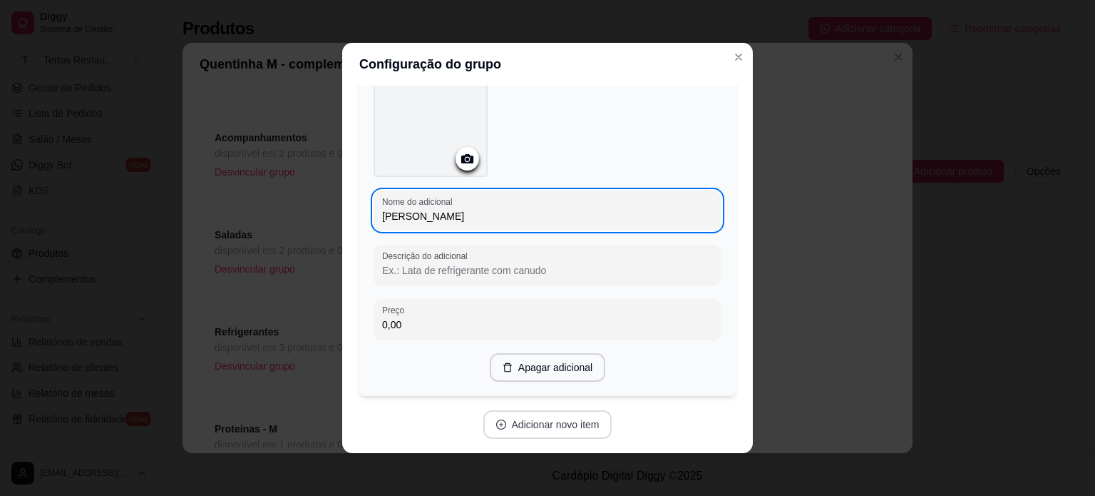
scroll to position [3019, 0]
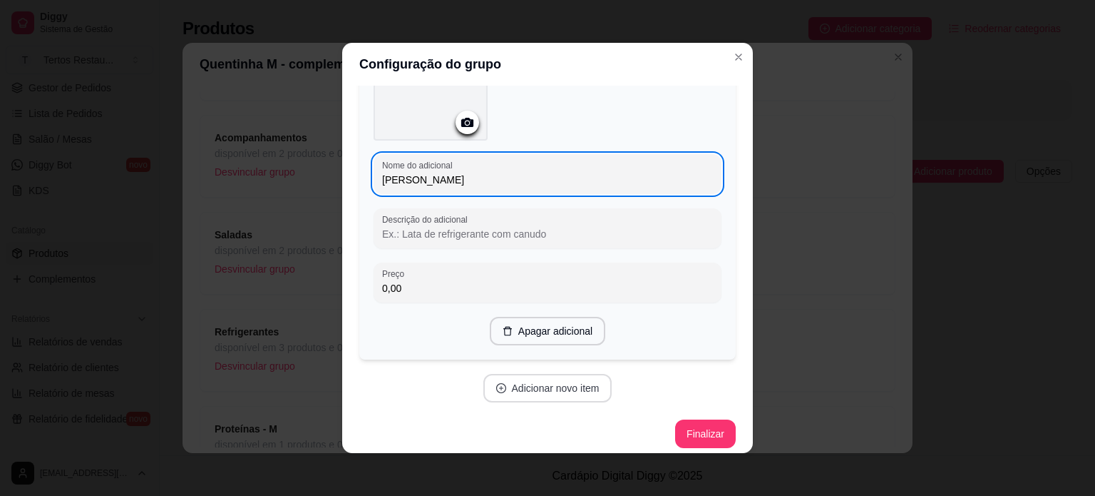
click at [531, 382] on button "Adicionar novo item" at bounding box center [547, 388] width 129 height 29
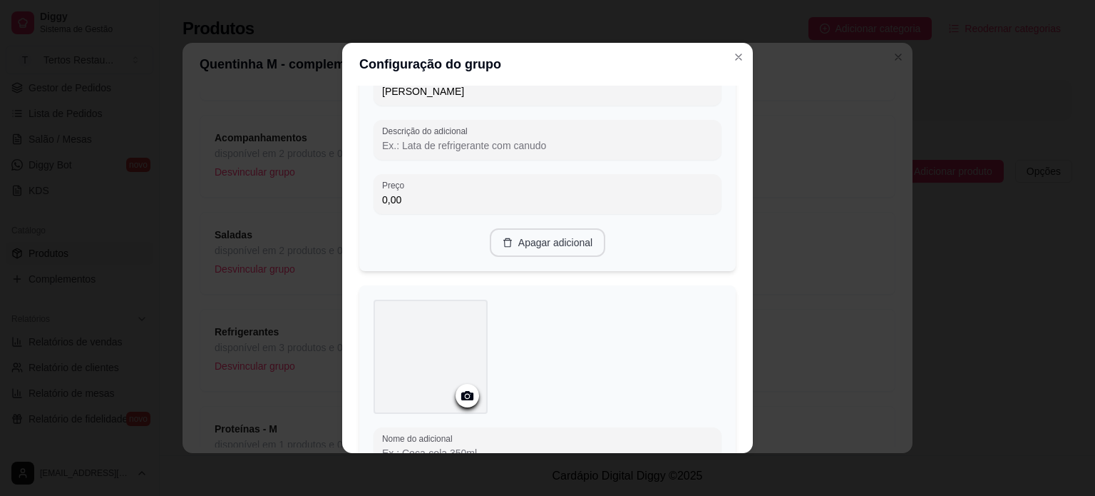
scroll to position [3376, 0]
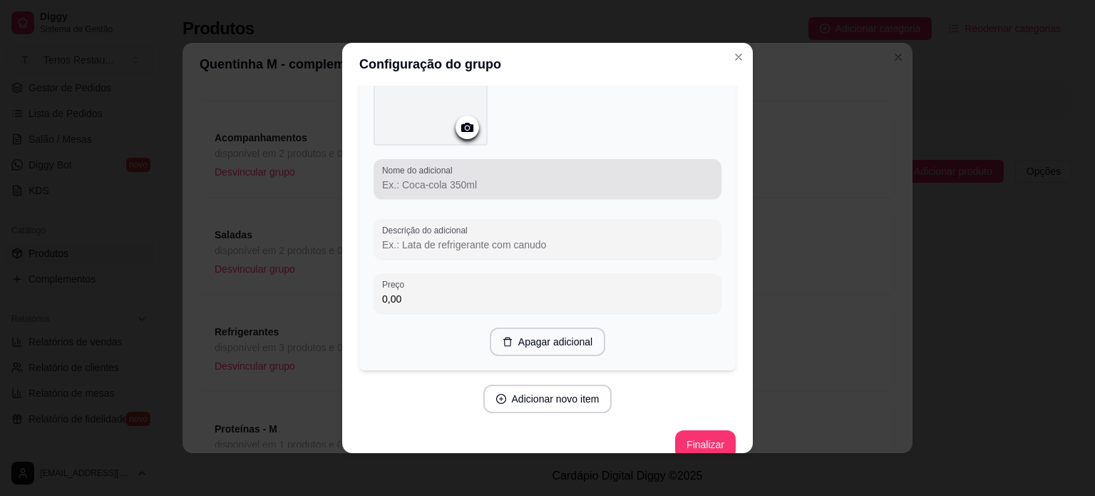
click at [444, 183] on div "Nome do adicional" at bounding box center [548, 179] width 348 height 40
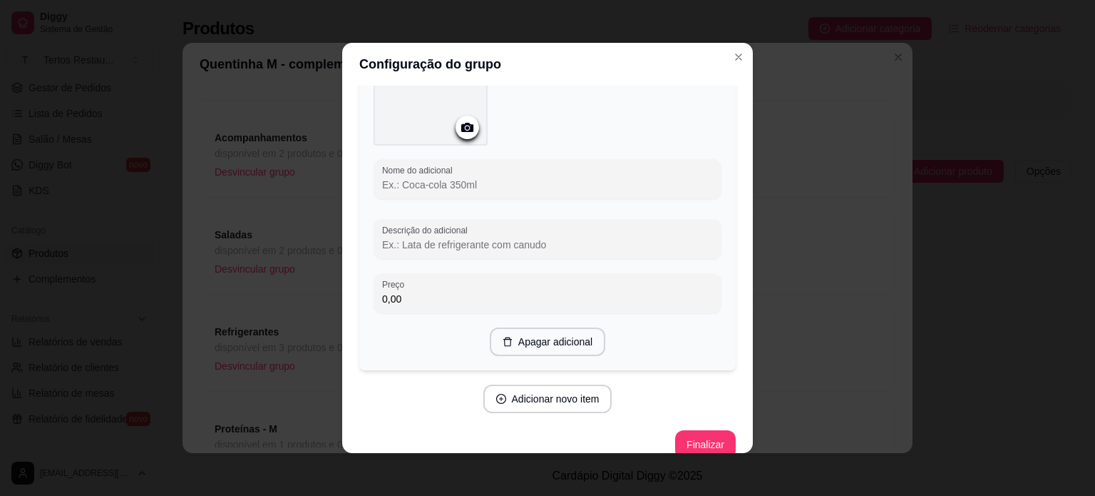
paste input "Atum em posta"
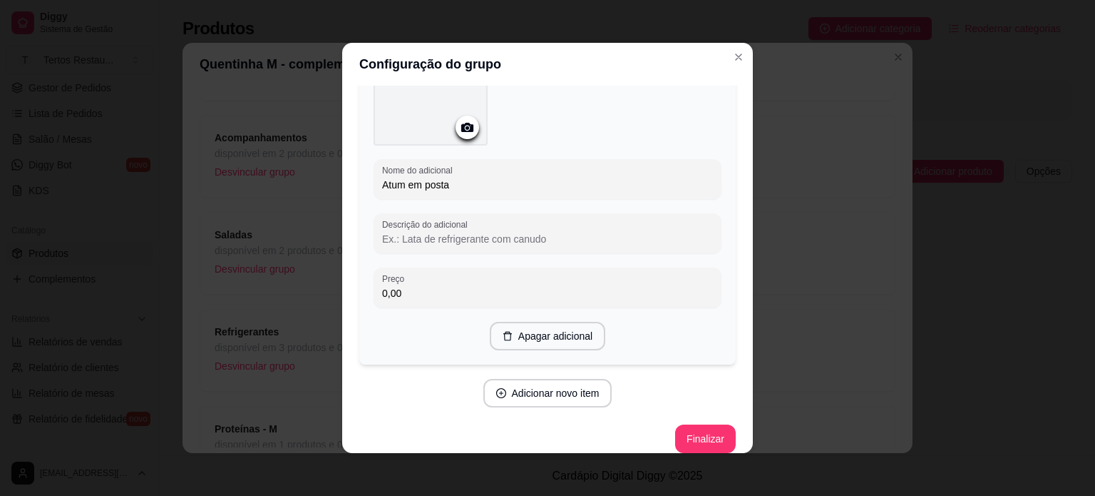
scroll to position [3379, 0]
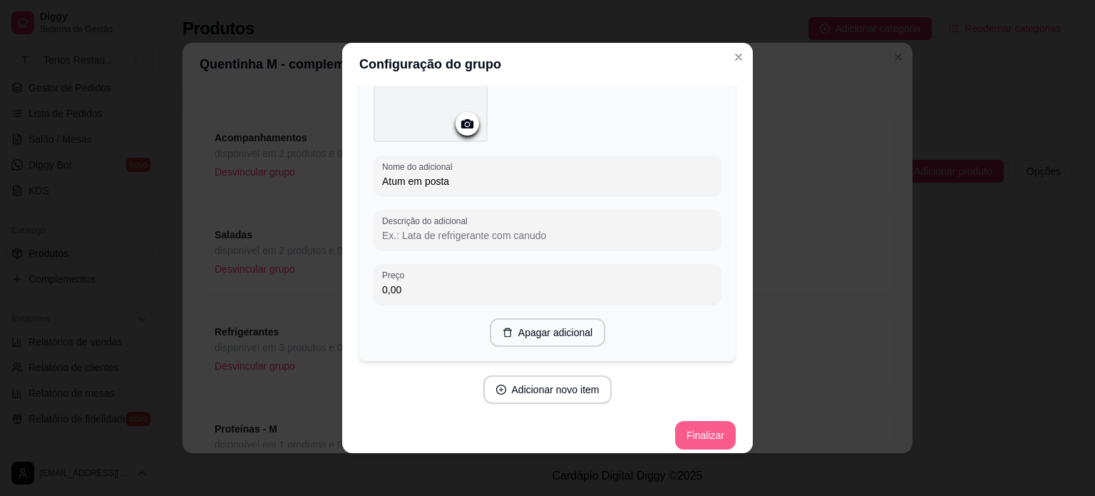
type input "Atum em posta"
click at [697, 426] on button "Finalizar" at bounding box center [705, 435] width 58 height 28
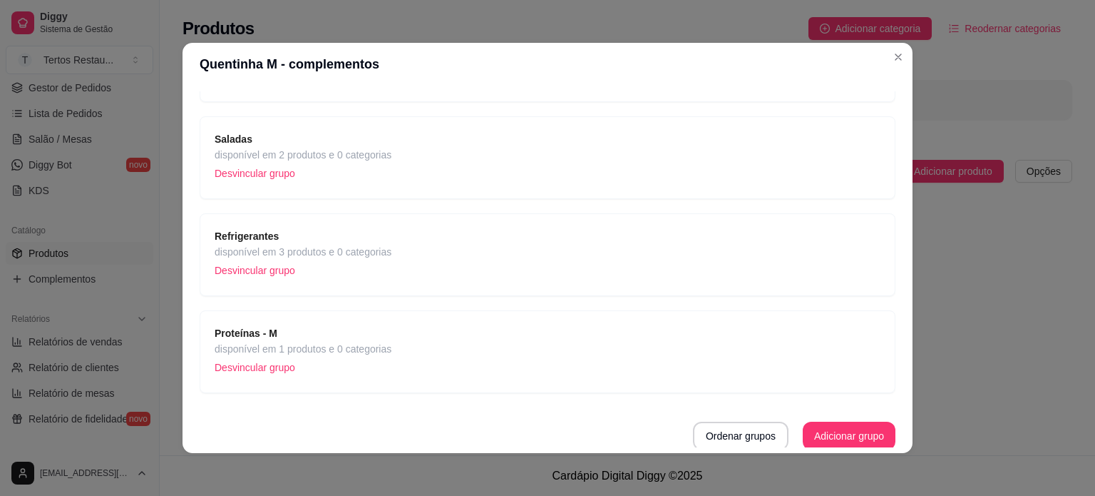
scroll to position [266, 0]
drag, startPoint x: 328, startPoint y: 342, endPoint x: 324, endPoint y: 322, distance: 20.4
click at [324, 322] on div "Proteínas - M disponível em 1 produtos e 0 categorias Desvincular grupo" at bounding box center [548, 350] width 696 height 83
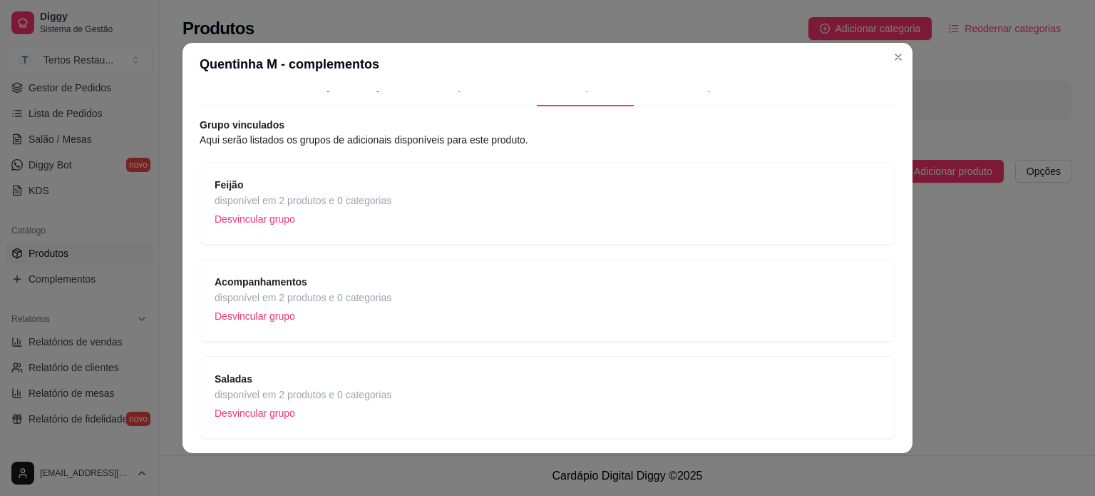
scroll to position [0, 0]
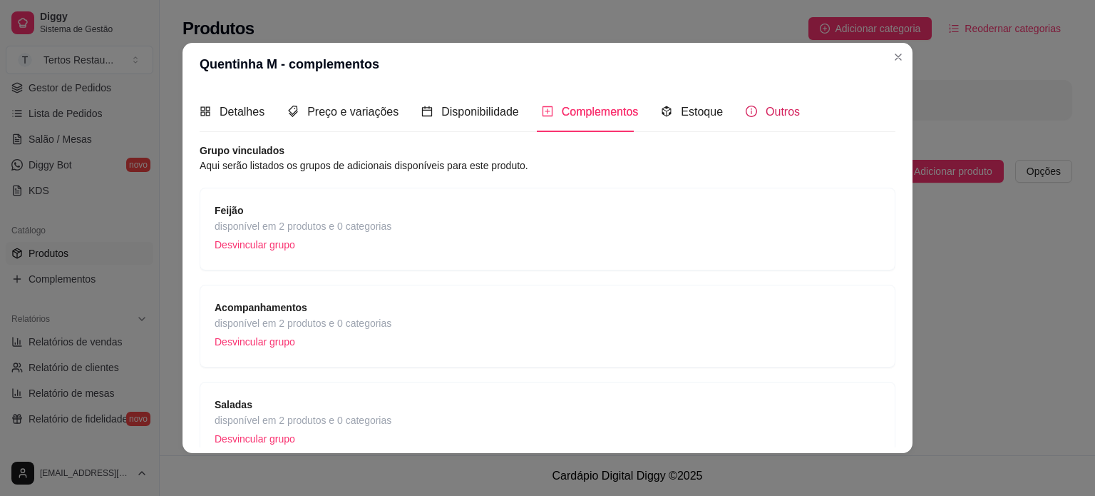
click at [771, 116] on span "Outros" at bounding box center [783, 112] width 34 height 12
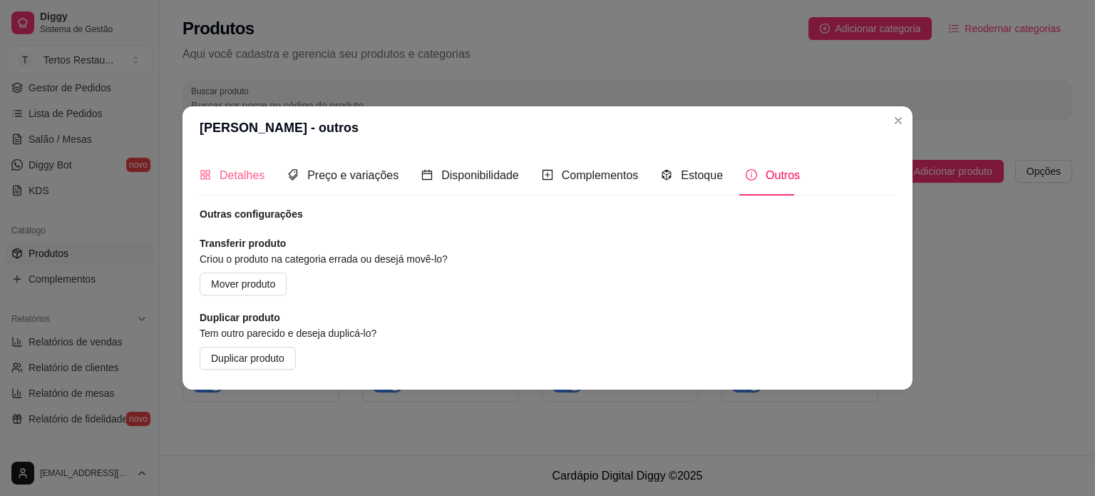
click at [235, 185] on div "Detalhes" at bounding box center [232, 175] width 65 height 41
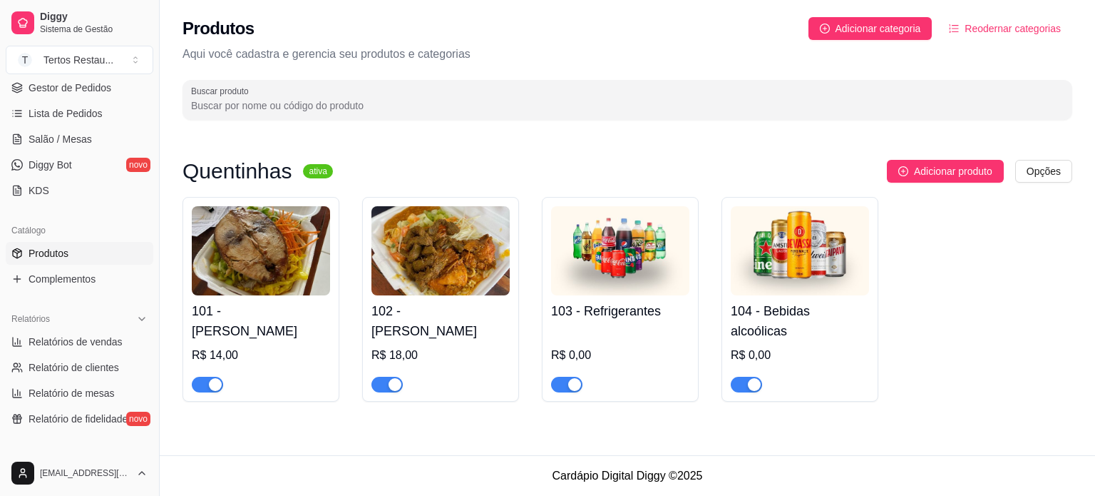
click at [806, 259] on img at bounding box center [800, 250] width 138 height 89
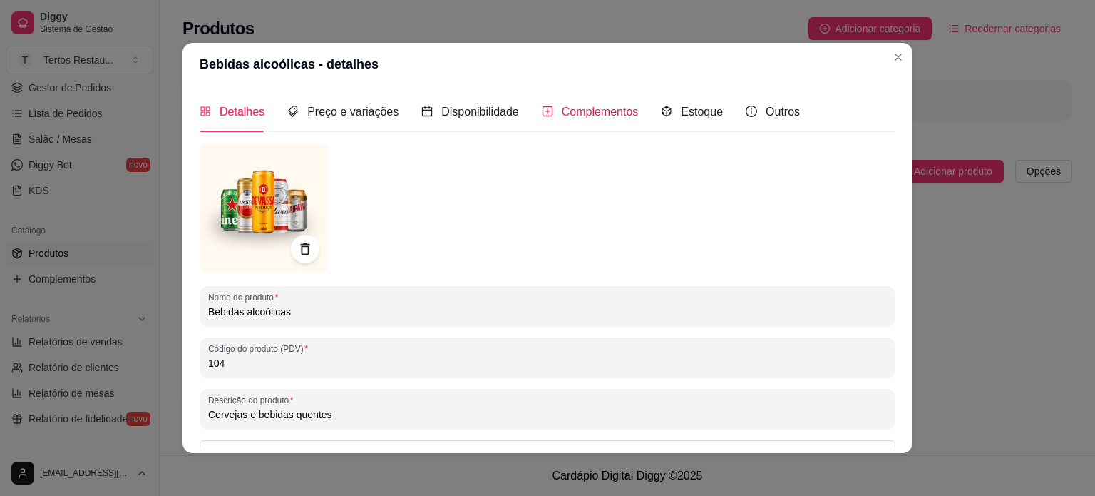
click at [586, 111] on span "Complementos" at bounding box center [600, 112] width 77 height 12
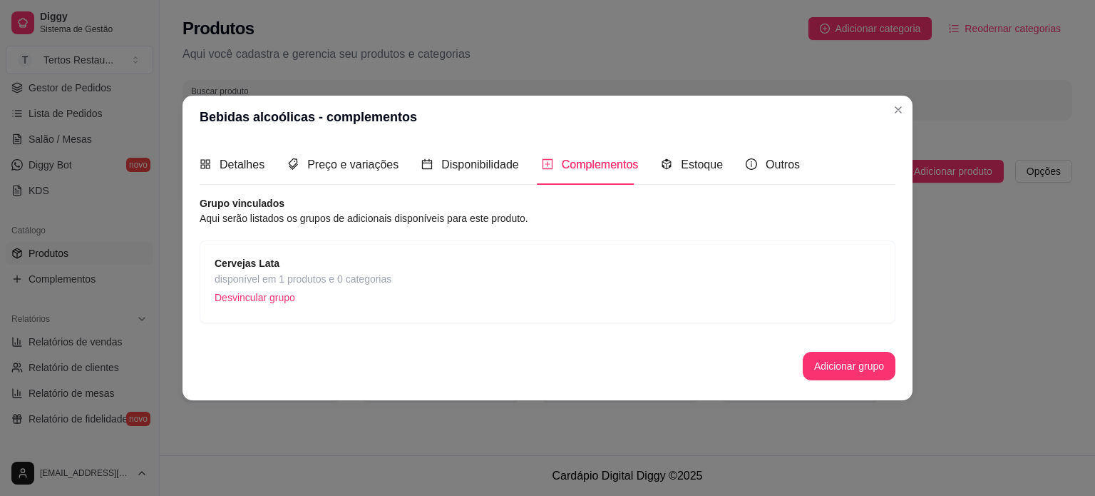
click at [282, 265] on span "Cervejas Lata" at bounding box center [303, 263] width 177 height 16
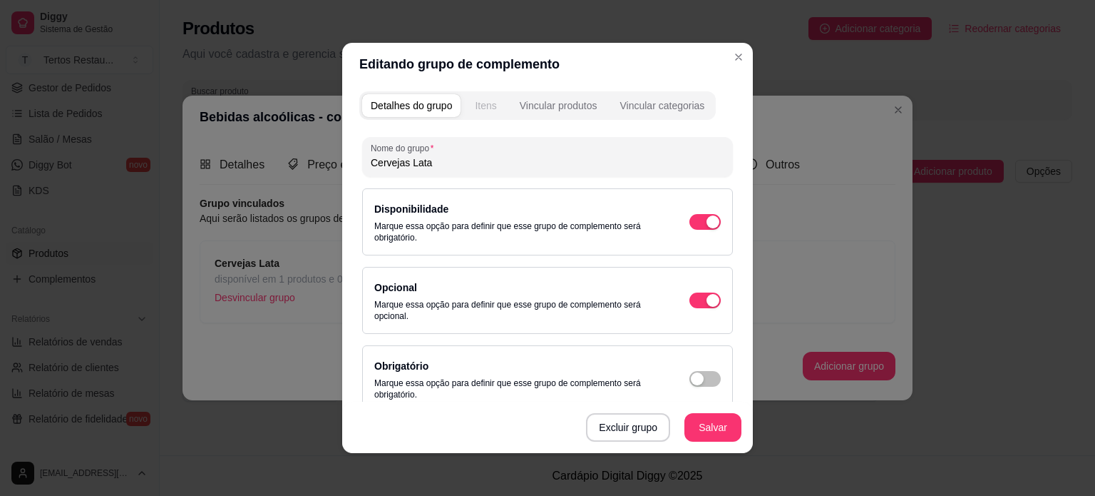
click at [475, 106] on div "Itens" at bounding box center [485, 105] width 21 height 14
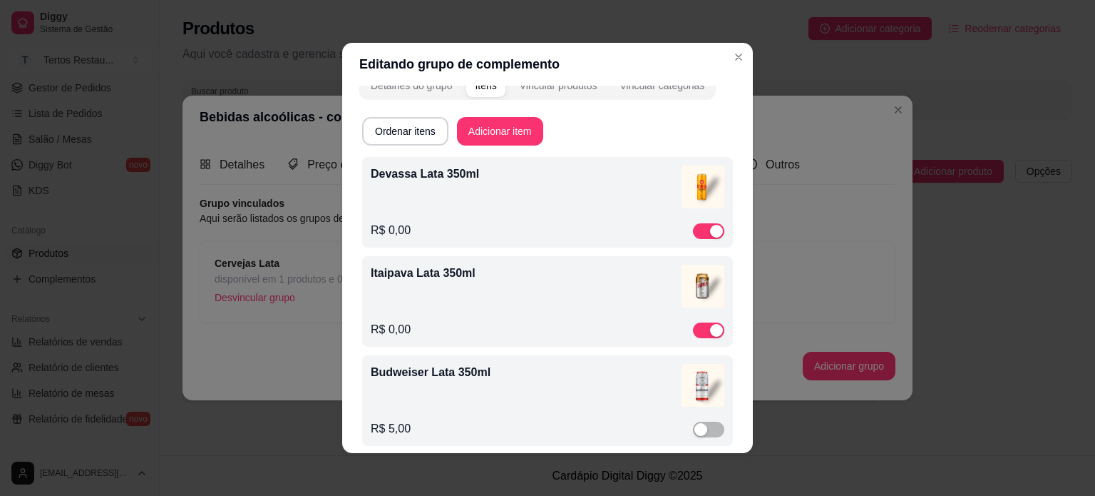
scroll to position [234, 0]
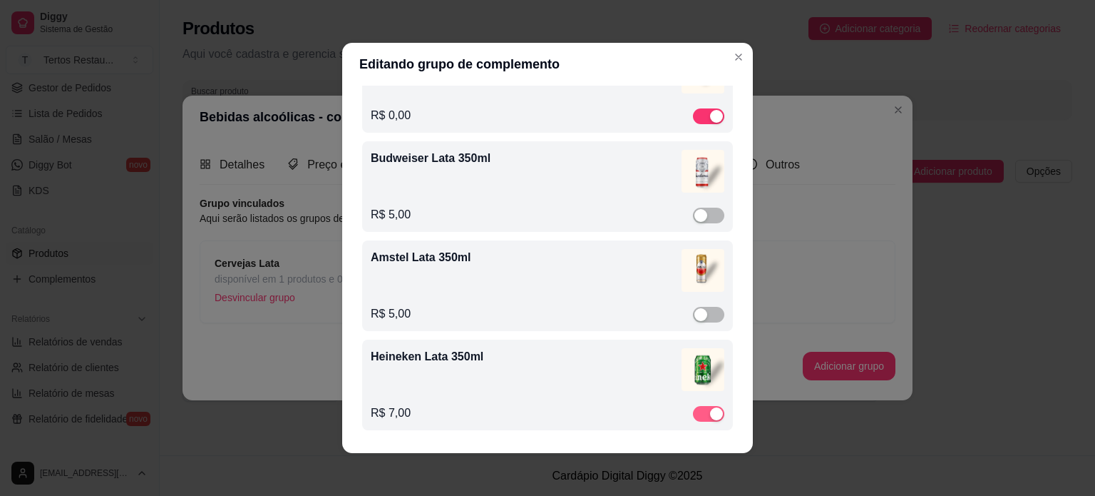
click at [710, 414] on div "button" at bounding box center [716, 413] width 13 height 13
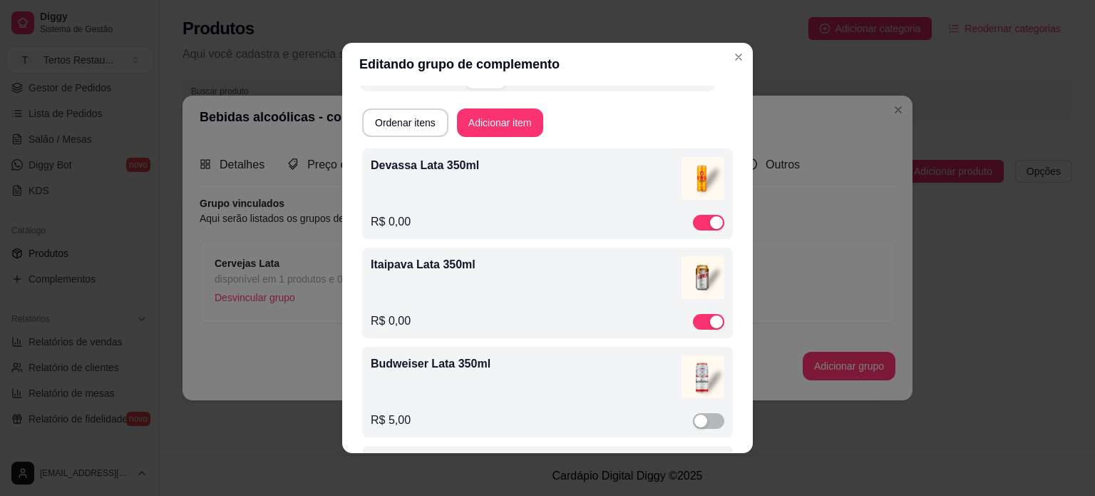
scroll to position [0, 0]
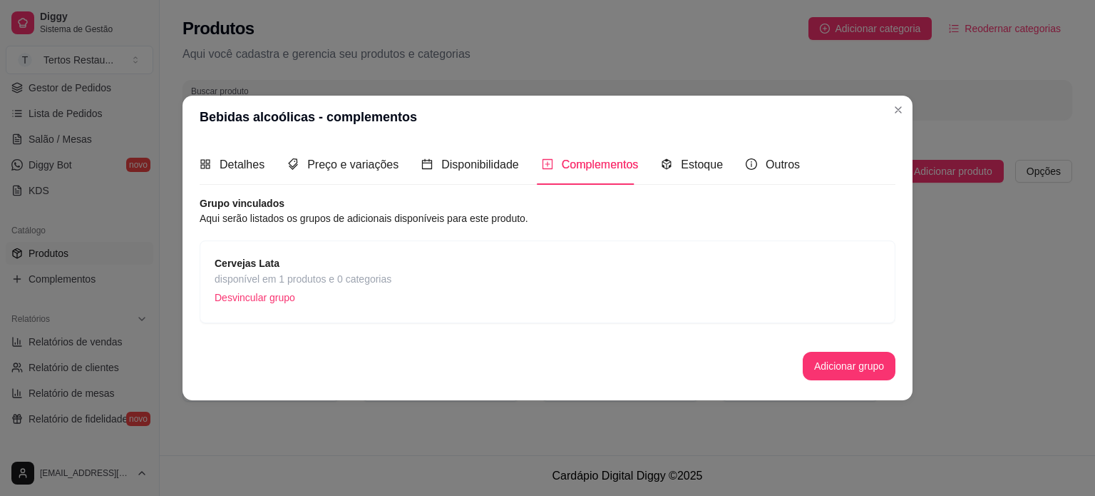
click at [393, 294] on div "Cervejas Lata disponível em 1 produtos e 0 categorias Desvincular grupo" at bounding box center [548, 281] width 666 height 53
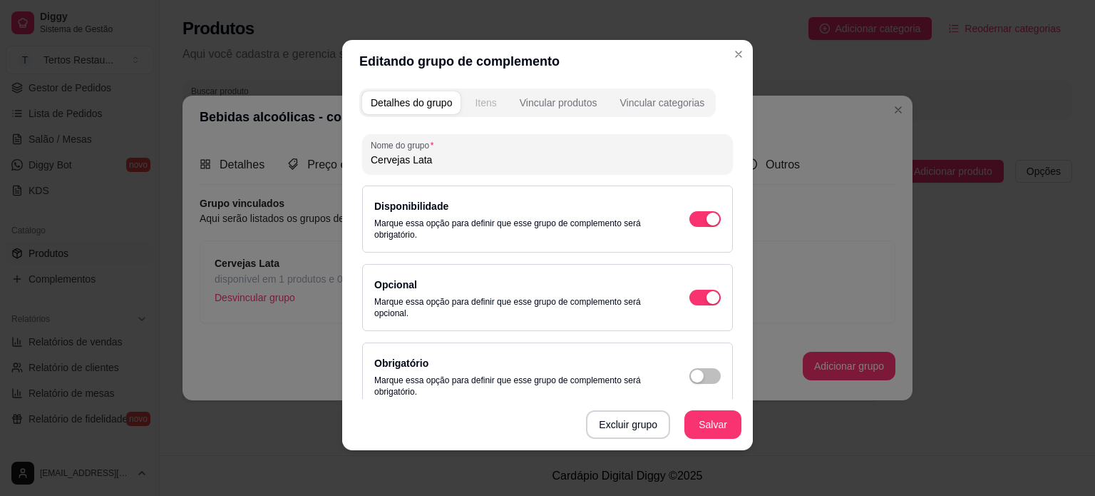
click at [475, 104] on div "Itens" at bounding box center [485, 103] width 21 height 14
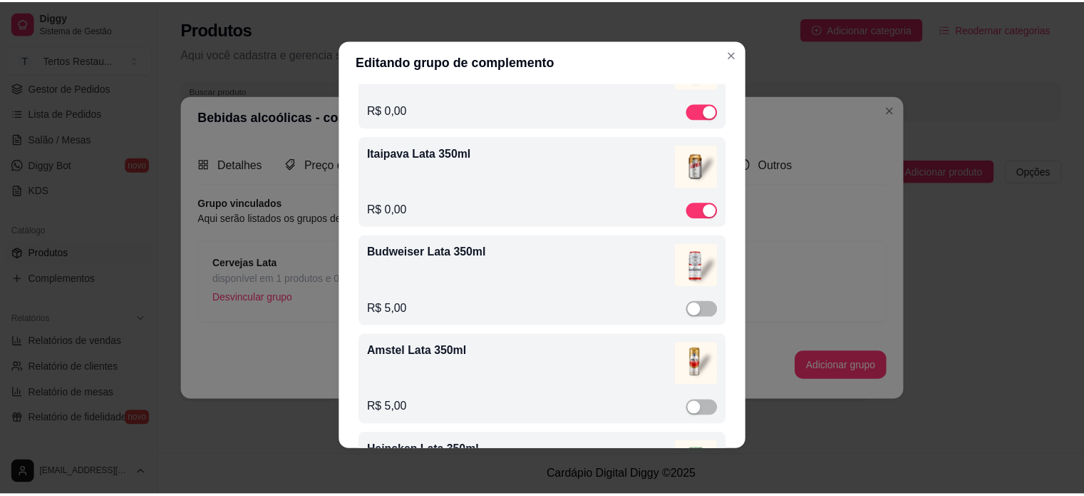
scroll to position [234, 0]
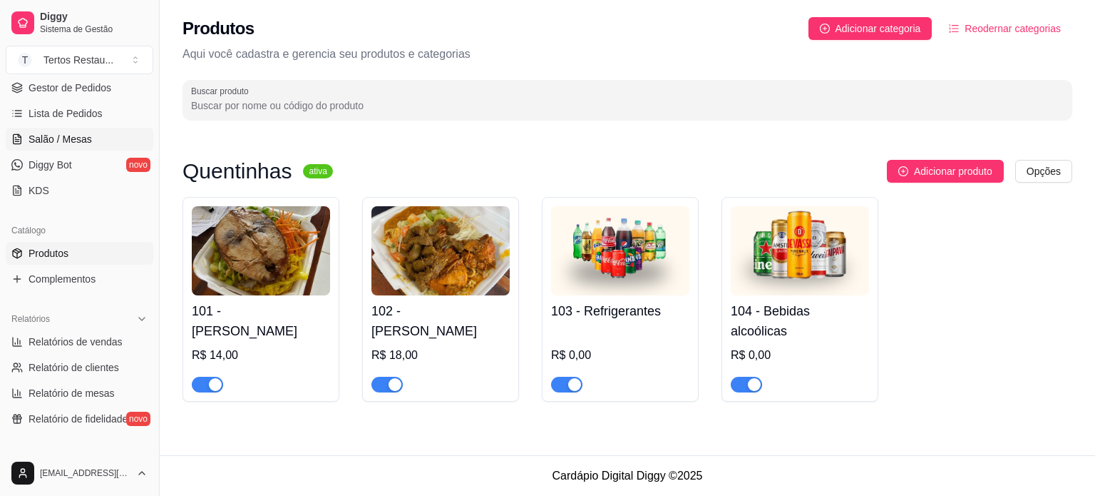
click at [63, 138] on span "Salão / Mesas" at bounding box center [60, 139] width 63 height 14
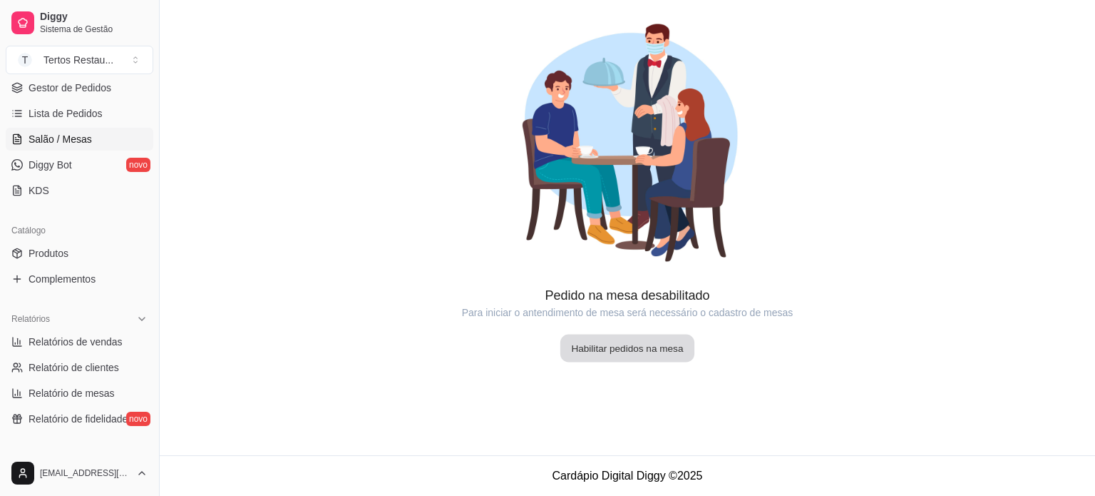
click at [647, 349] on button "Habilitar pedidos na mesa" at bounding box center [627, 348] width 134 height 28
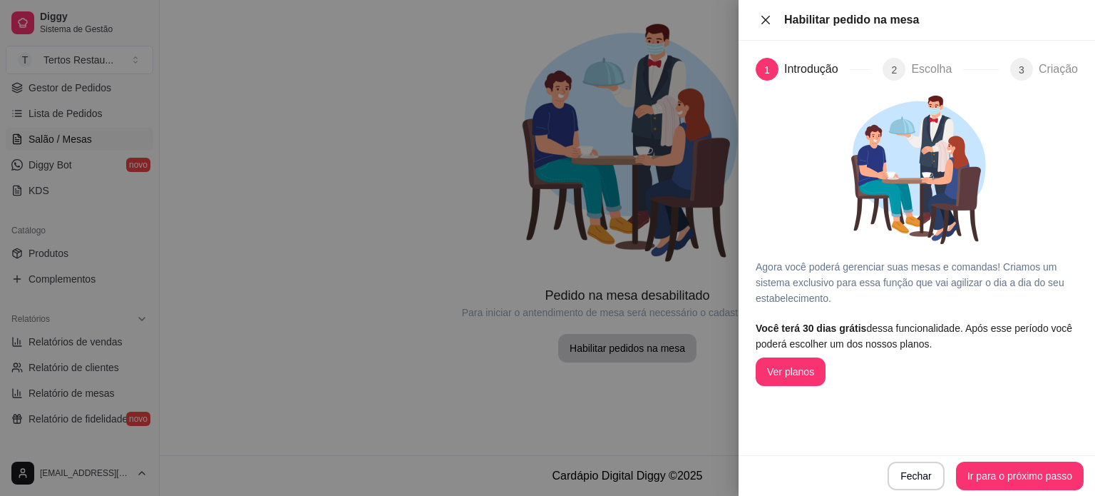
click at [767, 19] on icon "close" at bounding box center [765, 19] width 9 height 9
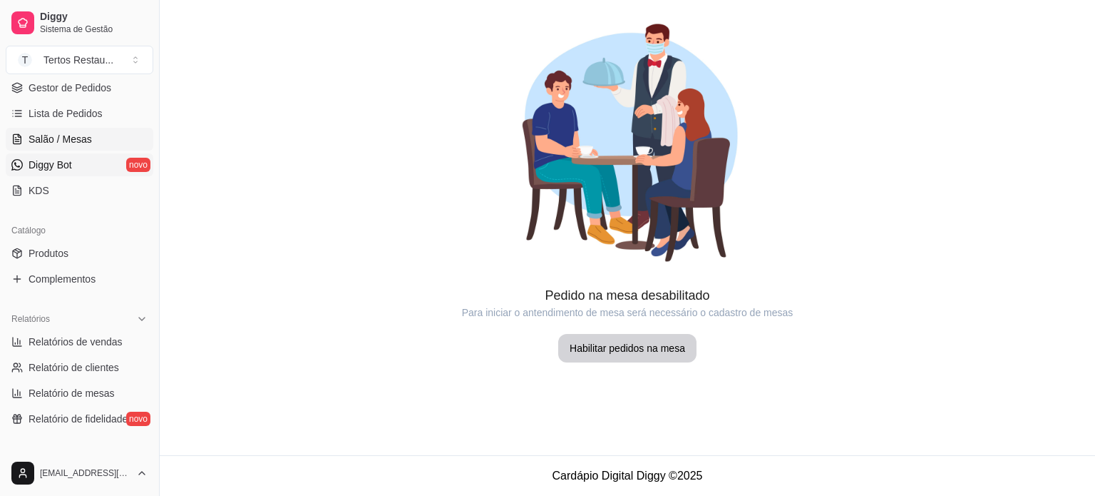
click at [52, 170] on span "Diggy Bot" at bounding box center [50, 165] width 43 height 14
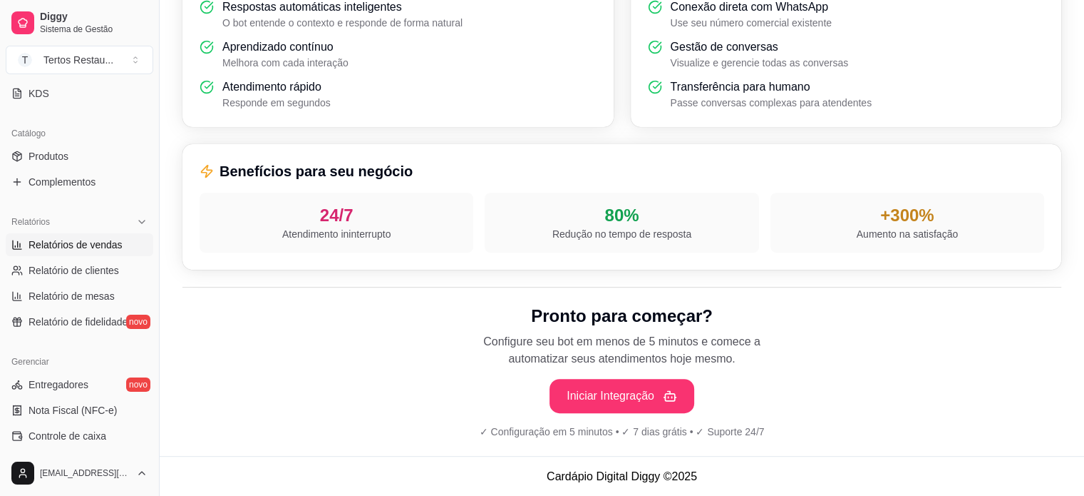
scroll to position [356, 0]
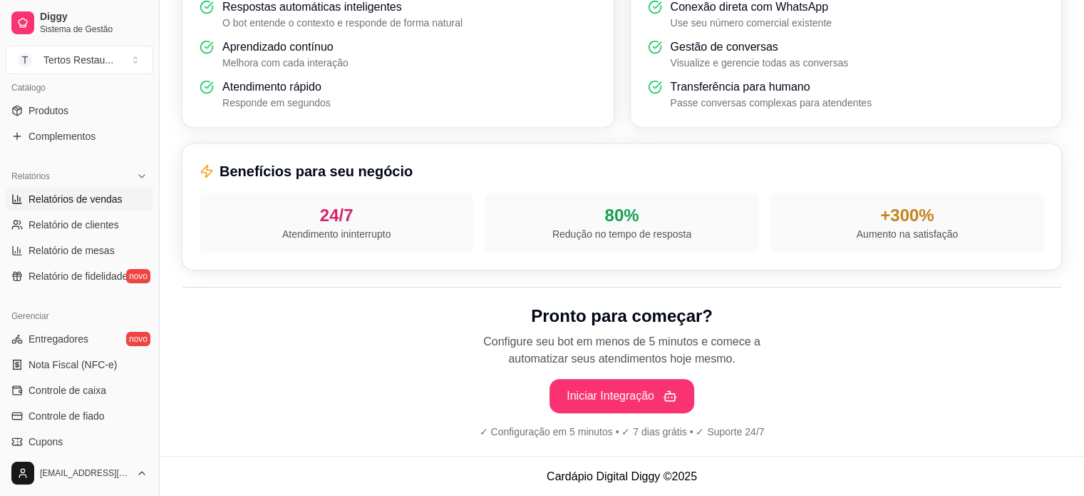
click at [71, 201] on span "Relatórios de vendas" at bounding box center [76, 199] width 94 height 14
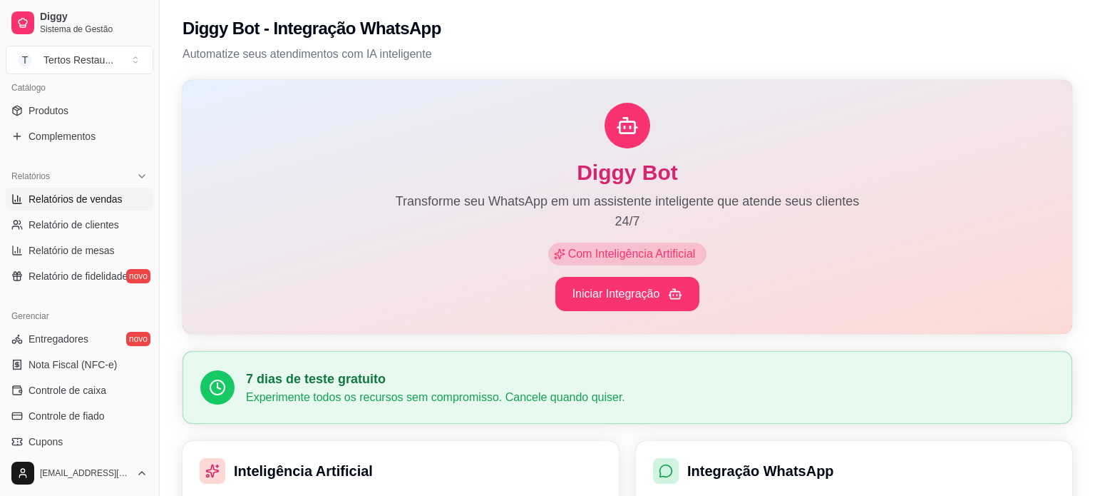
select select "ALL"
select select "0"
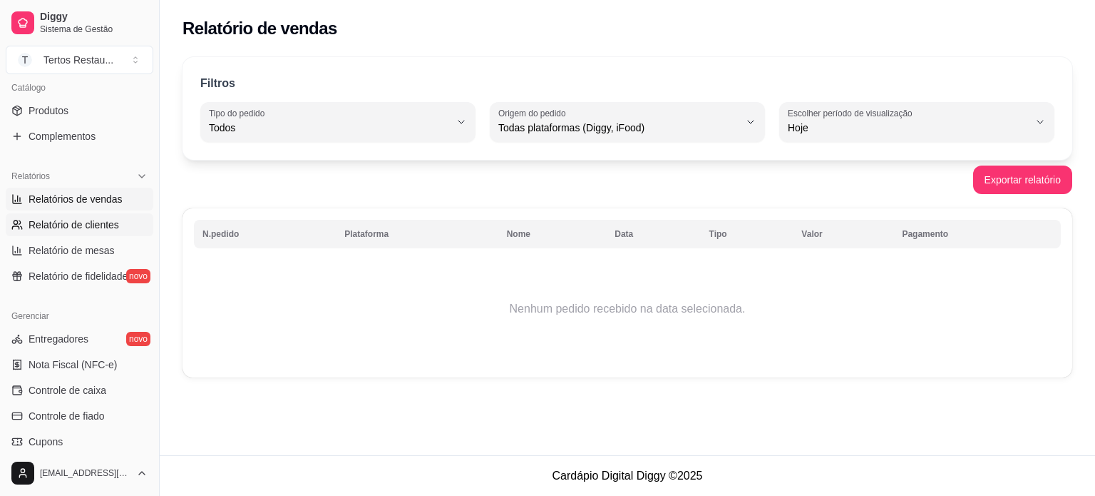
click at [79, 225] on span "Relatório de clientes" at bounding box center [74, 224] width 91 height 14
select select "30"
select select "HIGHEST_TOTAL_SPENT_WITH_ORDERS"
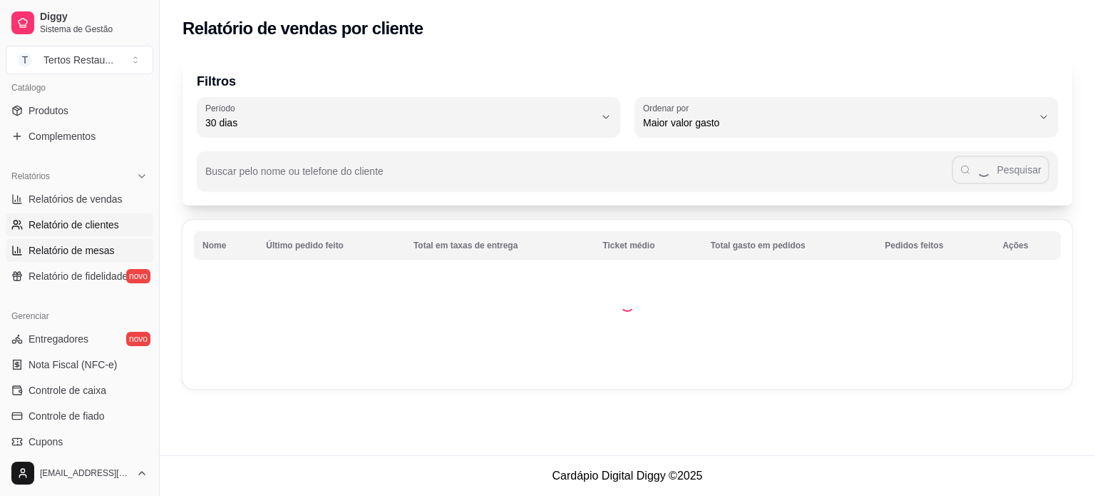
click at [81, 249] on span "Relatório de mesas" at bounding box center [72, 250] width 86 height 14
select select "TOTAL_OF_ORDERS"
select select "7"
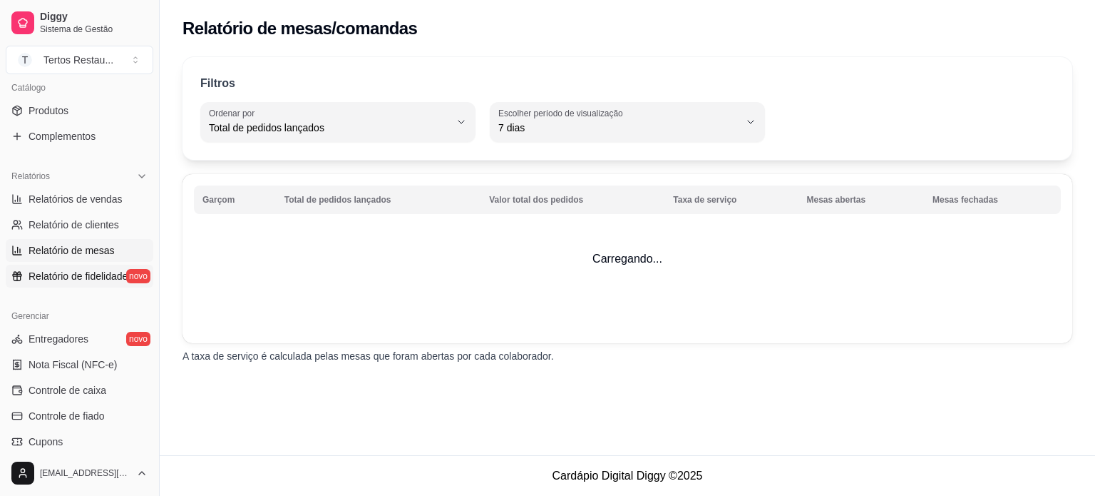
click at [86, 276] on span "Relatório de fidelidade" at bounding box center [78, 276] width 99 height 14
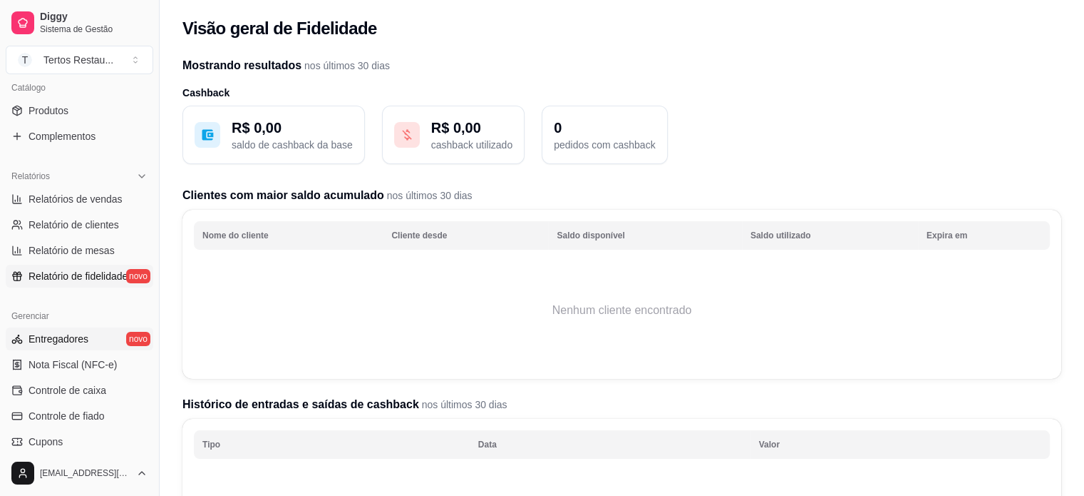
click at [71, 339] on span "Entregadores" at bounding box center [59, 339] width 60 height 14
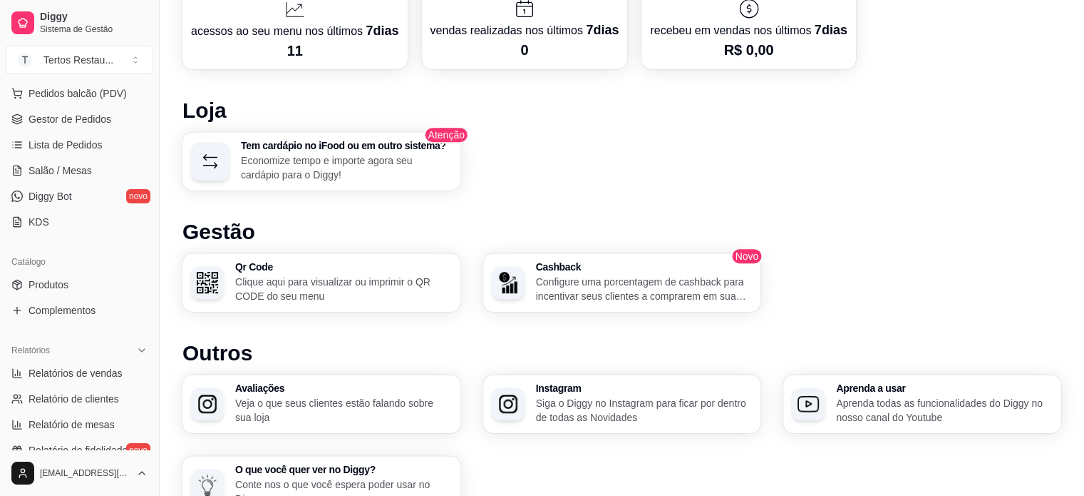
scroll to position [285, 0]
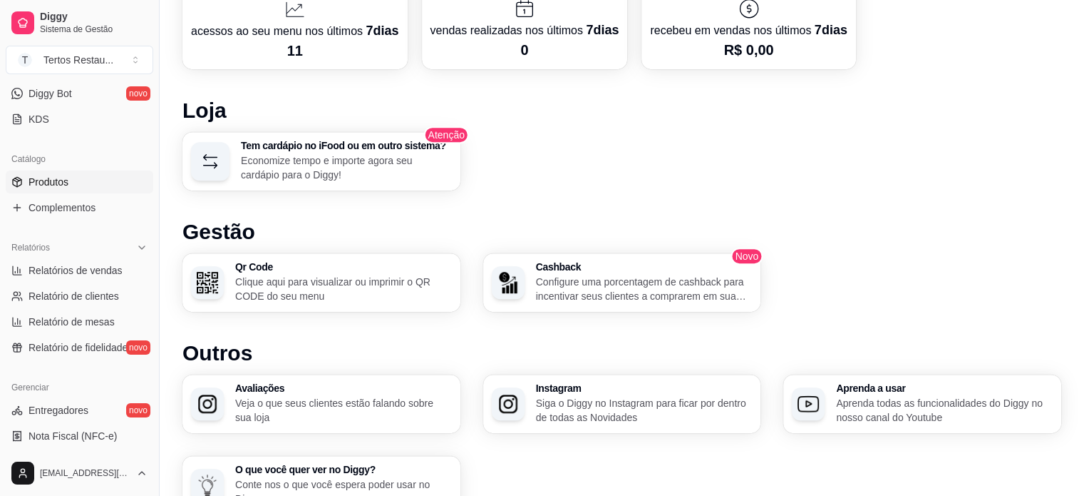
click at [57, 183] on span "Produtos" at bounding box center [49, 182] width 40 height 14
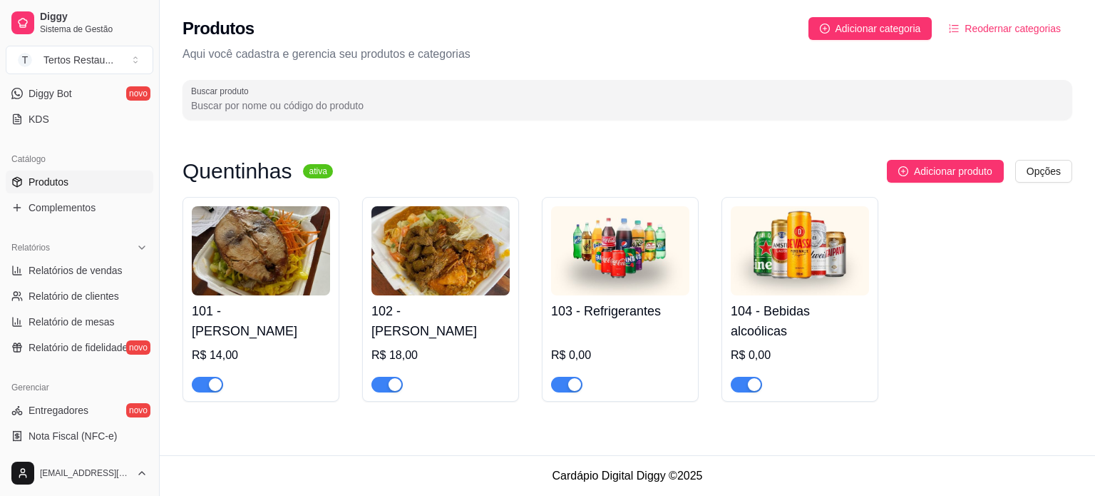
click at [642, 250] on img at bounding box center [620, 250] width 138 height 89
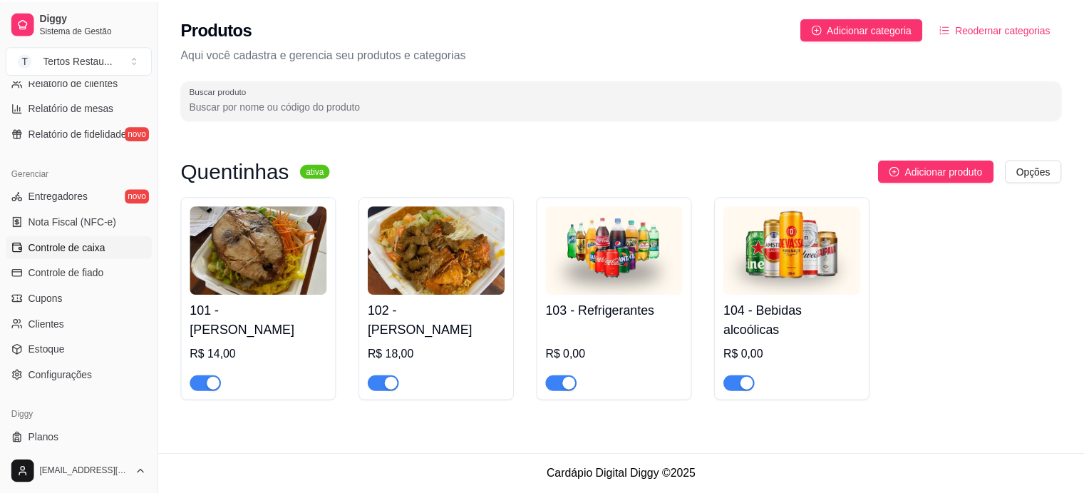
scroll to position [530, 0]
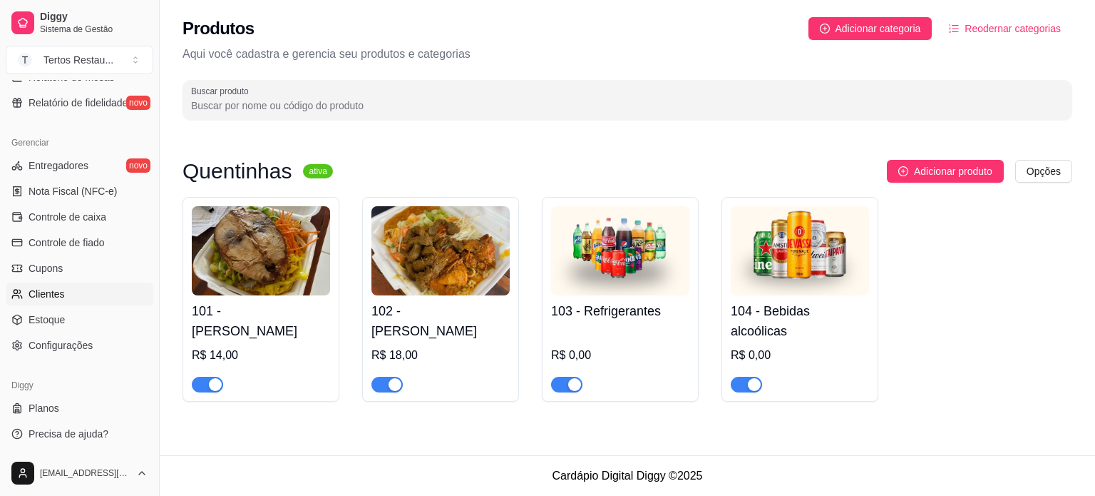
click at [58, 296] on span "Clientes" at bounding box center [47, 294] width 36 height 14
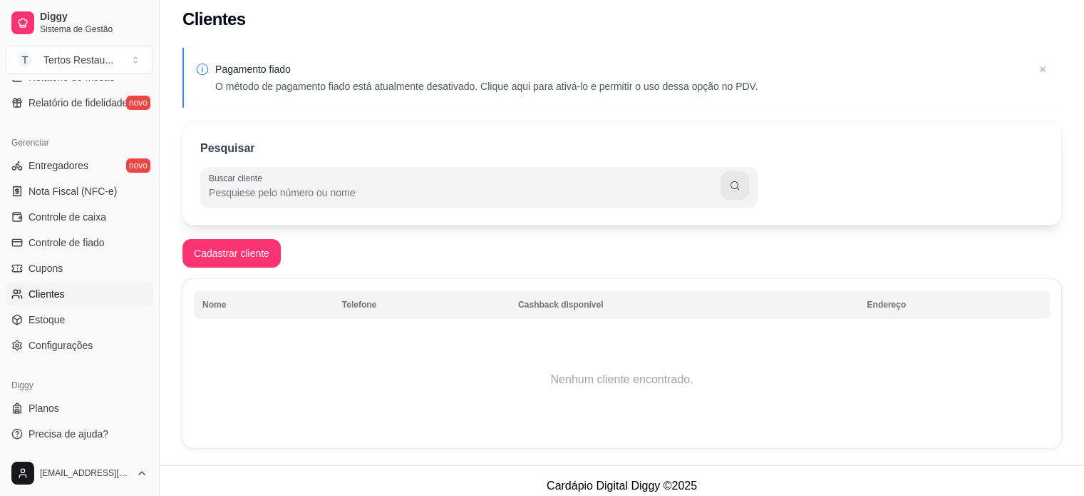
scroll to position [19, 0]
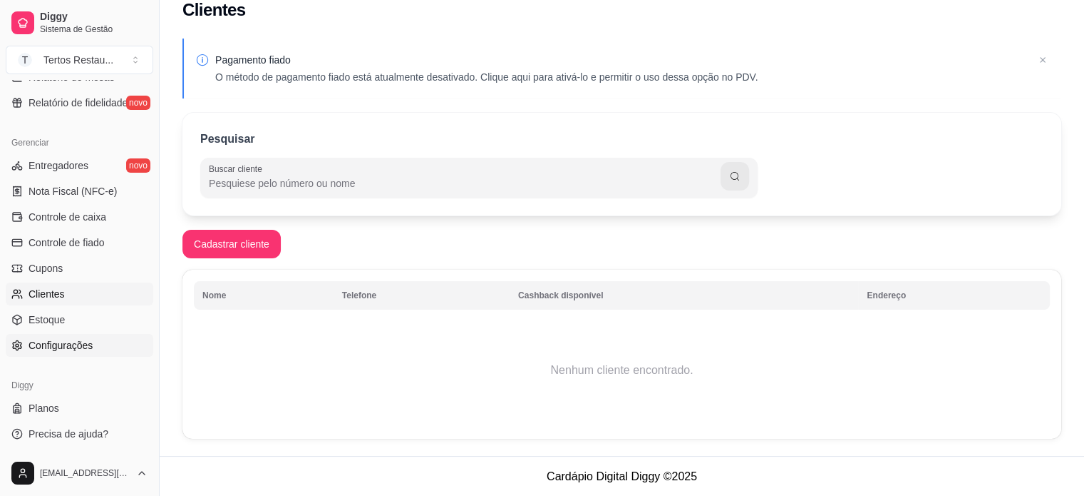
click at [69, 339] on span "Configurações" at bounding box center [61, 345] width 64 height 14
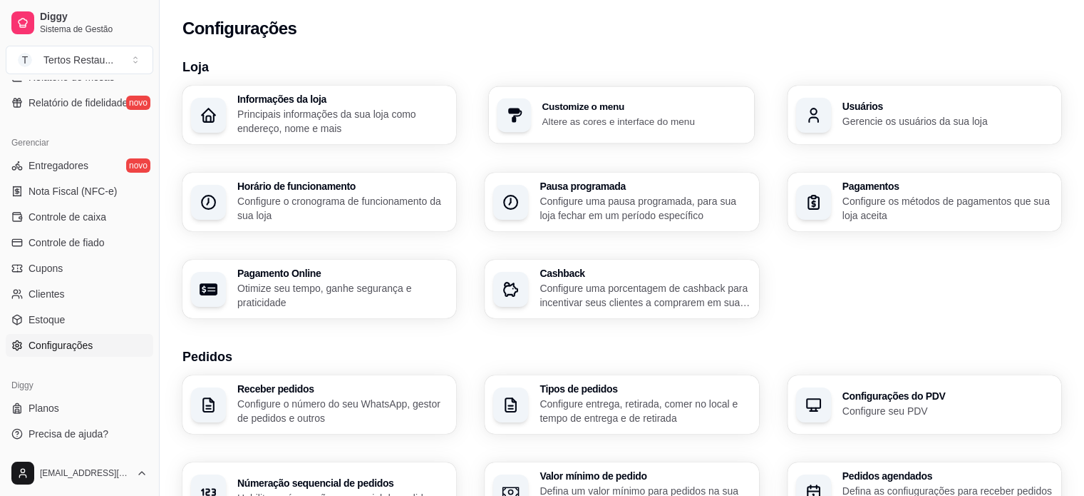
click at [650, 115] on p "Altere as cores e interface do menu" at bounding box center [645, 121] width 204 height 14
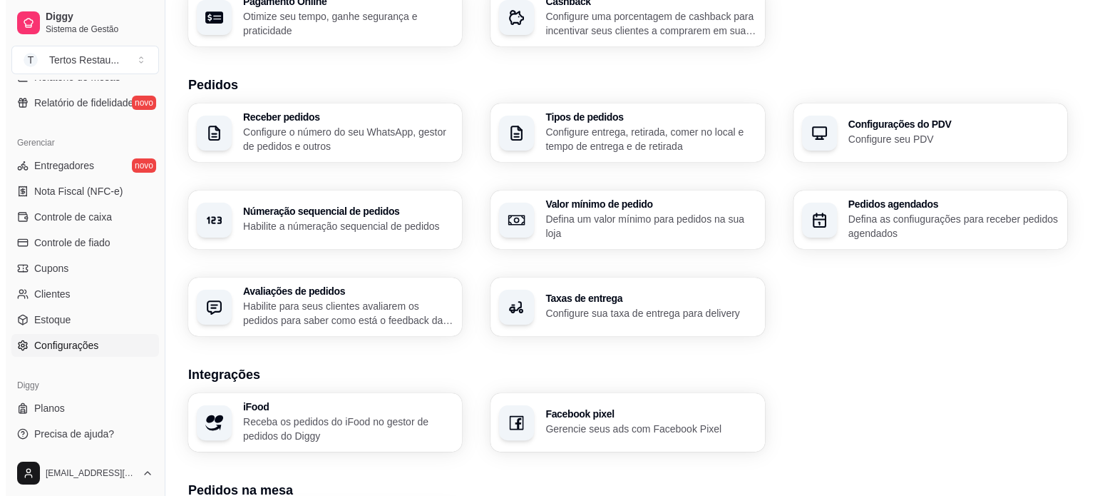
scroll to position [356, 0]
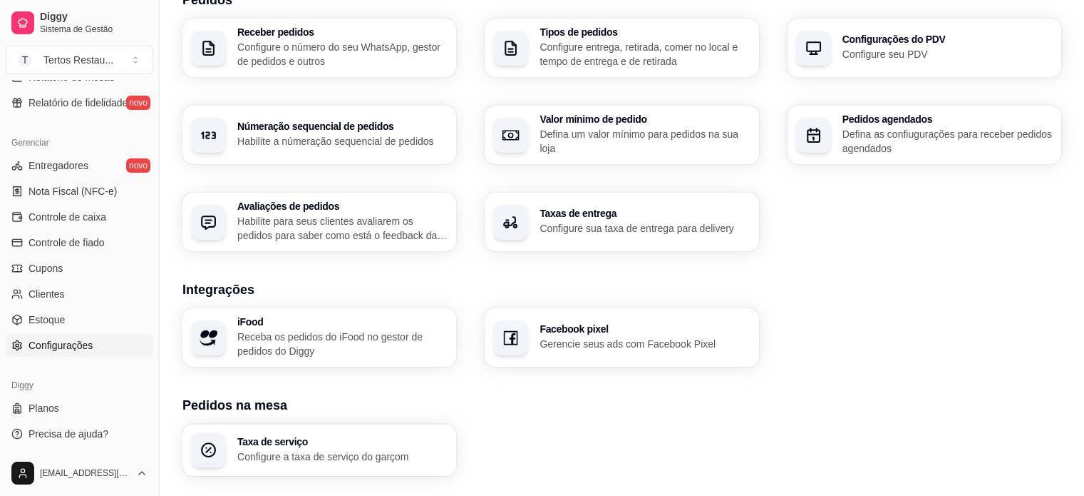
click at [930, 53] on p "Configure seu PDV" at bounding box center [948, 54] width 210 height 14
click at [315, 133] on div "Númeração sequencial de pedidos Habilite a númeração sequencial de pedidos" at bounding box center [342, 135] width 204 height 26
click at [555, 213] on h3 "Taxas de entrega" at bounding box center [645, 213] width 210 height 10
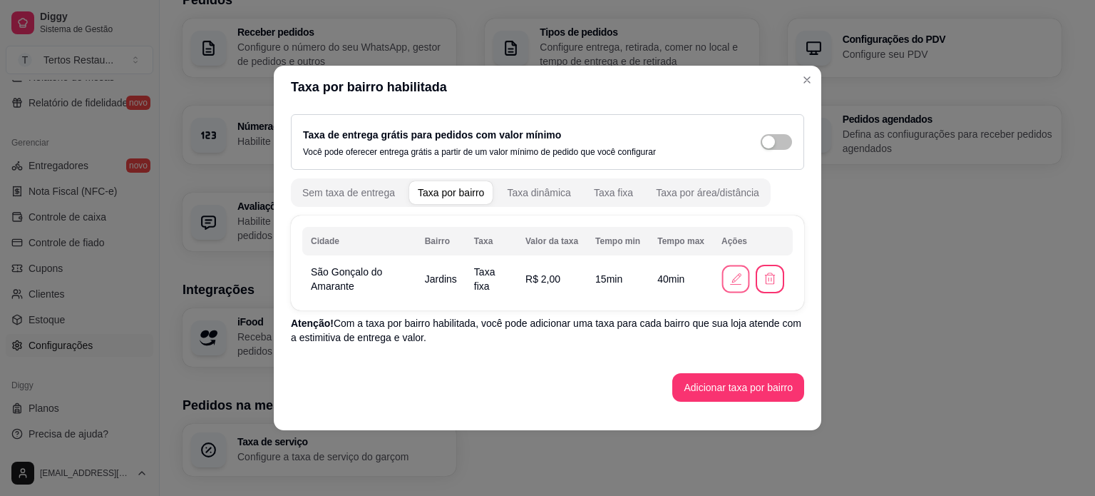
click at [734, 280] on icon "button" at bounding box center [735, 278] width 15 height 15
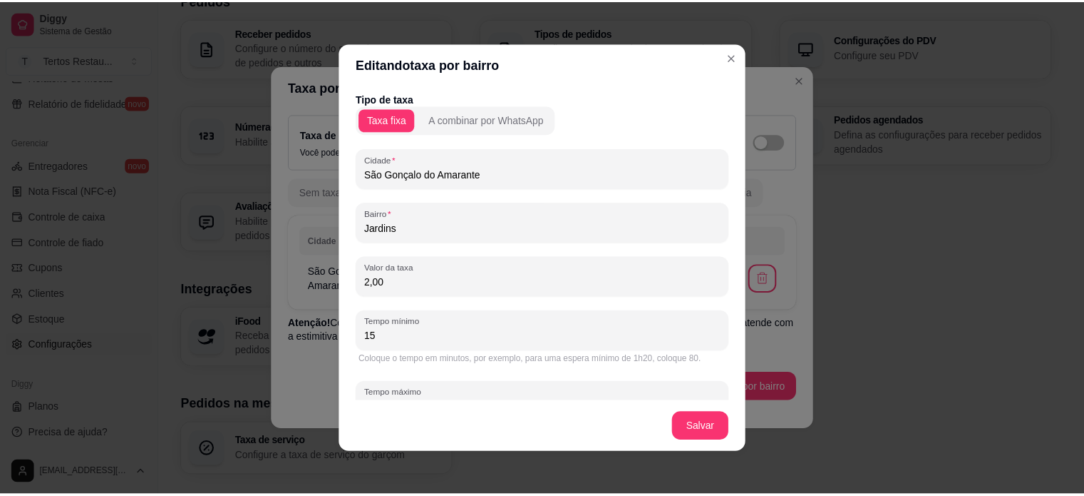
scroll to position [43, 0]
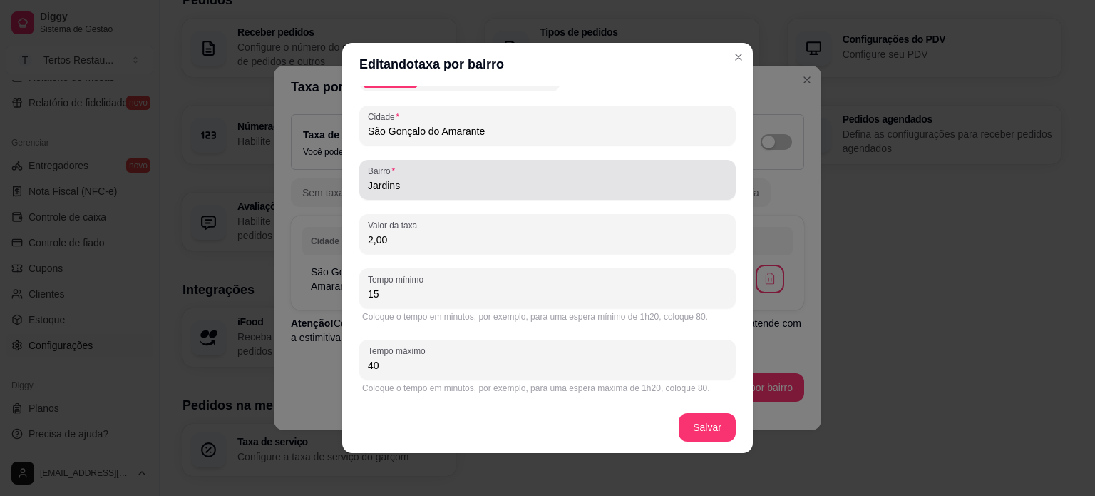
click at [384, 188] on input "Jardins" at bounding box center [547, 185] width 359 height 14
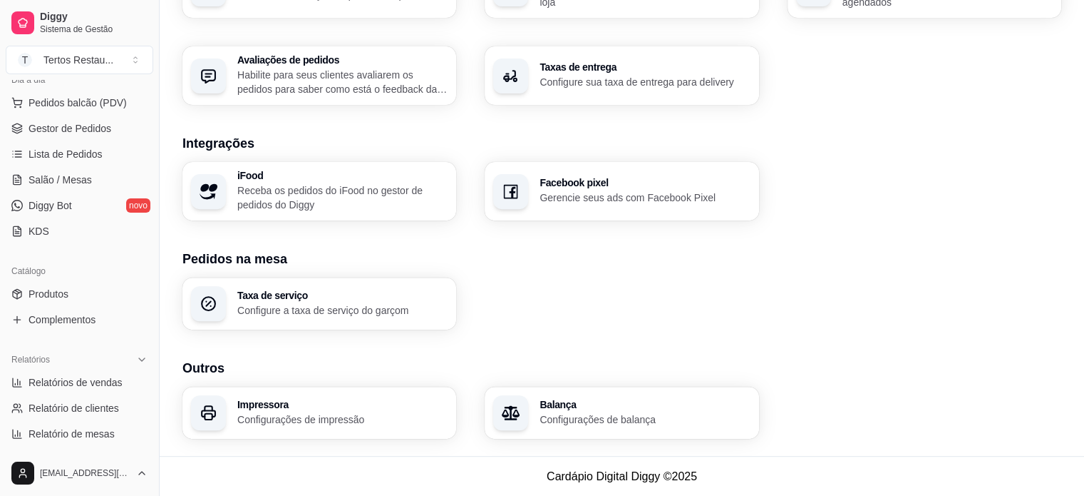
scroll to position [0, 0]
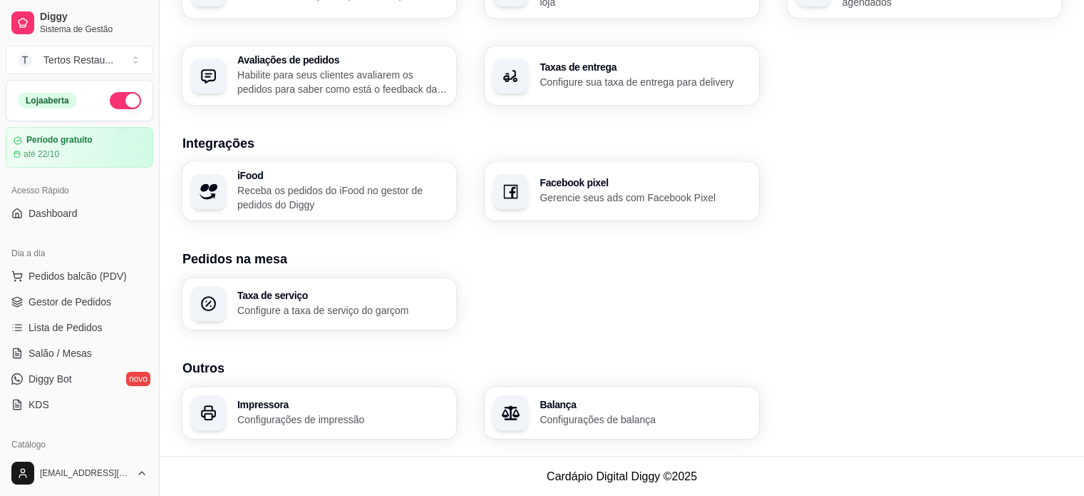
click at [125, 101] on button "button" at bounding box center [125, 100] width 31 height 17
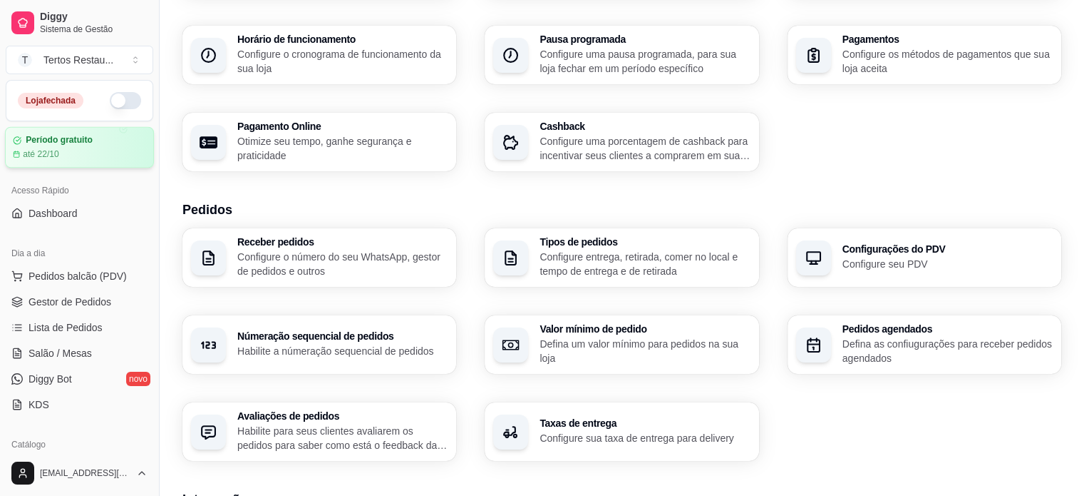
scroll to position [146, 0]
click at [86, 58] on div "Tertos Restau ..." at bounding box center [78, 60] width 70 height 14
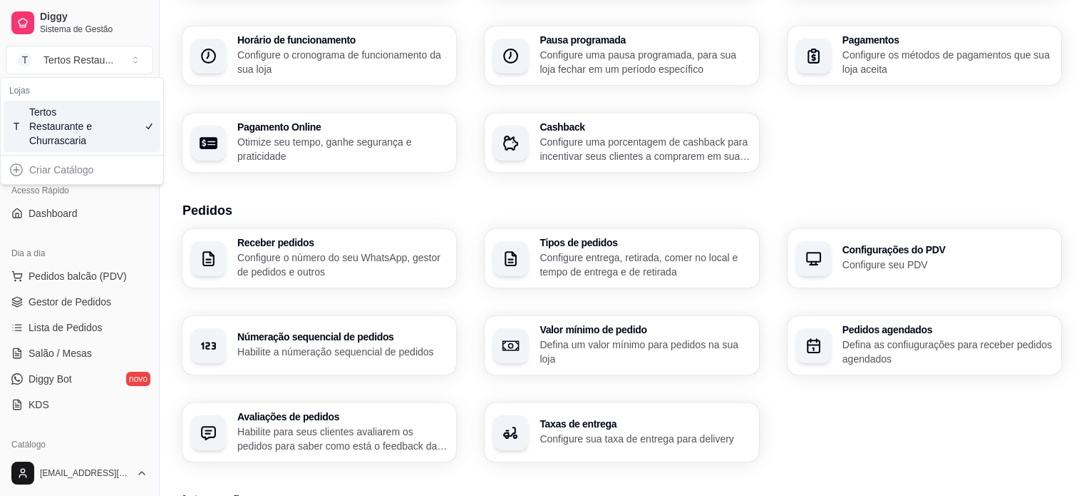
click at [67, 171] on div "Criar Catálogo" at bounding box center [82, 169] width 157 height 23
click at [14, 168] on div "Criar Catálogo" at bounding box center [82, 169] width 157 height 23
click at [140, 121] on div "T Tertos Restaurante e [GEOGRAPHIC_DATA]" at bounding box center [82, 126] width 157 height 51
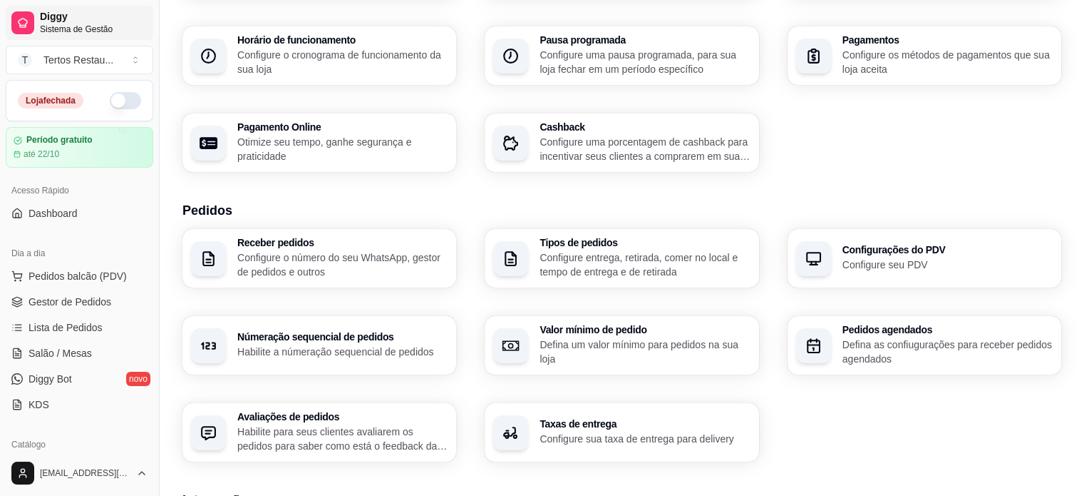
click at [42, 24] on span "Sistema de Gestão" at bounding box center [94, 29] width 108 height 11
